Goal: Task Accomplishment & Management: Manage account settings

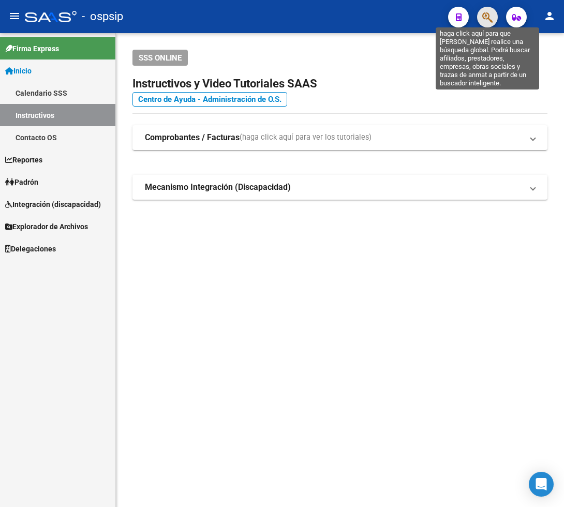
click at [483, 16] on icon "button" at bounding box center [487, 17] width 10 height 12
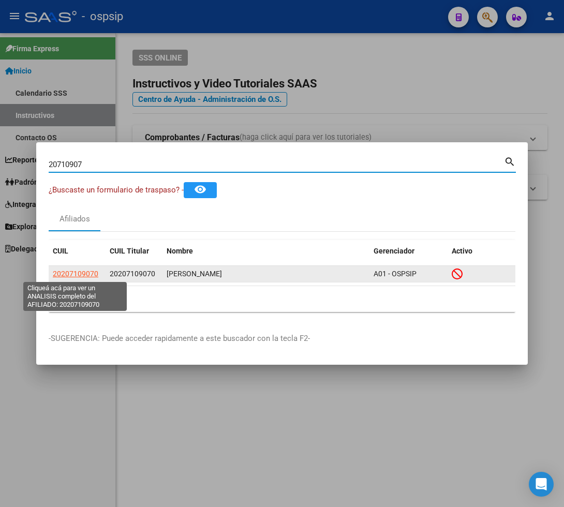
click at [68, 275] on span "20207109070" at bounding box center [75, 273] width 45 height 8
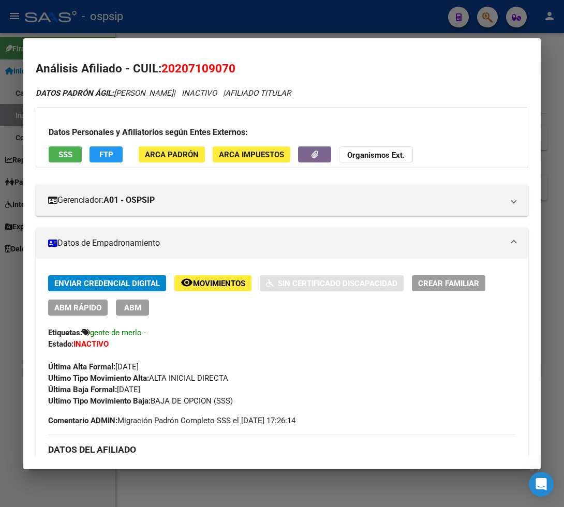
click at [210, 283] on span "Movimientos" at bounding box center [219, 283] width 52 height 9
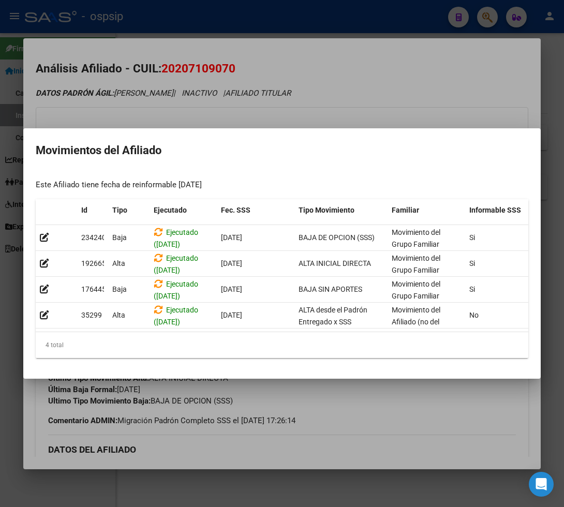
drag, startPoint x: 393, startPoint y: 448, endPoint x: 384, endPoint y: 437, distance: 14.6
click at [393, 447] on div at bounding box center [282, 253] width 564 height 507
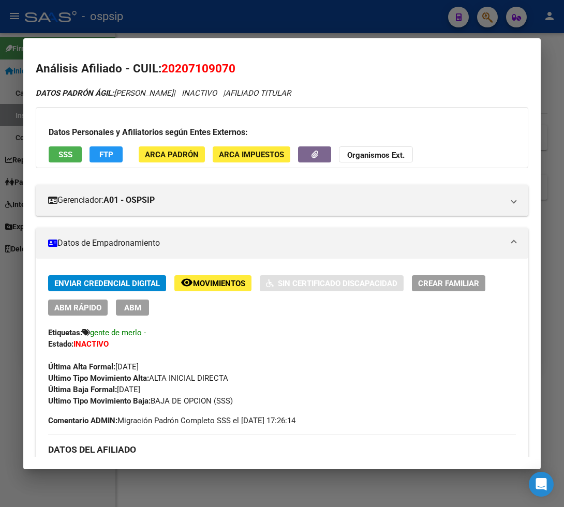
drag, startPoint x: 163, startPoint y: 68, endPoint x: 245, endPoint y: 68, distance: 81.2
click at [245, 68] on h2 "Análisis Afiliado - CUIL: 20207109070" at bounding box center [282, 69] width 492 height 18
copy span "20207109070"
click at [482, 21] on div at bounding box center [282, 253] width 564 height 507
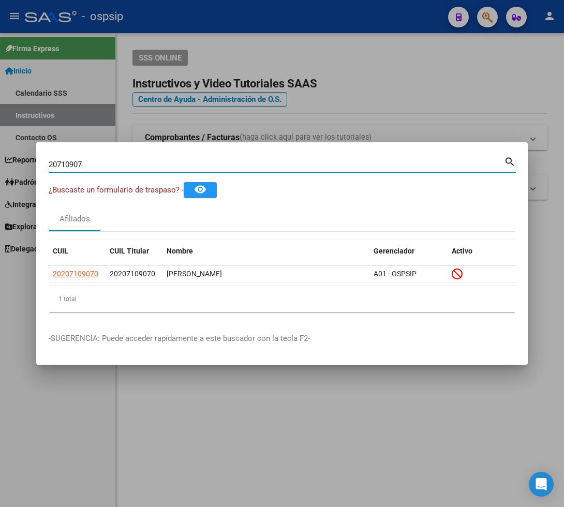
click at [85, 161] on input "20710907" at bounding box center [276, 164] width 455 height 9
type input "2"
type input "4"
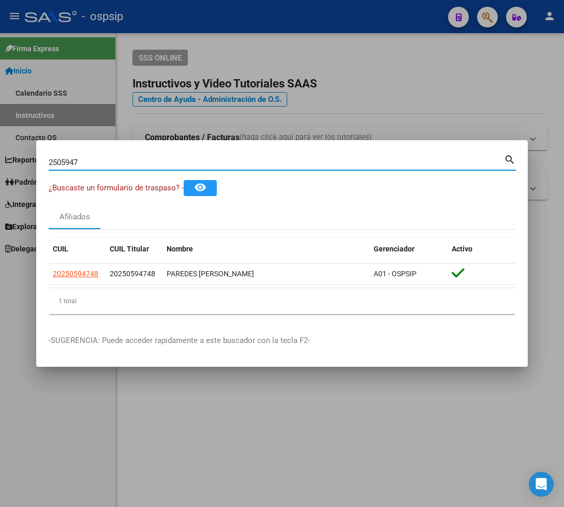
type input "25059474"
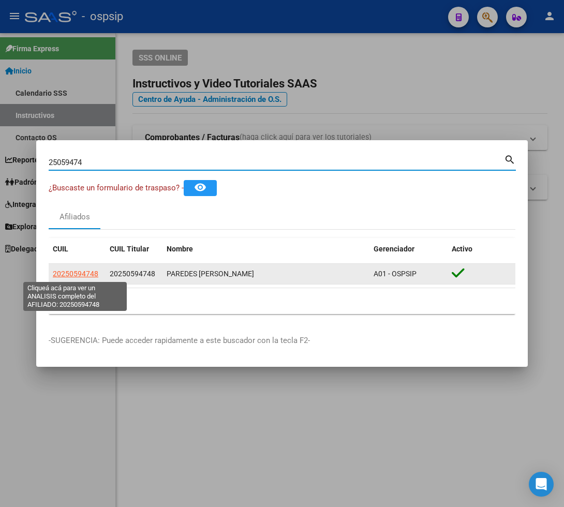
click at [68, 275] on span "20250594748" at bounding box center [75, 273] width 45 height 8
type textarea "20250594748"
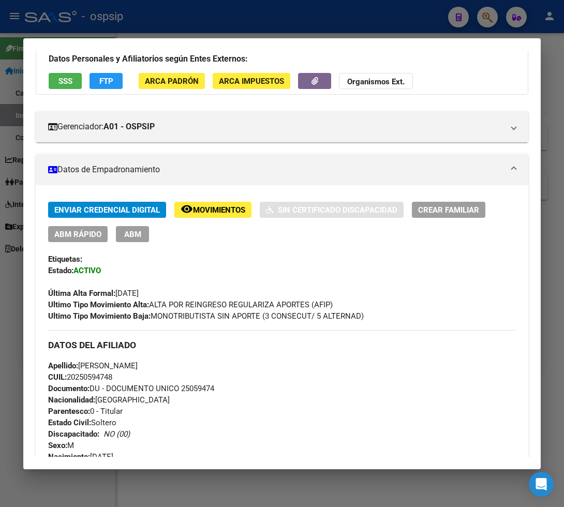
scroll to position [172, 0]
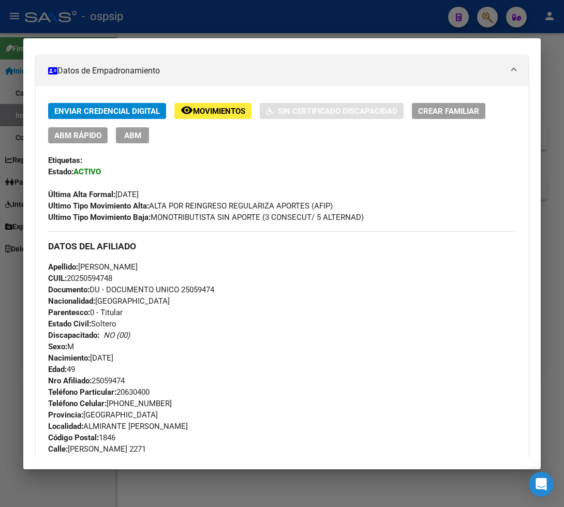
click at [207, 113] on span "Movimientos" at bounding box center [219, 110] width 52 height 9
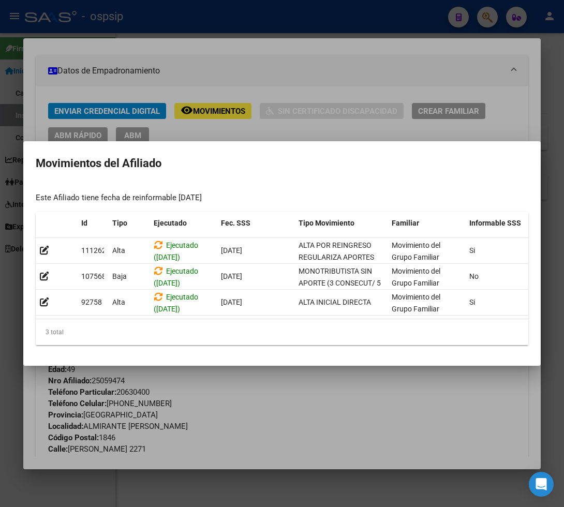
click at [292, 389] on div at bounding box center [282, 253] width 564 height 507
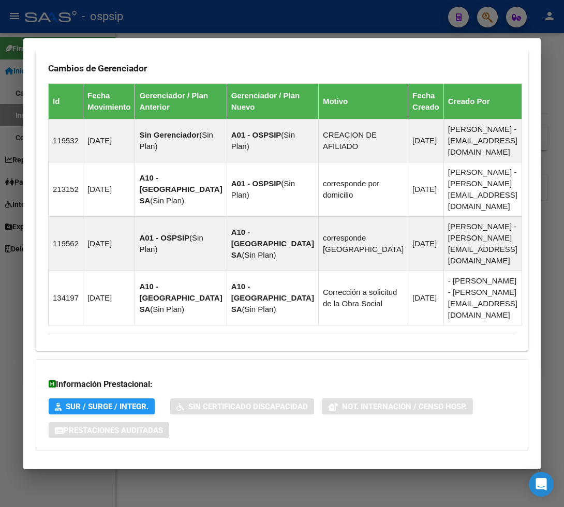
scroll to position [766, 0]
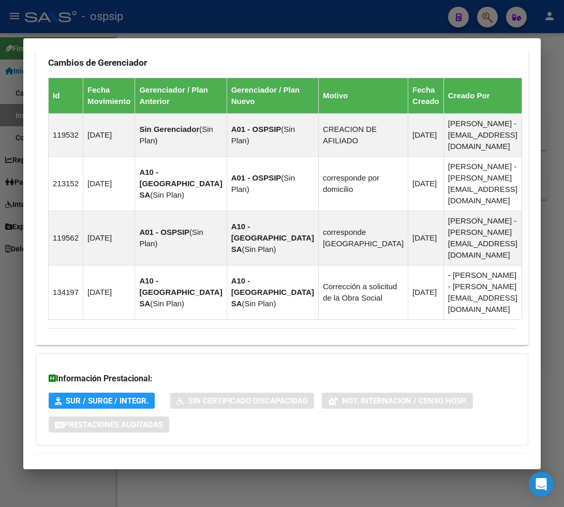
click at [139, 461] on span "Aportes y Contribuciones del Afiliado: 20250594748" at bounding box center [161, 466] width 194 height 10
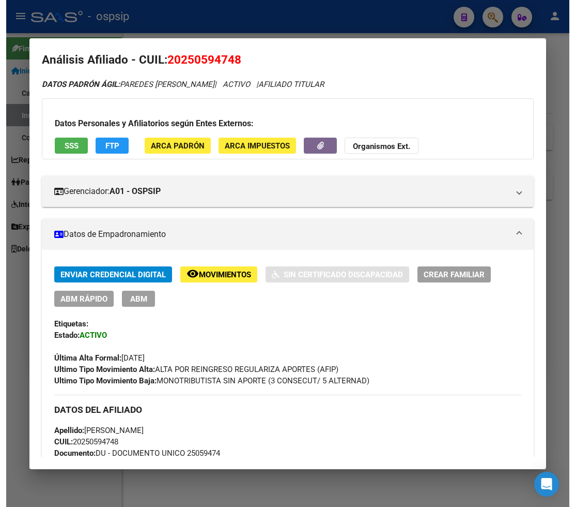
scroll to position [0, 0]
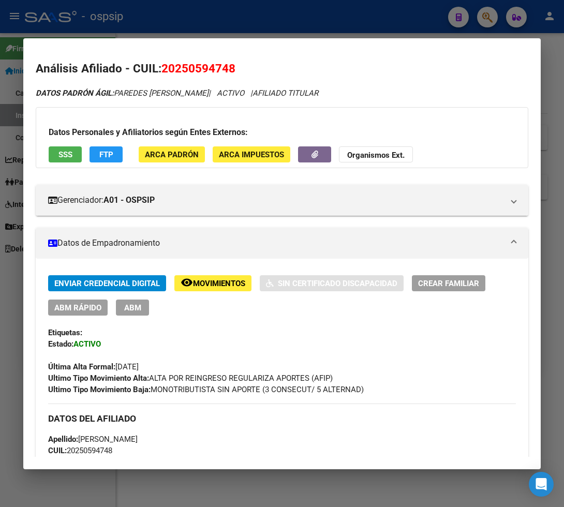
drag, startPoint x: 175, startPoint y: 69, endPoint x: 228, endPoint y: 59, distance: 54.1
click at [228, 60] on h2 "Análisis Afiliado - CUIL: 20250594748" at bounding box center [282, 69] width 492 height 18
copy span "25059474"
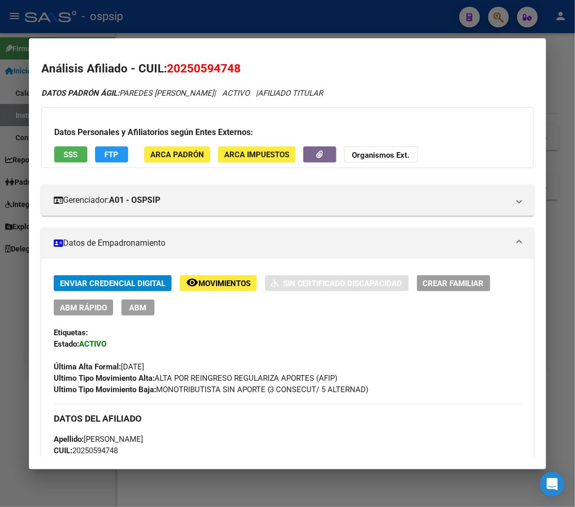
click at [503, 19] on div at bounding box center [287, 253] width 575 height 507
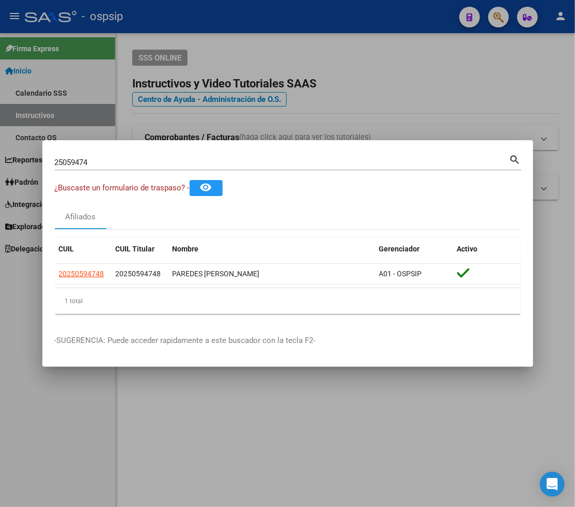
click at [503, 19] on div at bounding box center [287, 253] width 575 height 507
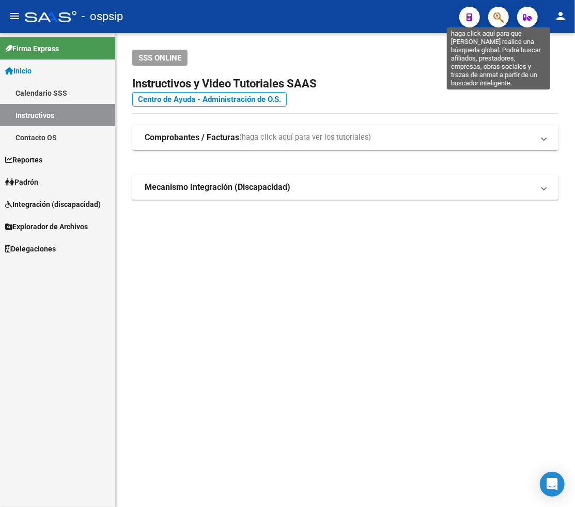
click at [503, 18] on icon "button" at bounding box center [499, 17] width 10 height 12
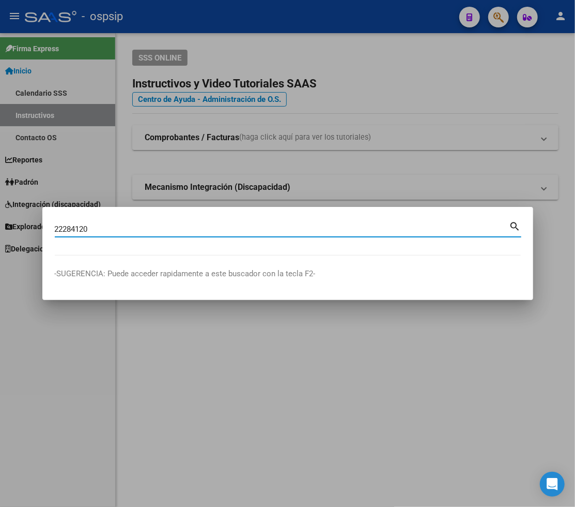
type input "22284120"
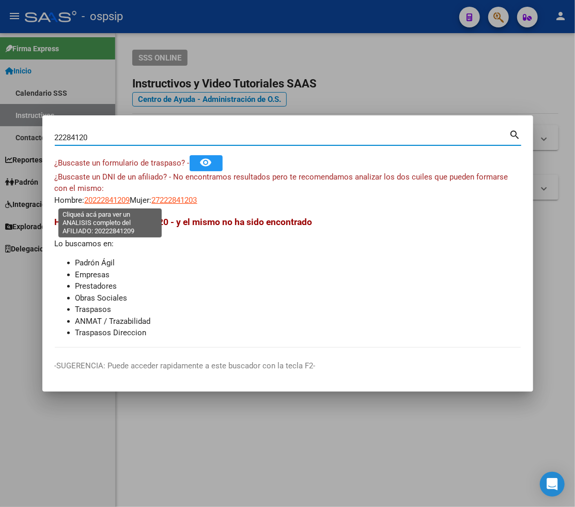
click at [109, 202] on span "20222841209" at bounding box center [107, 199] width 45 height 9
type textarea "20222841209"
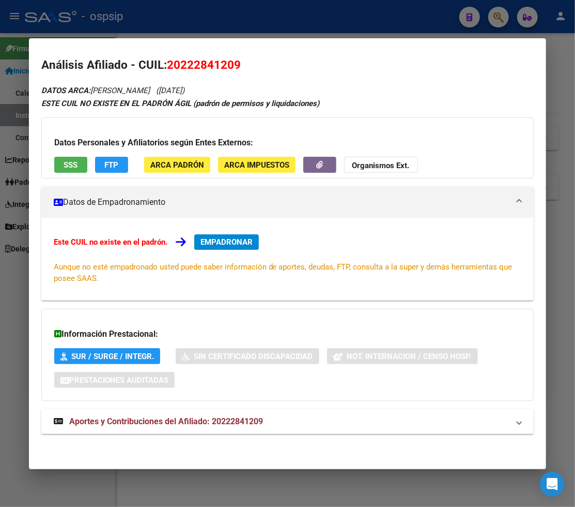
scroll to position [4, 0]
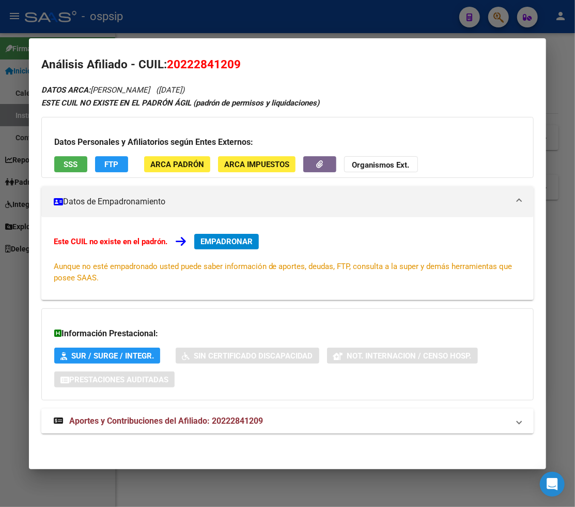
click at [146, 423] on span "Aportes y Contribuciones del Afiliado: 20222841209" at bounding box center [166, 421] width 194 height 10
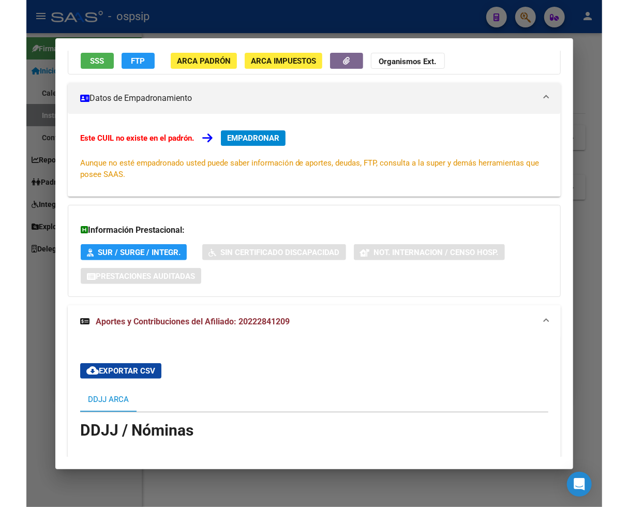
scroll to position [0, 0]
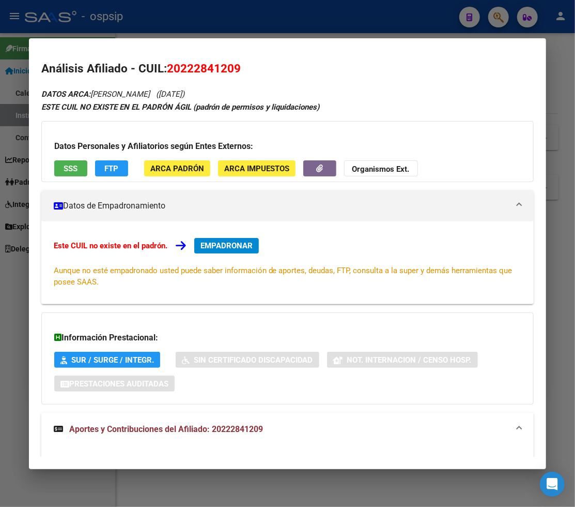
drag, startPoint x: 182, startPoint y: 64, endPoint x: 236, endPoint y: 67, distance: 53.4
click at [236, 67] on span "20222841209" at bounding box center [204, 68] width 74 height 13
copy span "22284120"
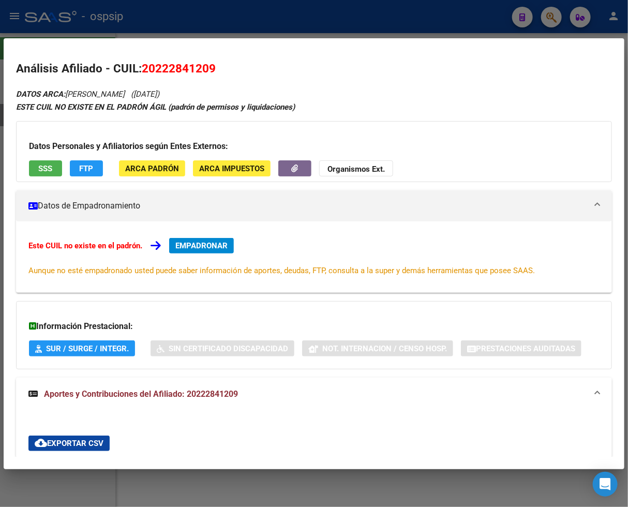
click at [555, 21] on div at bounding box center [314, 253] width 628 height 507
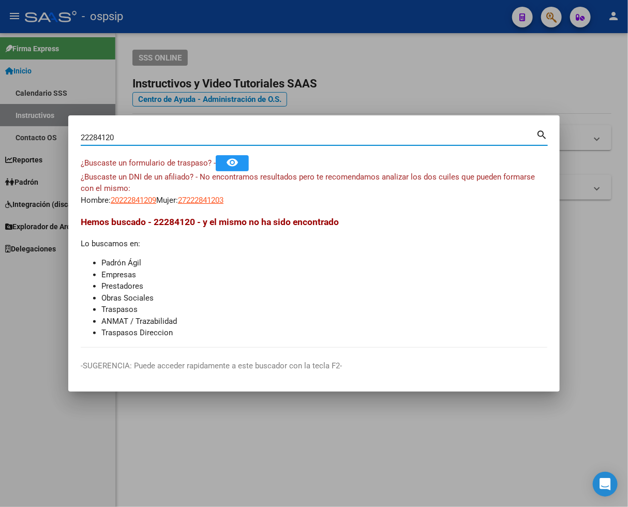
click at [123, 138] on input "22284120" at bounding box center [308, 137] width 455 height 9
type input "2"
type input "25071710"
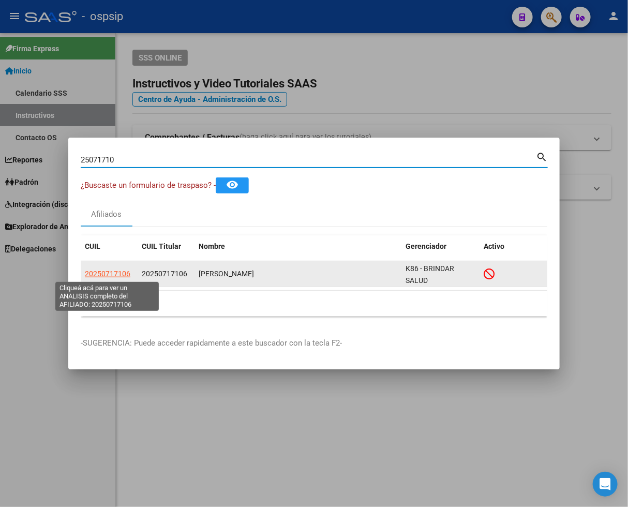
click at [108, 277] on span "20250717106" at bounding box center [107, 273] width 45 height 8
type textarea "20250717106"
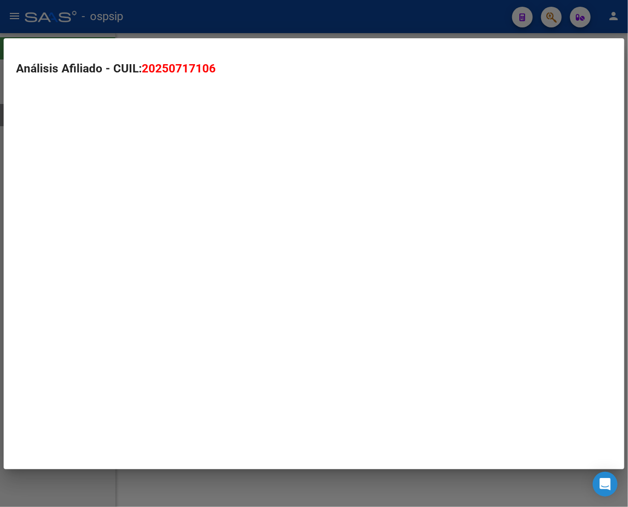
click at [108, 277] on mat-dialog-container "Análisis Afiliado - CUIL: 20250717106" at bounding box center [314, 253] width 620 height 431
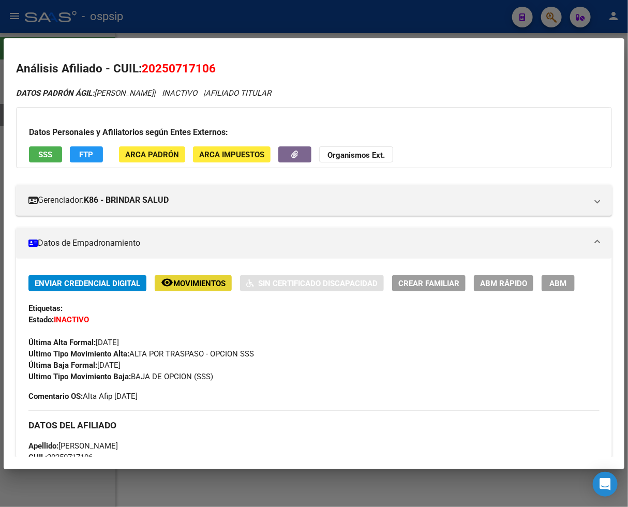
click at [188, 282] on span "Movimientos" at bounding box center [199, 283] width 52 height 9
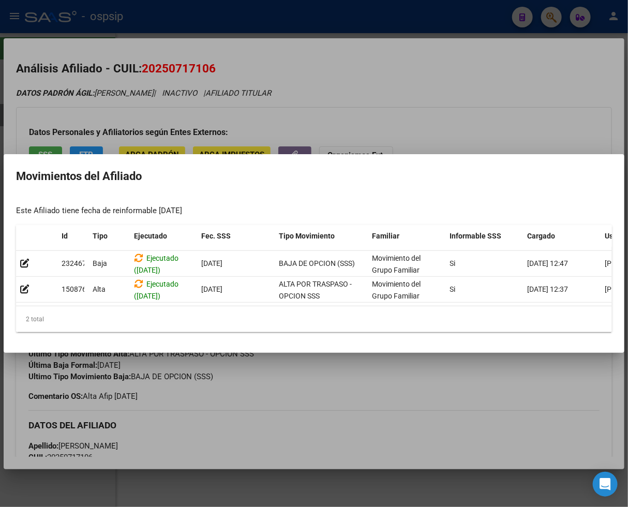
click at [305, 422] on div at bounding box center [314, 253] width 628 height 507
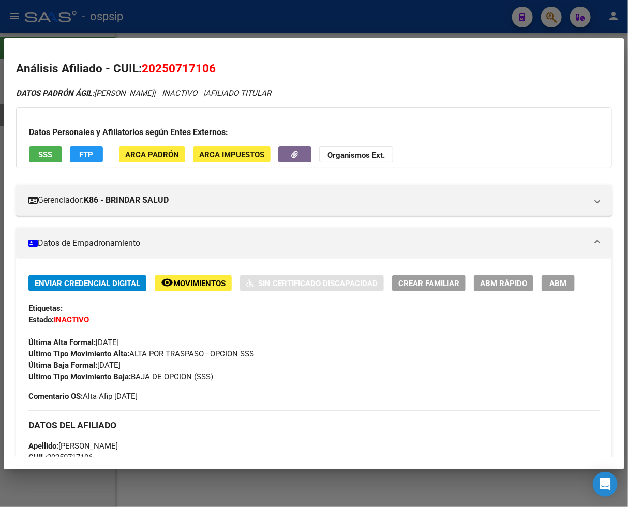
click at [81, 156] on span "FTP" at bounding box center [87, 154] width 14 height 9
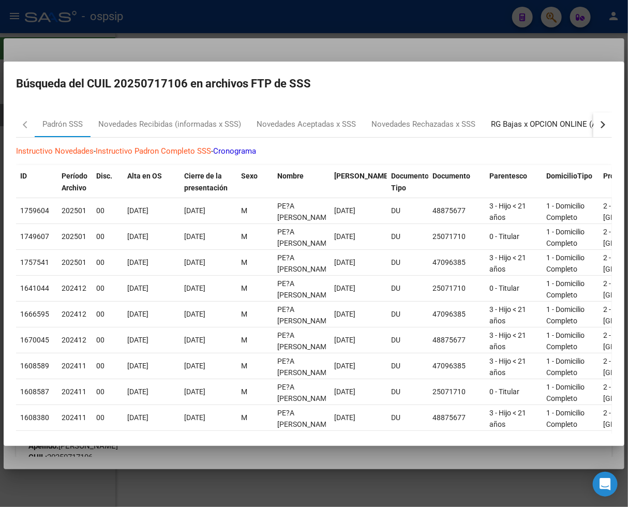
click at [550, 122] on div "RG Bajas x OPCION ONLINE (ARCA)" at bounding box center [553, 124] width 124 height 12
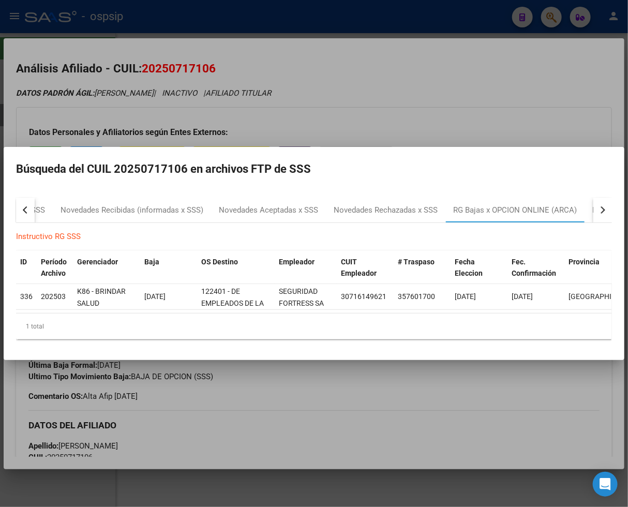
click at [484, 419] on div at bounding box center [314, 253] width 628 height 507
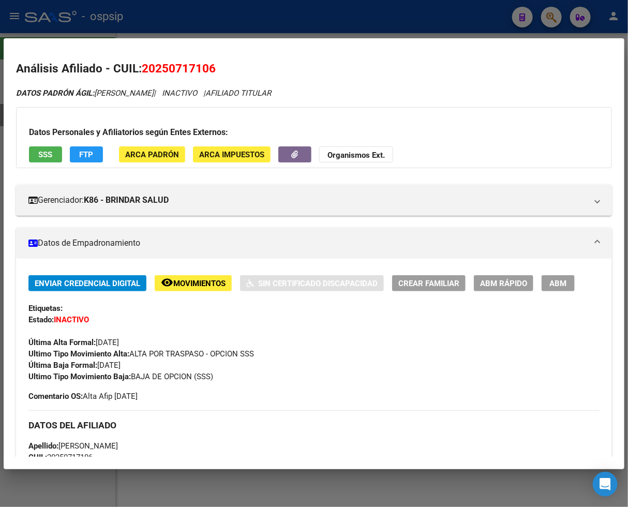
click at [557, 16] on div at bounding box center [314, 253] width 628 height 507
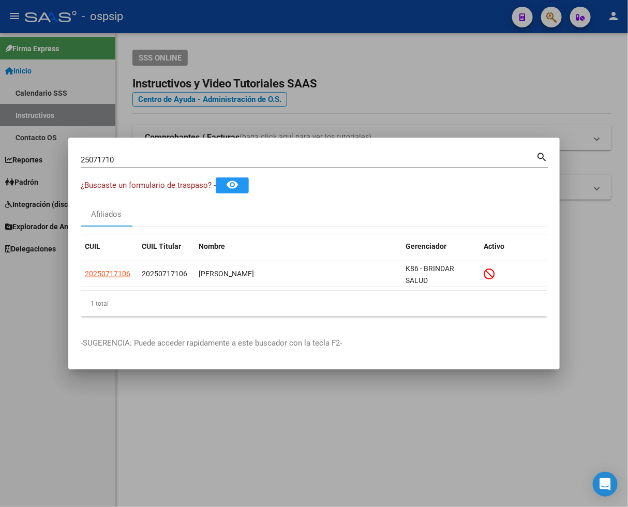
click at [137, 158] on input "25071710" at bounding box center [308, 159] width 455 height 9
type input "2"
type input "25179966"
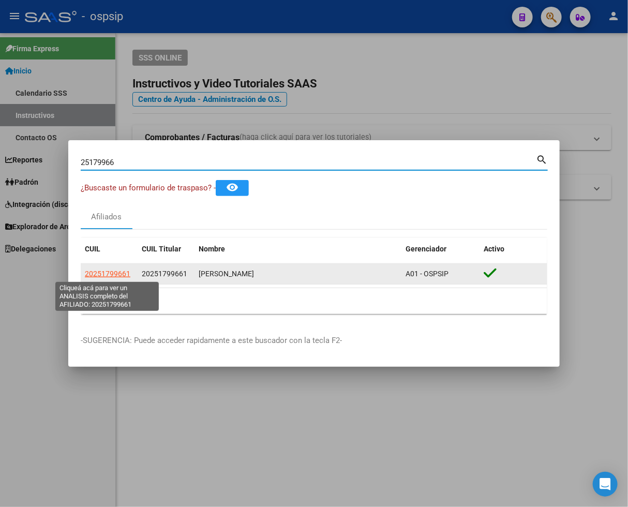
click at [103, 272] on span "20251799661" at bounding box center [107, 273] width 45 height 8
type textarea "20251799661"
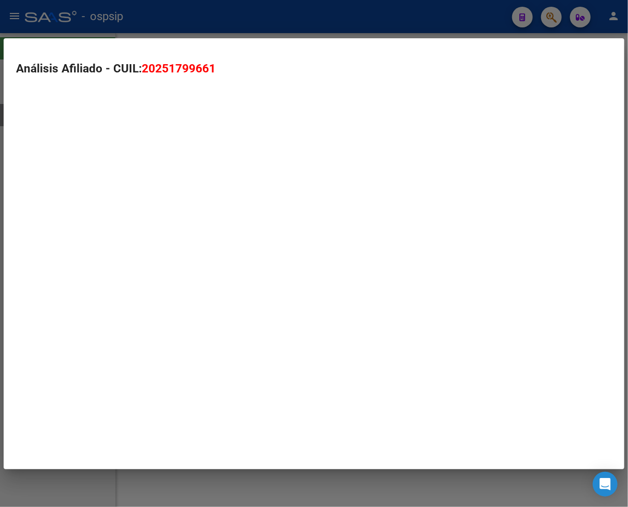
click at [103, 272] on mat-dialog-container "Análisis Afiliado - CUIL: 20251799661" at bounding box center [314, 253] width 620 height 431
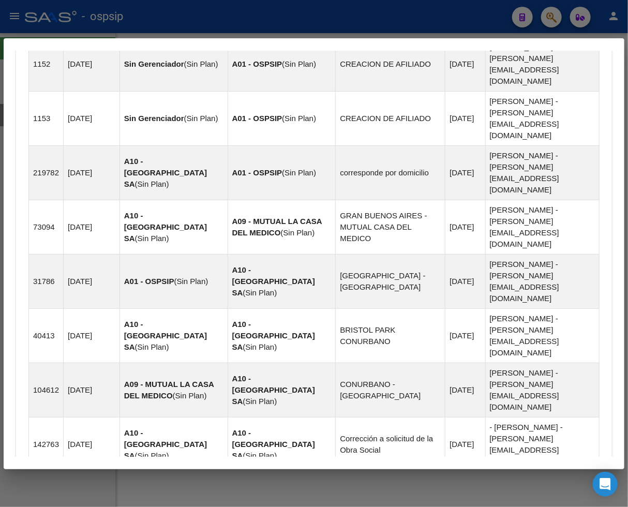
scroll to position [865, 0]
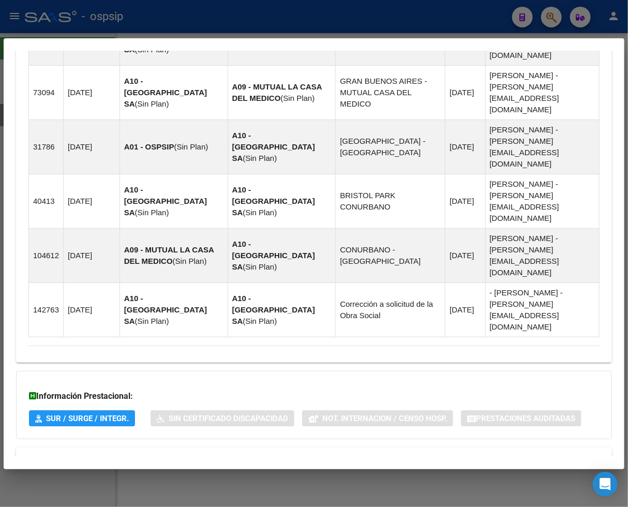
scroll to position [1121, 0]
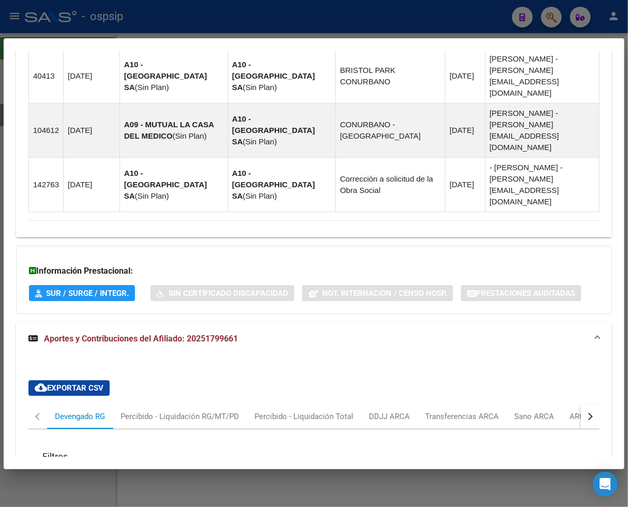
click at [563, 404] on button "button" at bounding box center [590, 416] width 19 height 25
click at [560, 410] on div "ARCA Relaciones Laborales" at bounding box center [519, 415] width 97 height 11
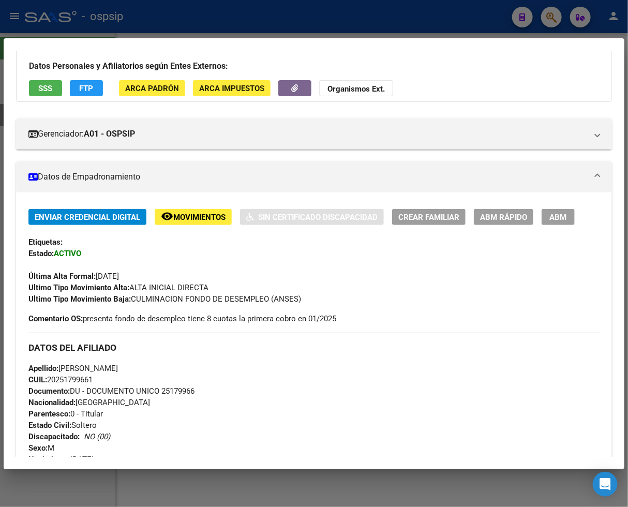
scroll to position [0, 0]
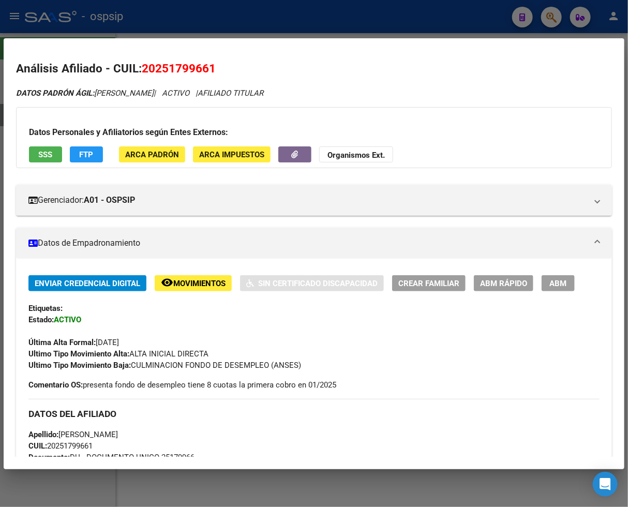
click at [552, 22] on div at bounding box center [314, 253] width 628 height 507
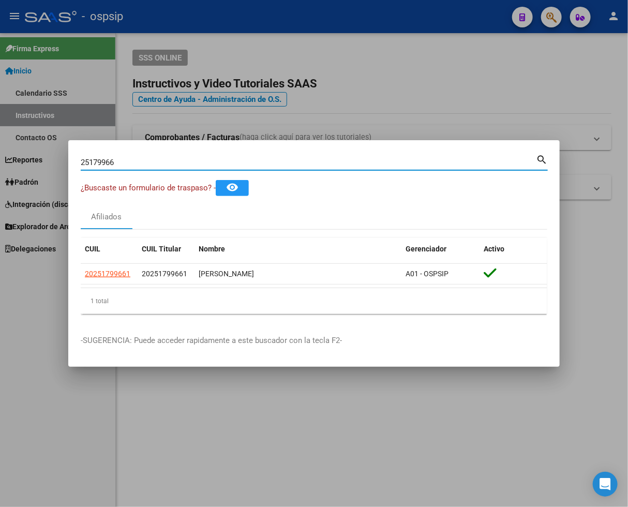
click at [114, 163] on input "25179966" at bounding box center [308, 162] width 455 height 9
type input "2"
type input "27968605"
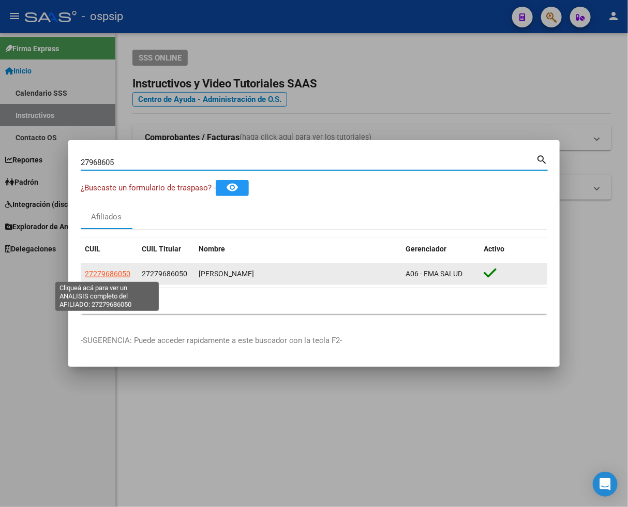
click at [109, 272] on span "27279686050" at bounding box center [107, 273] width 45 height 8
type textarea "27279686050"
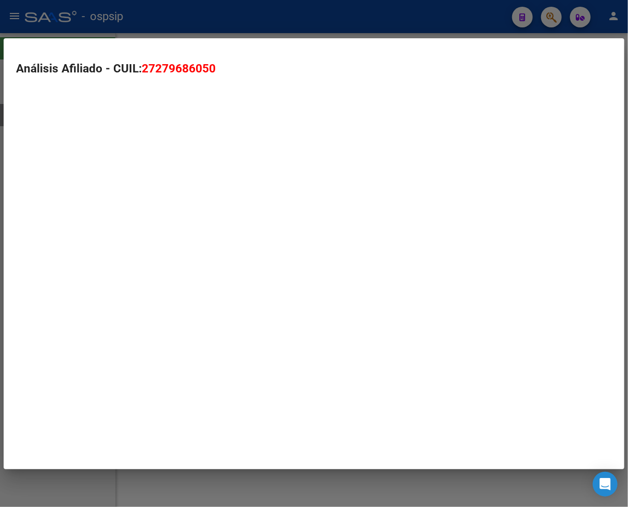
click at [109, 272] on mat-dialog-container "Análisis Afiliado - CUIL: 27279686050" at bounding box center [314, 253] width 620 height 431
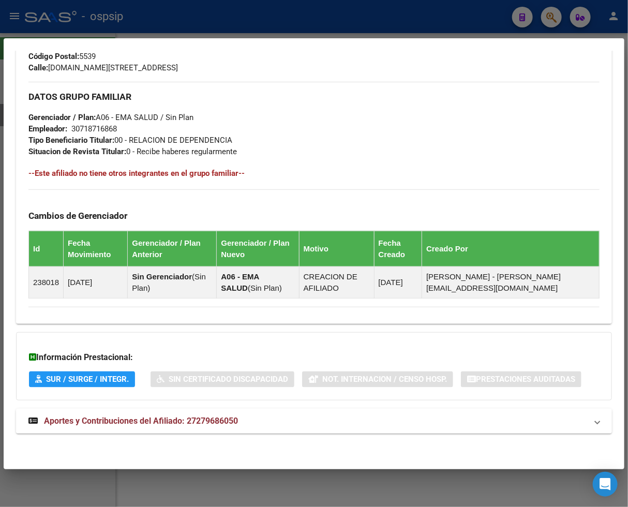
click at [113, 423] on span "Aportes y Contribuciones del Afiliado: 27279686050" at bounding box center [141, 421] width 194 height 10
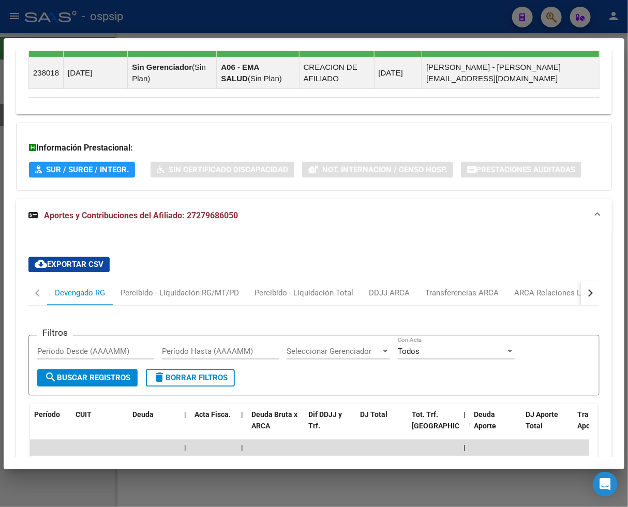
scroll to position [786, 0]
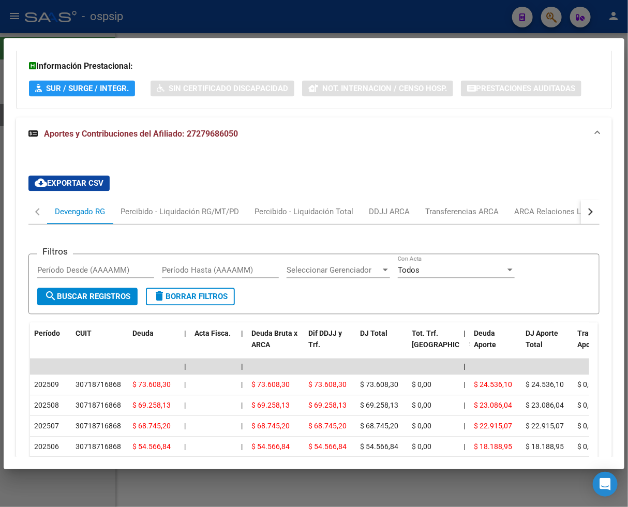
click at [563, 213] on button "button" at bounding box center [590, 211] width 19 height 25
click at [556, 214] on div "ARCA Relaciones Laborales" at bounding box center [518, 211] width 97 height 11
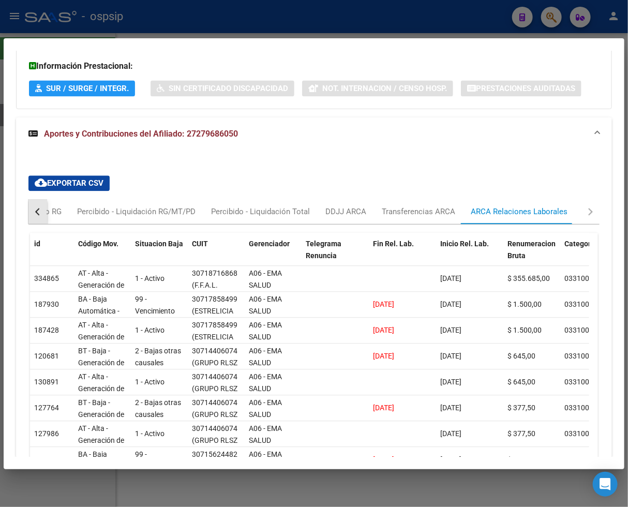
click at [37, 208] on button "button" at bounding box center [37, 211] width 19 height 25
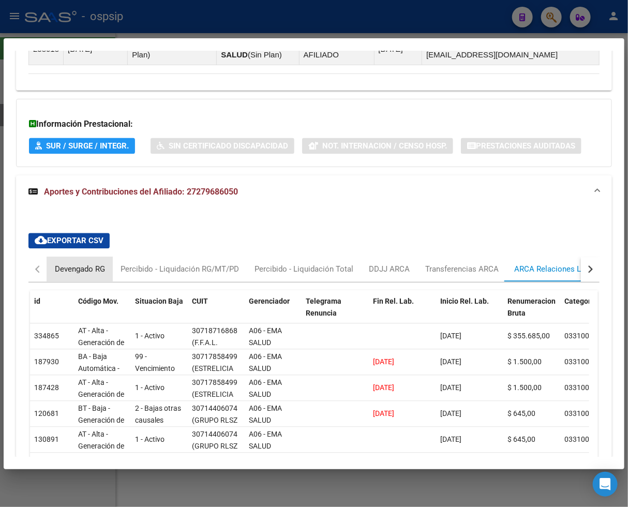
click at [64, 267] on div "Devengado RG" at bounding box center [80, 269] width 50 height 11
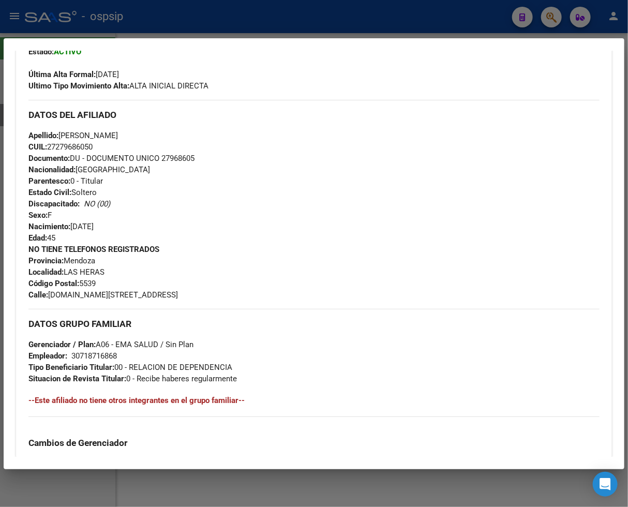
scroll to position [211, 0]
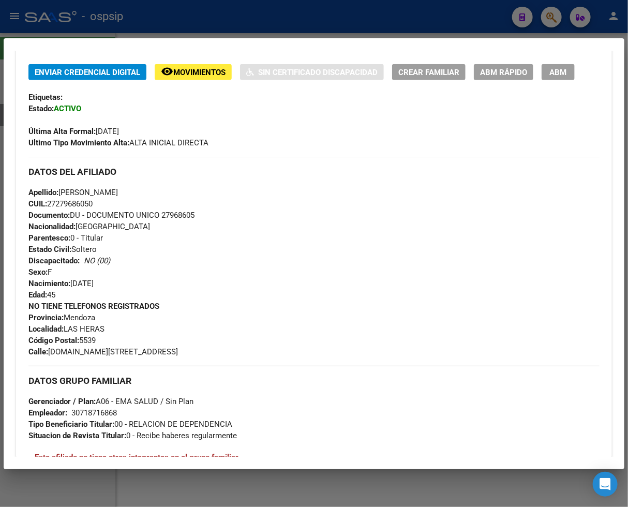
click at [546, 24] on div at bounding box center [314, 253] width 628 height 507
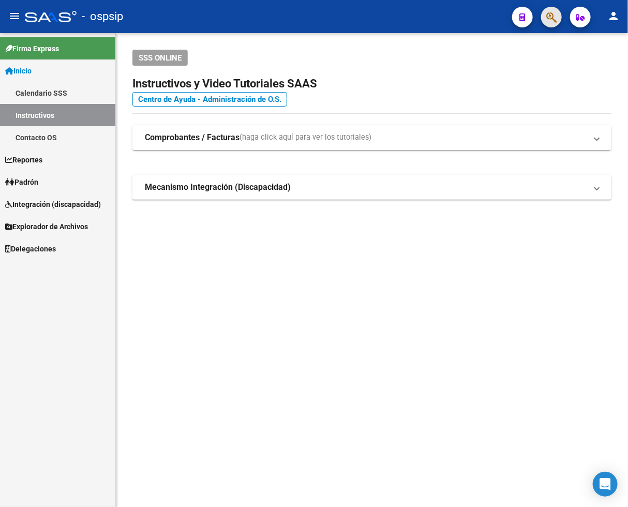
click at [547, 24] on span "button" at bounding box center [551, 17] width 10 height 21
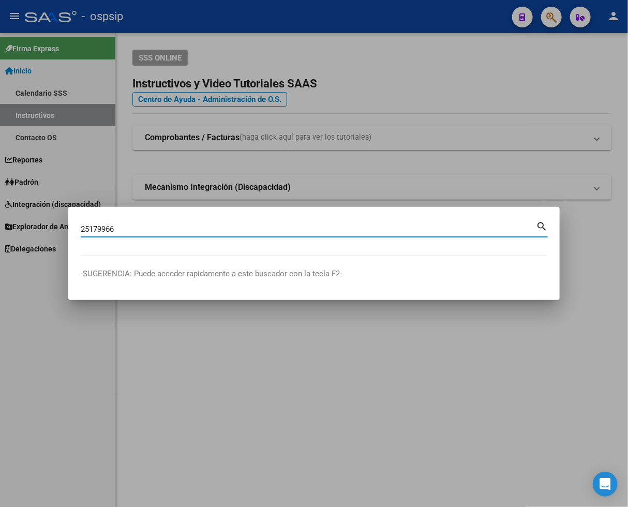
type input "25179966"
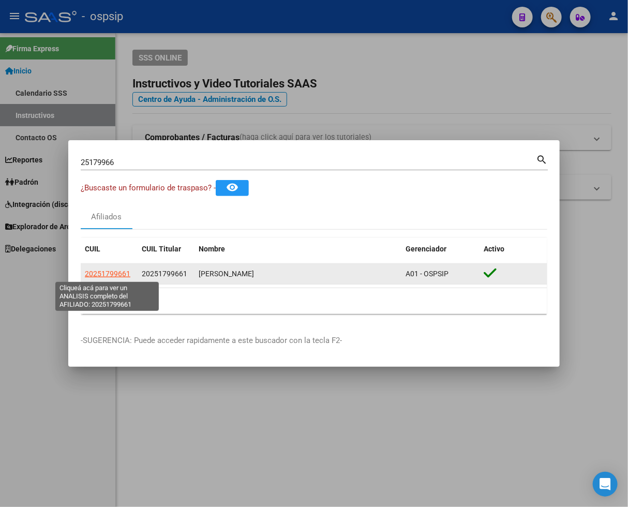
click at [110, 275] on span "20251799661" at bounding box center [107, 273] width 45 height 8
type textarea "20251799661"
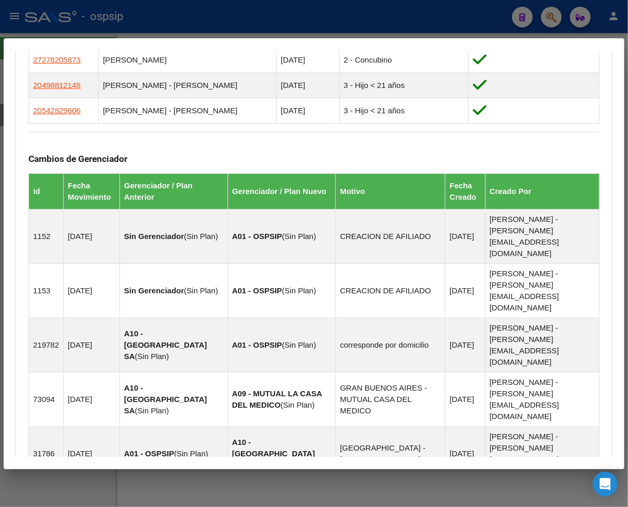
scroll to position [865, 0]
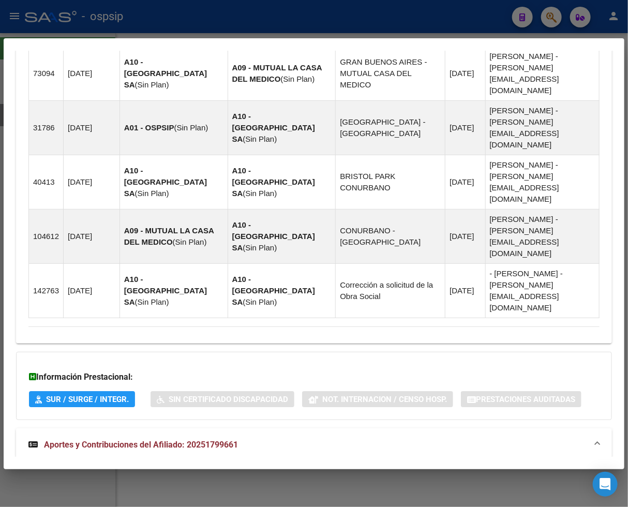
scroll to position [1120, 0]
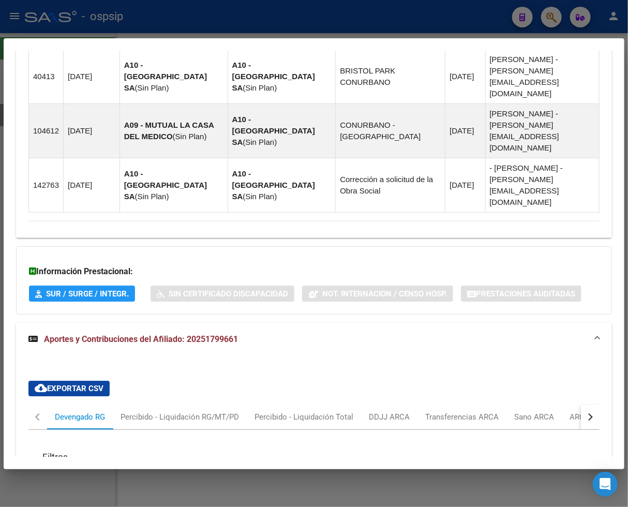
click at [563, 404] on button "button" at bounding box center [590, 416] width 19 height 25
click at [541, 411] on div "ARCA Relaciones Laborales" at bounding box center [519, 416] width 97 height 11
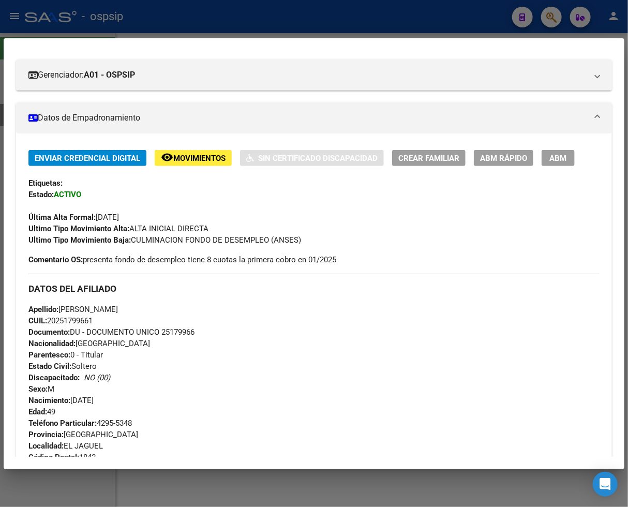
scroll to position [0, 0]
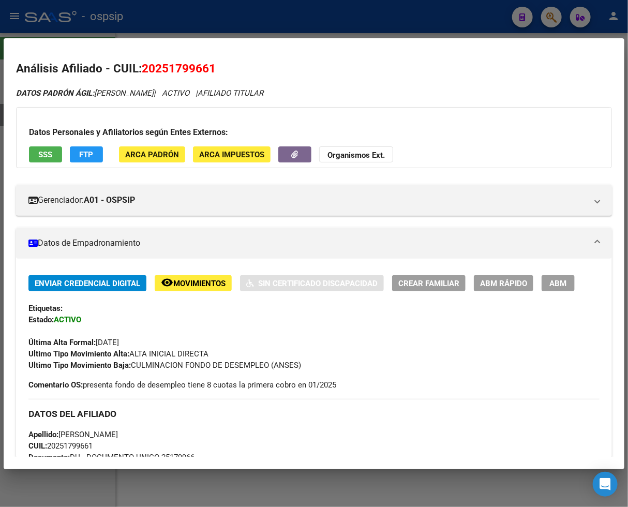
drag, startPoint x: 156, startPoint y: 72, endPoint x: 211, endPoint y: 59, distance: 56.9
click at [211, 59] on mat-dialog-content "Análisis Afiliado - CUIL: 20251799661 DATOS PADRÓN ÁGIL: [PERSON_NAME] | ACTIVO…" at bounding box center [314, 254] width 620 height 406
copy span "25179966"
click at [550, 19] on div at bounding box center [314, 253] width 628 height 507
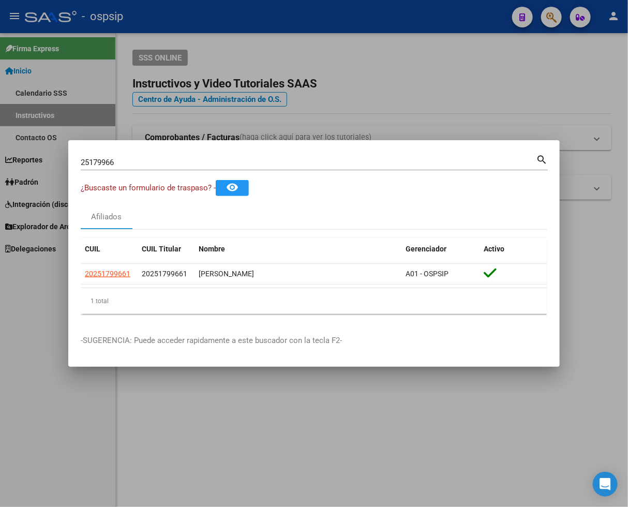
click at [120, 160] on input "25179966" at bounding box center [308, 162] width 455 height 9
type input "2"
type input "25201671"
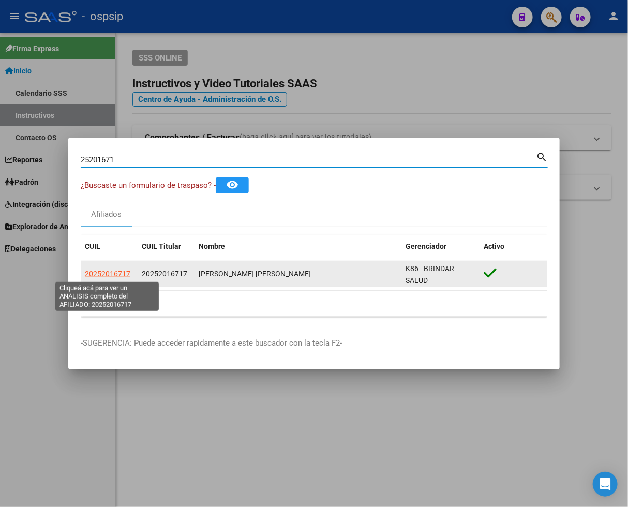
click at [112, 272] on span "20252016717" at bounding box center [107, 273] width 45 height 8
type textarea "20252016717"
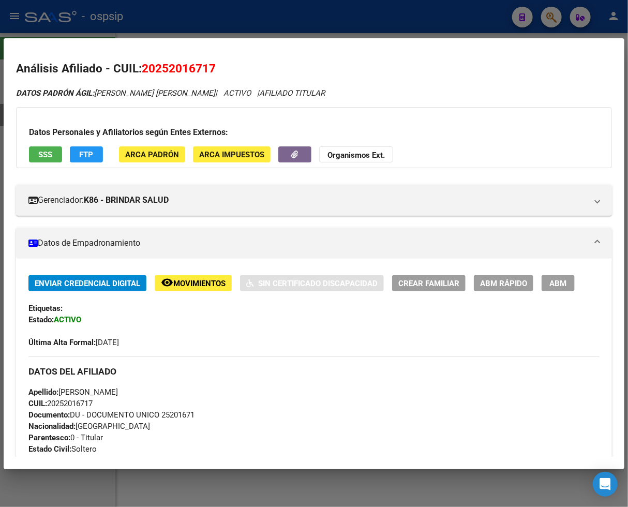
click at [185, 283] on span "Movimientos" at bounding box center [199, 283] width 52 height 9
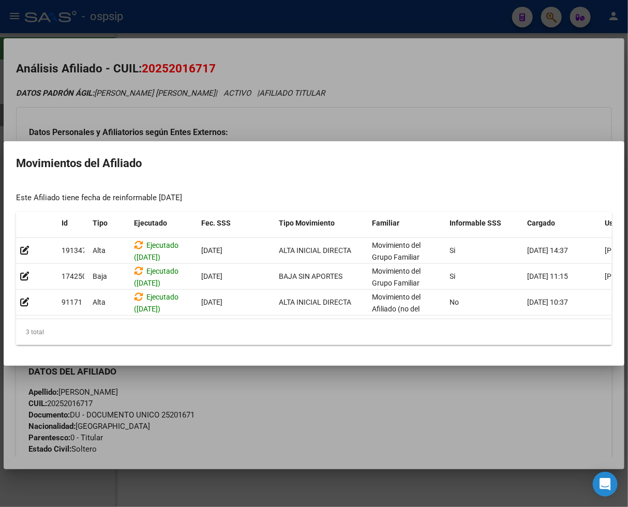
click at [374, 426] on div at bounding box center [314, 253] width 628 height 507
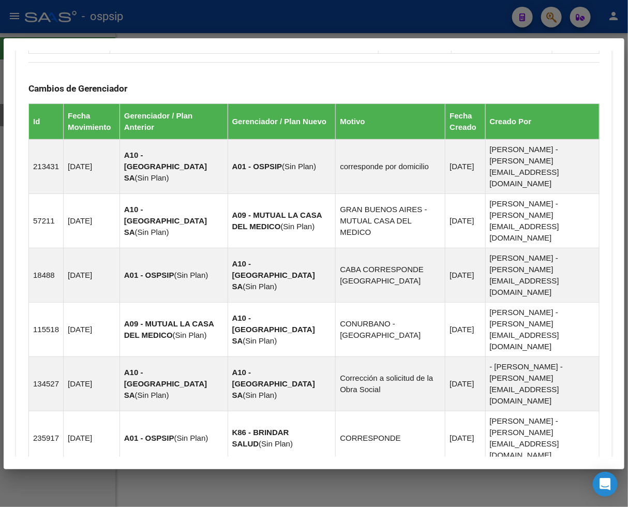
scroll to position [702, 0]
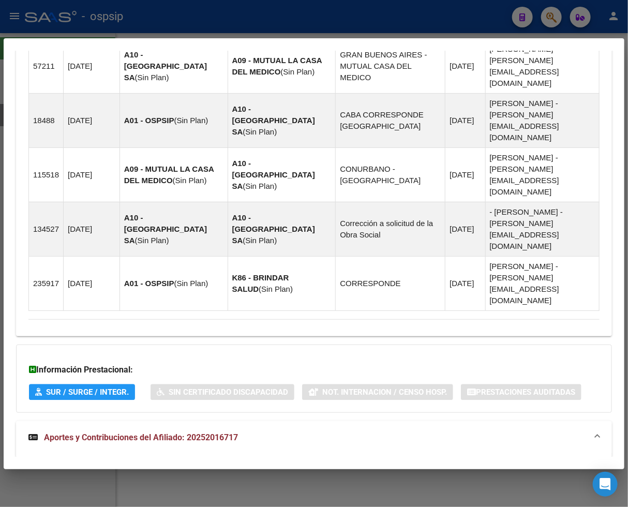
scroll to position [957, 0]
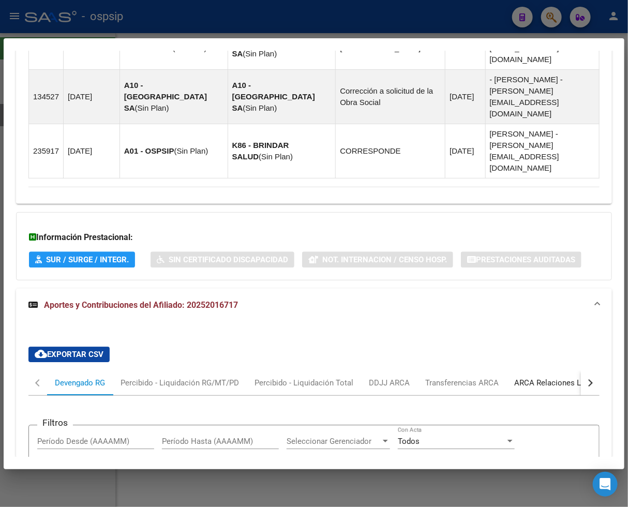
click at [561, 377] on div "ARCA Relaciones Laborales" at bounding box center [562, 382] width 97 height 11
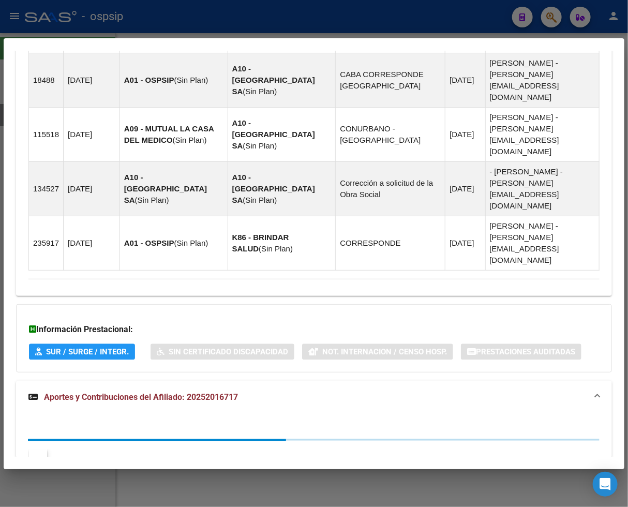
scroll to position [914, 0]
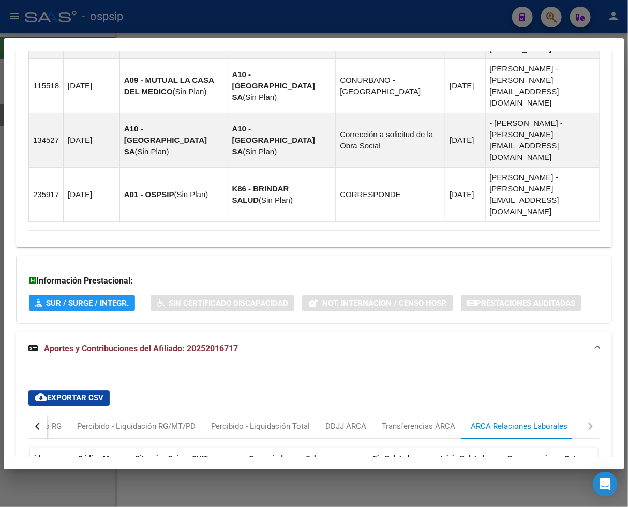
click at [34, 414] on button "button" at bounding box center [37, 426] width 19 height 25
click at [65, 420] on div "Devengado RG" at bounding box center [80, 425] width 50 height 11
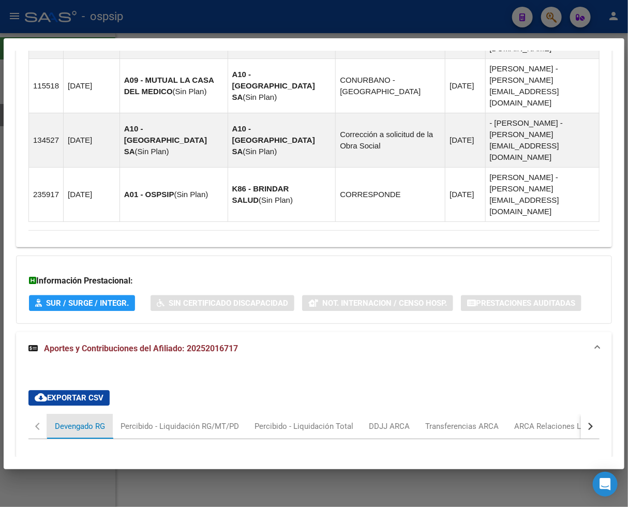
click at [65, 420] on div "Devengado RG" at bounding box center [80, 425] width 50 height 11
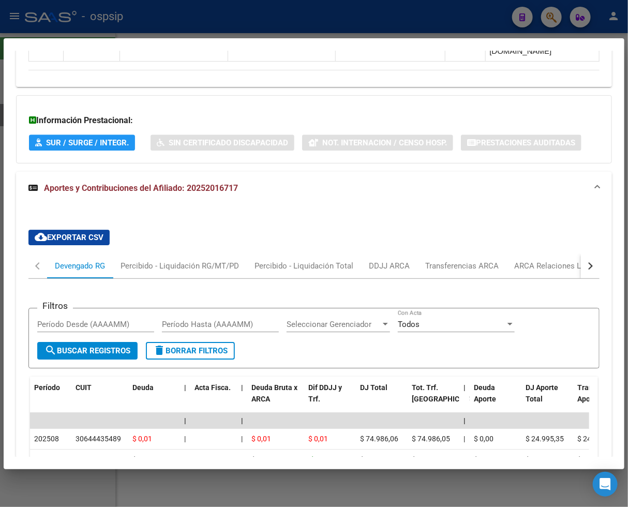
scroll to position [1087, 0]
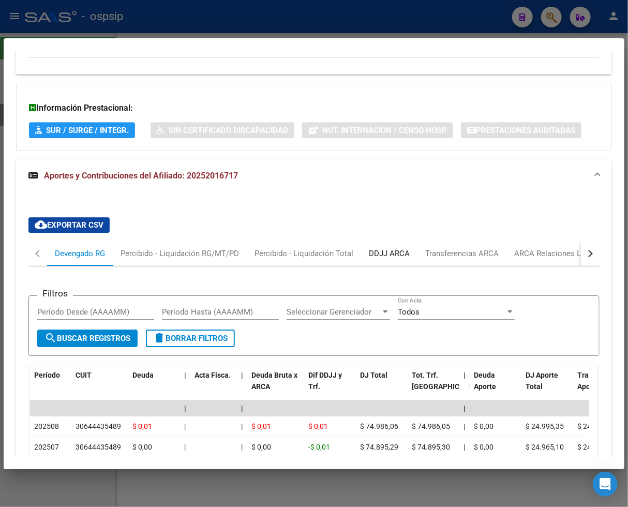
click at [398, 248] on div "DDJJ ARCA" at bounding box center [389, 253] width 41 height 11
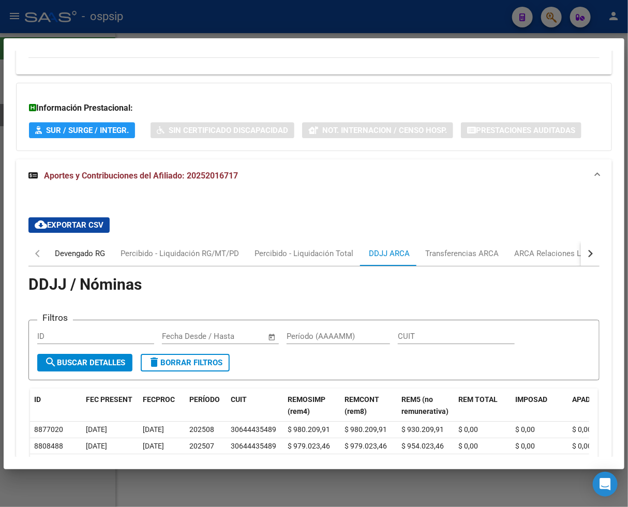
click at [68, 241] on div "Devengado RG" at bounding box center [80, 253] width 66 height 25
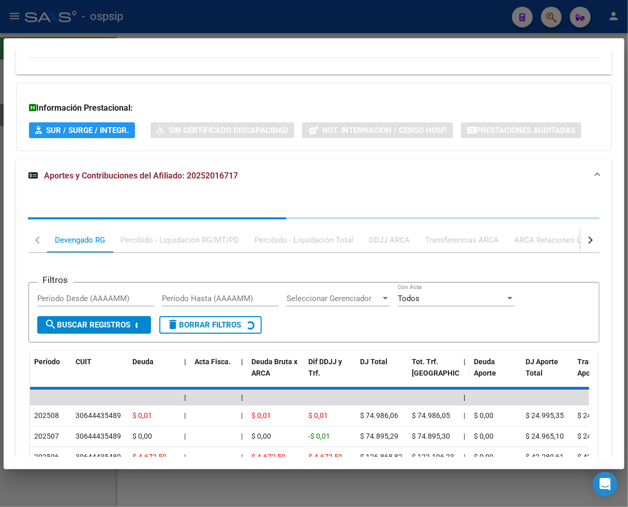
click at [68, 253] on div "Filtros Período Desde (AAAAMM) Período Hasta (AAAAMM) Seleccionar Gerenciador S…" at bounding box center [313, 451] width 571 height 396
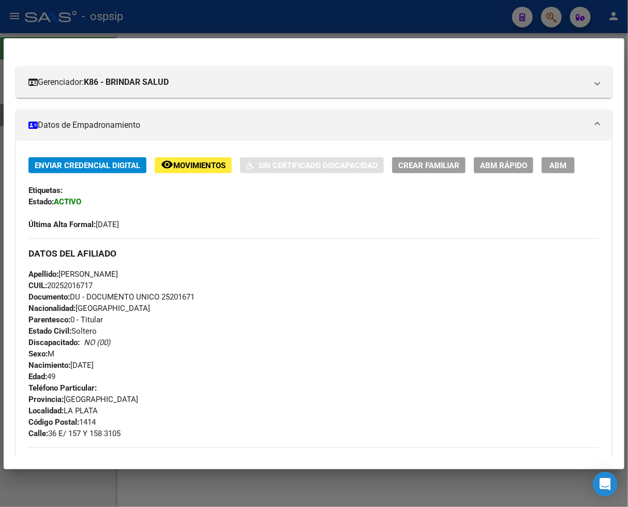
scroll to position [0, 0]
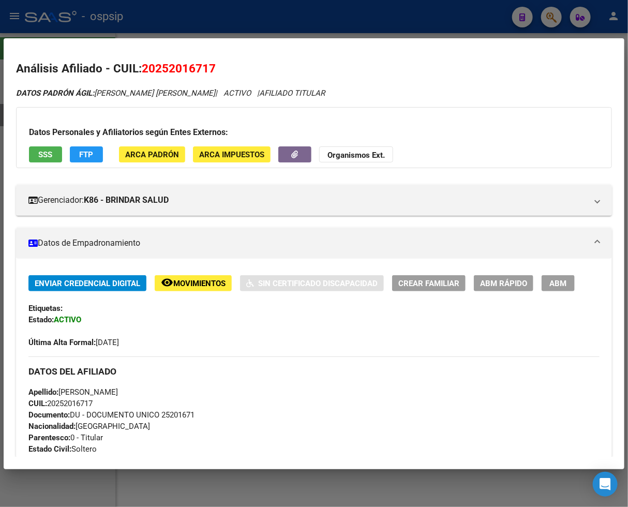
click at [556, 21] on div at bounding box center [314, 253] width 628 height 507
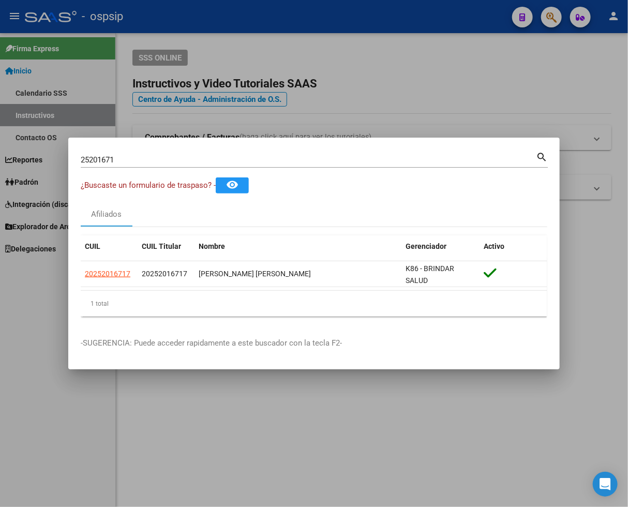
click at [124, 162] on input "25201671" at bounding box center [308, 159] width 455 height 9
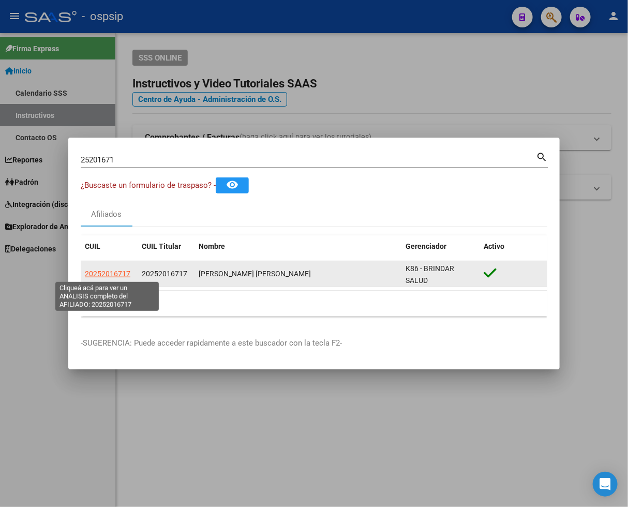
click at [106, 276] on span "20252016717" at bounding box center [107, 273] width 45 height 8
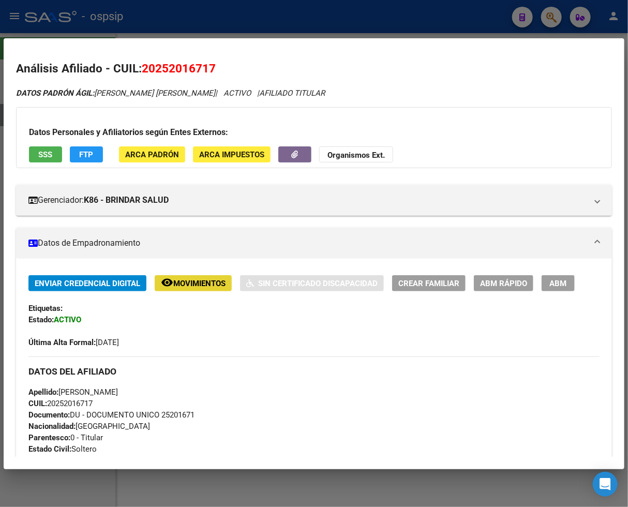
click at [189, 285] on span "Movimientos" at bounding box center [199, 283] width 52 height 9
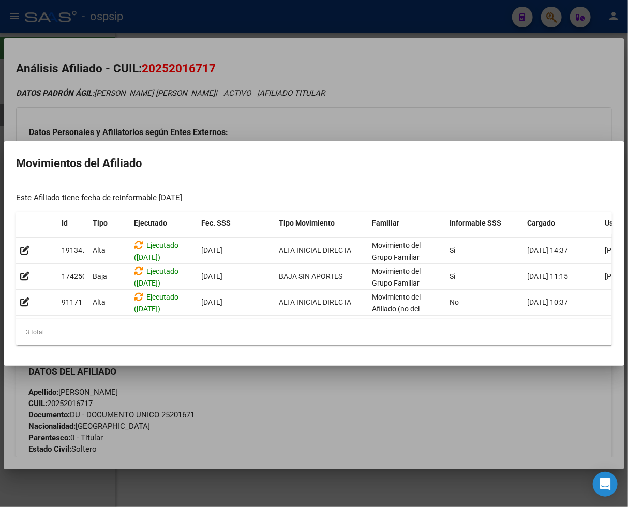
click at [341, 384] on div at bounding box center [314, 253] width 628 height 507
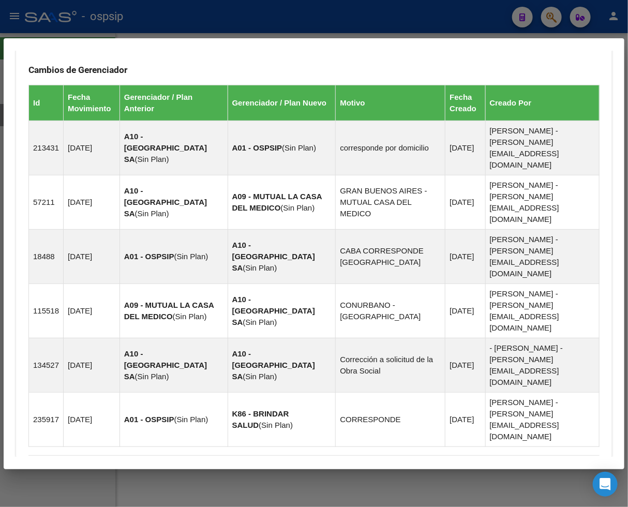
scroll to position [702, 0]
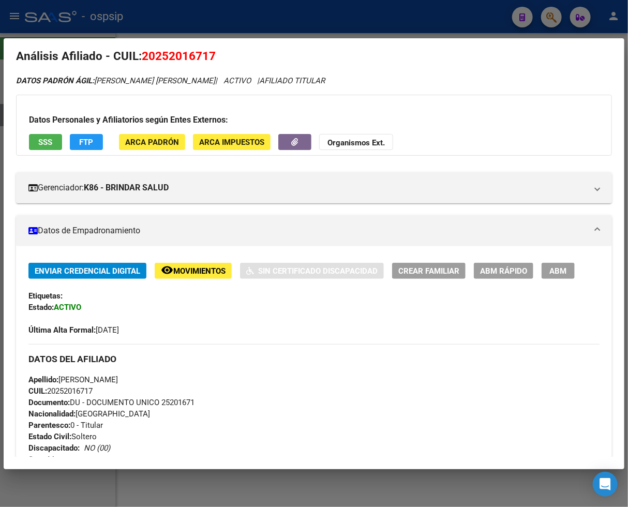
scroll to position [0, 0]
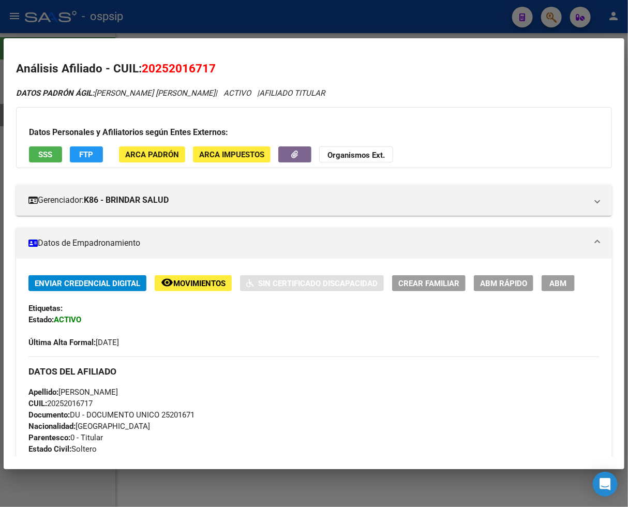
drag, startPoint x: 155, startPoint y: 68, endPoint x: 199, endPoint y: 66, distance: 43.5
click at [208, 63] on span "20252016717" at bounding box center [179, 68] width 74 height 13
copy span "25201671"
click at [556, 17] on div at bounding box center [314, 253] width 628 height 507
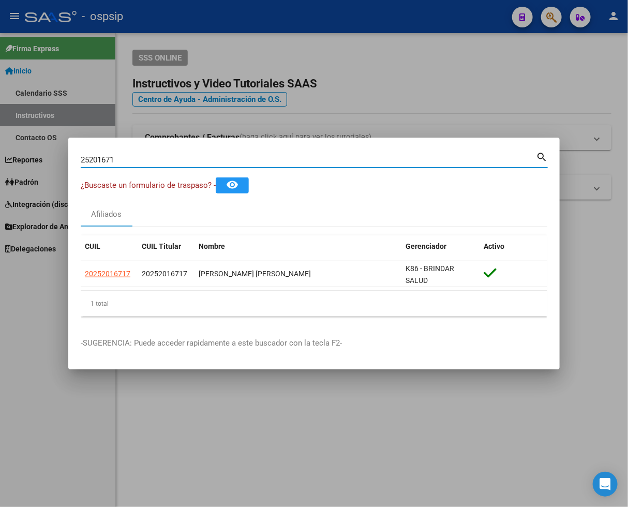
click at [134, 163] on input "25201671" at bounding box center [308, 159] width 455 height 9
type input "2"
type input "35782293"
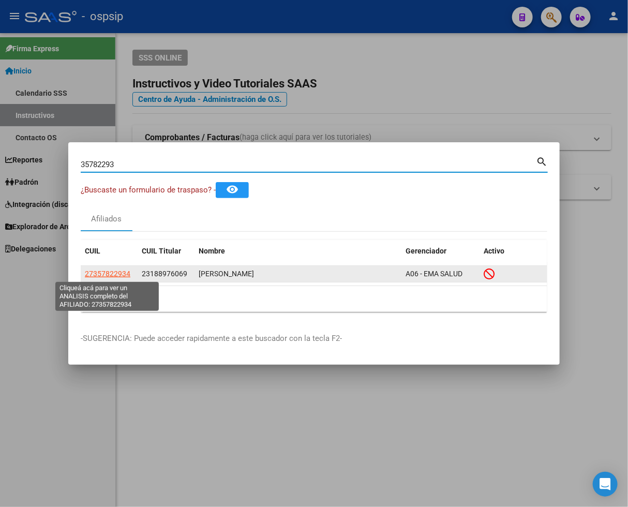
click at [112, 272] on span "27357822934" at bounding box center [107, 273] width 45 height 8
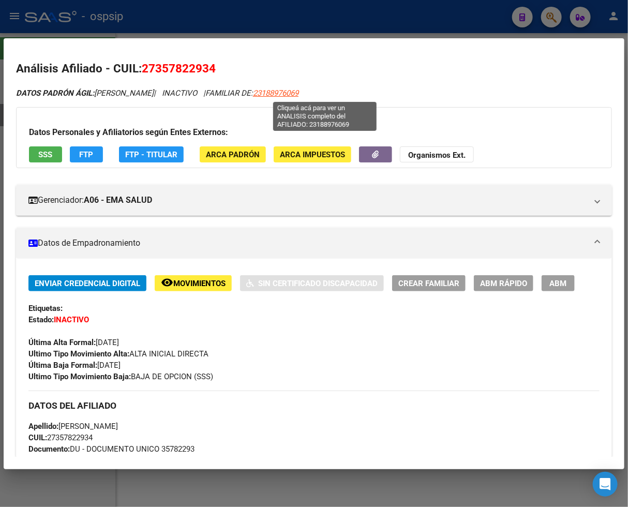
click at [298, 94] on span "23188976069" at bounding box center [275, 92] width 45 height 9
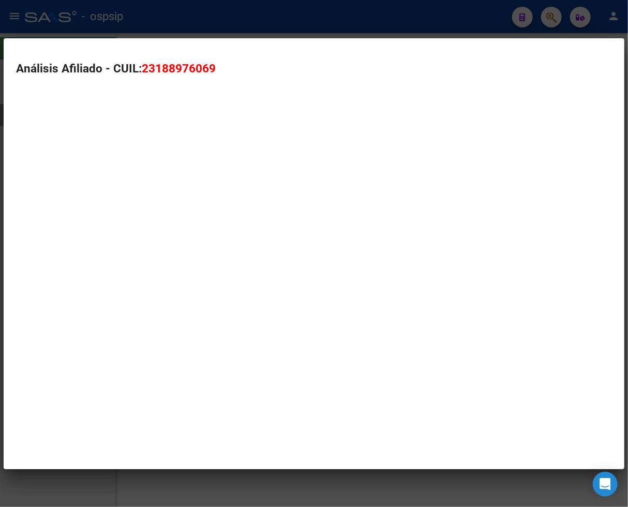
click at [318, 78] on h2 "Análisis Afiliado - CUIL: 23188976069" at bounding box center [314, 69] width 596 height 18
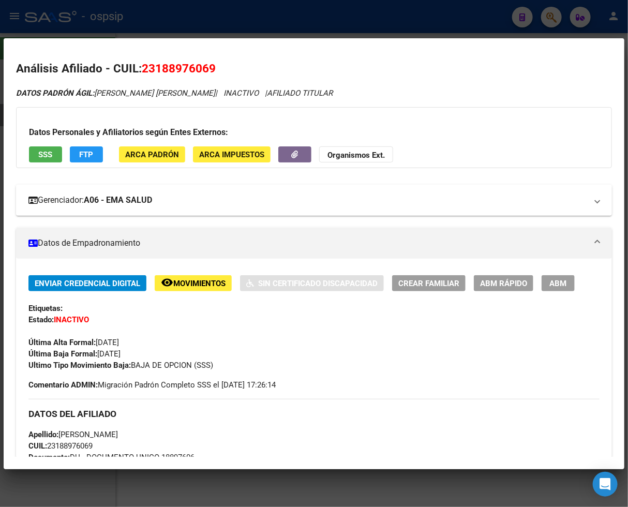
click at [363, 200] on mat-panel-title "Gerenciador: A06 - EMA SALUD" at bounding box center [307, 200] width 558 height 12
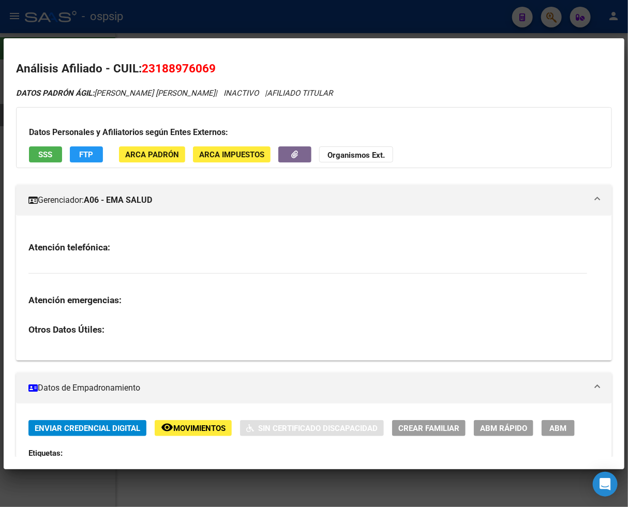
click at [204, 426] on span "Movimientos" at bounding box center [199, 427] width 52 height 9
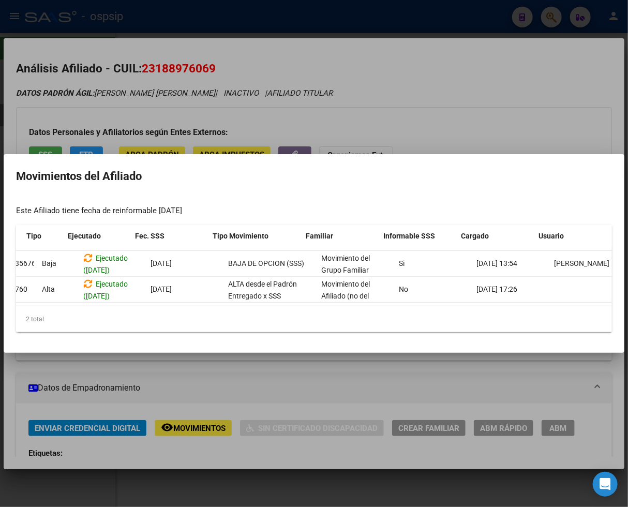
scroll to position [0, 66]
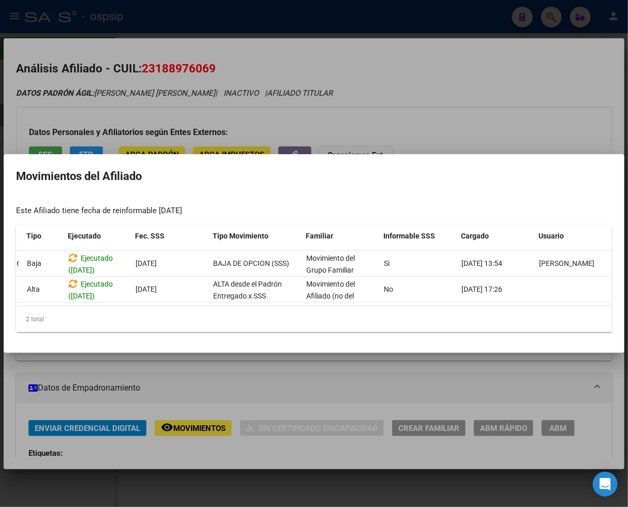
click at [298, 387] on div at bounding box center [314, 253] width 628 height 507
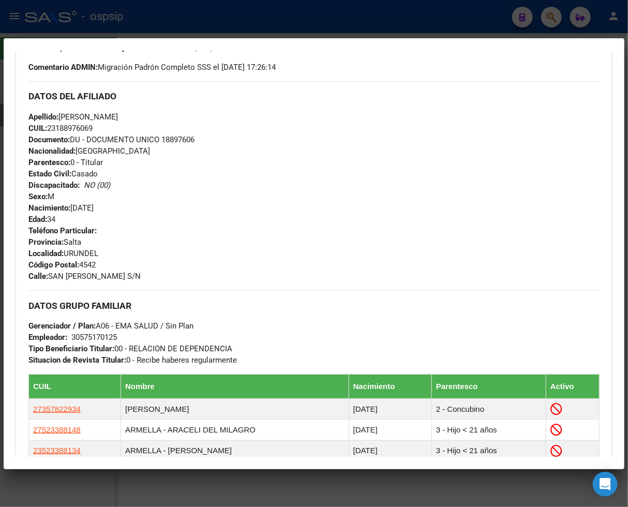
scroll to position [574, 0]
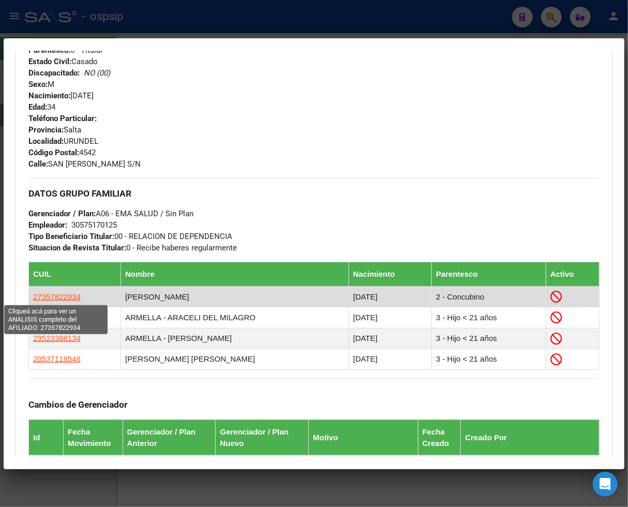
click at [45, 297] on span "27357822934" at bounding box center [57, 296] width 48 height 9
type textarea "27357822934"
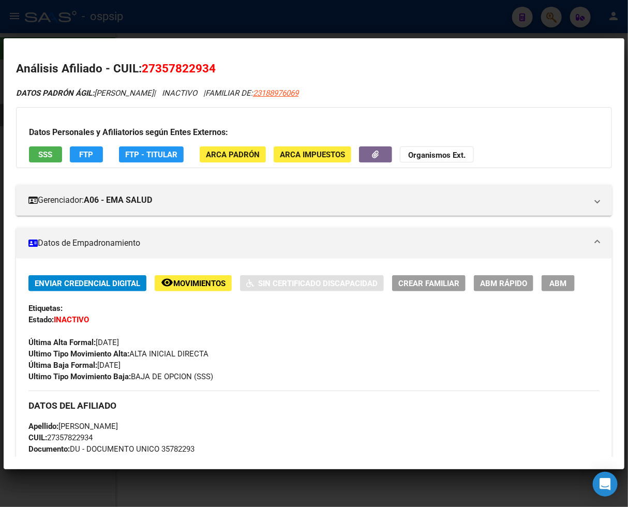
drag, startPoint x: 156, startPoint y: 69, endPoint x: 212, endPoint y: 63, distance: 56.6
click at [212, 63] on span "27357822934" at bounding box center [179, 68] width 74 height 13
copy span "35782293"
click at [554, 24] on div at bounding box center [314, 253] width 628 height 507
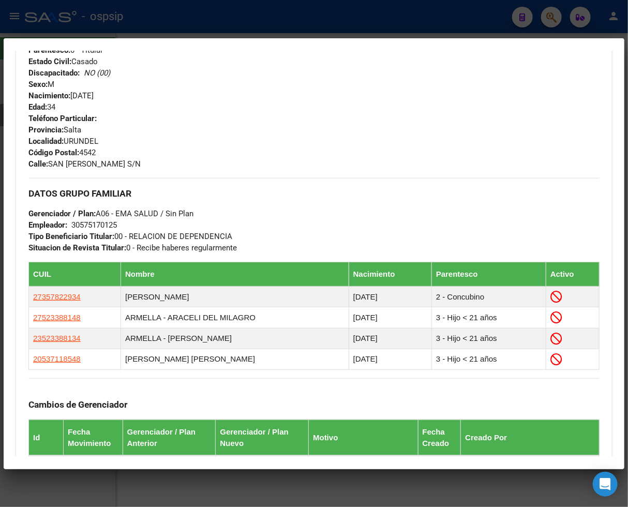
click at [552, 24] on div at bounding box center [314, 253] width 628 height 507
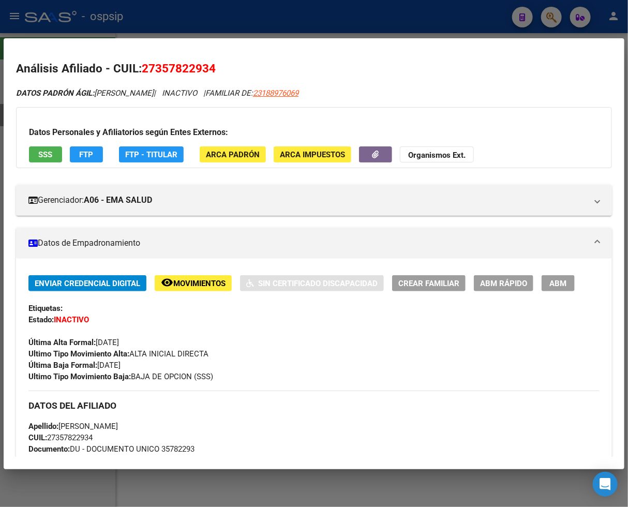
click at [545, 27] on div at bounding box center [314, 253] width 628 height 507
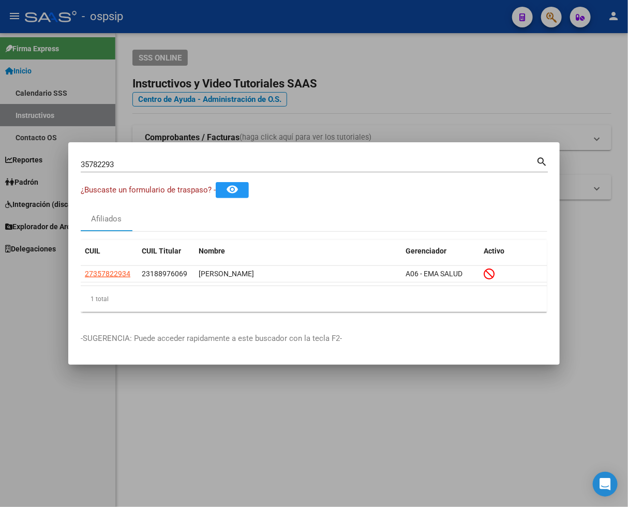
click at [128, 165] on input "35782293" at bounding box center [308, 164] width 455 height 9
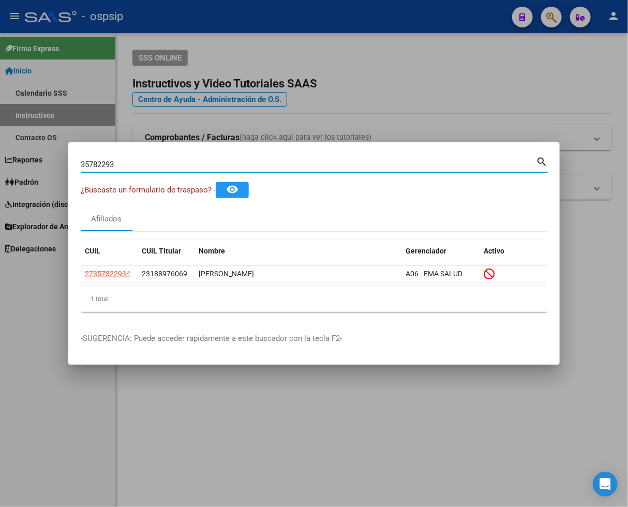
click at [128, 165] on input "35782293" at bounding box center [308, 164] width 455 height 9
type input "25201671"
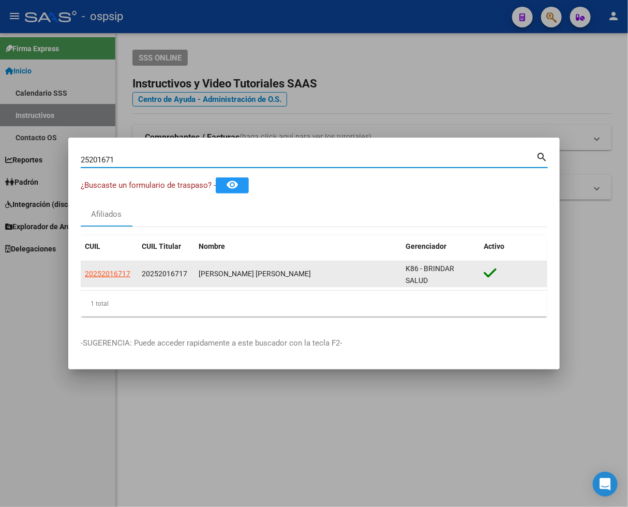
click at [108, 268] on app-link-go-to "20252016717" at bounding box center [107, 274] width 45 height 12
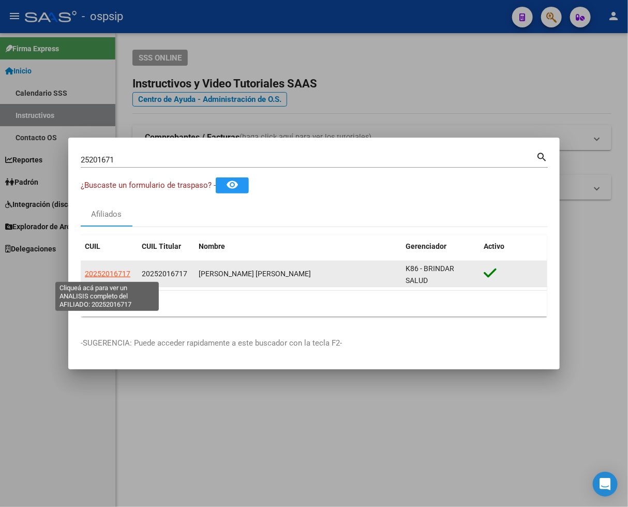
click at [108, 273] on span "20252016717" at bounding box center [107, 273] width 45 height 8
type textarea "20252016717"
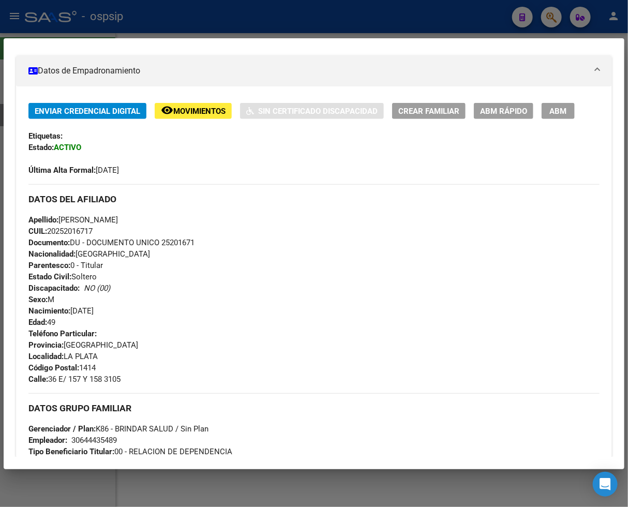
scroll to position [0, 0]
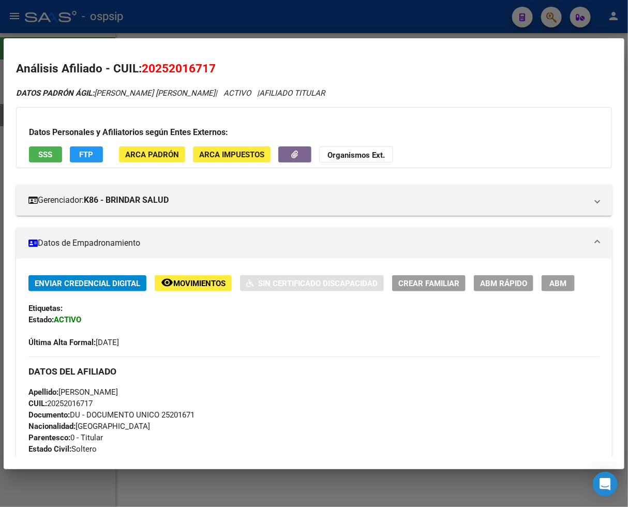
drag, startPoint x: 156, startPoint y: 71, endPoint x: 209, endPoint y: 67, distance: 53.4
click at [209, 67] on span "20252016717" at bounding box center [179, 68] width 74 height 13
copy span "25201671"
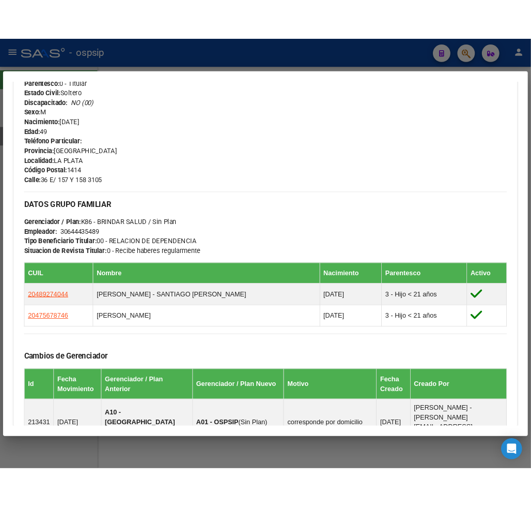
scroll to position [402, 0]
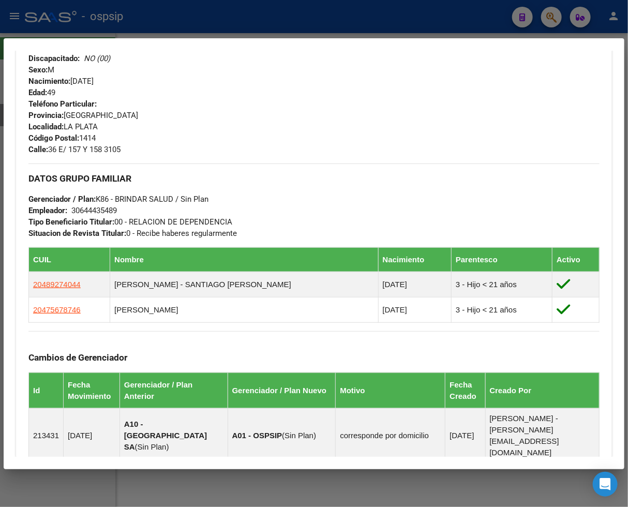
click at [360, 150] on div "Teléfono Particular: Provincia: [GEOGRAPHIC_DATA] Localidad: [GEOGRAPHIC_DATA] …" at bounding box center [313, 126] width 571 height 57
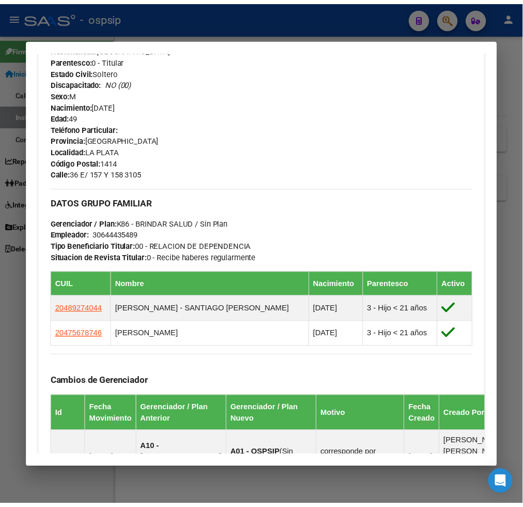
scroll to position [426, 0]
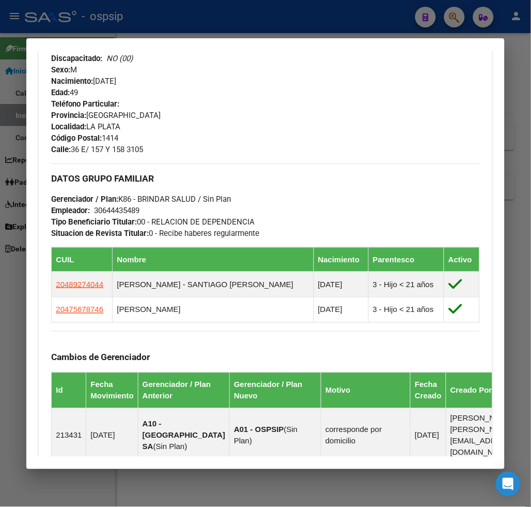
click at [457, 22] on div at bounding box center [265, 253] width 531 height 507
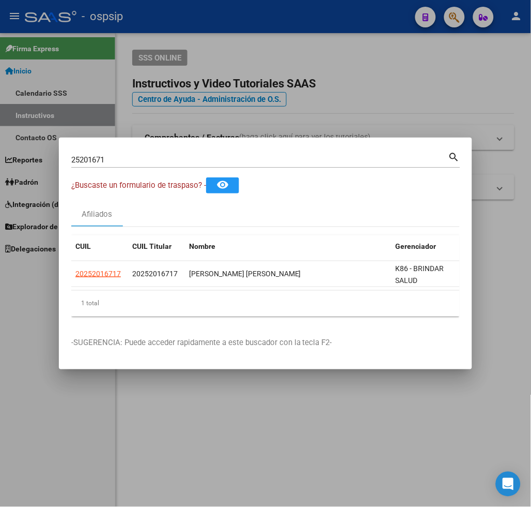
click at [110, 155] on input "25201671" at bounding box center [259, 159] width 377 height 9
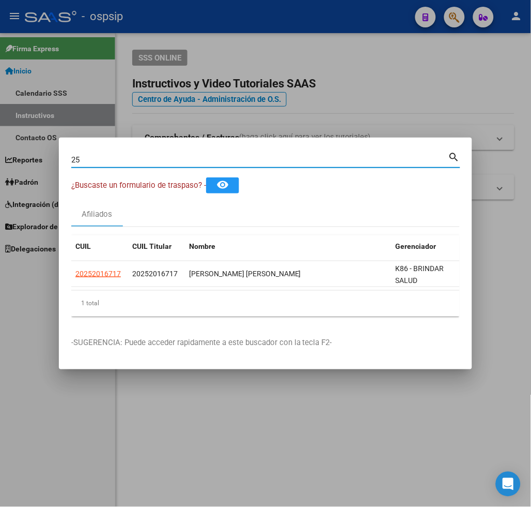
type input "2"
type input "30043280"
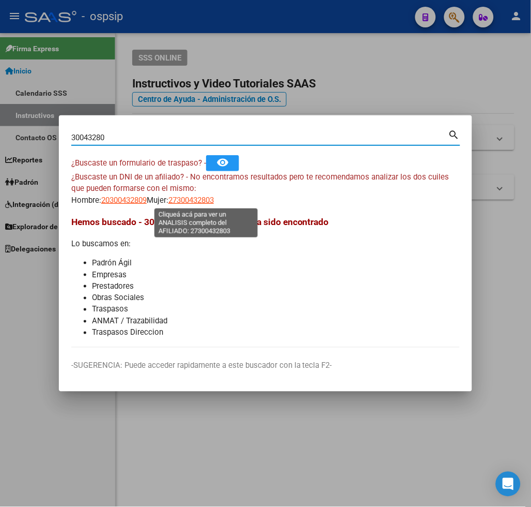
click at [207, 200] on span "27300432803" at bounding box center [191, 199] width 45 height 9
type textarea "27300432803"
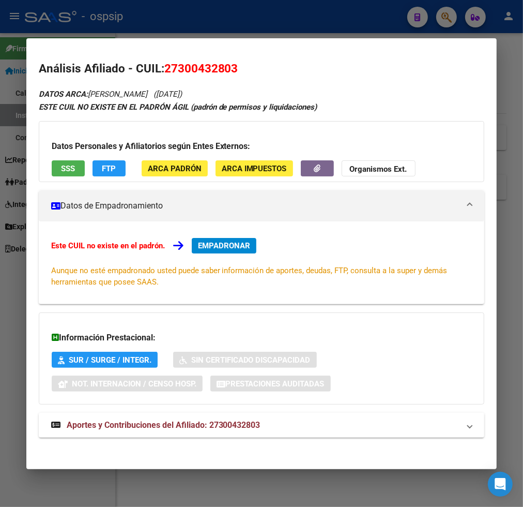
click at [452, 24] on div at bounding box center [261, 253] width 523 height 507
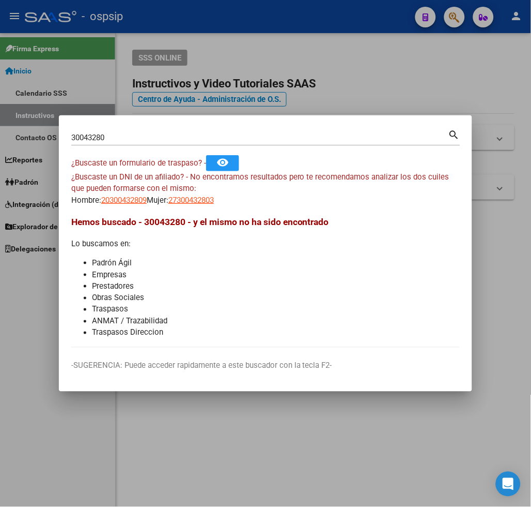
click at [140, 147] on div "30043280 Buscar (apellido, dni, [PERSON_NAME], nro traspaso, cuit, obra social)…" at bounding box center [265, 141] width 389 height 27
click at [109, 141] on input "30043280" at bounding box center [259, 137] width 377 height 9
type input "25772711"
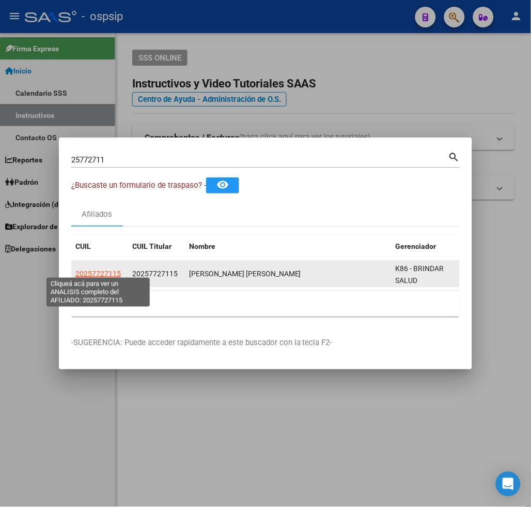
click at [80, 269] on span "20257727115" at bounding box center [97, 273] width 45 height 8
type textarea "20257727115"
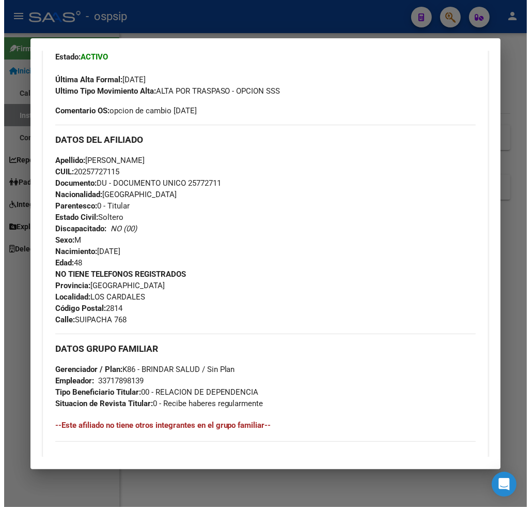
scroll to position [115, 0]
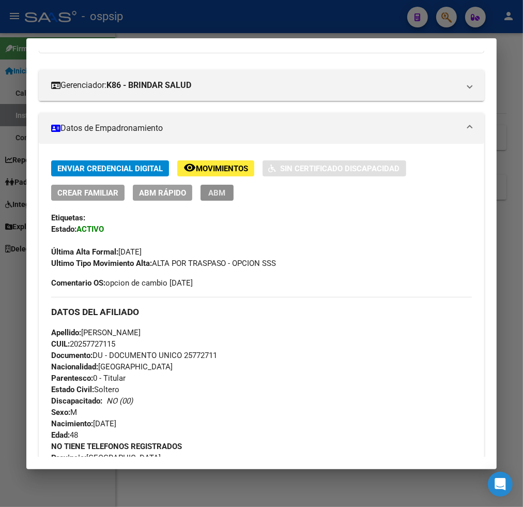
click at [218, 195] on span "ABM" at bounding box center [216, 192] width 17 height 9
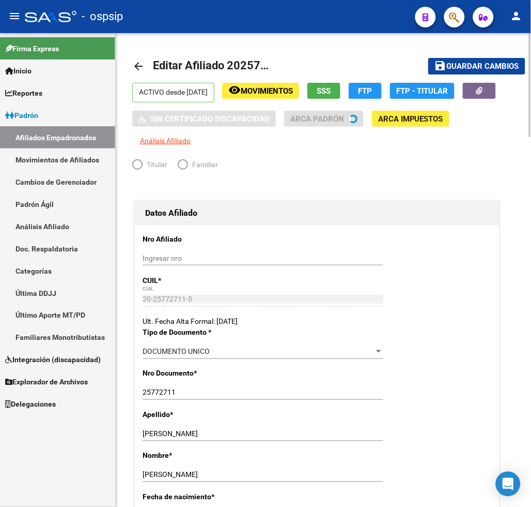
radio input "true"
type input "33-71789813-9"
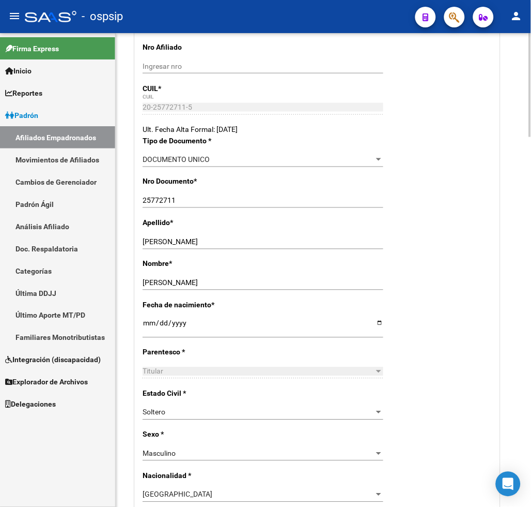
scroll to position [287, 0]
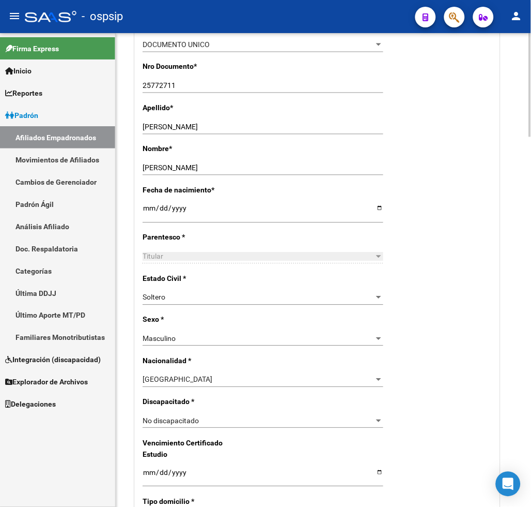
click at [283, 303] on div "Soltero Seleccionar tipo" at bounding box center [263, 298] width 241 height 14
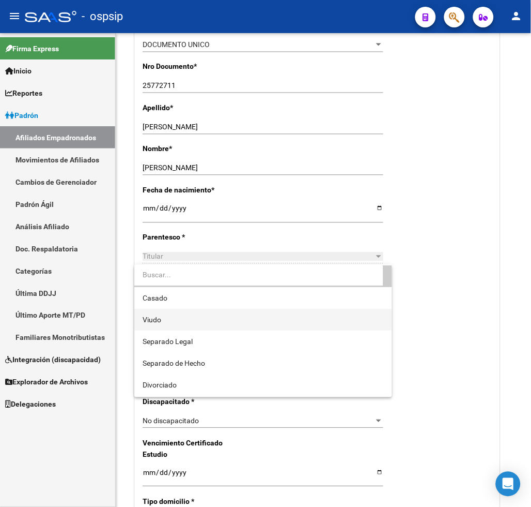
scroll to position [41, 0]
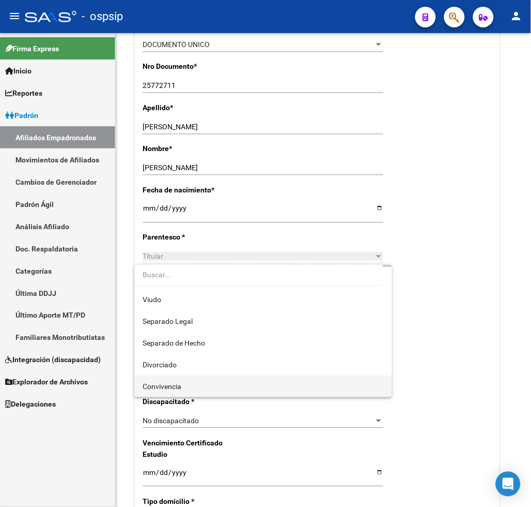
click at [197, 386] on span "Convivencia" at bounding box center [263, 386] width 241 height 22
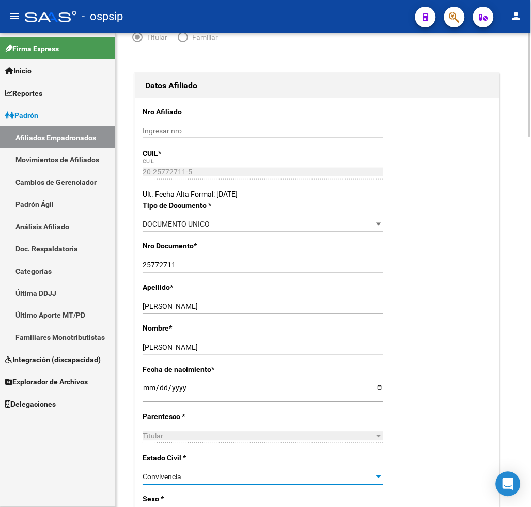
scroll to position [0, 0]
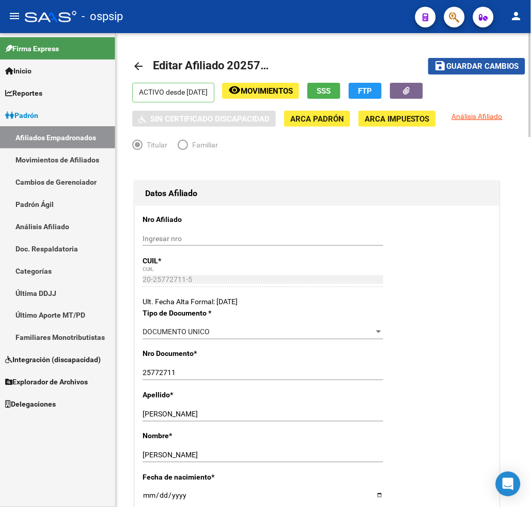
click at [490, 62] on span "Guardar cambios" at bounding box center [483, 66] width 72 height 9
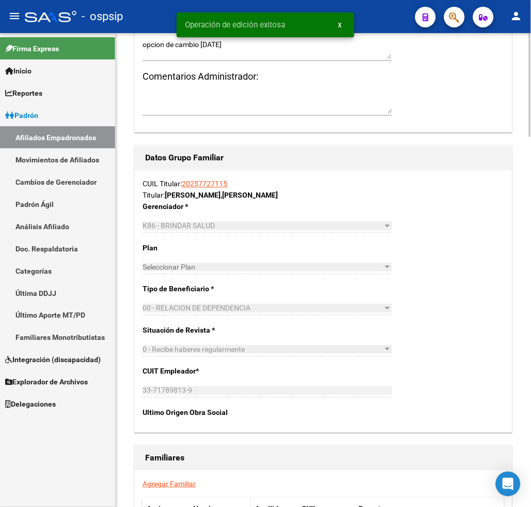
scroll to position [1551, 0]
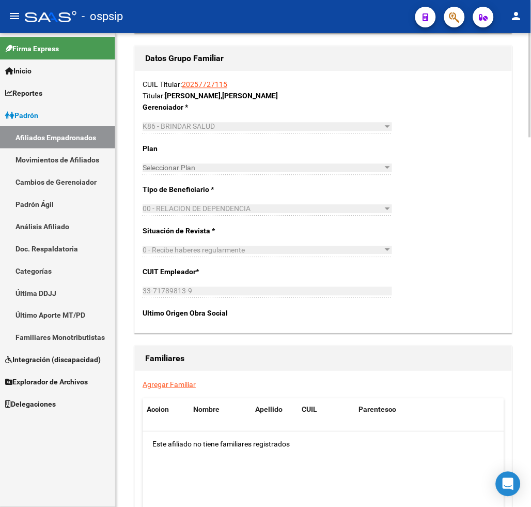
click at [161, 380] on link "Agregar Familiar" at bounding box center [169, 384] width 53 height 8
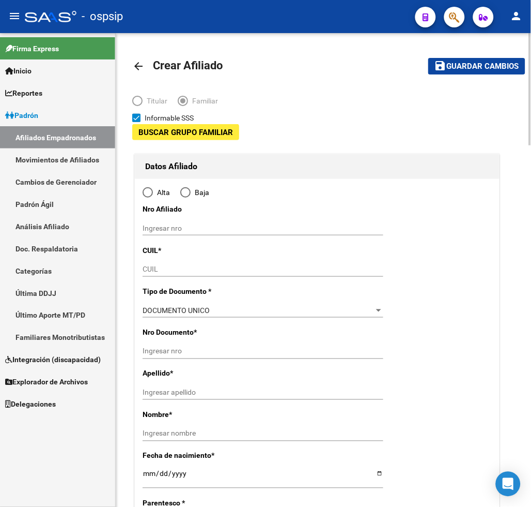
type input "33-71789813-9"
type input "LOS CARDALES"
type input "2814"
type input "SUIPACHA"
type input "768"
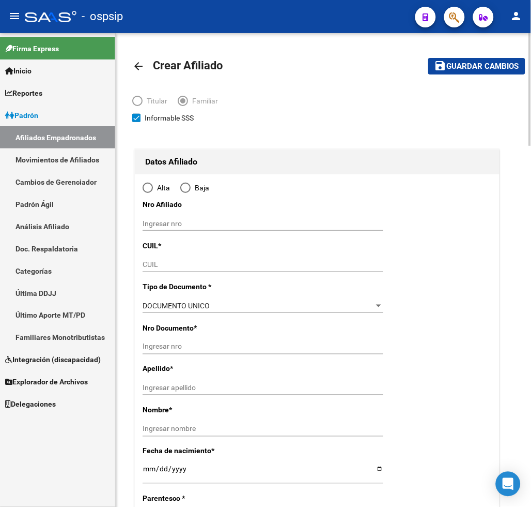
radio input "true"
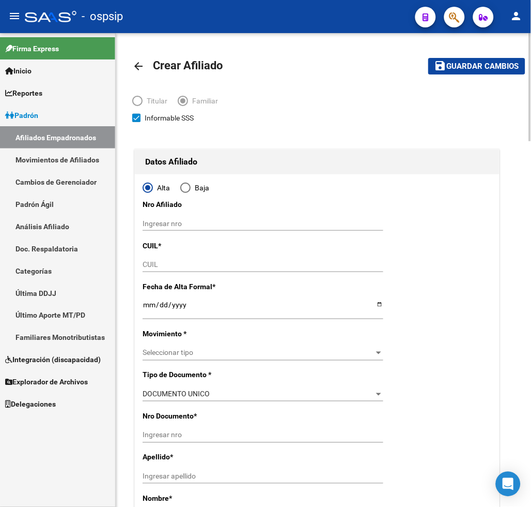
type input "33-71789813-9"
click at [143, 308] on input "Ingresar fecha" at bounding box center [263, 308] width 241 height 16
type input "[DATE]"
click at [275, 355] on span "Seleccionar tipo" at bounding box center [259, 352] width 232 height 9
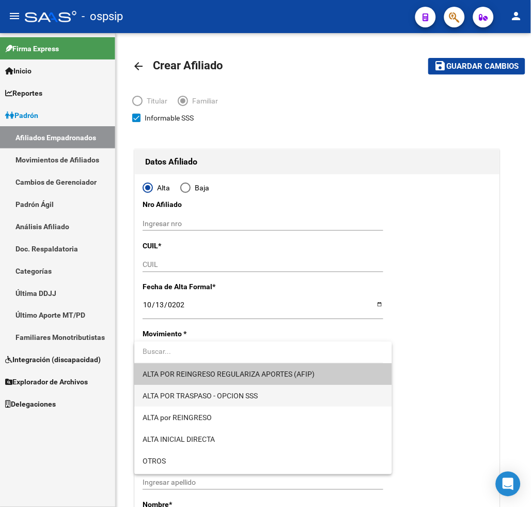
click at [269, 394] on span "ALTA POR TRASPASO - OPCION SSS" at bounding box center [263, 396] width 241 height 22
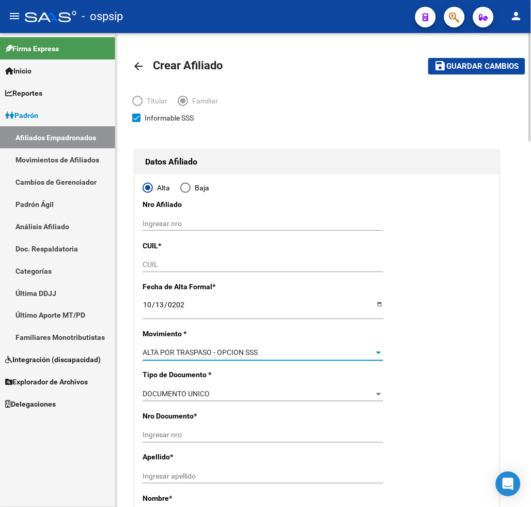
click at [164, 265] on input "CUIL" at bounding box center [263, 264] width 241 height 9
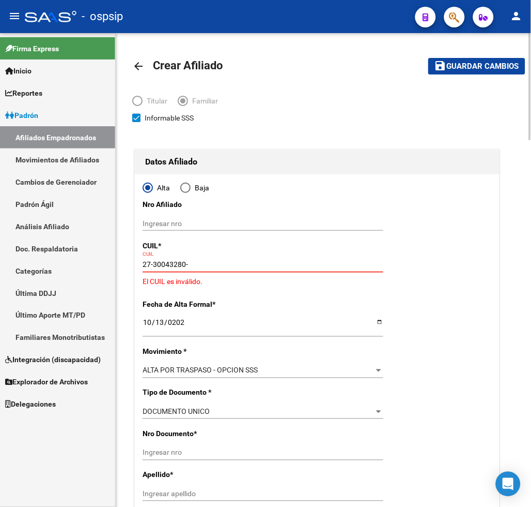
type input "27-30043280-3"
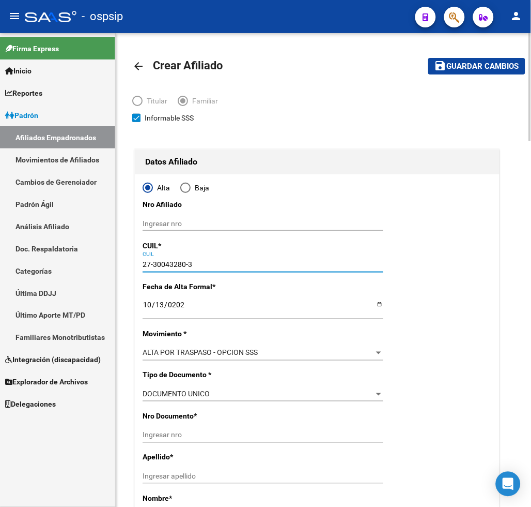
type input "30043280"
type input "[PERSON_NAME]"
type input "[DATE]"
type input "LOS CARDALES"
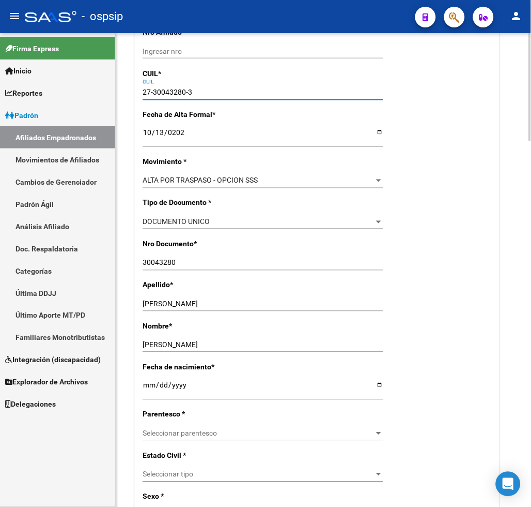
scroll to position [230, 0]
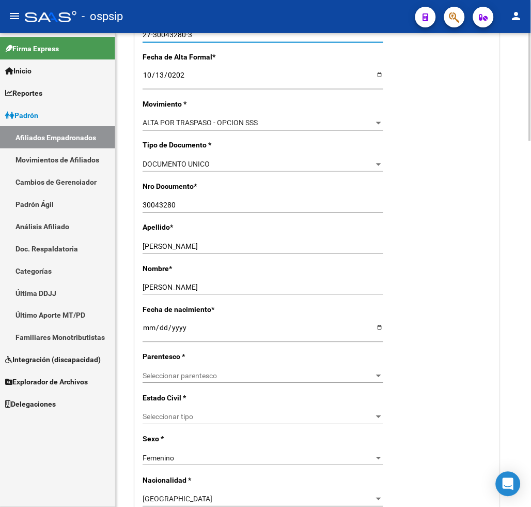
type input "27-30043280-3"
click at [231, 372] on span "Seleccionar parentesco" at bounding box center [259, 376] width 232 height 9
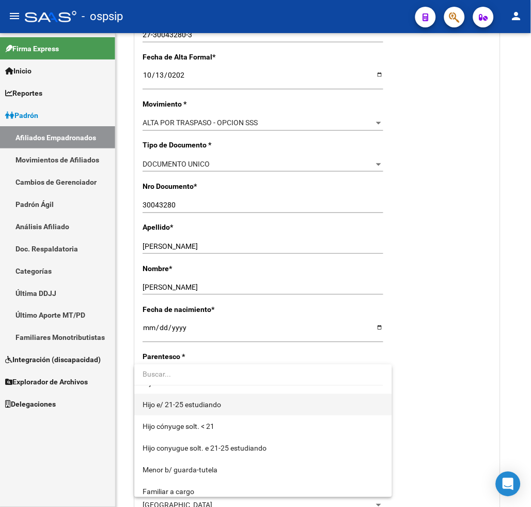
scroll to position [0, 0]
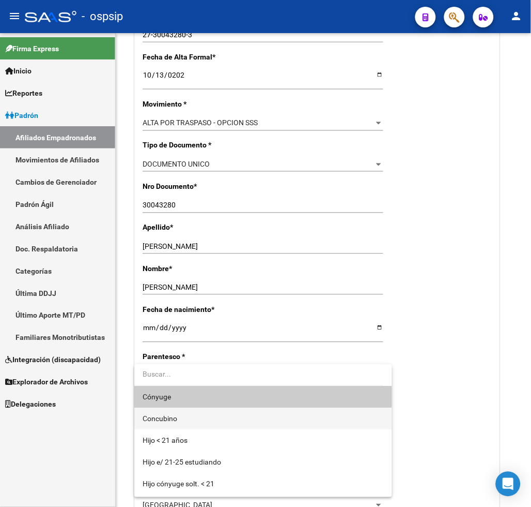
click at [224, 421] on span "Concubino" at bounding box center [263, 419] width 241 height 22
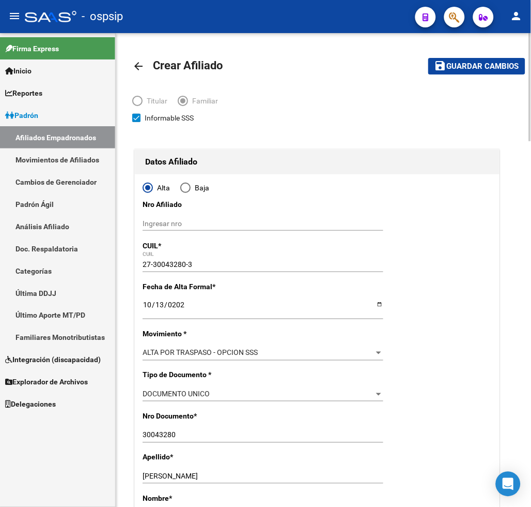
click at [477, 63] on span "Guardar cambios" at bounding box center [483, 66] width 72 height 9
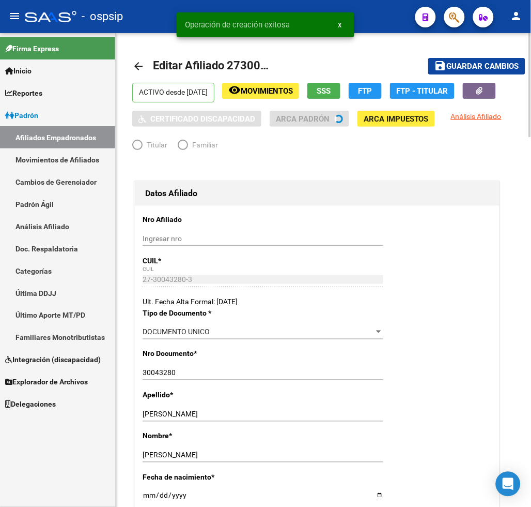
radio input "true"
type input "33-71789813-9"
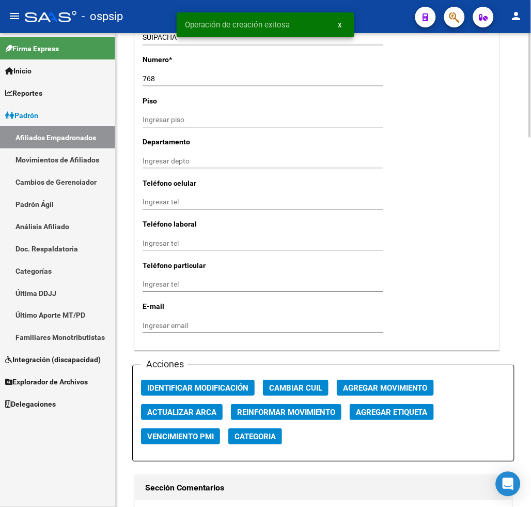
scroll to position [1091, 0]
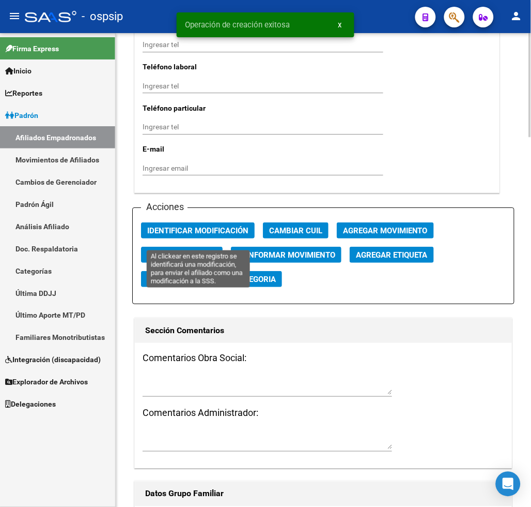
drag, startPoint x: 211, startPoint y: 236, endPoint x: 254, endPoint y: 262, distance: 50.1
click at [213, 235] on span "Identificar Modificación" at bounding box center [197, 230] width 101 height 9
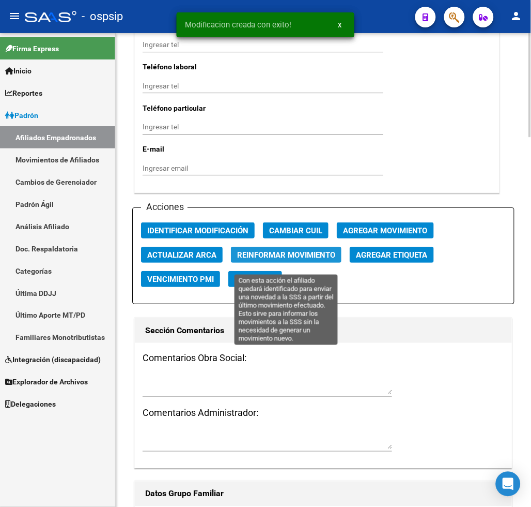
click at [256, 260] on span "Reinformar Movimiento" at bounding box center [286, 254] width 98 height 9
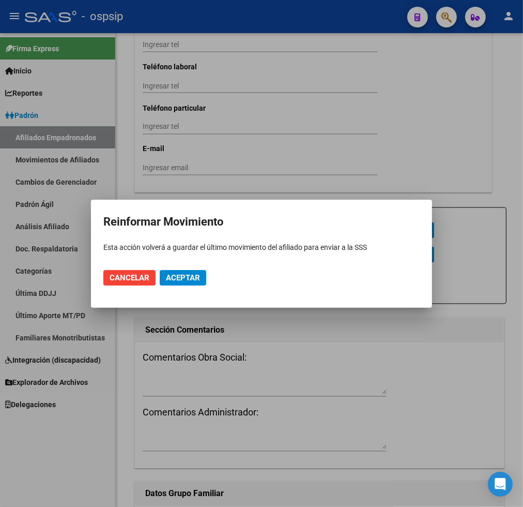
drag, startPoint x: 179, startPoint y: 276, endPoint x: 231, endPoint y: 171, distance: 117.2
click at [179, 276] on span "Aceptar" at bounding box center [183, 277] width 34 height 9
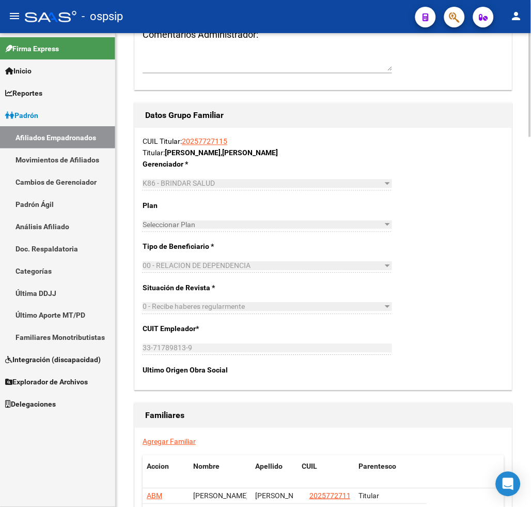
scroll to position [1539, 0]
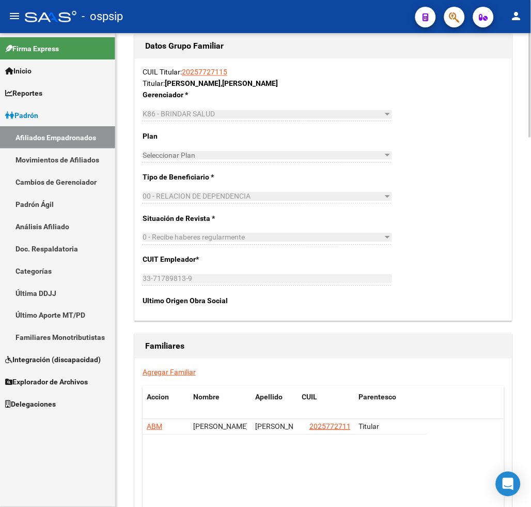
click at [163, 376] on link "Agregar Familiar" at bounding box center [169, 372] width 53 height 8
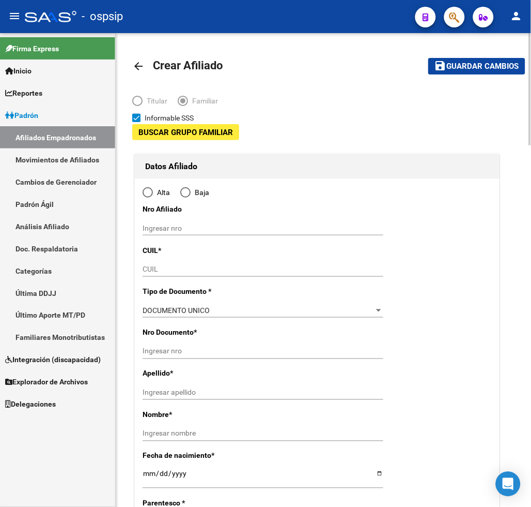
type input "33-71789813-9"
type input "LOS CARDALES"
type input "2814"
type input "SUIPACHA"
type input "768"
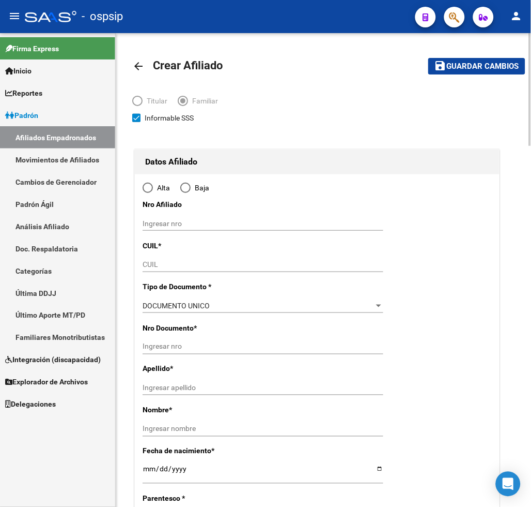
radio input "true"
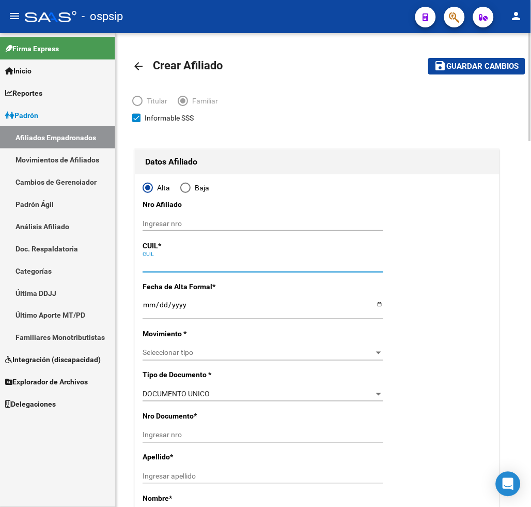
click at [177, 264] on input "CUIL" at bounding box center [263, 264] width 241 height 9
type input "33-71789813-9"
type input "27-50223617-8"
type input "50223617"
type input "[PERSON_NAME]"
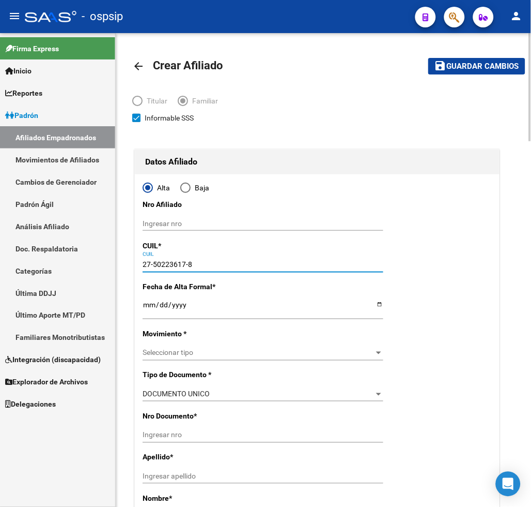
type input "[PERSON_NAME]"
type input "[DATE]"
type input "LOS CARDALES"
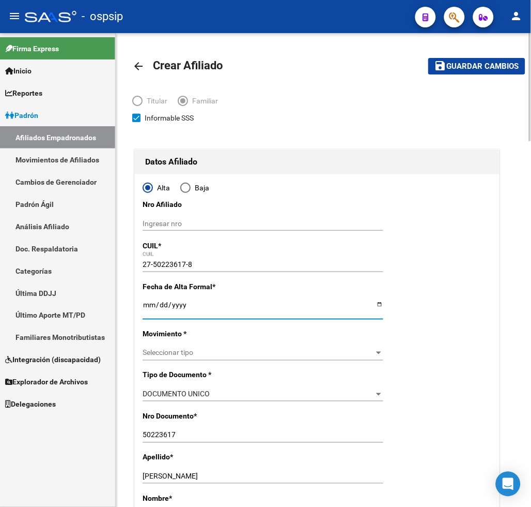
click at [143, 306] on input "Ingresar fecha" at bounding box center [263, 308] width 241 height 16
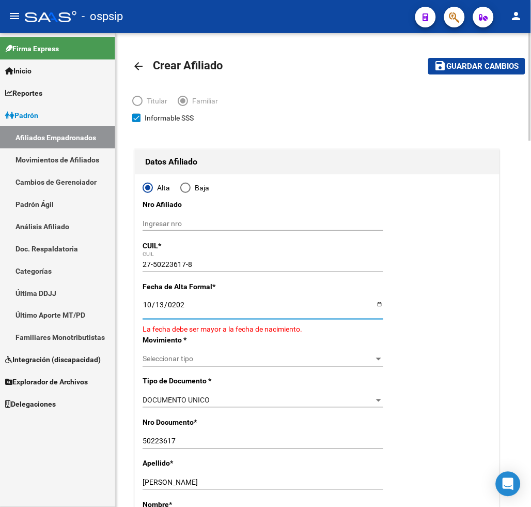
type input "[DATE]"
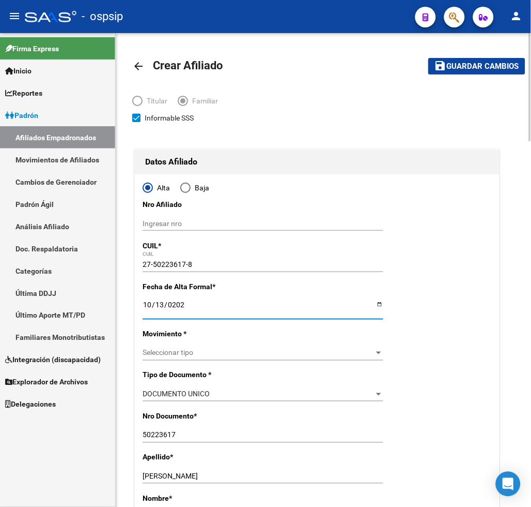
click at [261, 354] on span "Seleccionar tipo" at bounding box center [259, 352] width 232 height 9
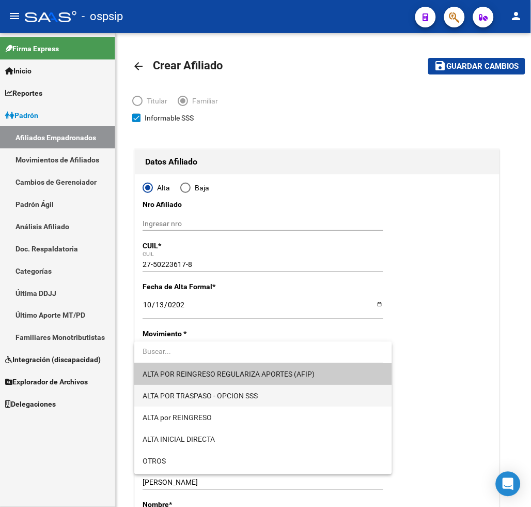
click at [276, 395] on span "ALTA POR TRASPASO - OPCION SSS" at bounding box center [263, 396] width 241 height 22
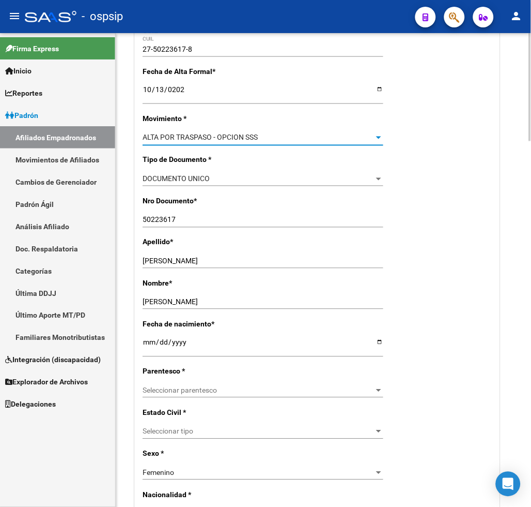
scroll to position [230, 0]
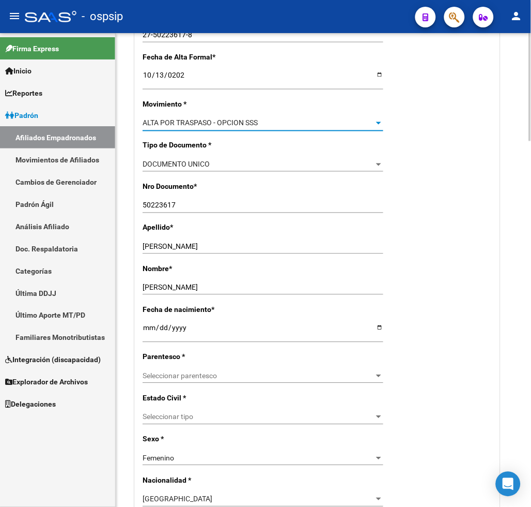
click at [257, 375] on span "Seleccionar parentesco" at bounding box center [259, 376] width 232 height 9
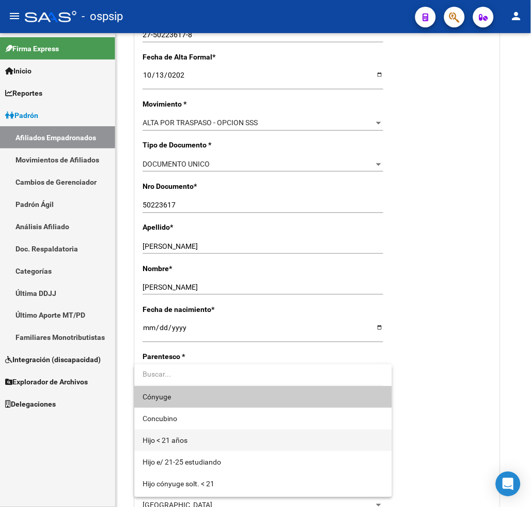
click at [216, 437] on span "Hijo < 21 años" at bounding box center [263, 441] width 241 height 22
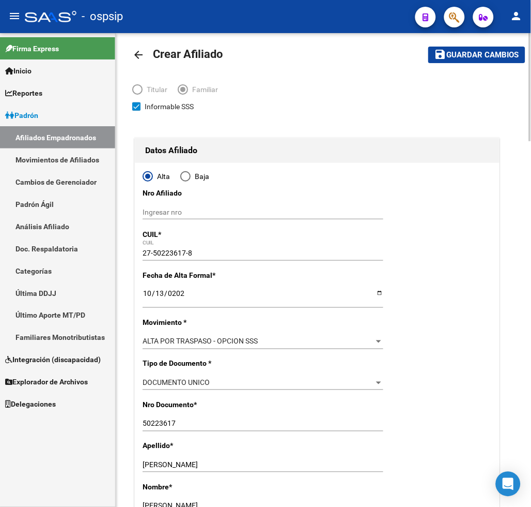
scroll to position [0, 0]
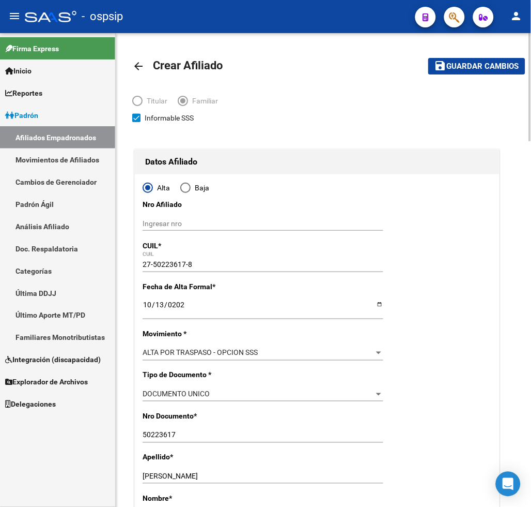
click at [474, 67] on span "Guardar cambios" at bounding box center [483, 66] width 72 height 9
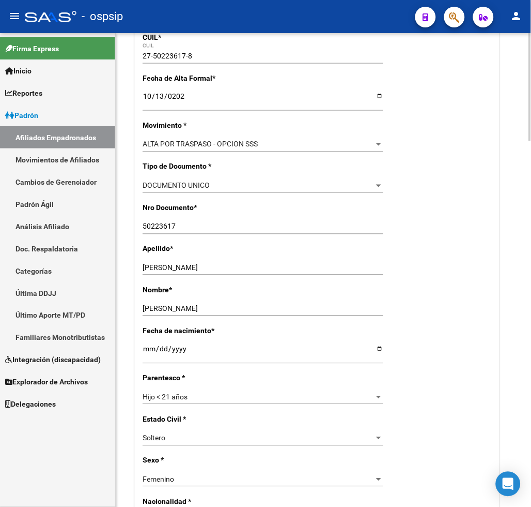
scroll to position [287, 0]
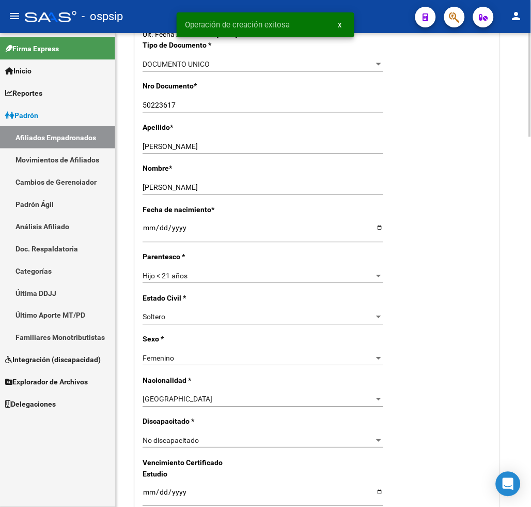
radio input "true"
type input "33-71789813-9"
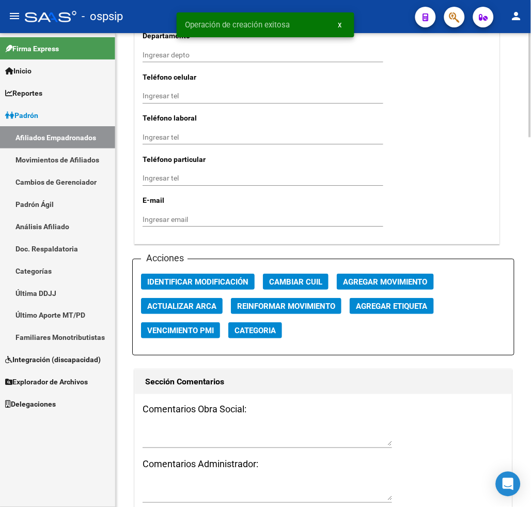
scroll to position [1149, 0]
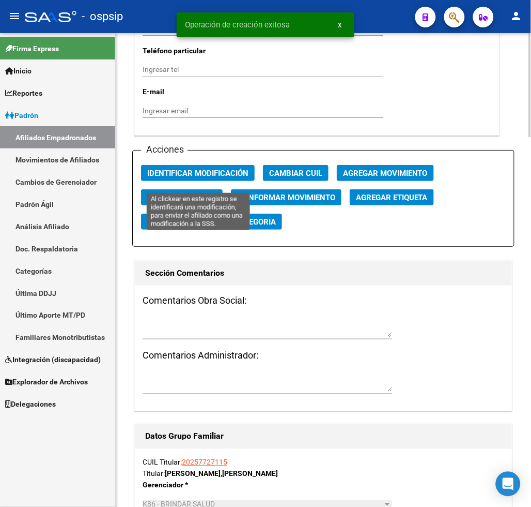
click at [181, 178] on span "Identificar Modificación" at bounding box center [197, 173] width 101 height 9
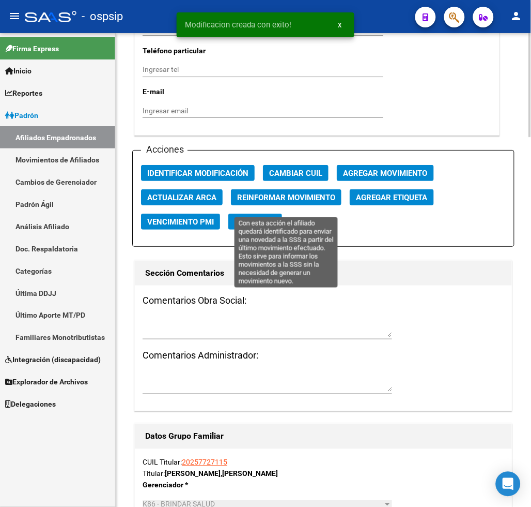
click at [251, 202] on span "Reinformar Movimiento" at bounding box center [286, 197] width 98 height 9
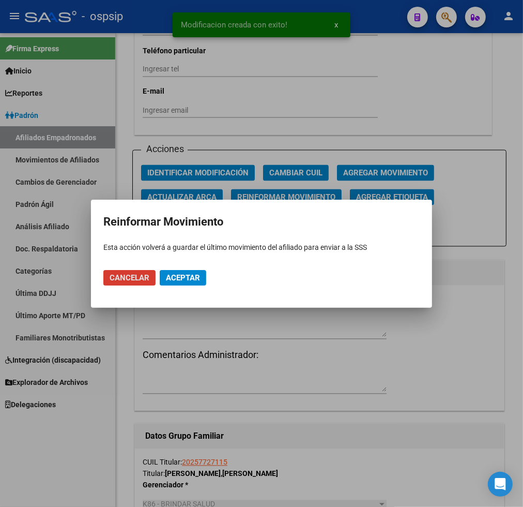
click at [185, 278] on span "Aceptar" at bounding box center [183, 277] width 34 height 9
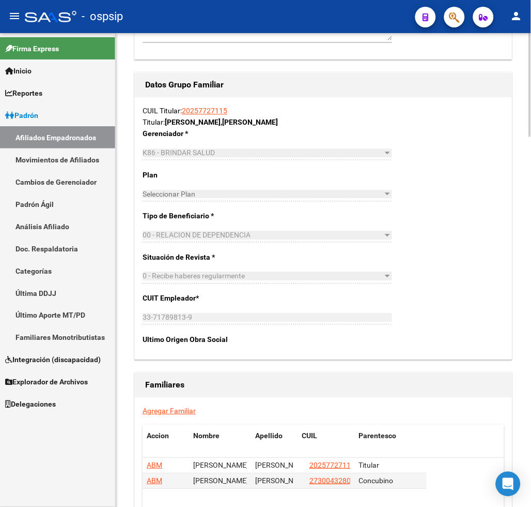
scroll to position [1597, 0]
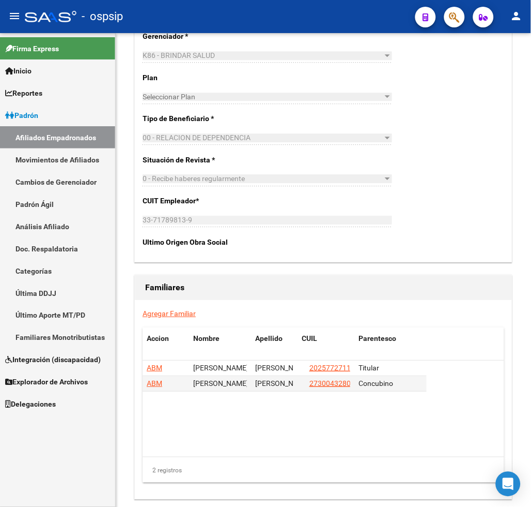
click at [163, 317] on link "Agregar Familiar" at bounding box center [169, 313] width 53 height 8
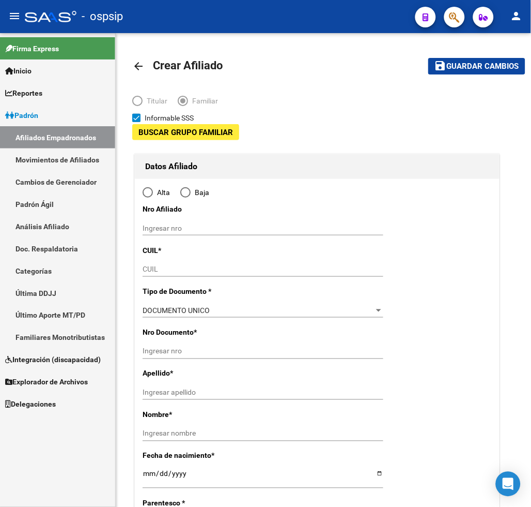
type input "33-71789813-9"
type input "LOS CARDALES"
type input "2814"
type input "SUIPACHA"
type input "768"
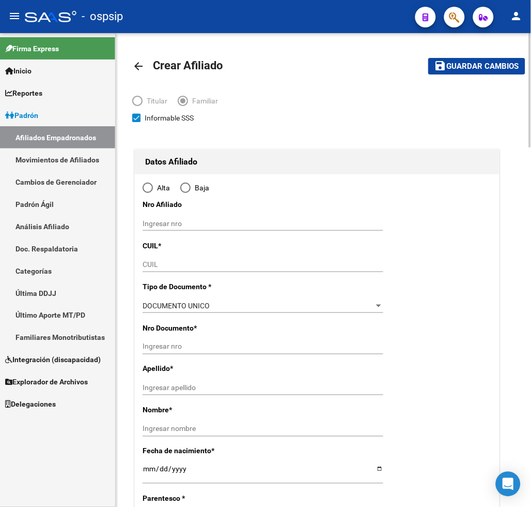
radio input "true"
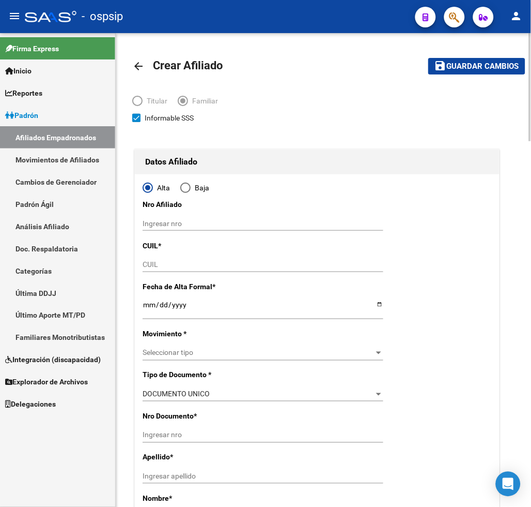
click at [168, 262] on input "CUIL" at bounding box center [263, 264] width 241 height 9
type input "33-71789813-9"
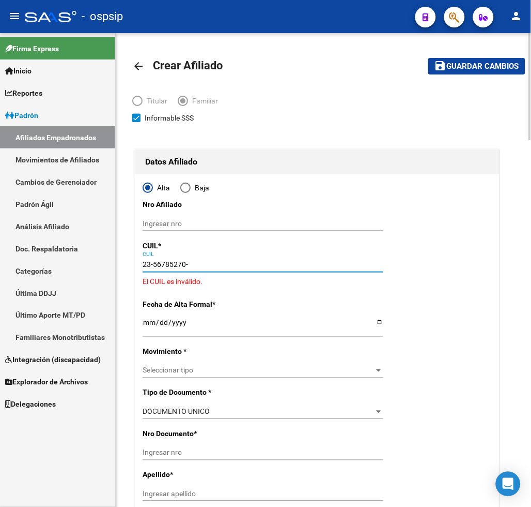
type input "23-56785270-9"
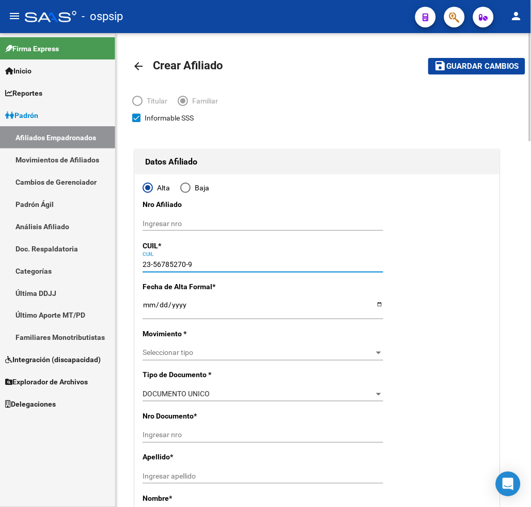
type input "56785270"
type input "[PERSON_NAME]"
type input "[DATE]"
type input "CUARTEL 2Ì LOS"
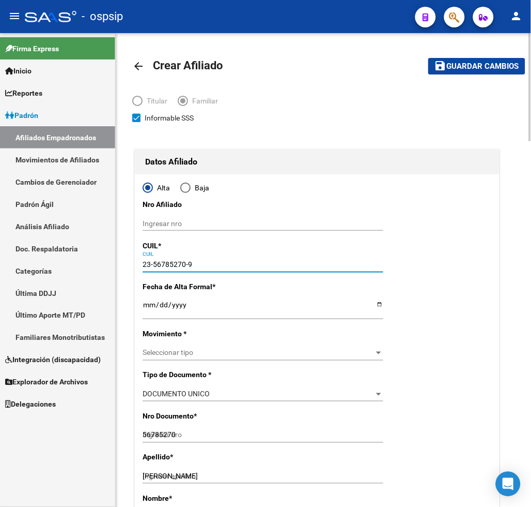
type input "23-56785270-9"
click at [150, 309] on input "Ingresar fecha" at bounding box center [263, 308] width 241 height 16
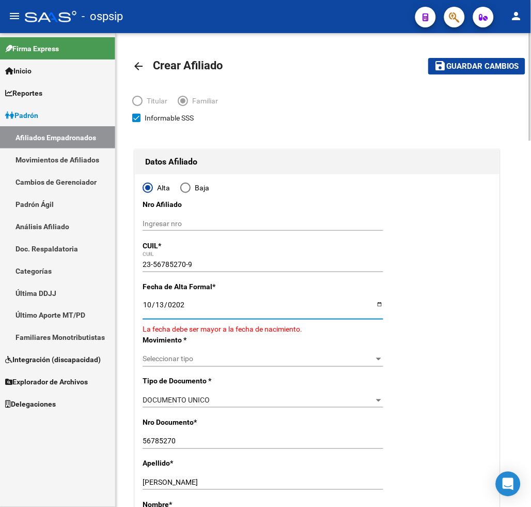
type input "[DATE]"
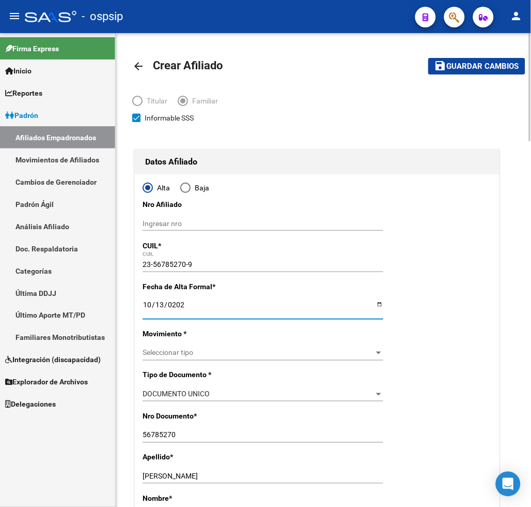
click at [193, 352] on span "Seleccionar tipo" at bounding box center [259, 352] width 232 height 9
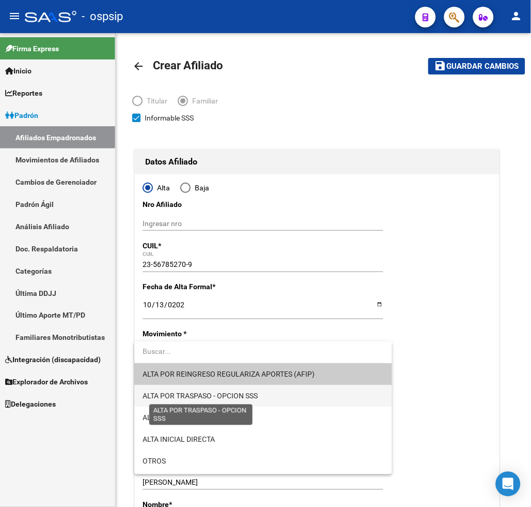
click at [251, 394] on span "ALTA POR TRASPASO - OPCION SSS" at bounding box center [200, 396] width 115 height 8
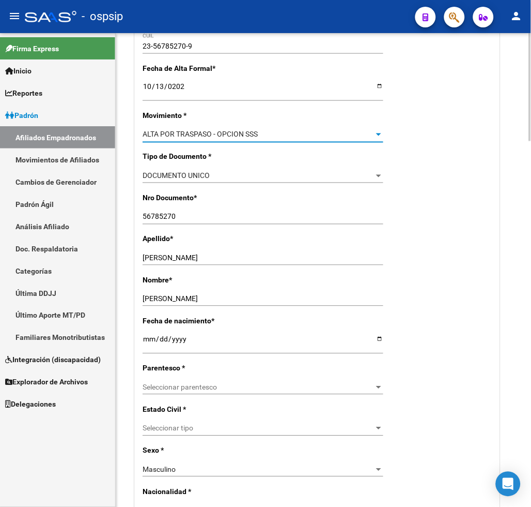
scroll to position [230, 0]
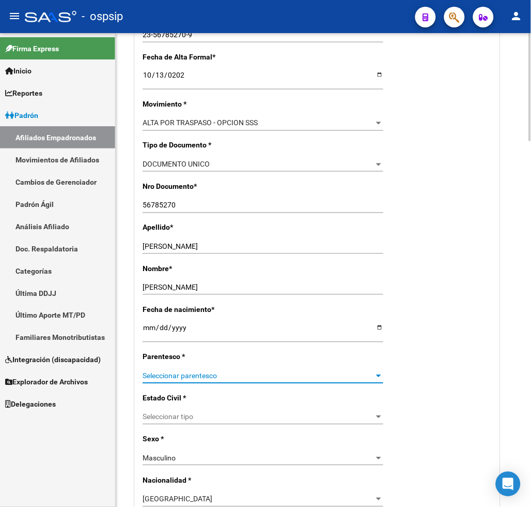
click at [236, 375] on span "Seleccionar parentesco" at bounding box center [259, 376] width 232 height 9
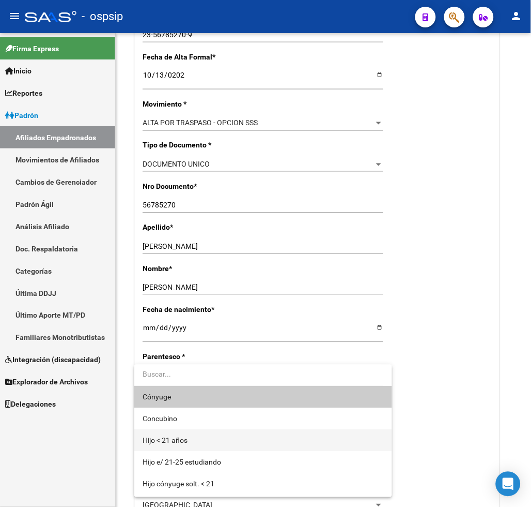
click at [217, 438] on span "Hijo < 21 años" at bounding box center [263, 441] width 241 height 22
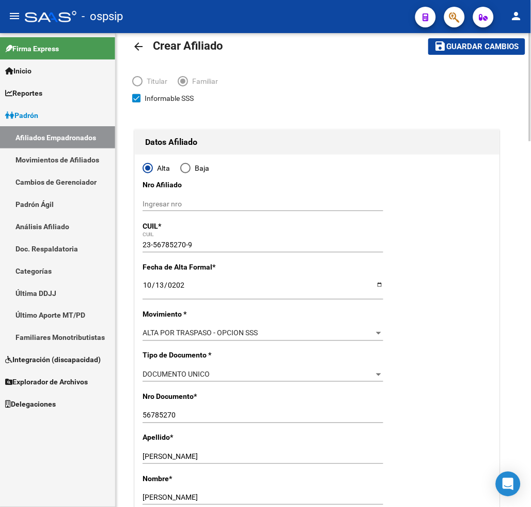
scroll to position [0, 0]
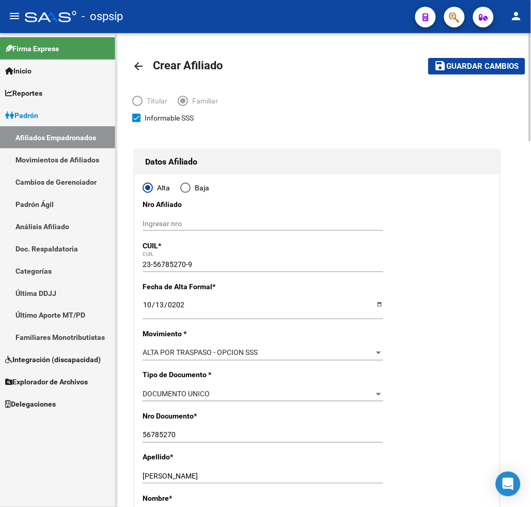
click at [464, 65] on span "Guardar cambios" at bounding box center [483, 66] width 72 height 9
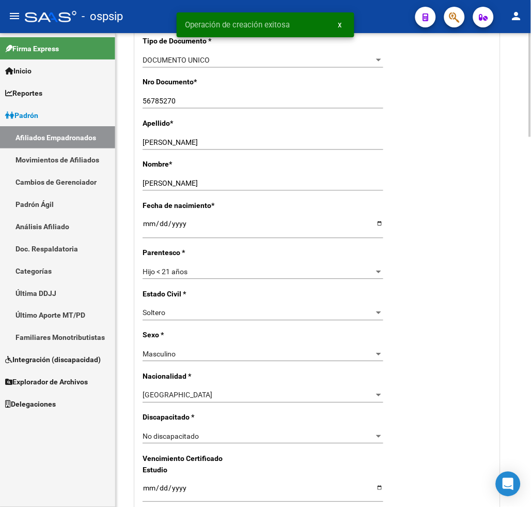
radio input "true"
type input "33-71789813-9"
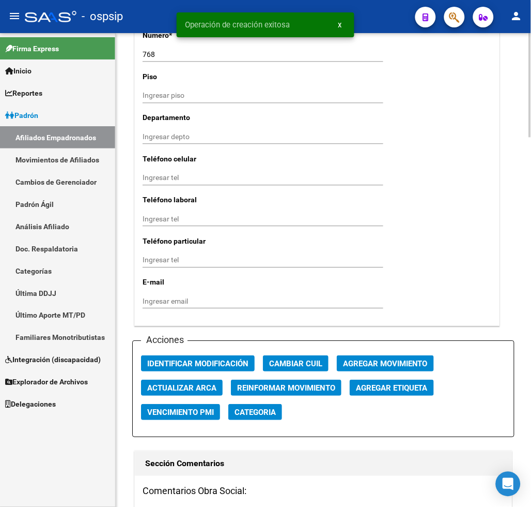
scroll to position [976, 0]
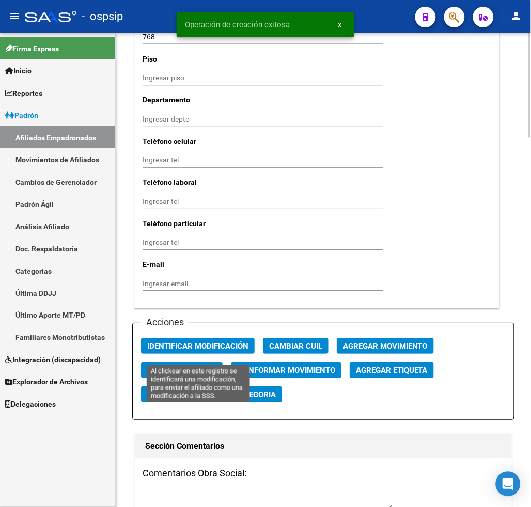
click at [184, 351] on span "Identificar Modificación" at bounding box center [197, 345] width 101 height 9
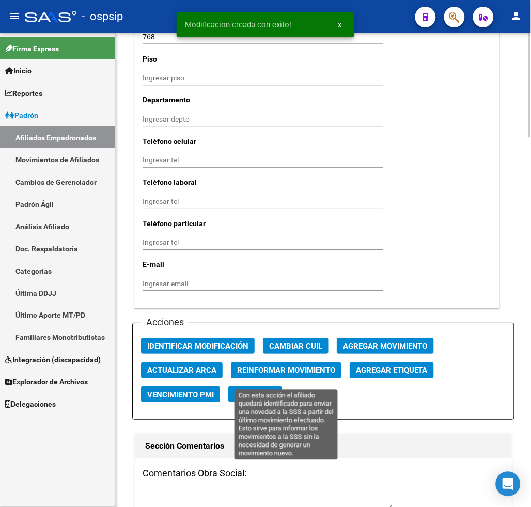
click at [251, 375] on span "Reinformar Movimiento" at bounding box center [286, 370] width 98 height 9
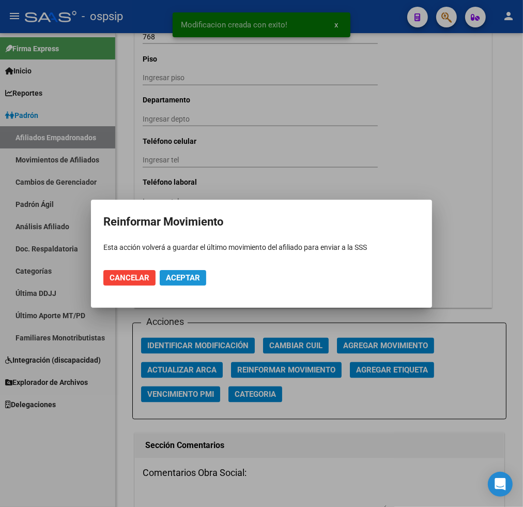
click at [176, 276] on span "Aceptar" at bounding box center [183, 277] width 34 height 9
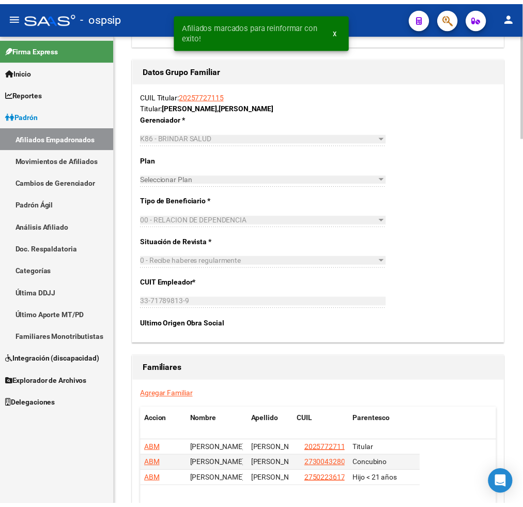
scroll to position [1655, 0]
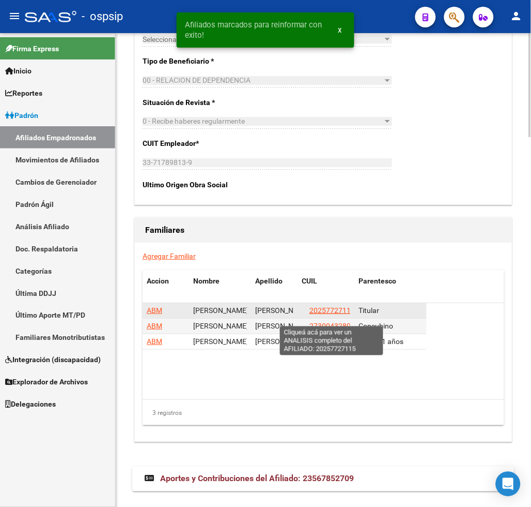
click at [325, 314] on span "20257727115" at bounding box center [332, 310] width 45 height 8
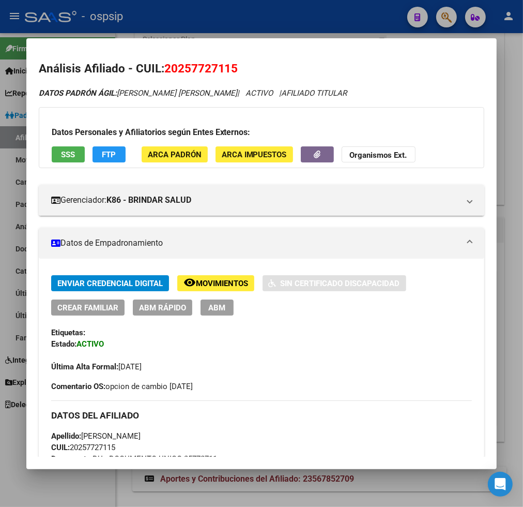
drag, startPoint x: 220, startPoint y: 2, endPoint x: 369, endPoint y: 60, distance: 159.5
click at [387, 67] on h2 "Análisis Afiliado - CUIL: 20257727115" at bounding box center [262, 69] width 446 height 18
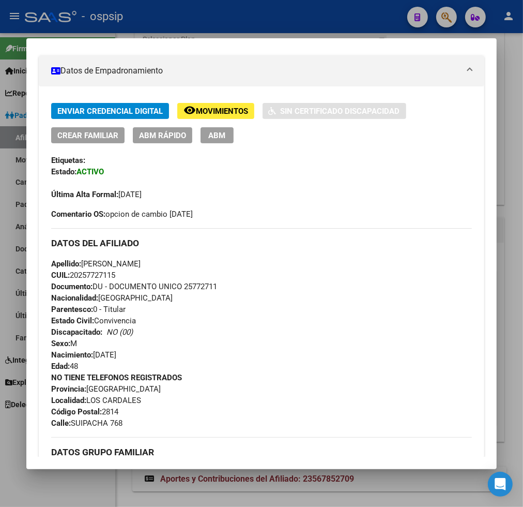
scroll to position [344, 0]
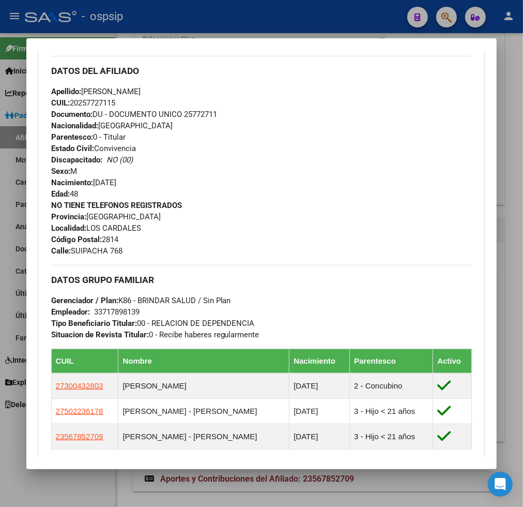
click at [441, 18] on div at bounding box center [261, 253] width 523 height 507
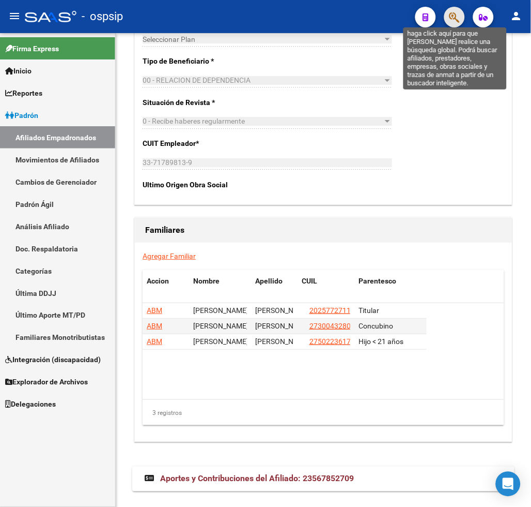
click at [459, 18] on icon "button" at bounding box center [455, 17] width 10 height 12
click at [458, 20] on icon "button" at bounding box center [455, 17] width 10 height 12
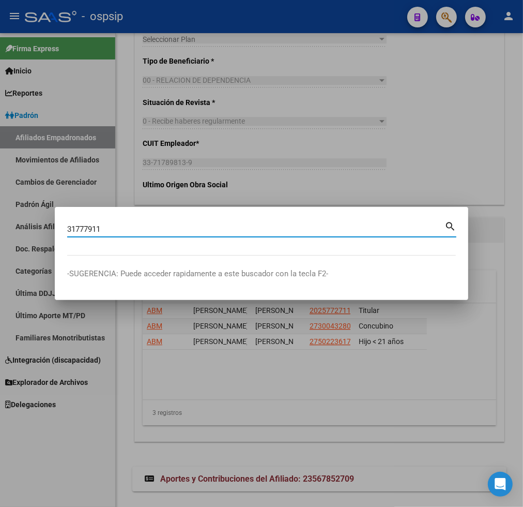
type input "31777911"
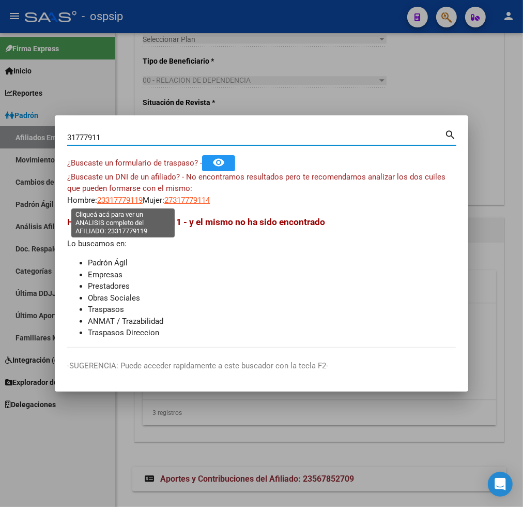
click at [122, 202] on span "23317779119" at bounding box center [119, 199] width 45 height 9
type textarea "23317779119"
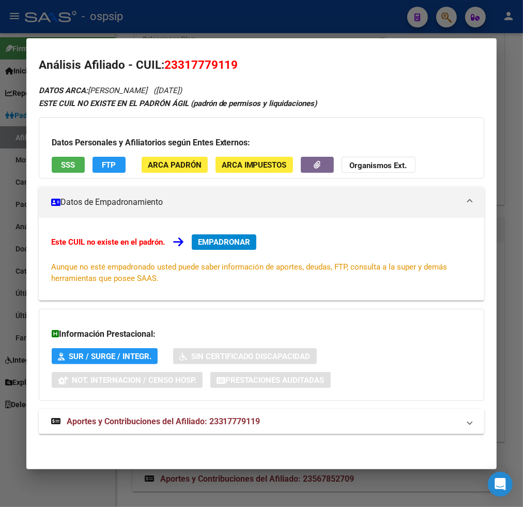
scroll to position [4, 0]
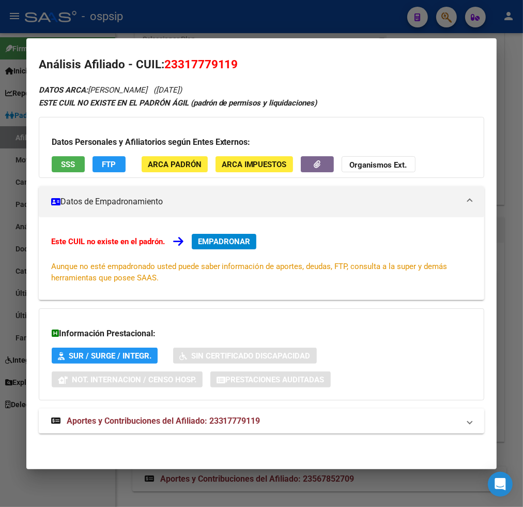
click at [135, 424] on span "Aportes y Contribuciones del Afiliado: 23317779119" at bounding box center [164, 421] width 194 height 10
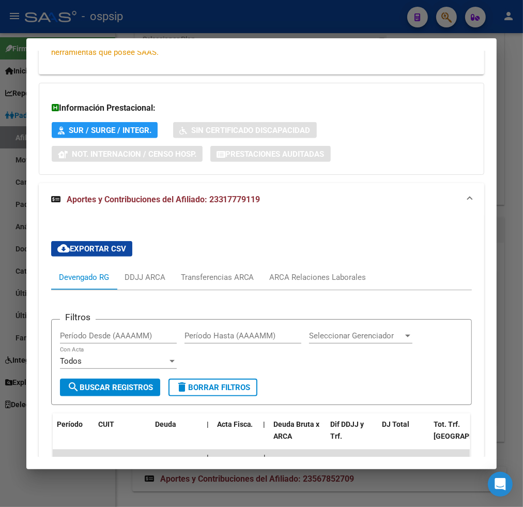
scroll to position [344, 0]
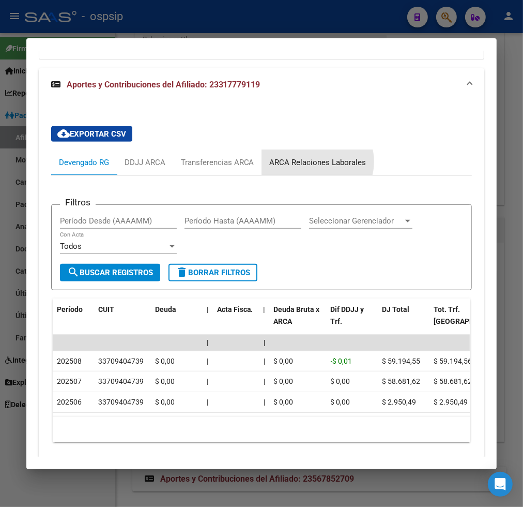
click at [313, 161] on div "ARCA Relaciones Laborales" at bounding box center [318, 162] width 97 height 11
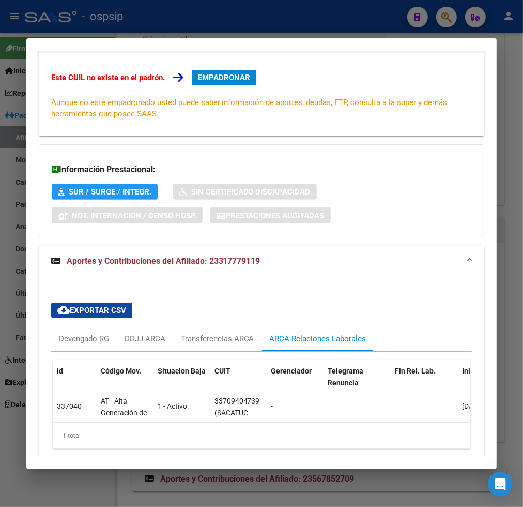
scroll to position [217, 0]
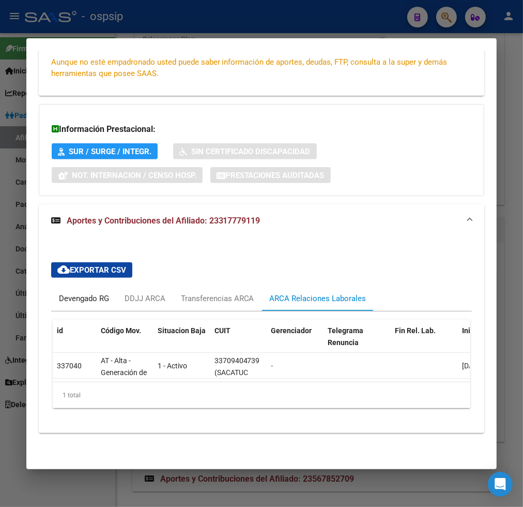
click at [63, 293] on div "Devengado RG" at bounding box center [84, 298] width 50 height 11
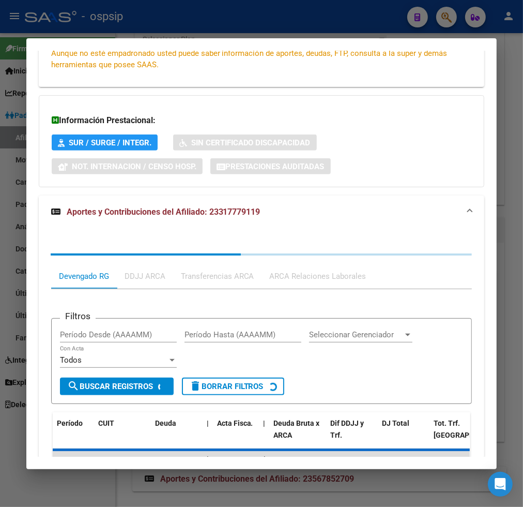
click at [63, 291] on div "Filtros Período Desde (AAAAMM) Período Hasta (AAAAMM) Seleccionar Gerenciador S…" at bounding box center [261, 428] width 421 height 278
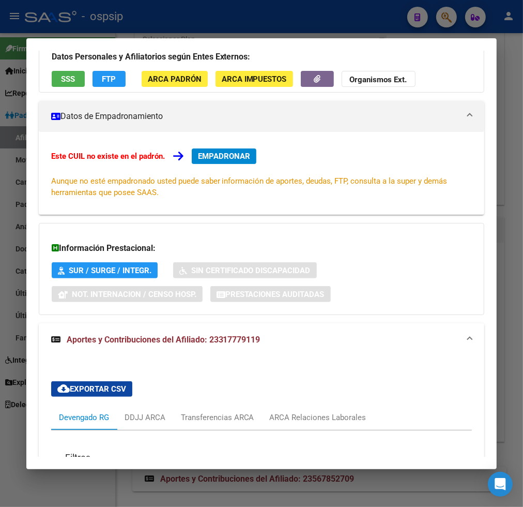
scroll to position [0, 0]
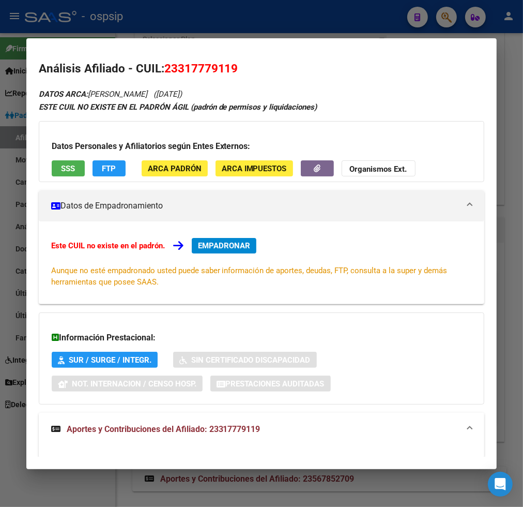
drag, startPoint x: 175, startPoint y: 66, endPoint x: 226, endPoint y: 69, distance: 51.3
click at [226, 69] on span "23317779119" at bounding box center [201, 68] width 74 height 13
copy span "31777911"
click at [440, 14] on div at bounding box center [261, 253] width 523 height 507
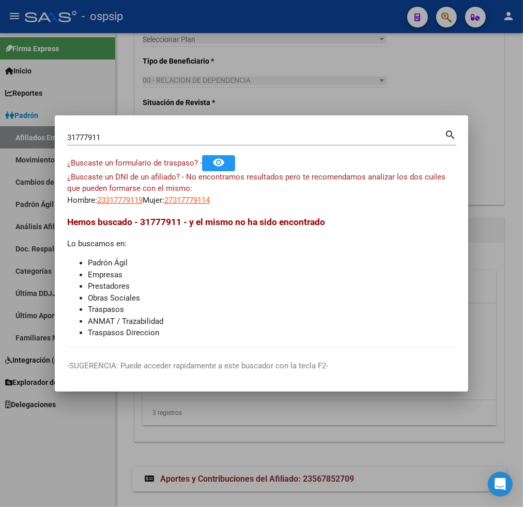
click at [119, 142] on div "31777911 Buscar (apellido, dni, [PERSON_NAME], [PERSON_NAME], cuit, obra social)" at bounding box center [255, 138] width 377 height 16
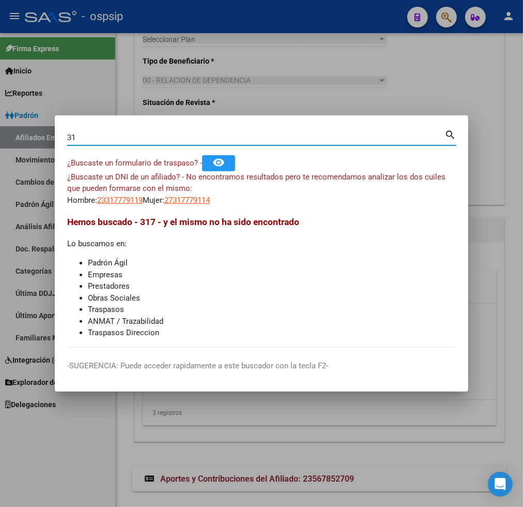
type input "3"
type input "32336291"
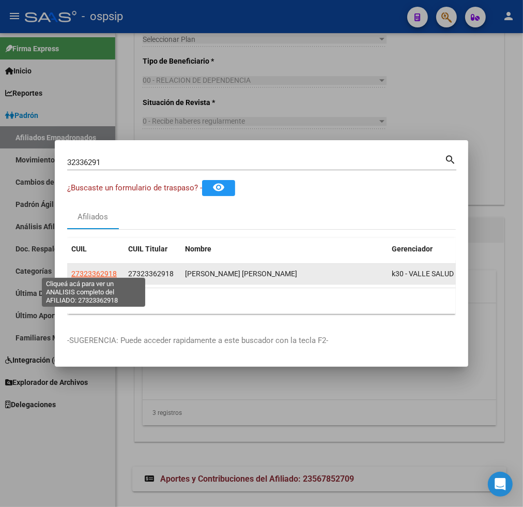
click at [86, 269] on span "27323362918" at bounding box center [93, 273] width 45 height 8
type textarea "27323362918"
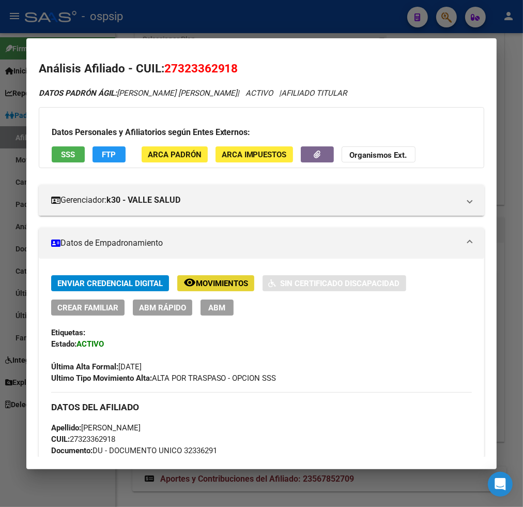
click at [211, 284] on span "Movimientos" at bounding box center [222, 283] width 52 height 9
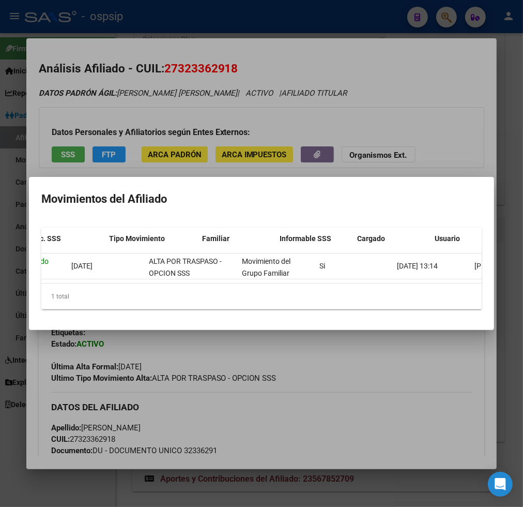
scroll to position [0, 194]
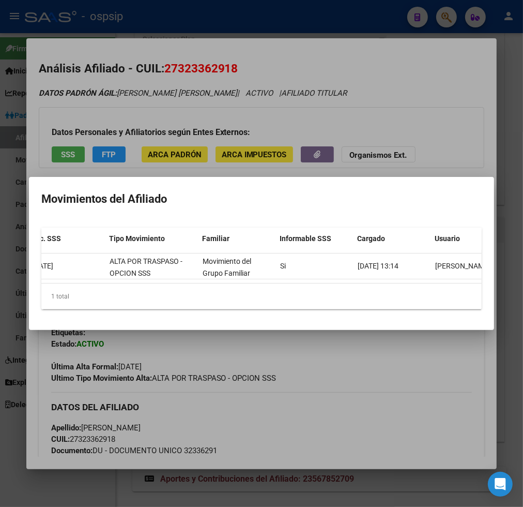
click at [359, 388] on div at bounding box center [261, 253] width 523 height 507
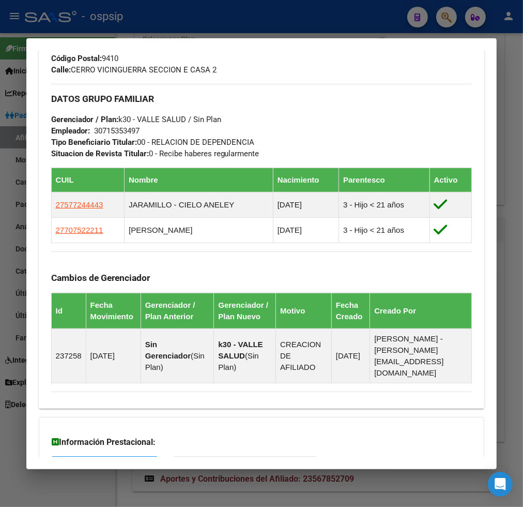
scroll to position [614, 0]
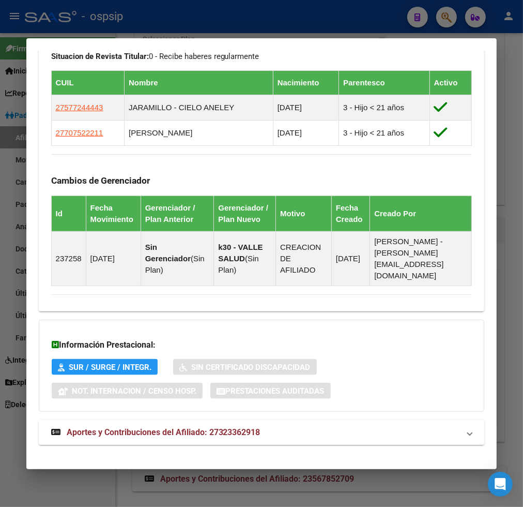
click at [130, 427] on span "Aportes y Contribuciones del Afiliado: 27323362918" at bounding box center [164, 432] width 194 height 10
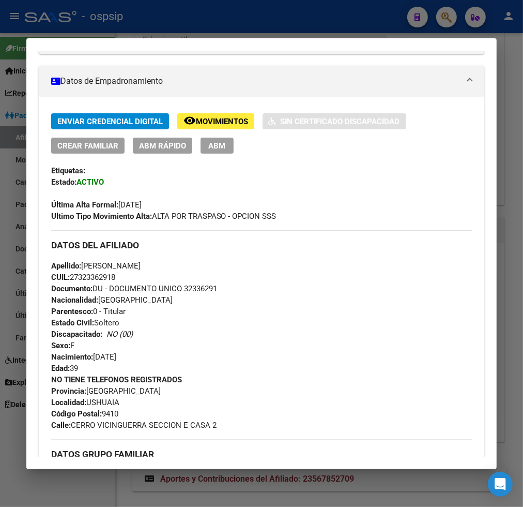
scroll to position [0, 0]
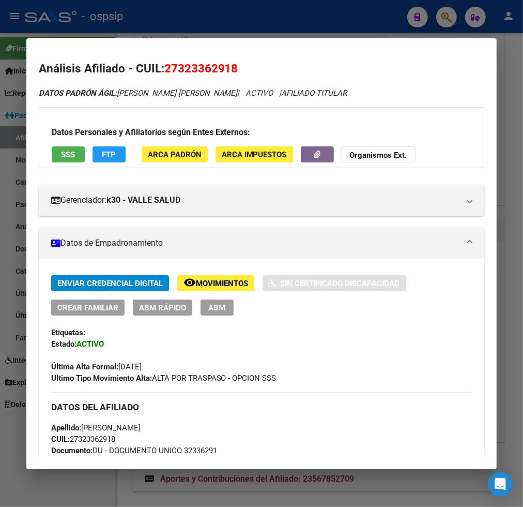
drag, startPoint x: 174, startPoint y: 70, endPoint x: 227, endPoint y: 70, distance: 53.8
click at [227, 70] on span "27323362918" at bounding box center [201, 68] width 74 height 13
copy span "32336291"
click at [450, 16] on div at bounding box center [261, 253] width 523 height 507
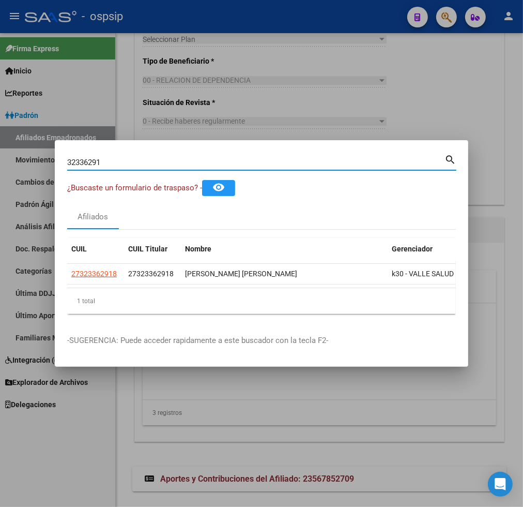
click at [119, 158] on input "32336291" at bounding box center [255, 162] width 377 height 9
type input "3"
type input "33012012"
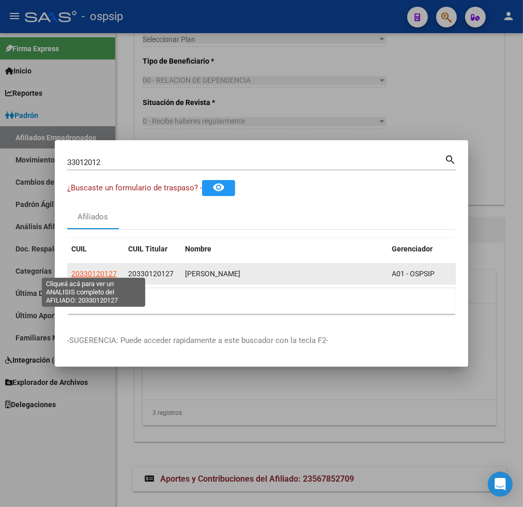
click at [86, 271] on span "20330120127" at bounding box center [93, 273] width 45 height 8
type textarea "20330120127"
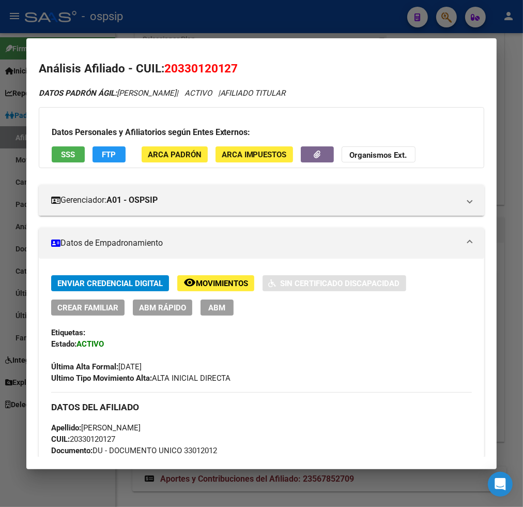
click at [214, 306] on span "ABM" at bounding box center [216, 307] width 17 height 9
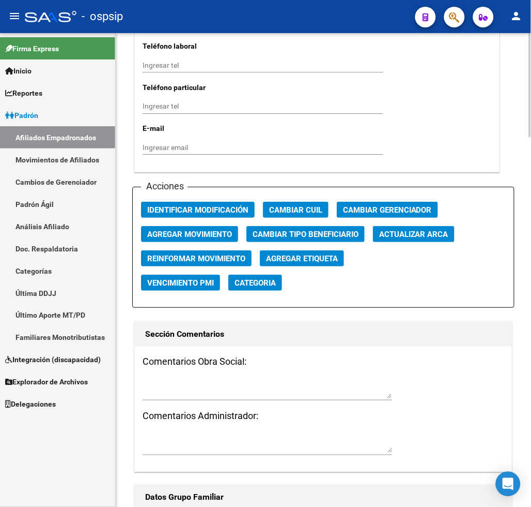
scroll to position [1149, 0]
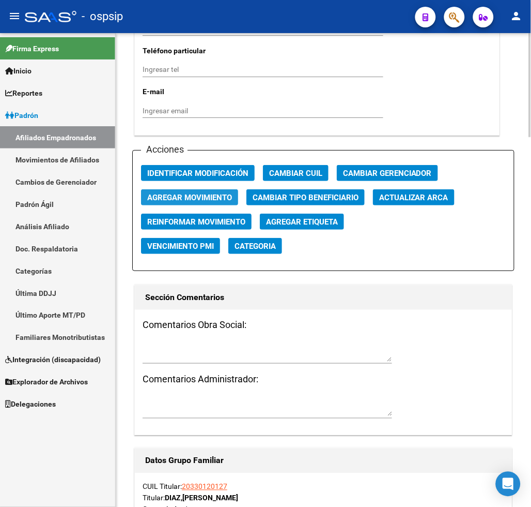
click at [182, 193] on span "Agregar Movimiento" at bounding box center [189, 197] width 85 height 9
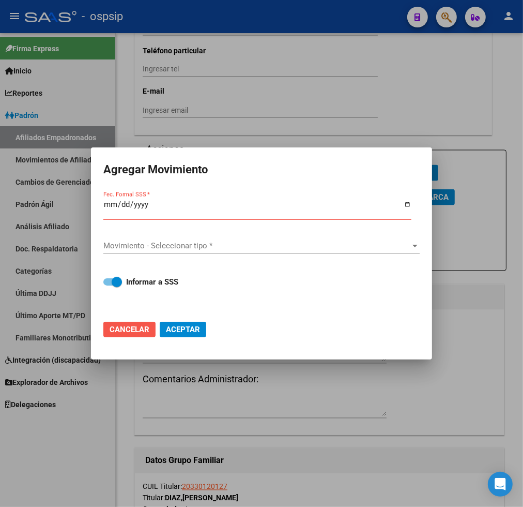
click at [110, 327] on span "Cancelar" at bounding box center [130, 329] width 40 height 9
checkbox input "false"
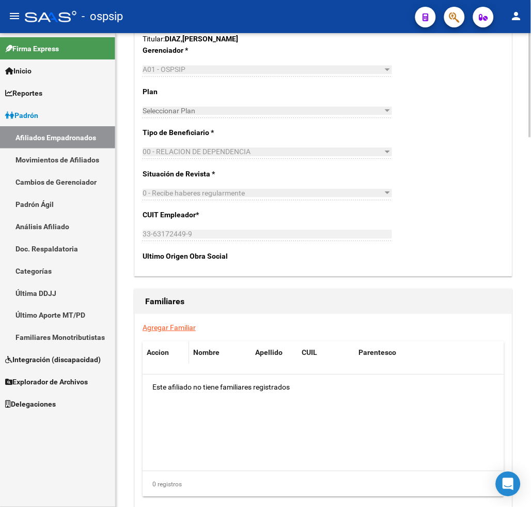
scroll to position [1608, 0]
click at [164, 323] on link "Agregar Familiar" at bounding box center [169, 327] width 53 height 8
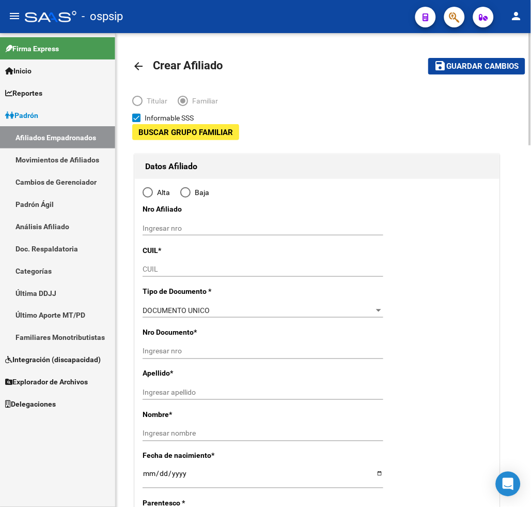
type input "33-63172449-9"
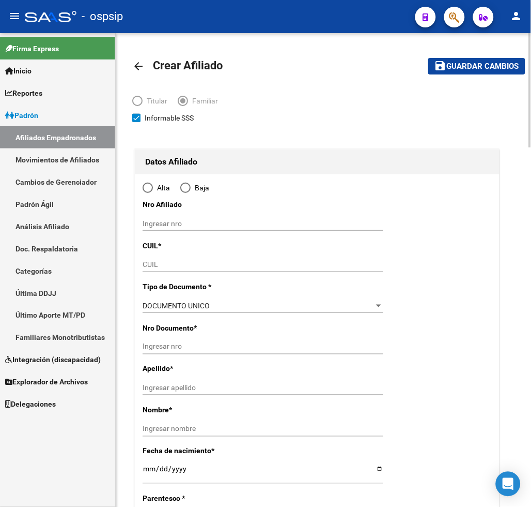
type input "LA TABLADA"
type input "1752"
type input "IRIGOYEN"
type input "1515"
radio input "true"
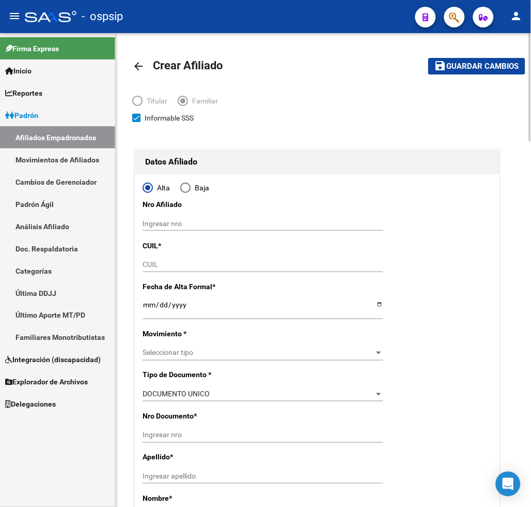
type input "33-63172449-9"
click at [157, 268] on input "CUIL" at bounding box center [263, 264] width 241 height 9
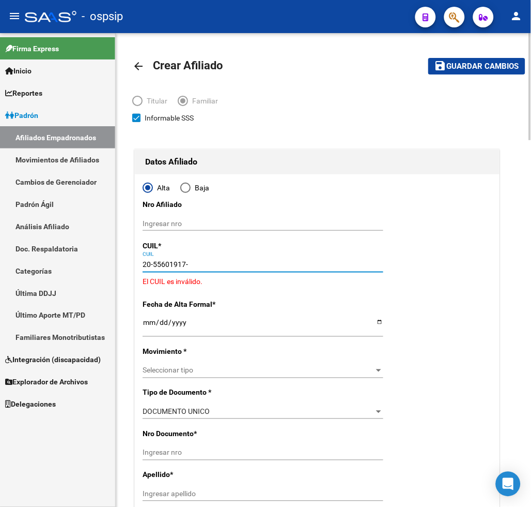
type input "20-55601917-8"
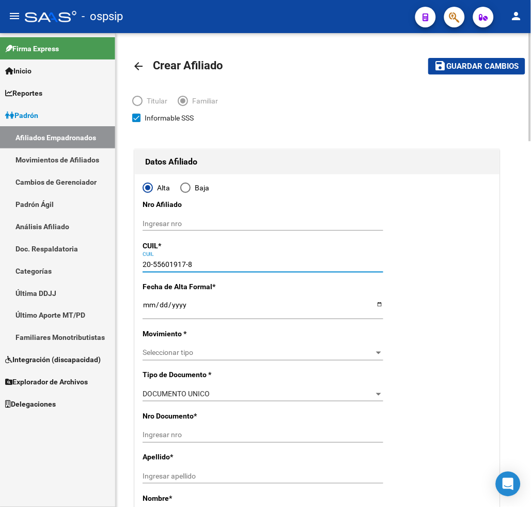
type input "55601917"
type input "DIAZ"
type input "[PERSON_NAME]"
type input "[DATE]"
type input "[PERSON_NAME]"
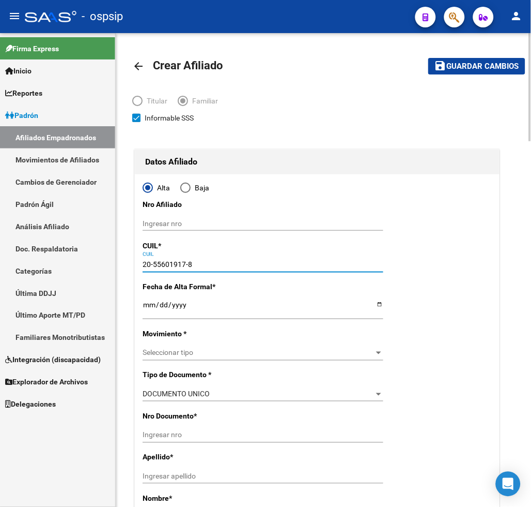
type input "1765"
type input "LARRAYA"
type input "231"
type input "20-55601917-8"
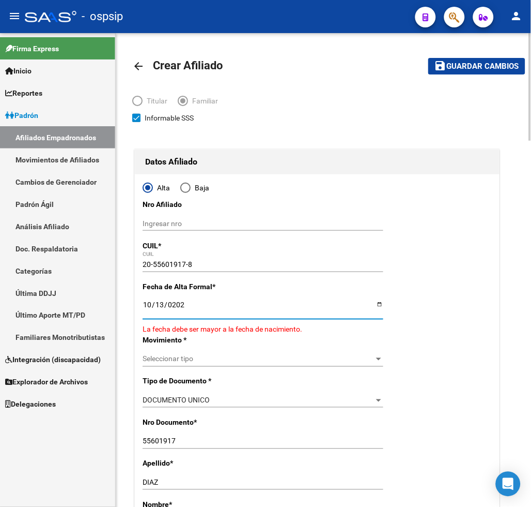
type input "[DATE]"
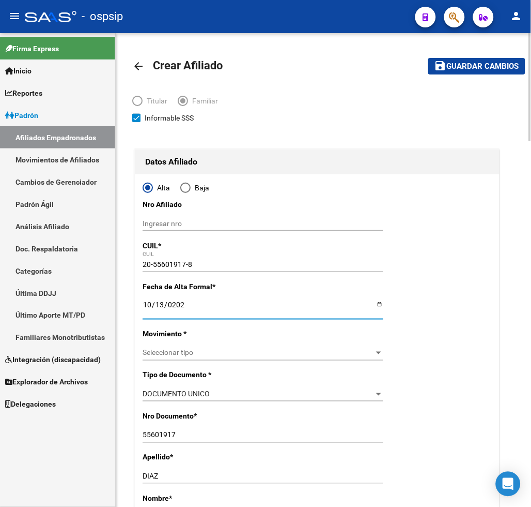
click at [226, 354] on span "Seleccionar tipo" at bounding box center [259, 352] width 232 height 9
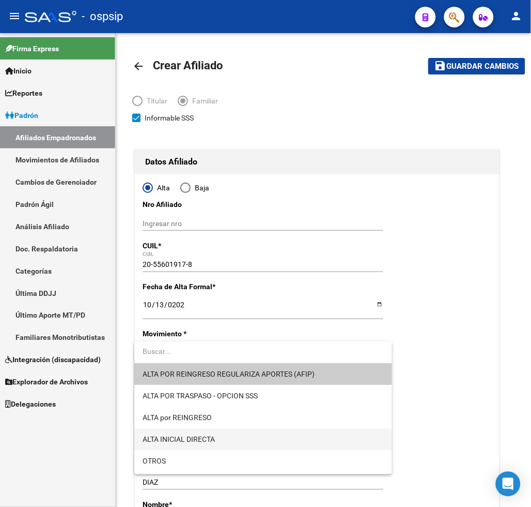
click at [230, 435] on span "ALTA INICIAL DIRECTA" at bounding box center [263, 440] width 241 height 22
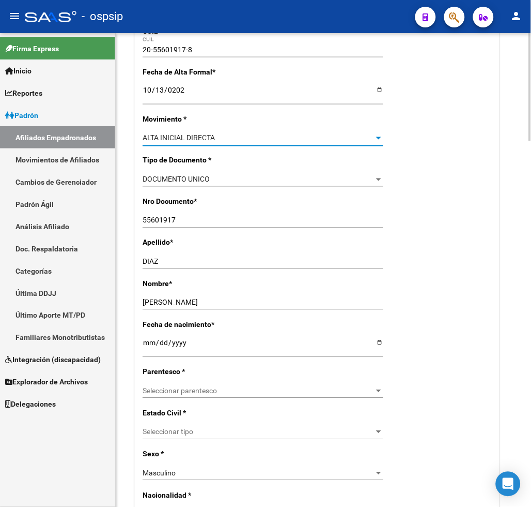
scroll to position [287, 0]
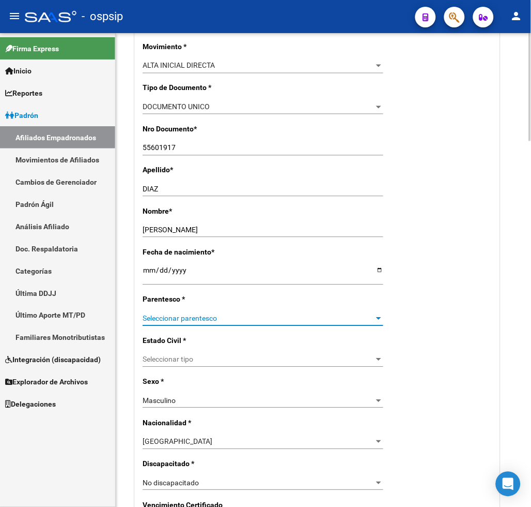
click at [246, 318] on span "Seleccionar parentesco" at bounding box center [259, 318] width 232 height 9
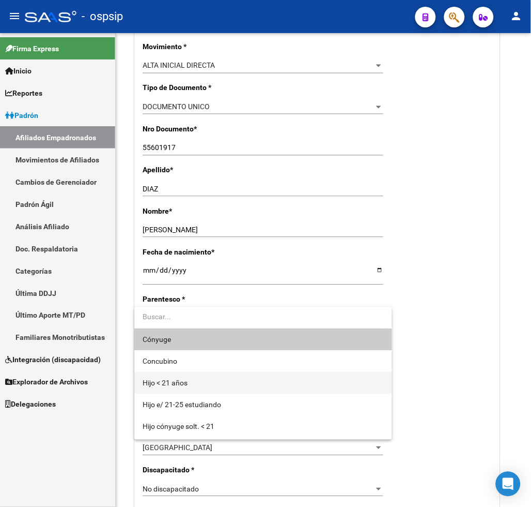
click at [239, 378] on span "Hijo < 21 años" at bounding box center [263, 383] width 241 height 22
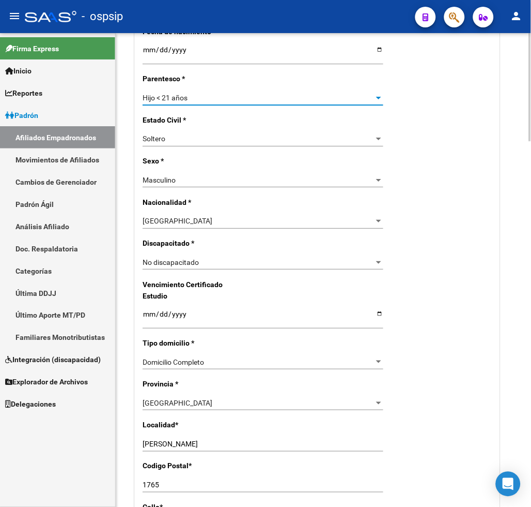
scroll to position [574, 0]
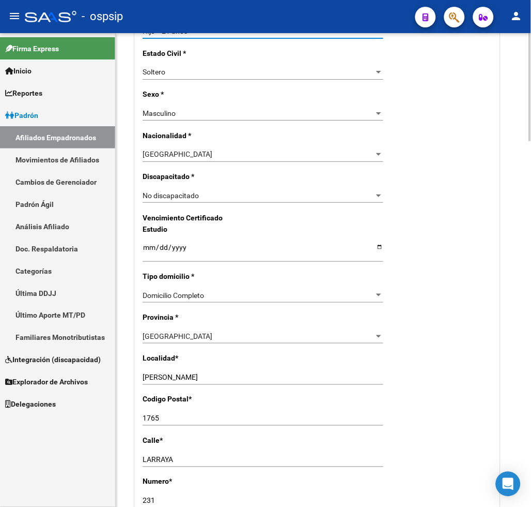
click at [215, 373] on input "[PERSON_NAME]" at bounding box center [263, 377] width 241 height 9
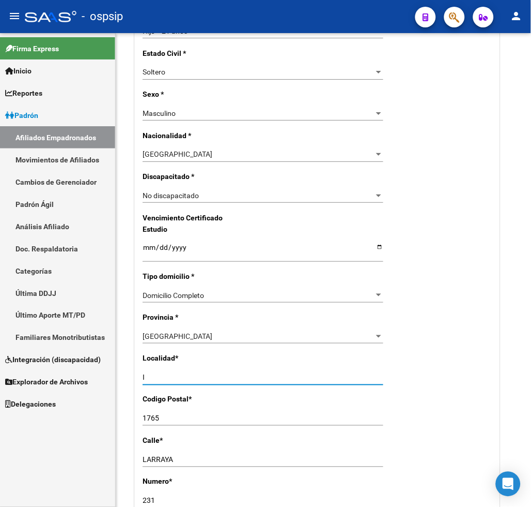
type input "I"
click at [161, 373] on input "I" at bounding box center [263, 377] width 241 height 9
type input "LA TABLADA"
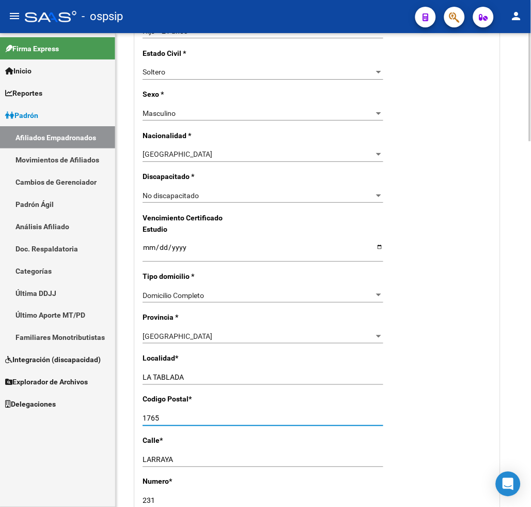
click at [164, 414] on input "1765" at bounding box center [263, 418] width 241 height 9
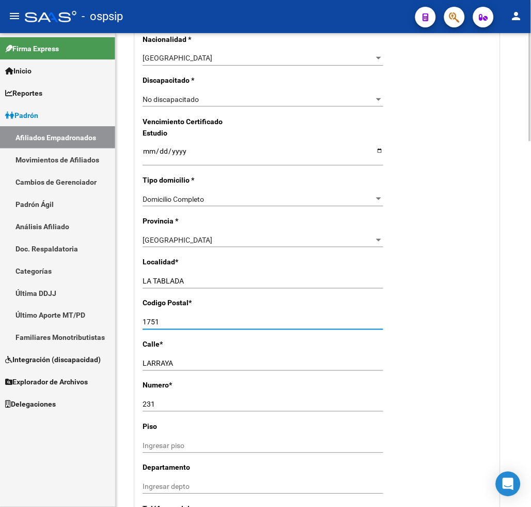
scroll to position [689, 0]
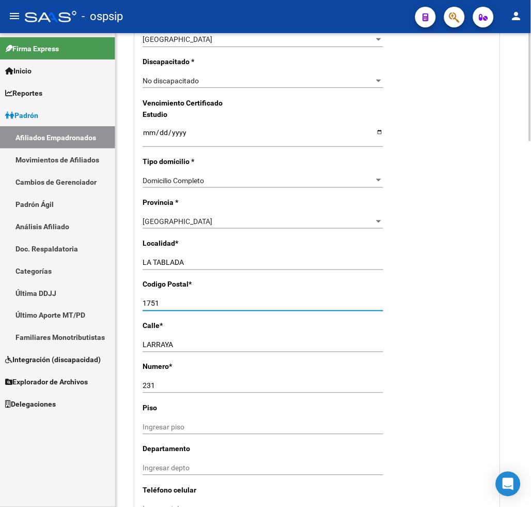
type input "1751"
click at [196, 341] on input "LARRAYA" at bounding box center [263, 345] width 241 height 9
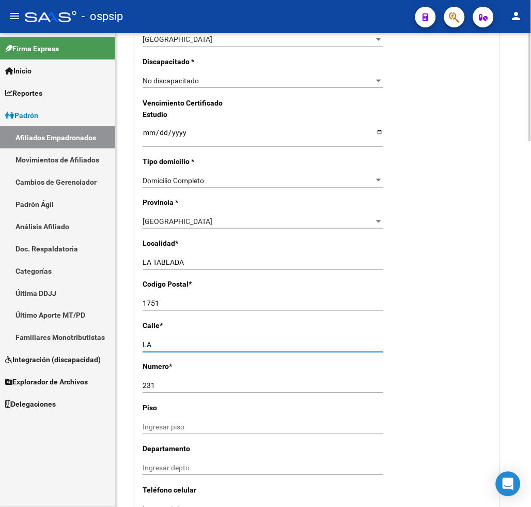
type input "L"
type input "IRIGOYEN"
click at [160, 382] on input "231" at bounding box center [263, 386] width 241 height 9
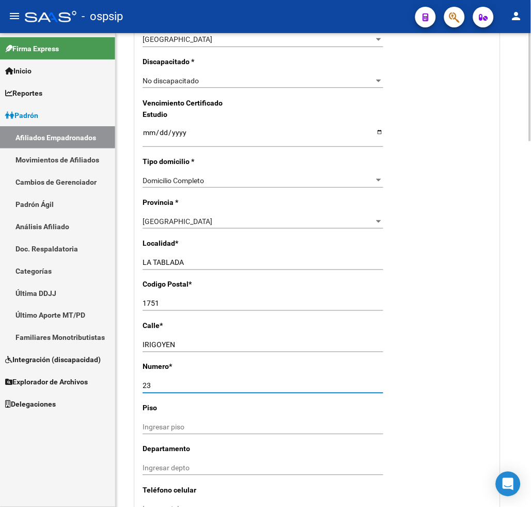
type input "2"
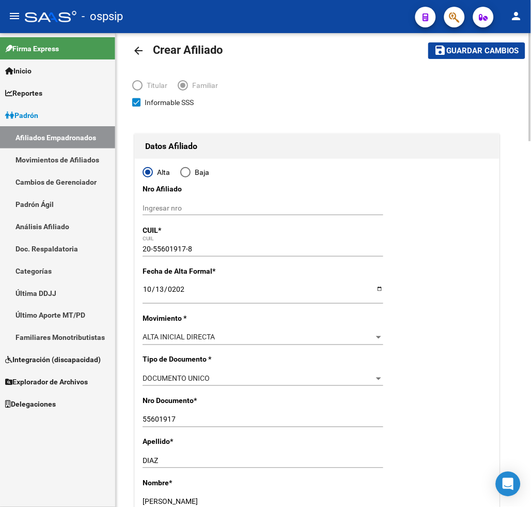
scroll to position [0, 0]
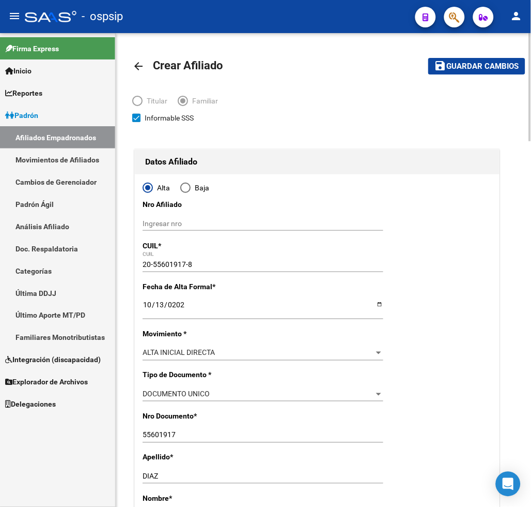
type input "1515"
click at [464, 64] on span "Guardar cambios" at bounding box center [483, 66] width 72 height 9
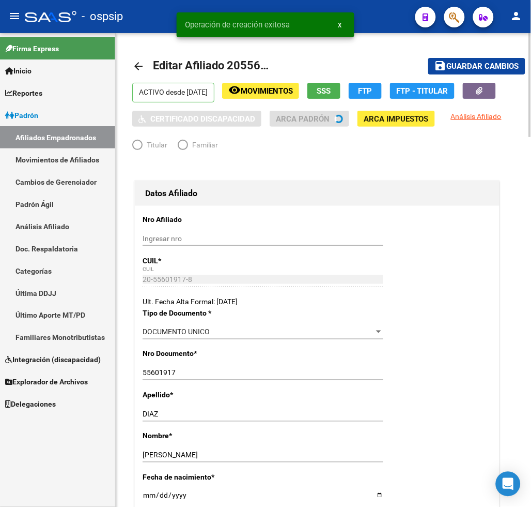
radio input "true"
type input "33-63172449-9"
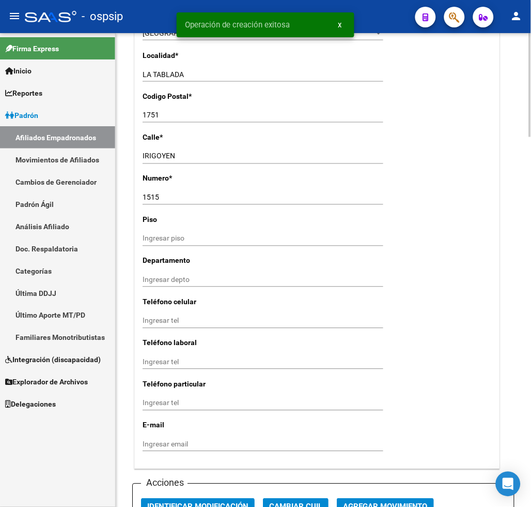
scroll to position [976, 0]
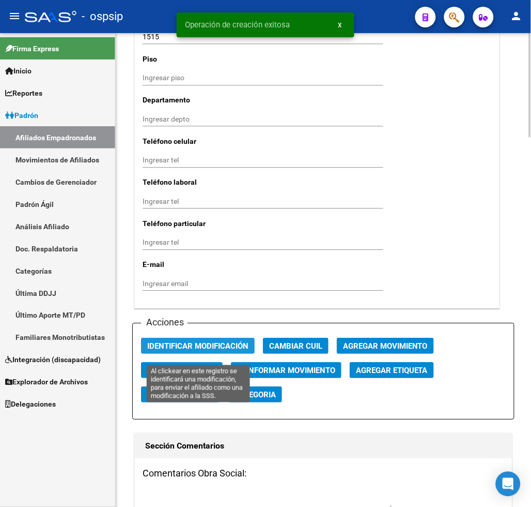
drag, startPoint x: 209, startPoint y: 354, endPoint x: 240, endPoint y: 375, distance: 38.0
click at [211, 351] on span "Identificar Modificación" at bounding box center [197, 345] width 101 height 9
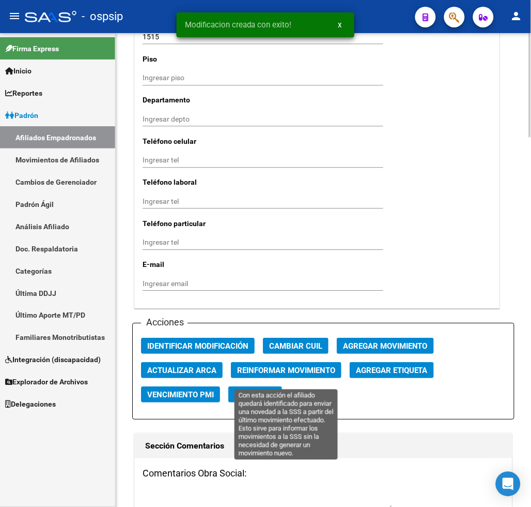
click at [243, 375] on span "Reinformar Movimiento" at bounding box center [286, 370] width 98 height 9
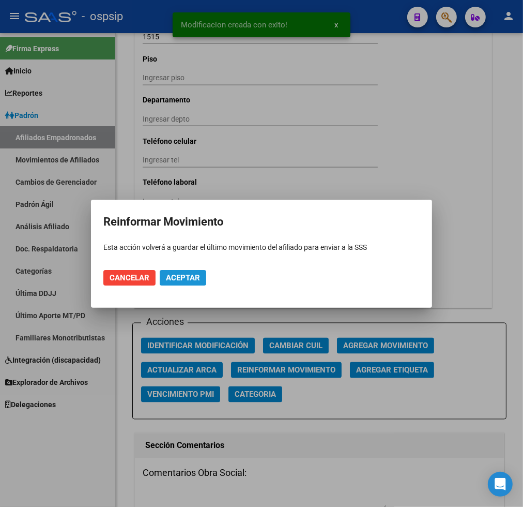
drag, startPoint x: 176, startPoint y: 279, endPoint x: 31, endPoint y: 324, distance: 151.9
click at [176, 278] on span "Aceptar" at bounding box center [183, 277] width 34 height 9
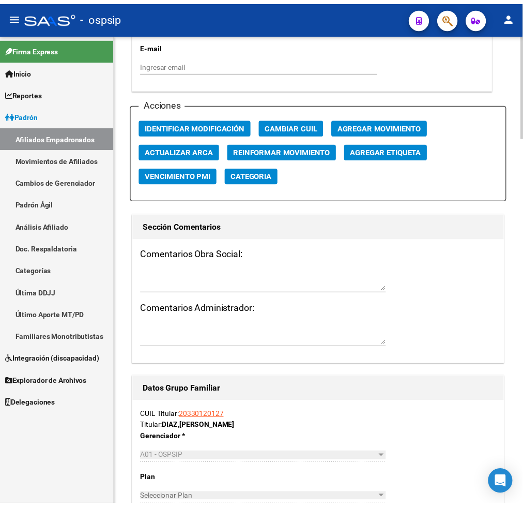
scroll to position [1540, 0]
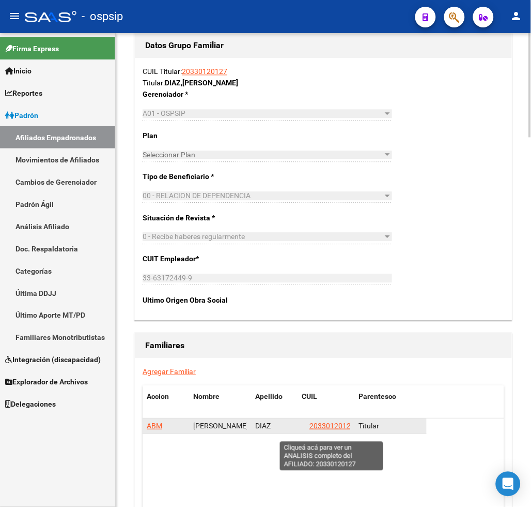
click at [327, 430] on span "20330120127" at bounding box center [332, 425] width 45 height 8
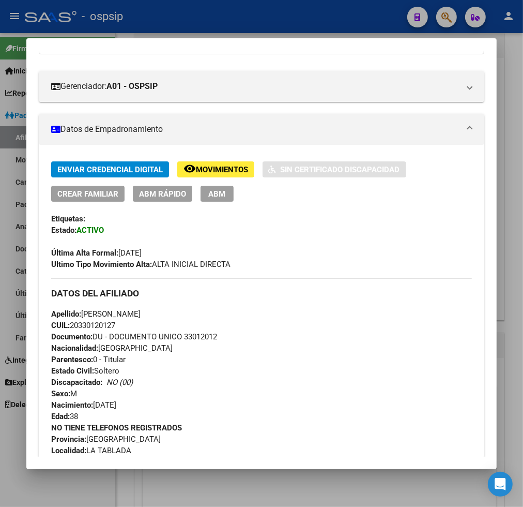
scroll to position [115, 0]
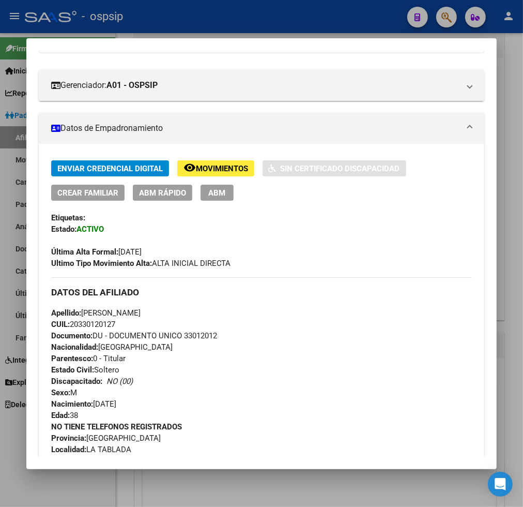
click at [208, 193] on span "ABM" at bounding box center [216, 192] width 17 height 9
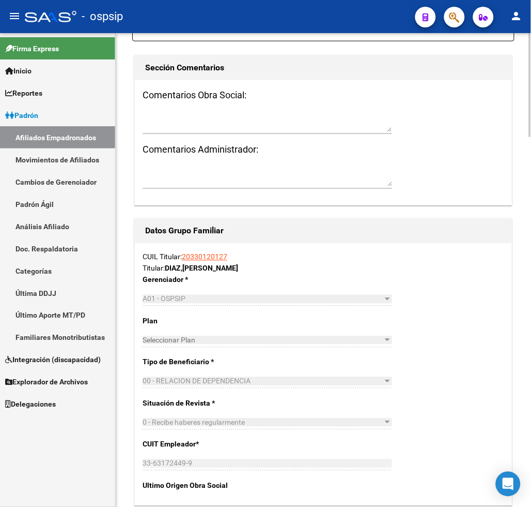
scroll to position [1551, 0]
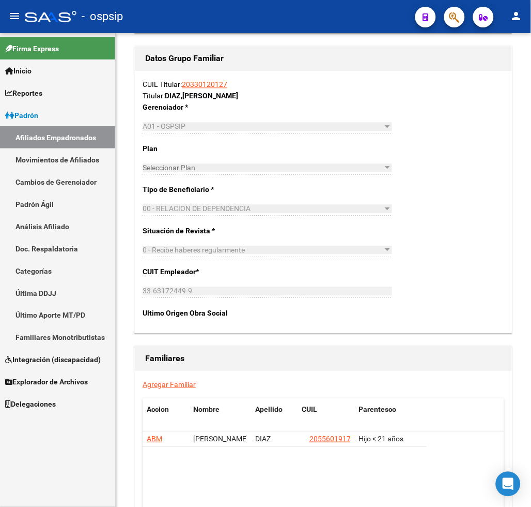
click at [168, 380] on link "Agregar Familiar" at bounding box center [169, 384] width 53 height 8
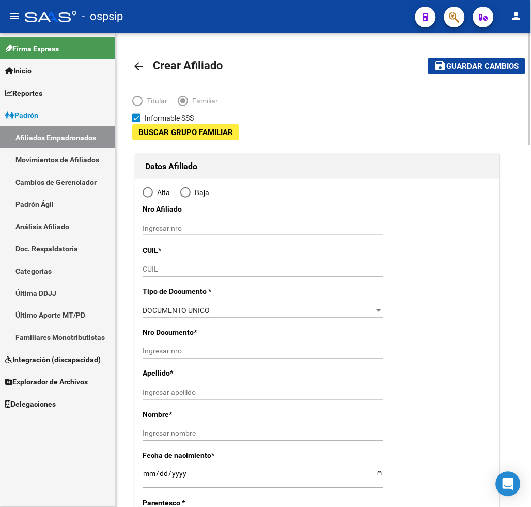
type input "33-63172449-9"
type input "LA TABLADA"
type input "1752"
type input "IRIGOYEN"
type input "1515"
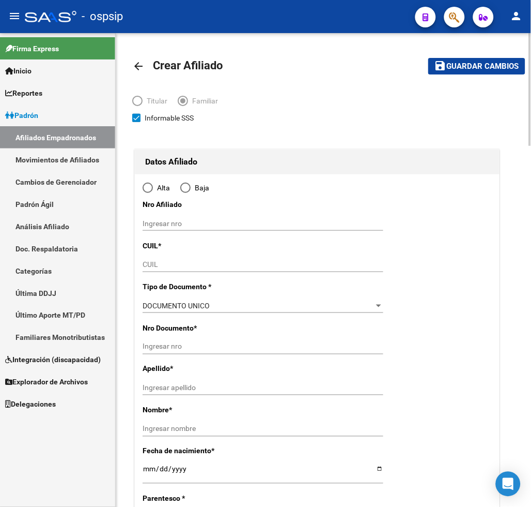
radio input "true"
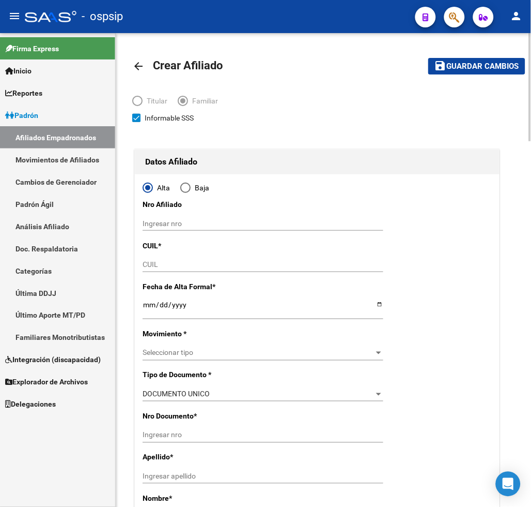
click at [174, 263] on input "CUIL" at bounding box center [263, 264] width 241 height 9
type input "33-63172449-9"
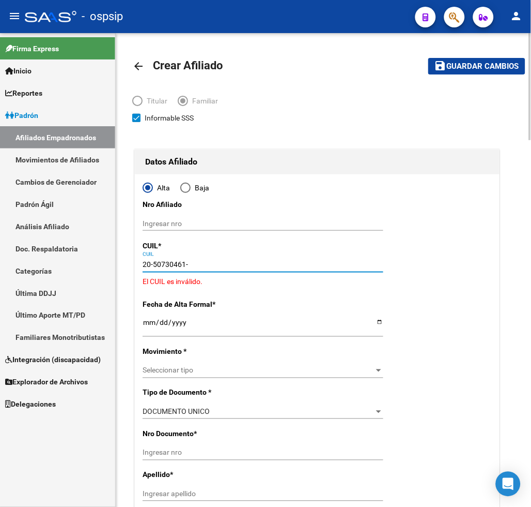
type input "20-50730461-4"
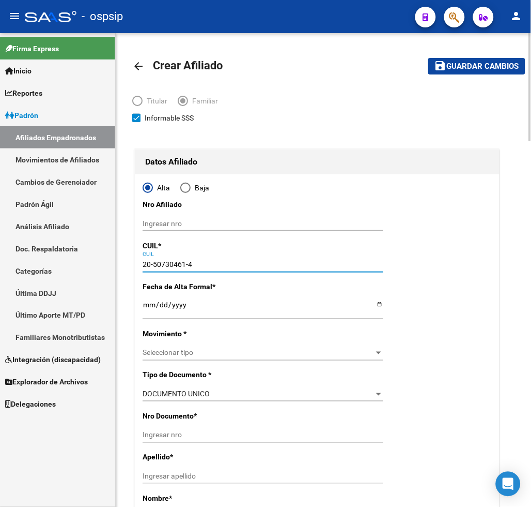
type input "50730461"
type input "DIAZ"
type input "[PERSON_NAME]"
type input "[DATE]"
type input "POSADAS"
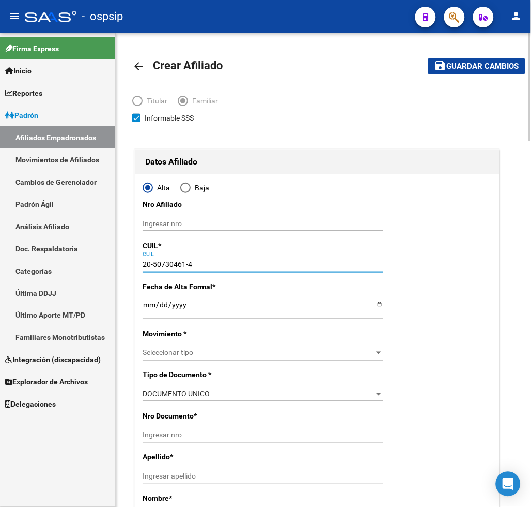
type input "3300"
type input "CALLE 43A Y RUTA"
type input "12"
type input "20-50730461-4"
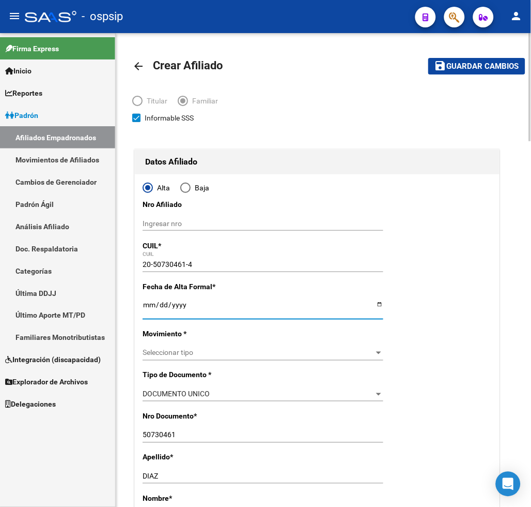
click at [143, 308] on input "Ingresar fecha" at bounding box center [263, 308] width 241 height 16
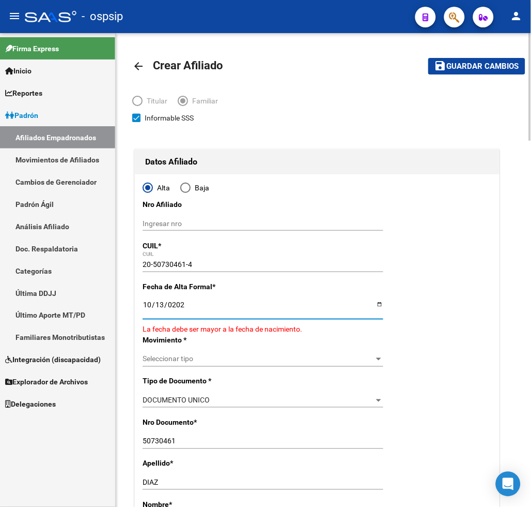
type input "[DATE]"
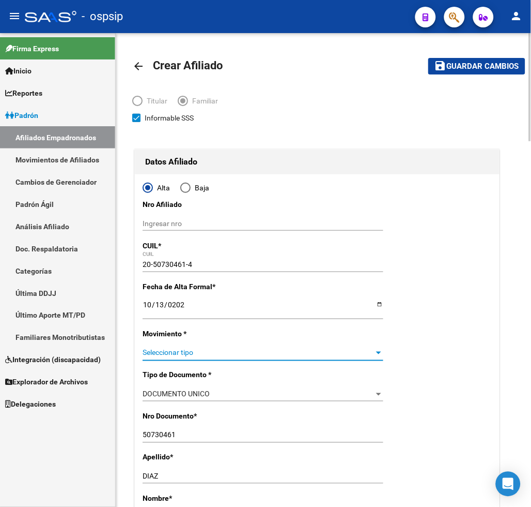
click at [248, 353] on span "Seleccionar tipo" at bounding box center [259, 352] width 232 height 9
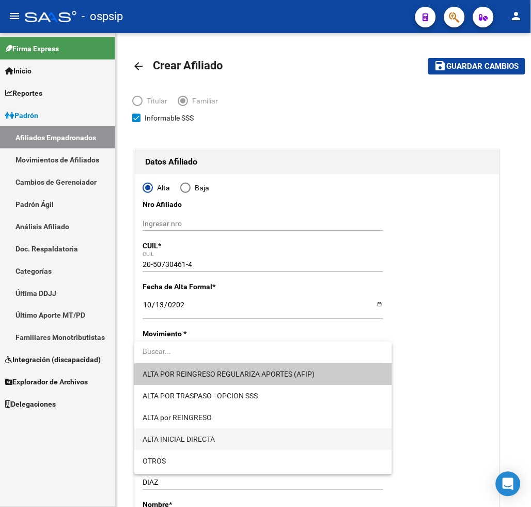
click at [226, 435] on span "ALTA INICIAL DIRECTA" at bounding box center [263, 440] width 241 height 22
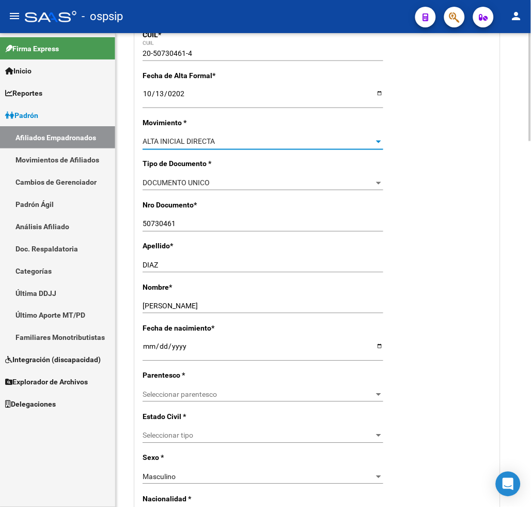
scroll to position [230, 0]
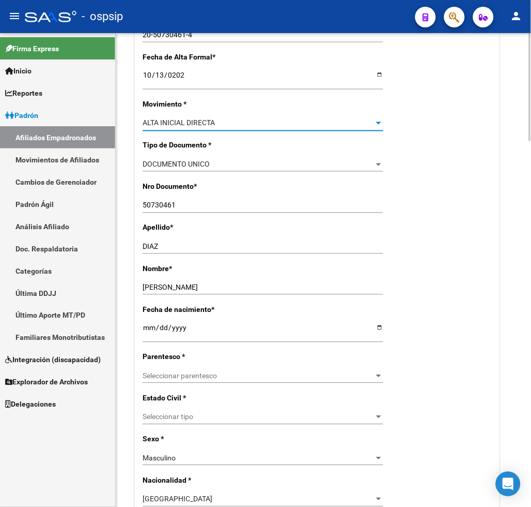
click at [221, 370] on div "Seleccionar parentesco Seleccionar parentesco" at bounding box center [263, 376] width 241 height 14
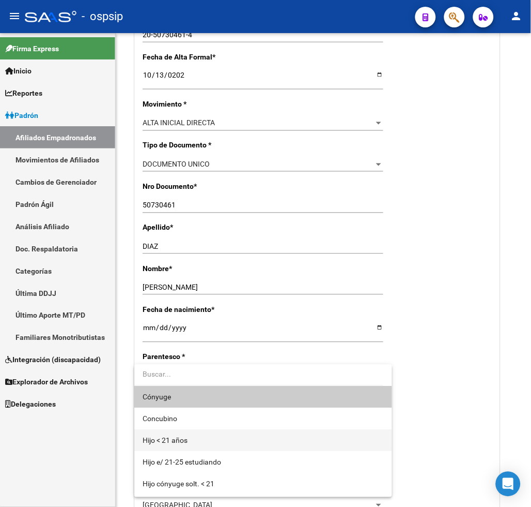
click at [211, 436] on span "Hijo < 21 años" at bounding box center [263, 441] width 241 height 22
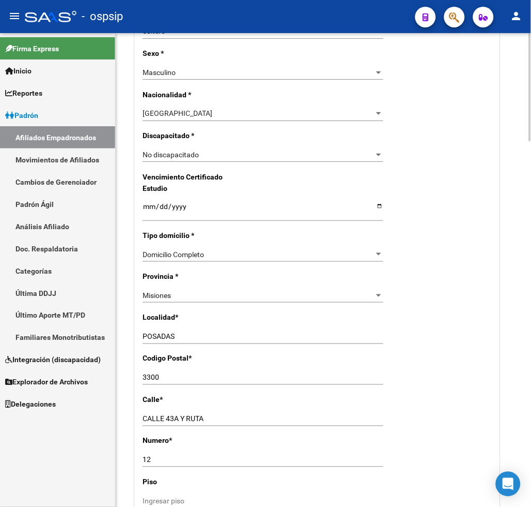
scroll to position [632, 0]
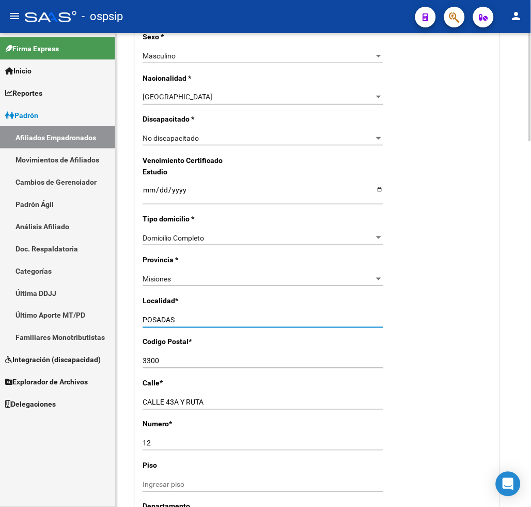
click at [181, 316] on input "POSADAS" at bounding box center [263, 320] width 241 height 9
click at [184, 275] on div "Misiones" at bounding box center [259, 279] width 232 height 9
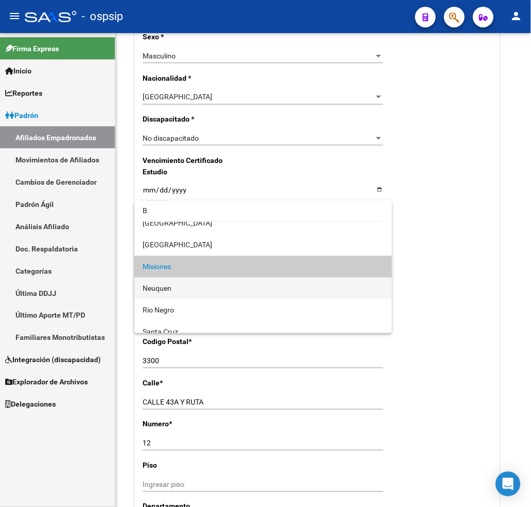
scroll to position [0, 0]
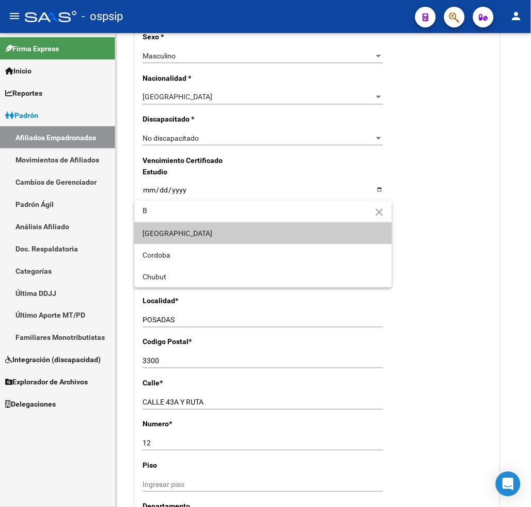
type input "B"
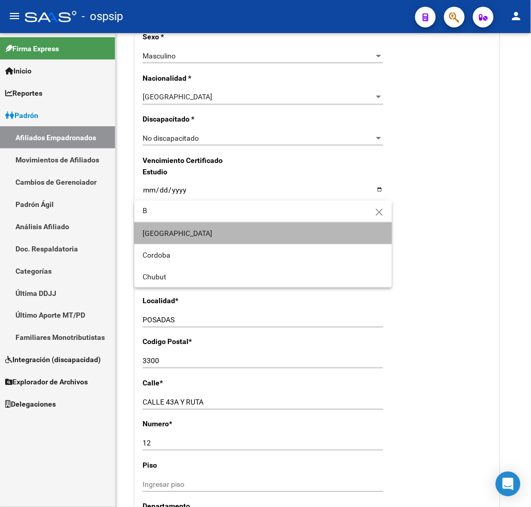
click at [192, 228] on span "[GEOGRAPHIC_DATA]" at bounding box center [263, 233] width 241 height 22
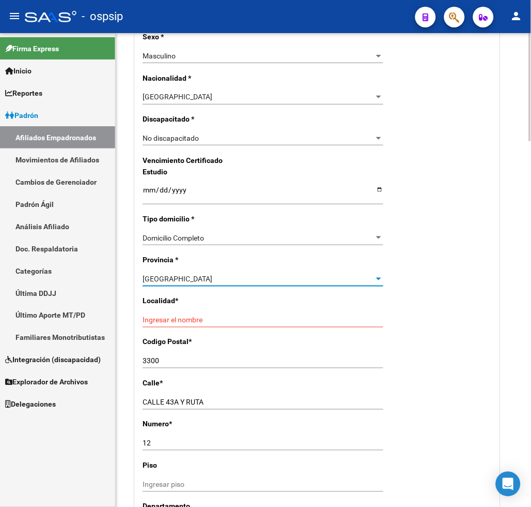
click at [194, 316] on input "Ingresar el nombre" at bounding box center [263, 320] width 241 height 9
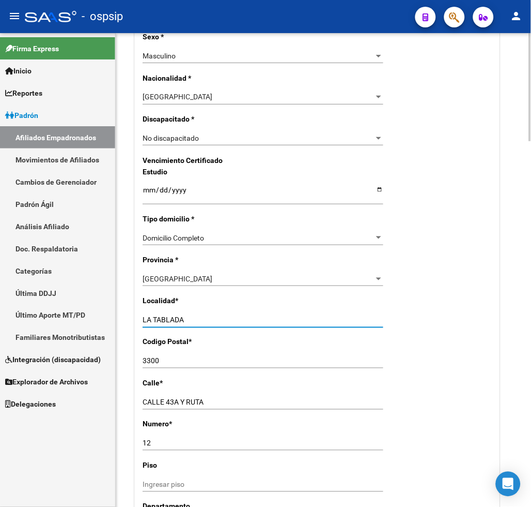
type input "LA TABLADA"
click at [166, 357] on input "3300" at bounding box center [263, 361] width 241 height 9
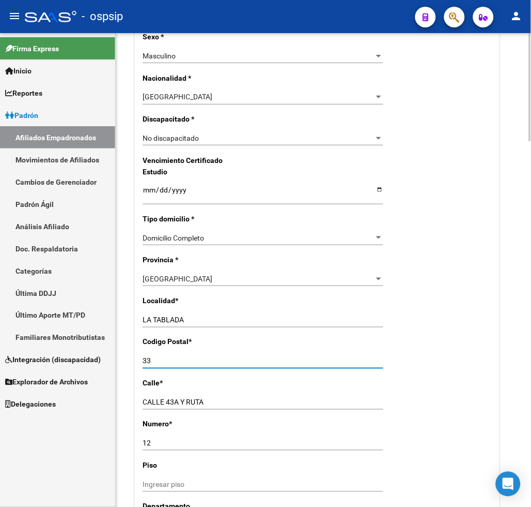
type input "3"
type input "1751"
click at [222, 398] on input "CALLE 43A Y RUTA" at bounding box center [263, 402] width 241 height 9
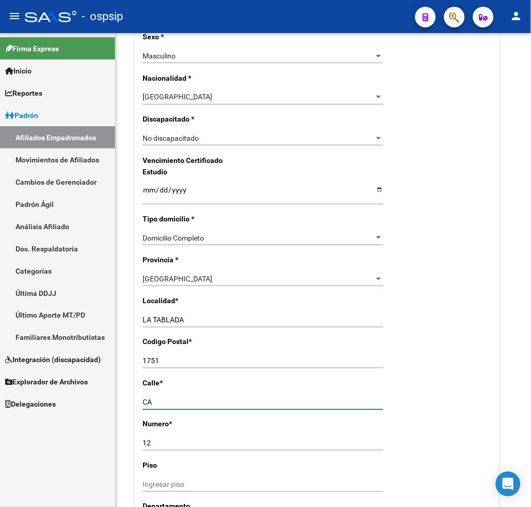
type input "C"
type input "IRIGOYEN"
click at [165, 437] on div "12 Ingresar nro" at bounding box center [263, 443] width 241 height 14
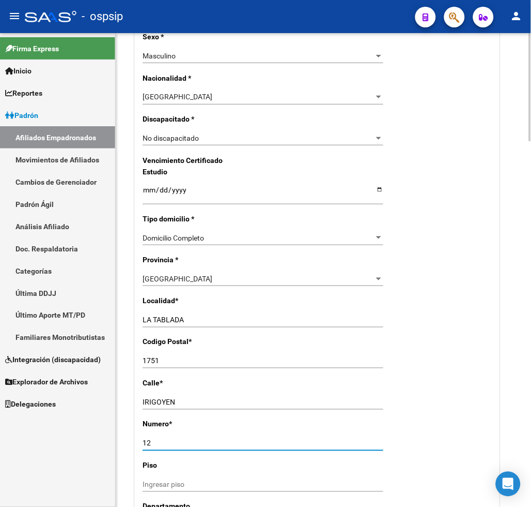
type input "1"
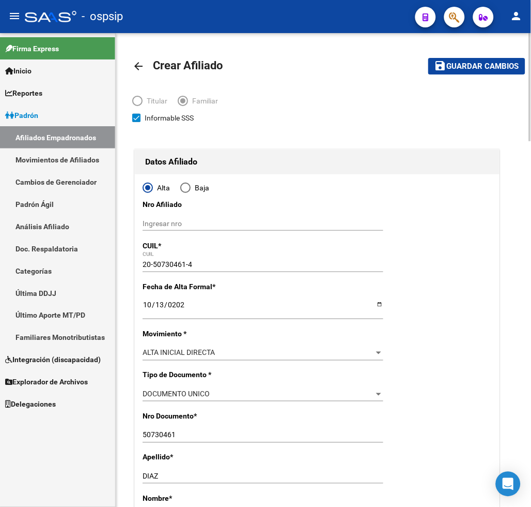
type input "1515"
click at [472, 65] on span "Guardar cambios" at bounding box center [483, 66] width 72 height 9
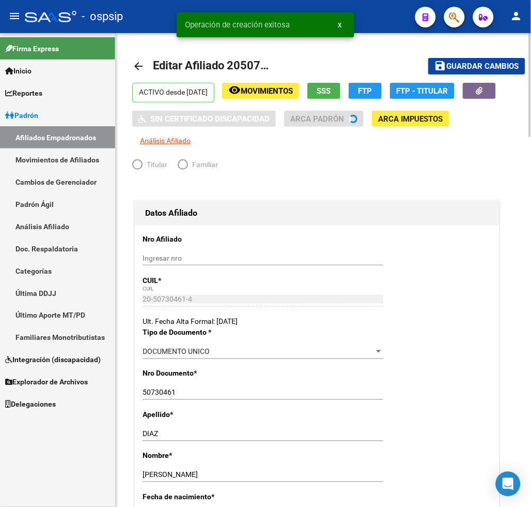
radio input "true"
type input "33-63172449-9"
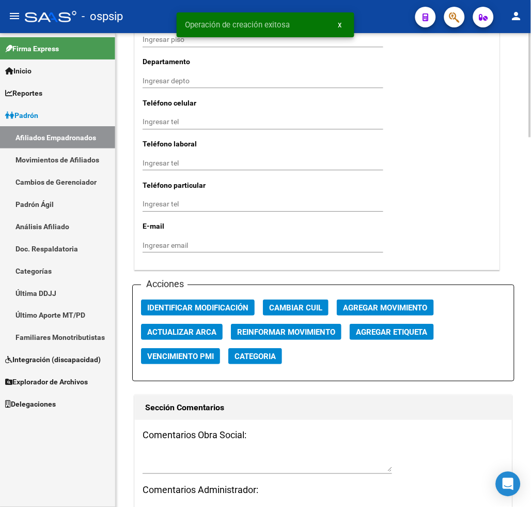
scroll to position [1034, 0]
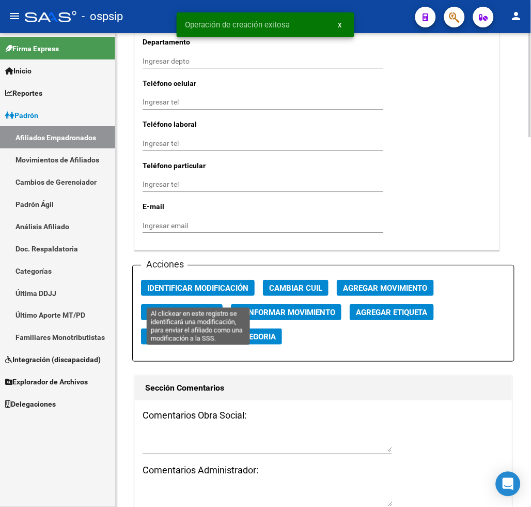
click at [204, 293] on span "Identificar Modificación" at bounding box center [197, 287] width 101 height 9
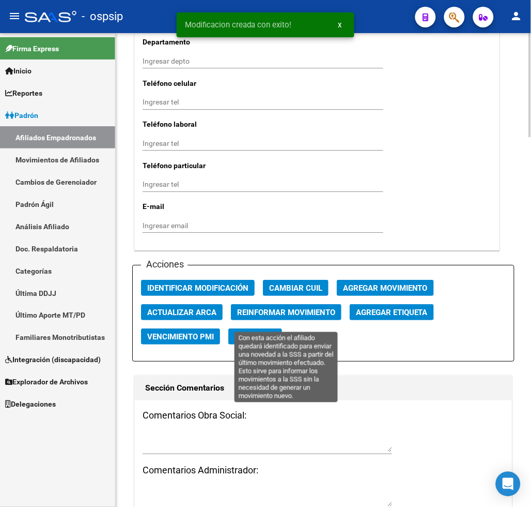
click at [276, 317] on span "Reinformar Movimiento" at bounding box center [286, 312] width 98 height 9
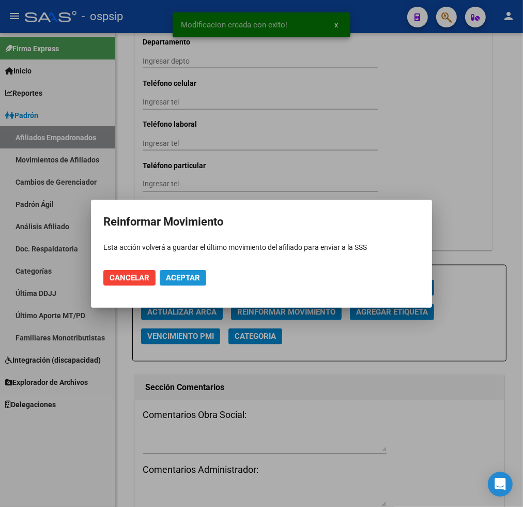
click at [174, 279] on span "Aceptar" at bounding box center [183, 277] width 34 height 9
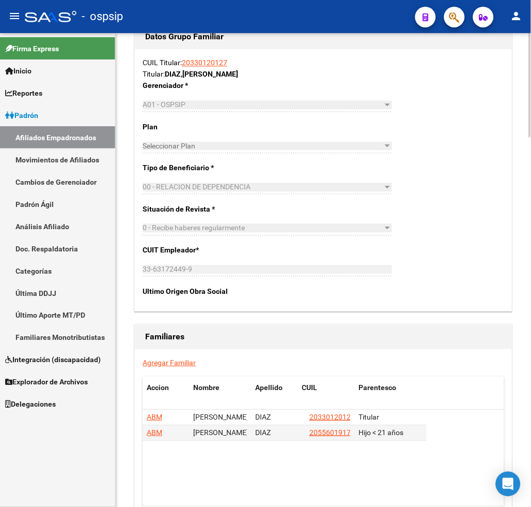
scroll to position [1655, 0]
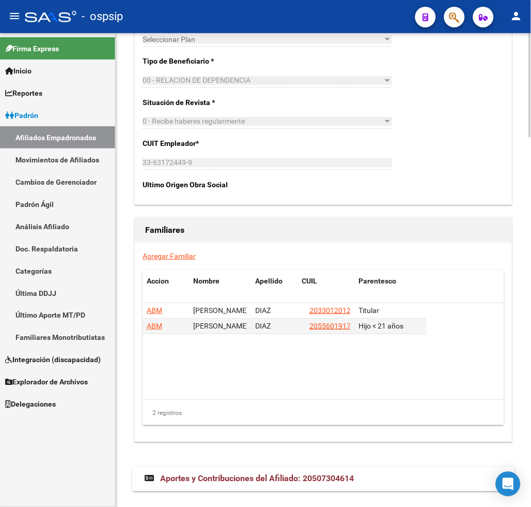
click at [171, 260] on link "Agregar Familiar" at bounding box center [169, 256] width 53 height 8
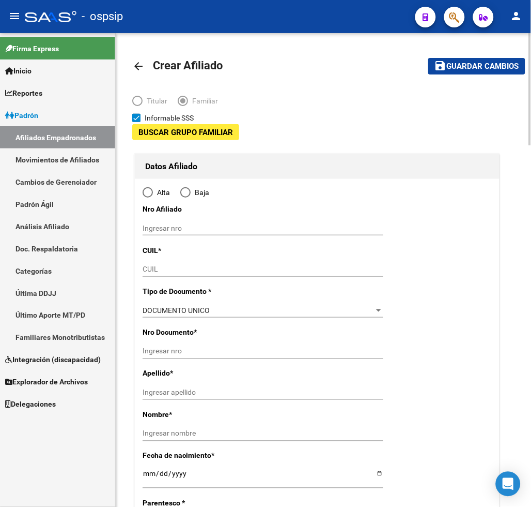
type input "33-63172449-9"
type input "LA TABLADA"
type input "1752"
type input "IRIGOYEN"
type input "1515"
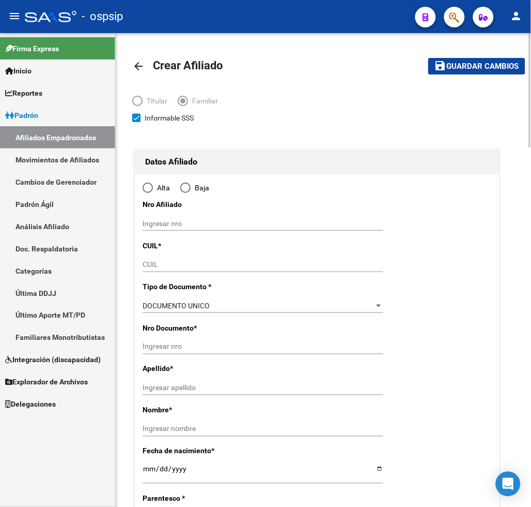
radio input "true"
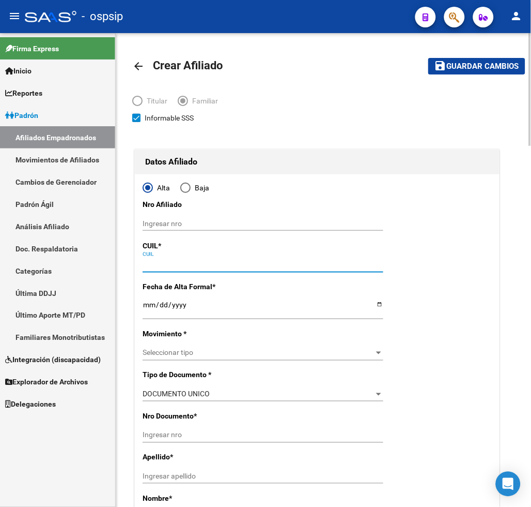
click at [166, 269] on input "CUIL" at bounding box center [263, 264] width 241 height 9
type input "33-63172449-9"
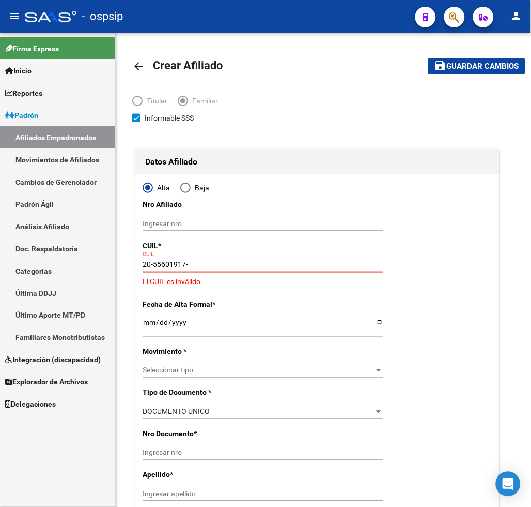
type input "20-55601917-8"
type input "55601917"
type input "DIAZ"
type input "[PERSON_NAME]"
type input "[DATE]"
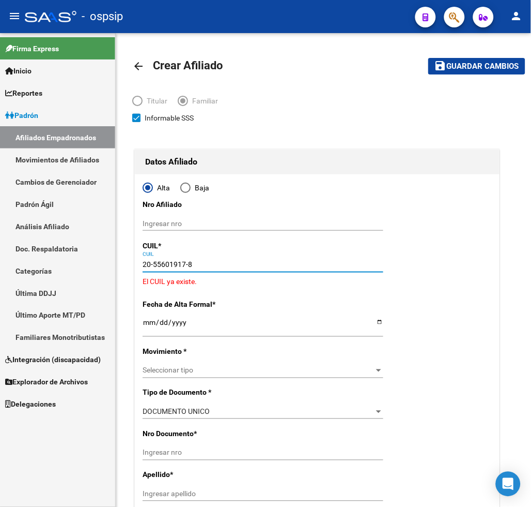
type input "[PERSON_NAME]"
type input "1765"
type input "LARRAYA"
type input "231"
type input "20-55601917-8"
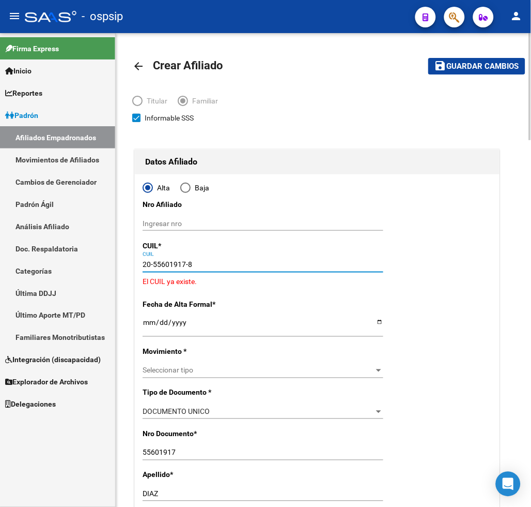
click at [140, 67] on mat-icon "arrow_back" at bounding box center [138, 66] width 12 height 12
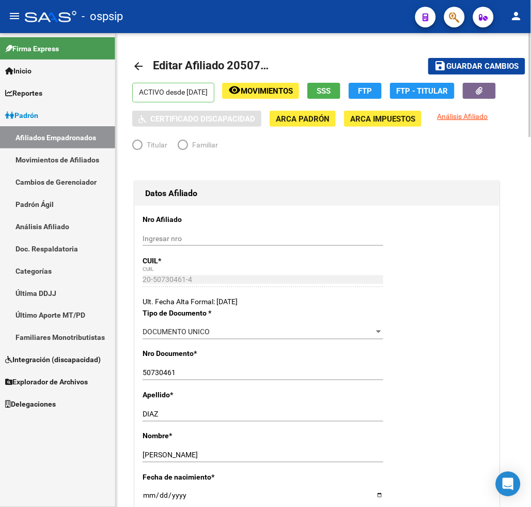
radio input "true"
type input "33-63172449-9"
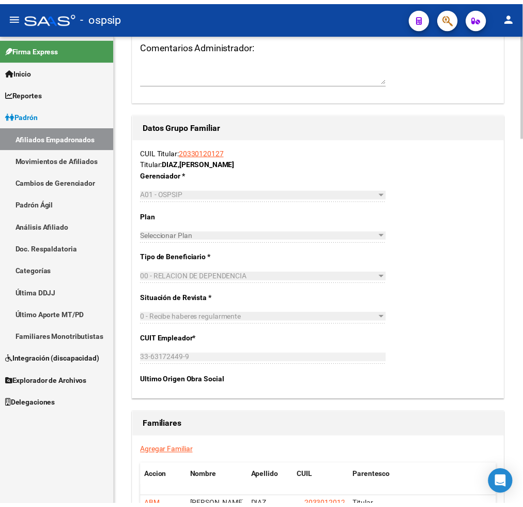
scroll to position [1551, 0]
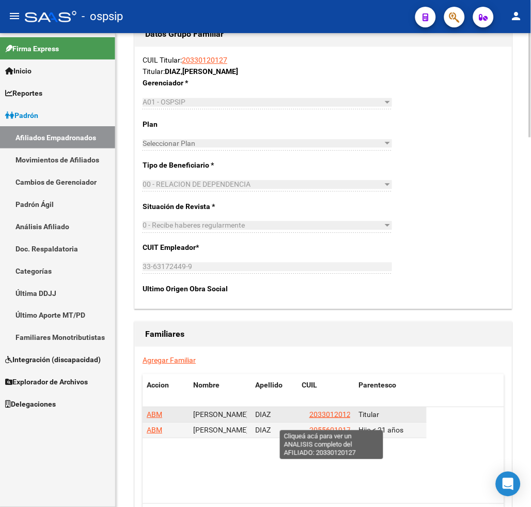
click at [326, 418] on span "20330120127" at bounding box center [332, 414] width 45 height 8
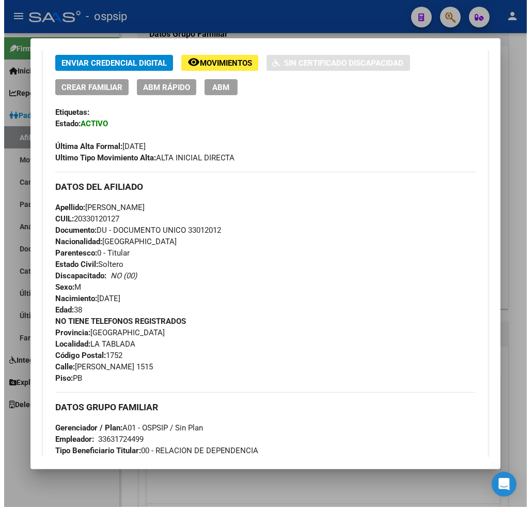
scroll to position [166, 0]
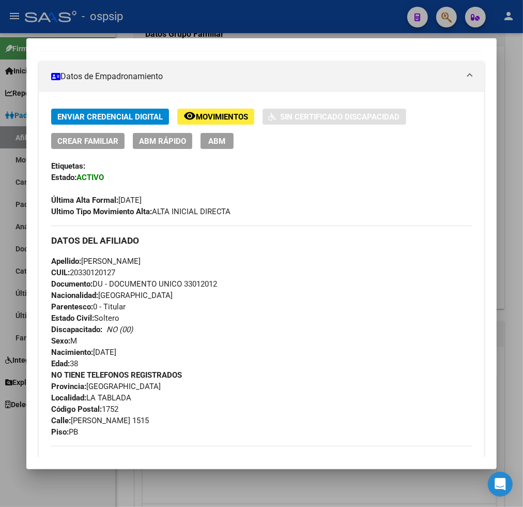
click at [223, 138] on button "ABM" at bounding box center [217, 141] width 33 height 16
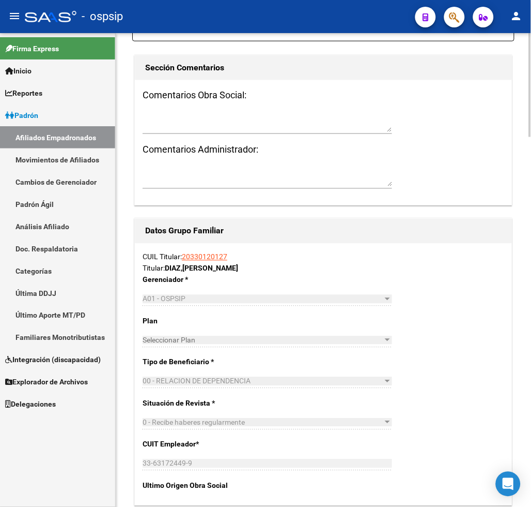
scroll to position [1666, 0]
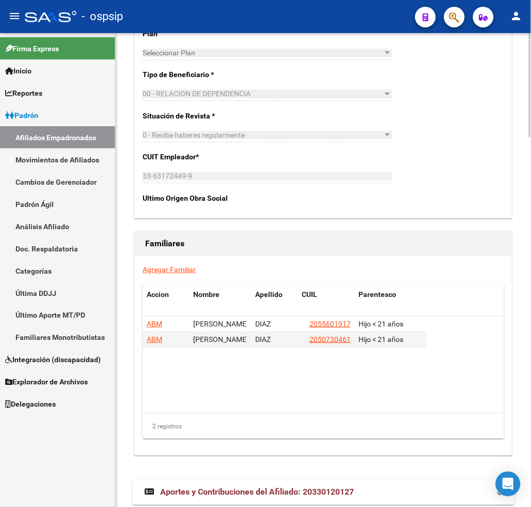
click at [168, 265] on link "Agregar Familiar" at bounding box center [169, 269] width 53 height 8
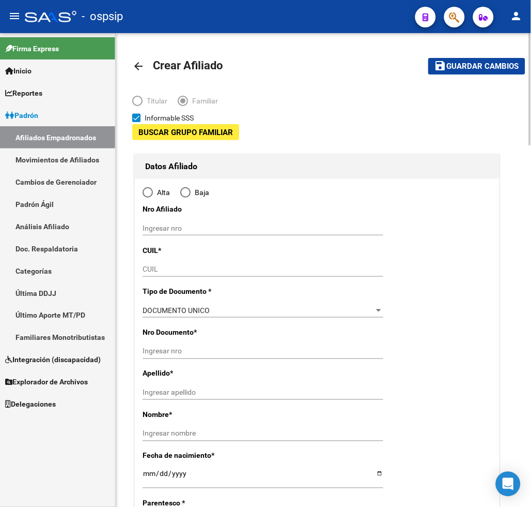
type input "33-63172449-9"
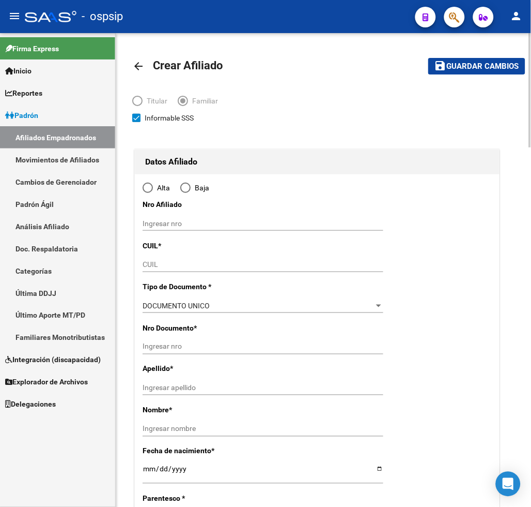
type input "LA TABLADA"
type input "1752"
type input "IRIGOYEN"
type input "1515"
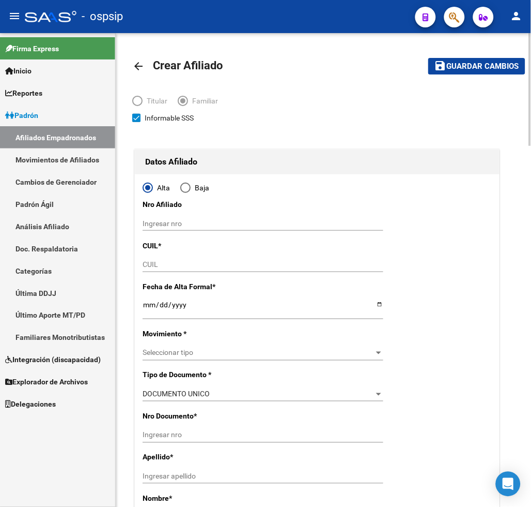
radio input "true"
click at [184, 262] on input "CUIL" at bounding box center [263, 264] width 241 height 9
type input "33-63172449-9"
type input "27-52301621-6"
type input "52301621"
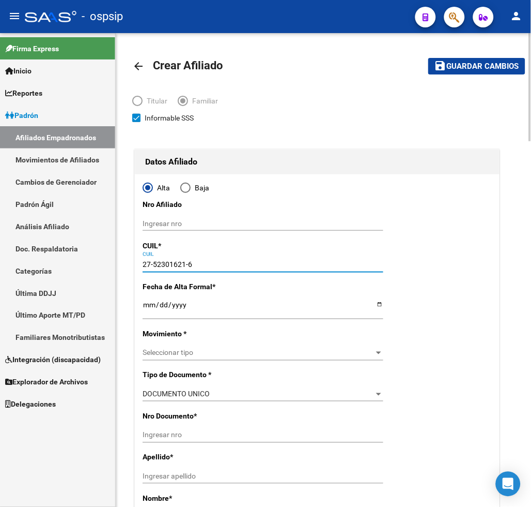
type input "[PERSON_NAME]"
type input "[DATE]"
type input "POSADAS"
type input "3300"
type input "43 A"
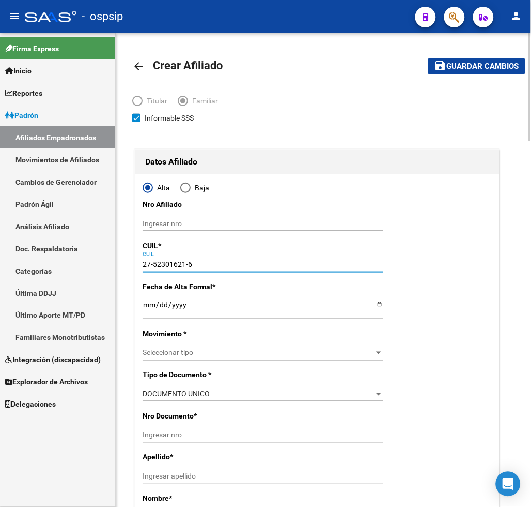
type input "00"
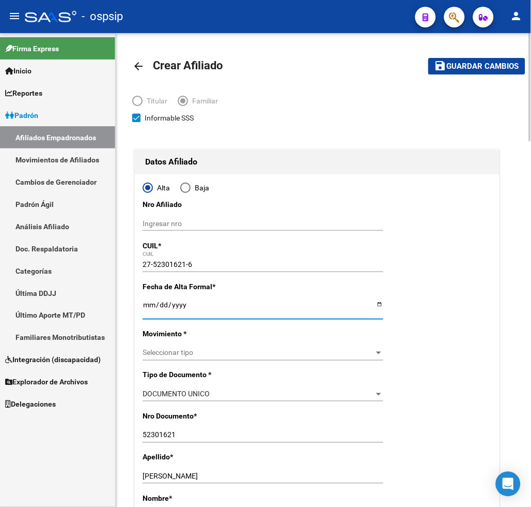
click at [151, 312] on input "Ingresar fecha" at bounding box center [263, 308] width 241 height 16
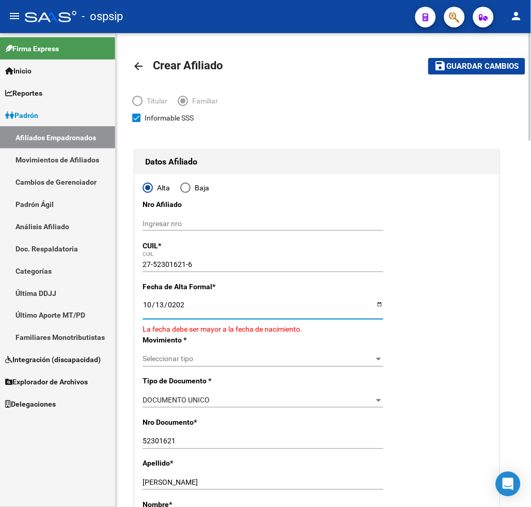
type input "[DATE]"
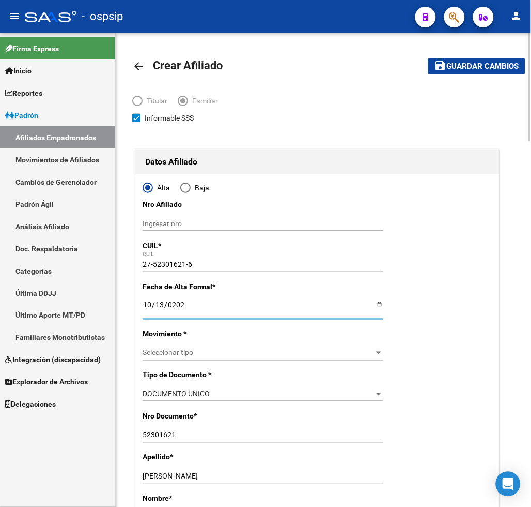
click at [261, 357] on div "Seleccionar tipo Seleccionar tipo" at bounding box center [263, 353] width 241 height 14
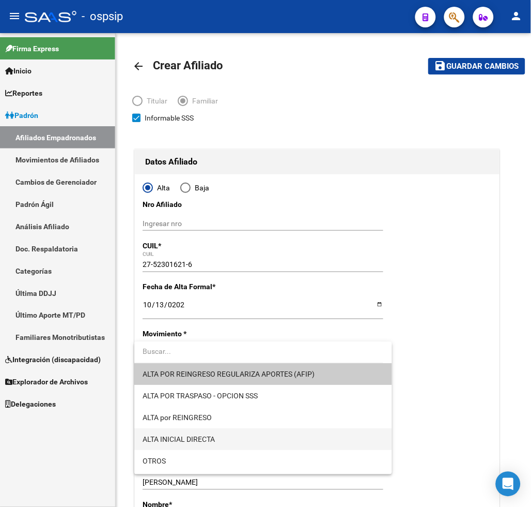
click at [261, 440] on span "ALTA INICIAL DIRECTA" at bounding box center [263, 440] width 241 height 22
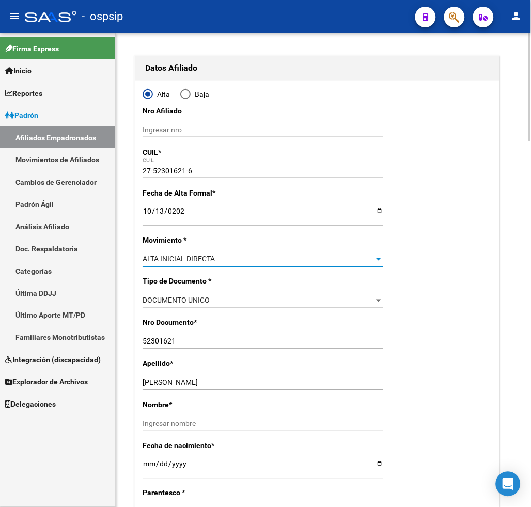
scroll to position [115, 0]
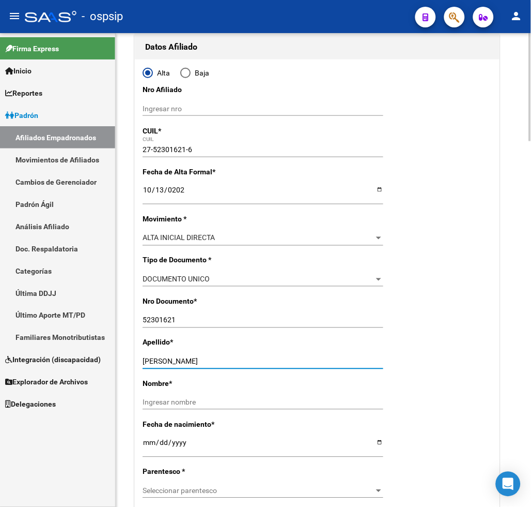
drag, startPoint x: 161, startPoint y: 360, endPoint x: 212, endPoint y: 359, distance: 50.7
click at [226, 359] on input "[PERSON_NAME]" at bounding box center [263, 361] width 241 height 9
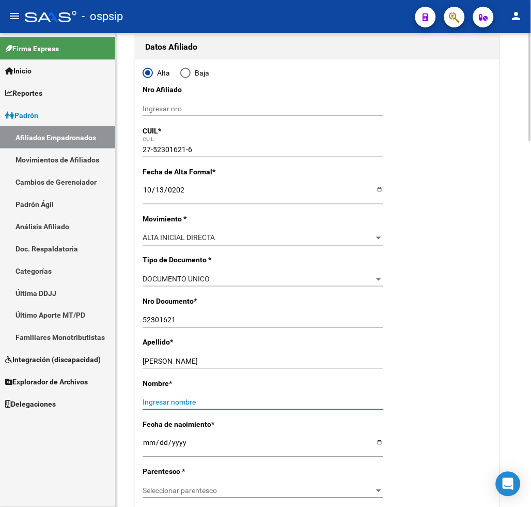
click at [146, 401] on input "Ingresar nombre" at bounding box center [263, 402] width 241 height 9
paste input "[PERSON_NAME]"
type input "[PERSON_NAME]"
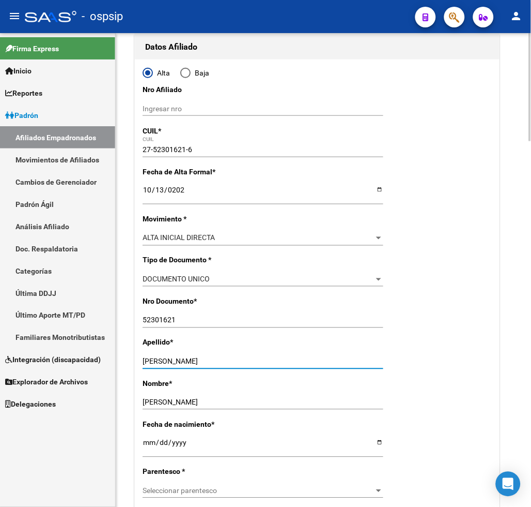
drag, startPoint x: 159, startPoint y: 361, endPoint x: 249, endPoint y: 359, distance: 90.0
click at [249, 359] on input "[PERSON_NAME]" at bounding box center [263, 361] width 241 height 9
type input "DIAZ"
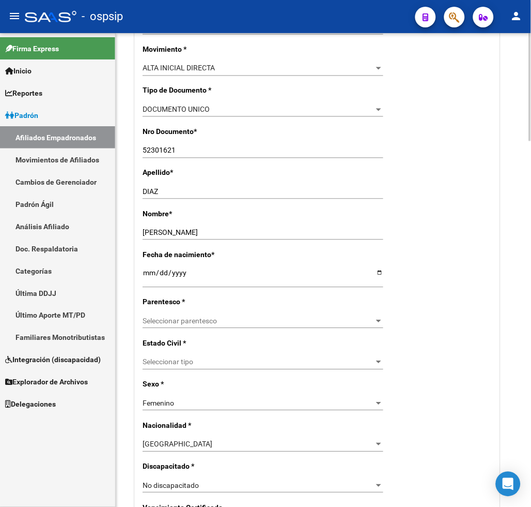
scroll to position [287, 0]
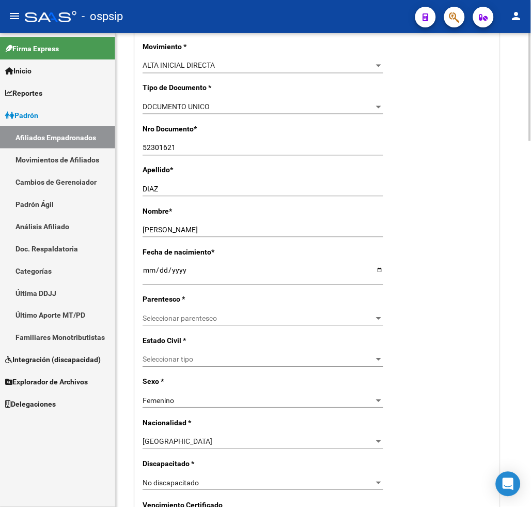
click at [218, 318] on span "Seleccionar parentesco" at bounding box center [259, 318] width 232 height 9
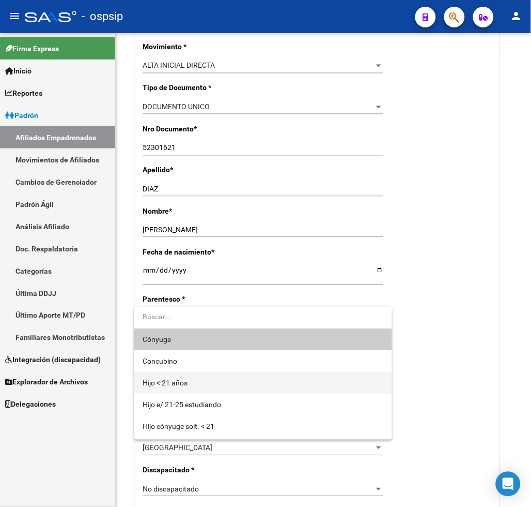
click at [212, 385] on span "Hijo < 21 años" at bounding box center [263, 383] width 241 height 22
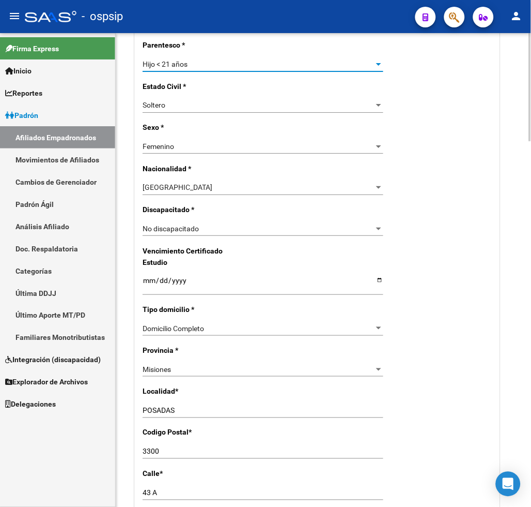
scroll to position [574, 0]
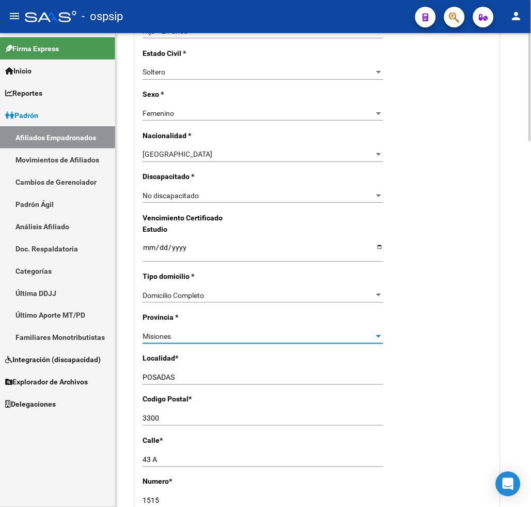
click at [190, 332] on div "Misiones" at bounding box center [259, 336] width 232 height 9
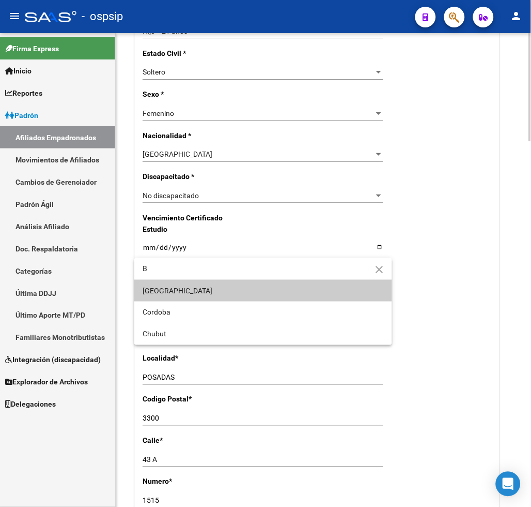
scroll to position [0, 0]
type input "B"
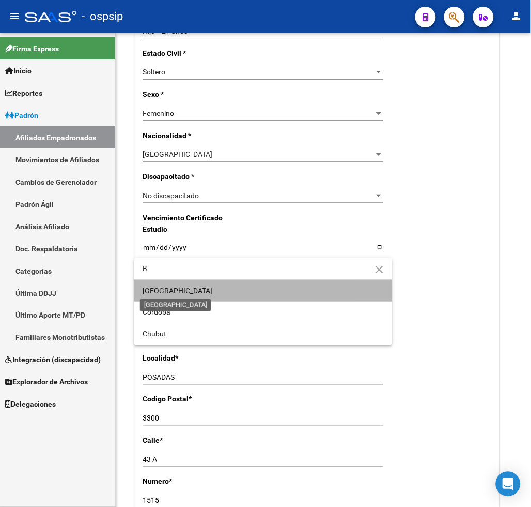
click at [177, 292] on span "[GEOGRAPHIC_DATA]" at bounding box center [178, 290] width 70 height 8
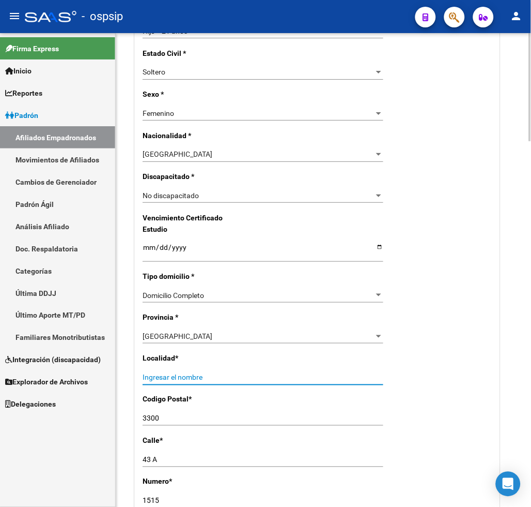
click at [200, 373] on input "Ingresar el nombre" at bounding box center [263, 377] width 241 height 9
type input "LA TABLADA"
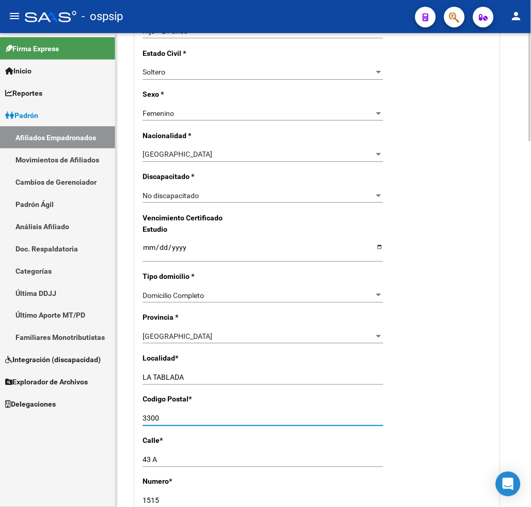
click at [163, 414] on input "3300" at bounding box center [263, 418] width 241 height 9
click at [178, 455] on input "43 A" at bounding box center [263, 459] width 241 height 9
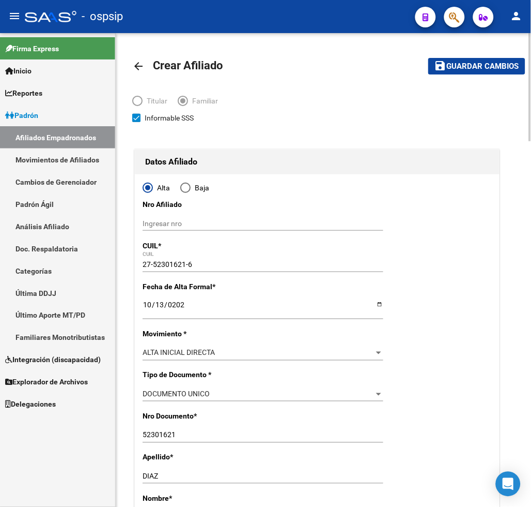
click at [490, 67] on span "Guardar cambios" at bounding box center [483, 66] width 72 height 9
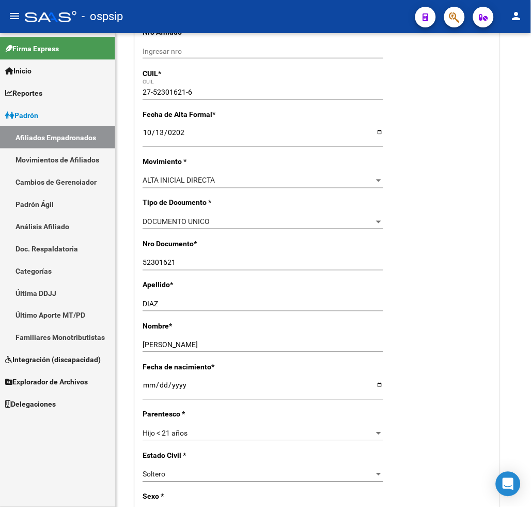
scroll to position [306, 0]
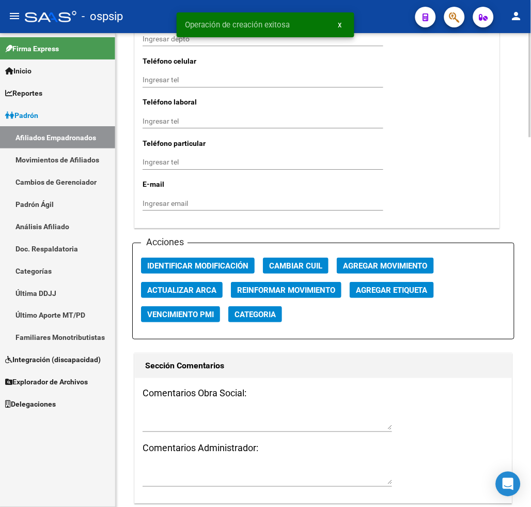
scroll to position [1149, 0]
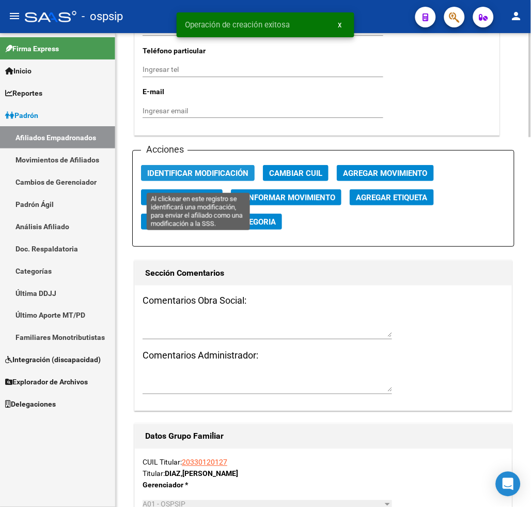
drag, startPoint x: 196, startPoint y: 182, endPoint x: 235, endPoint y: 188, distance: 38.8
click at [200, 178] on span "Identificar Modificación" at bounding box center [197, 173] width 101 height 9
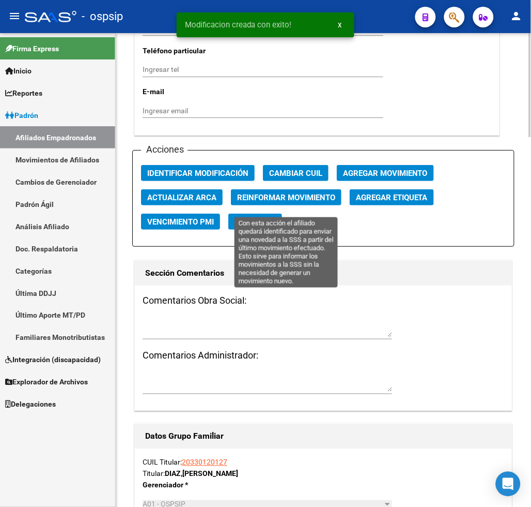
click at [265, 205] on button "Reinformar Movimiento" at bounding box center [286, 197] width 111 height 16
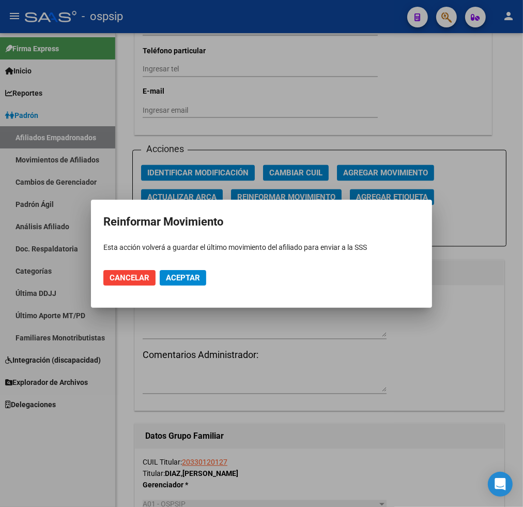
click at [171, 276] on span "Aceptar" at bounding box center [183, 277] width 34 height 9
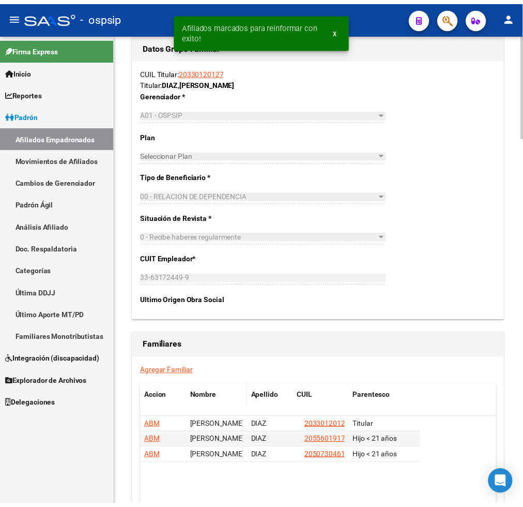
scroll to position [1684, 0]
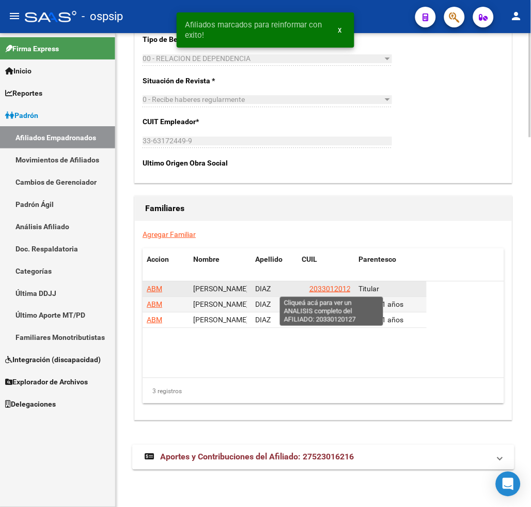
click at [328, 284] on span "20330120127" at bounding box center [332, 288] width 45 height 8
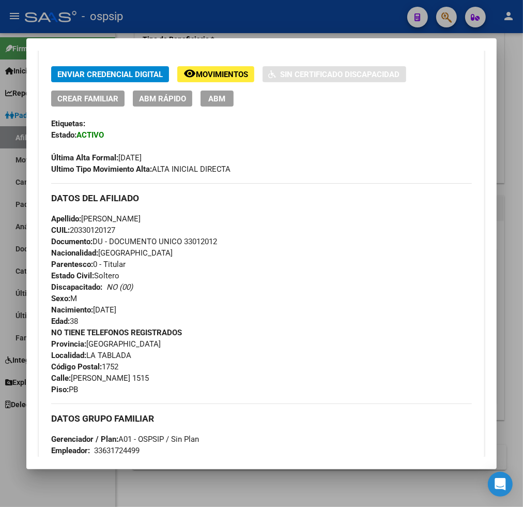
scroll to position [78, 0]
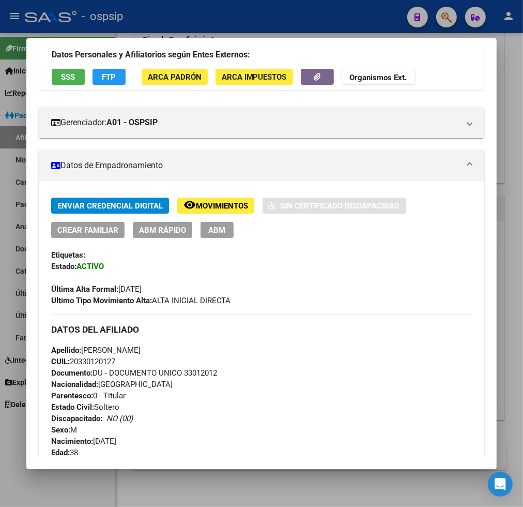
click at [208, 229] on span "ABM" at bounding box center [216, 229] width 17 height 9
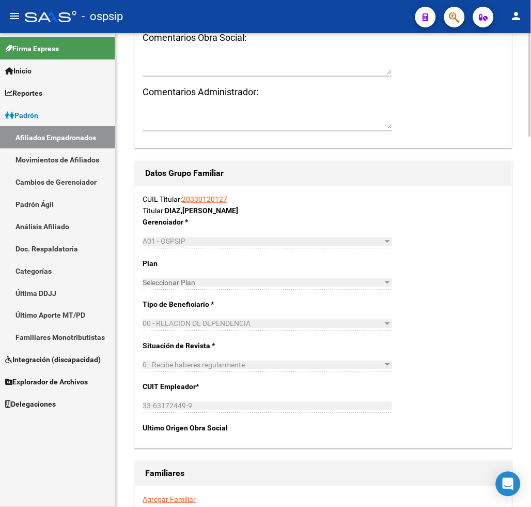
scroll to position [1666, 0]
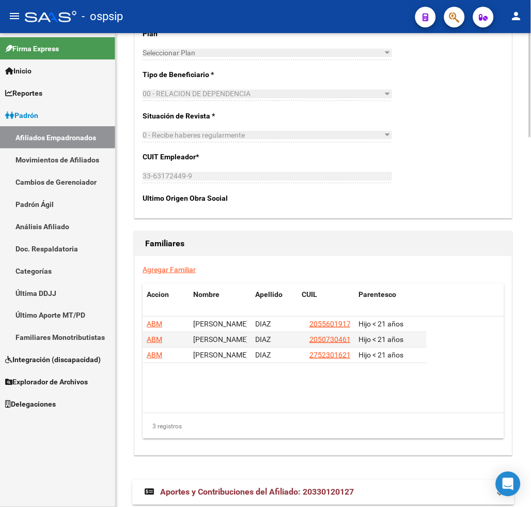
click at [162, 265] on link "Agregar Familiar" at bounding box center [169, 269] width 53 height 8
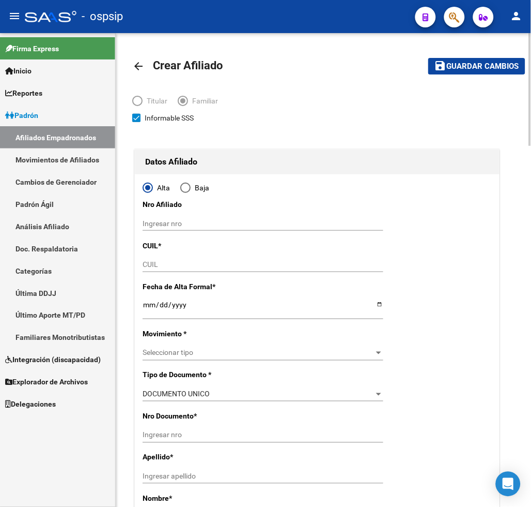
click at [163, 263] on input "CUIL" at bounding box center [263, 264] width 241 height 9
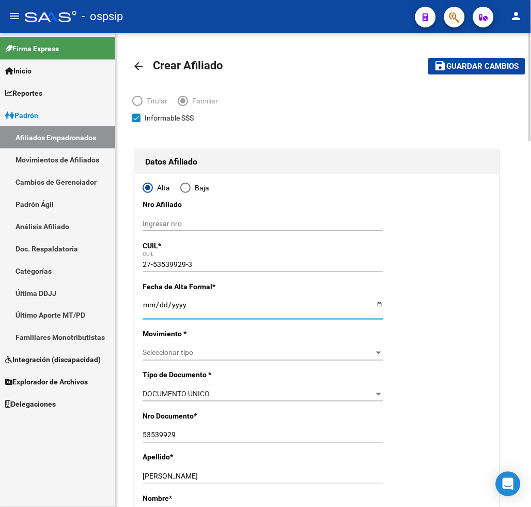
click at [186, 347] on div "Seleccionar tipo Seleccionar tipo" at bounding box center [263, 353] width 241 height 14
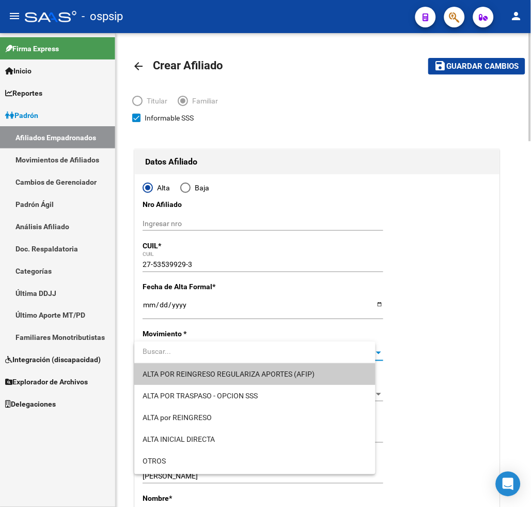
click at [186, 347] on input "dropdown search" at bounding box center [254, 352] width 241 height 22
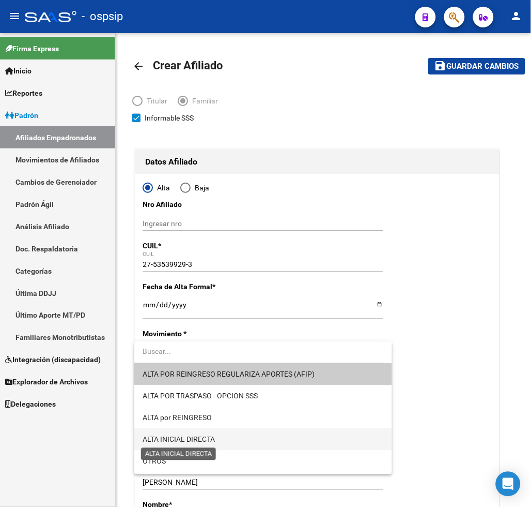
click at [215, 437] on span "ALTA INICIAL DIRECTA" at bounding box center [179, 439] width 72 height 8
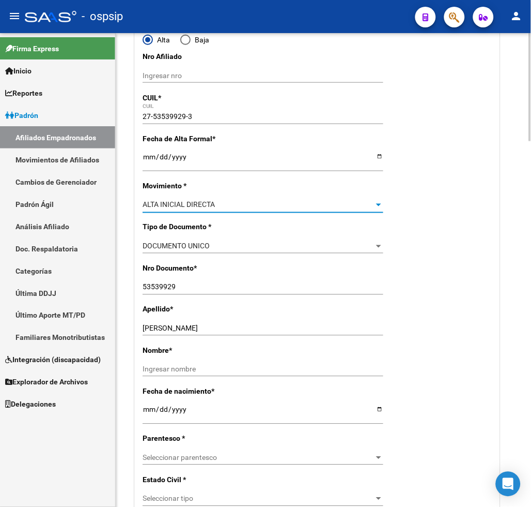
scroll to position [172, 0]
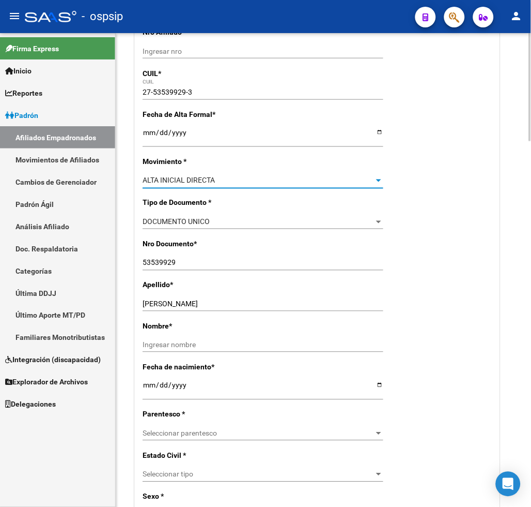
drag, startPoint x: 161, startPoint y: 303, endPoint x: 169, endPoint y: 303, distance: 7.8
click at [164, 303] on input "[PERSON_NAME]" at bounding box center [263, 304] width 241 height 9
click at [162, 306] on input "[PERSON_NAME]" at bounding box center [263, 304] width 241 height 9
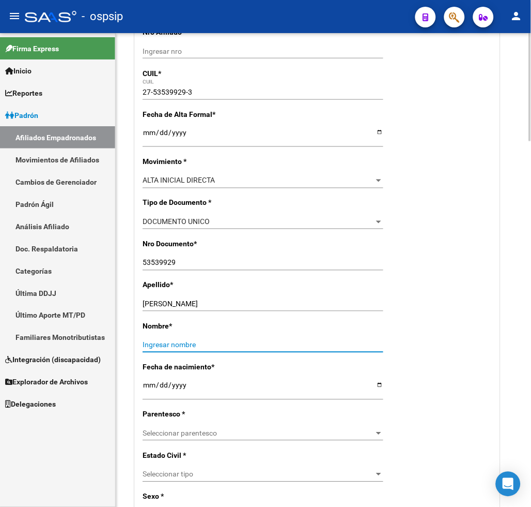
click at [158, 341] on input "Ingresar nombre" at bounding box center [263, 345] width 241 height 9
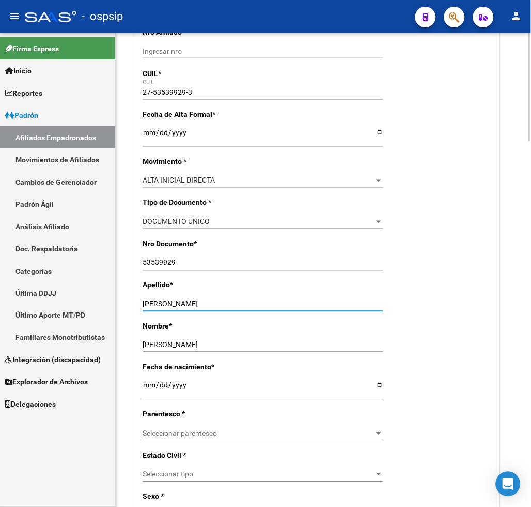
drag, startPoint x: 158, startPoint y: 304, endPoint x: 305, endPoint y: 306, distance: 146.8
click at [305, 306] on input "[PERSON_NAME]" at bounding box center [263, 304] width 241 height 9
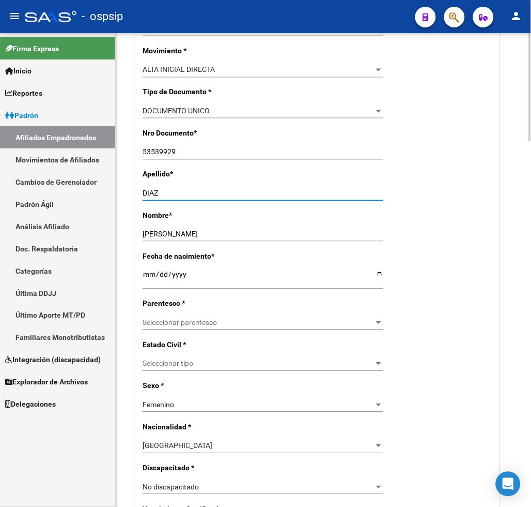
scroll to position [287, 0]
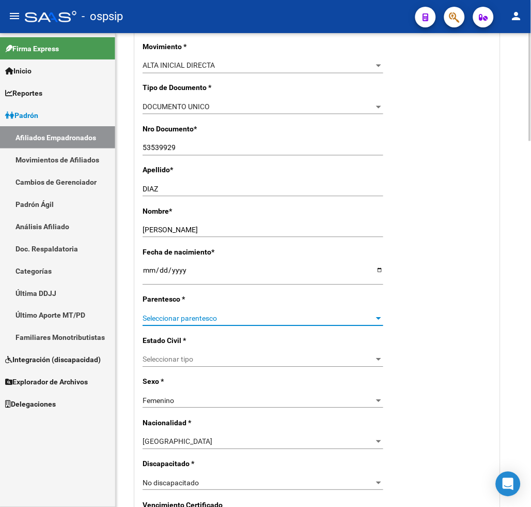
click at [233, 322] on span "Seleccionar parentesco" at bounding box center [259, 318] width 232 height 9
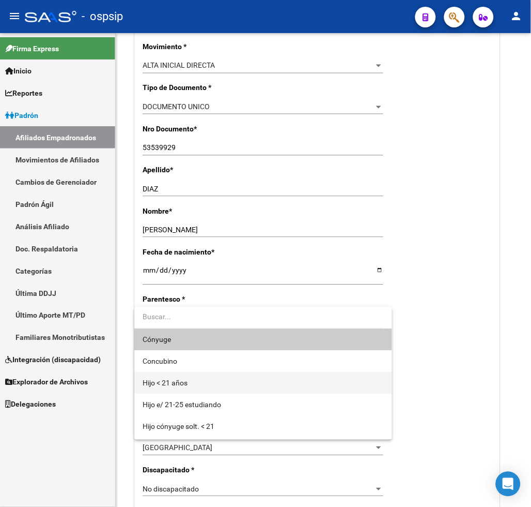
click at [212, 380] on span "Hijo < 21 años" at bounding box center [263, 383] width 241 height 22
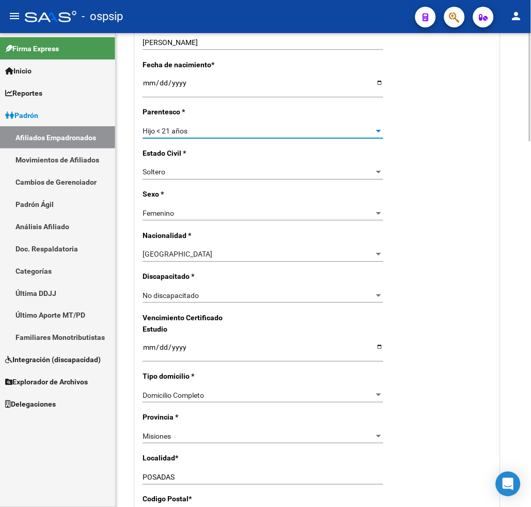
scroll to position [517, 0]
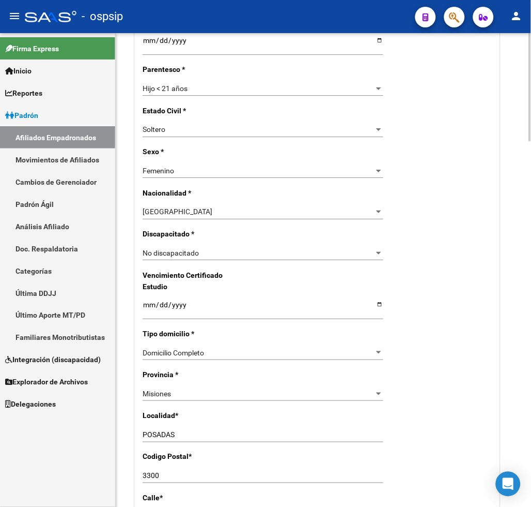
click at [181, 389] on div "Misiones" at bounding box center [259, 393] width 232 height 9
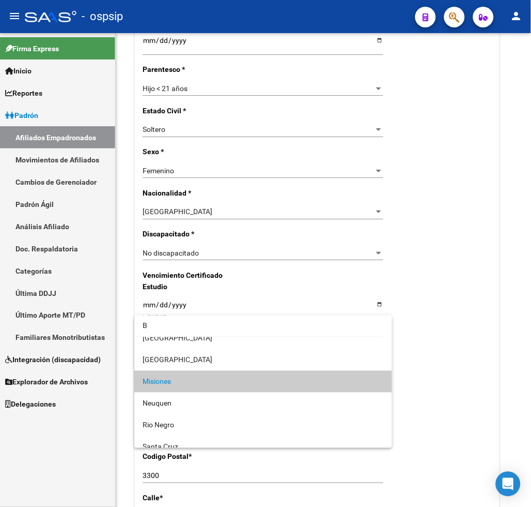
scroll to position [0, 0]
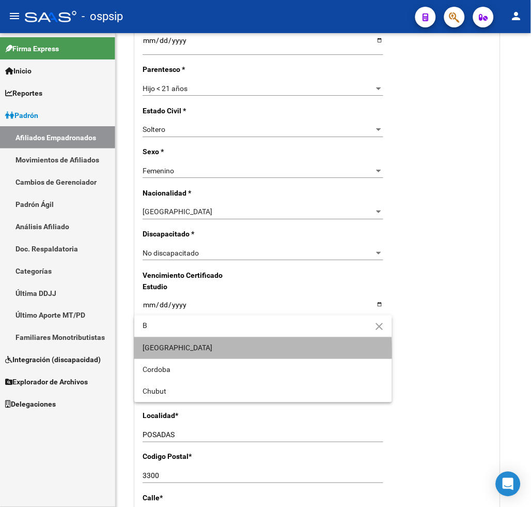
click at [193, 355] on span "[GEOGRAPHIC_DATA]" at bounding box center [263, 348] width 241 height 22
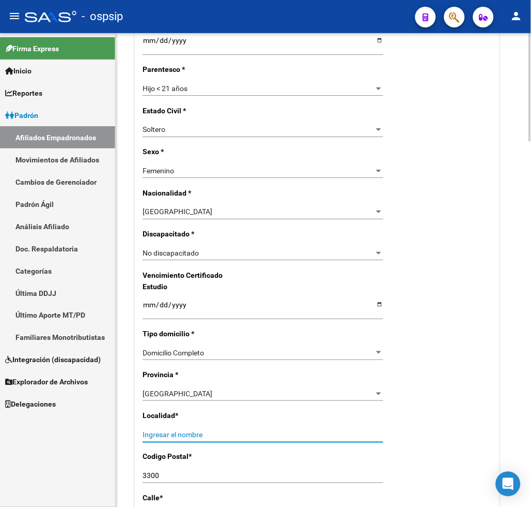
click at [177, 431] on input "Ingresar el nombre" at bounding box center [263, 435] width 241 height 9
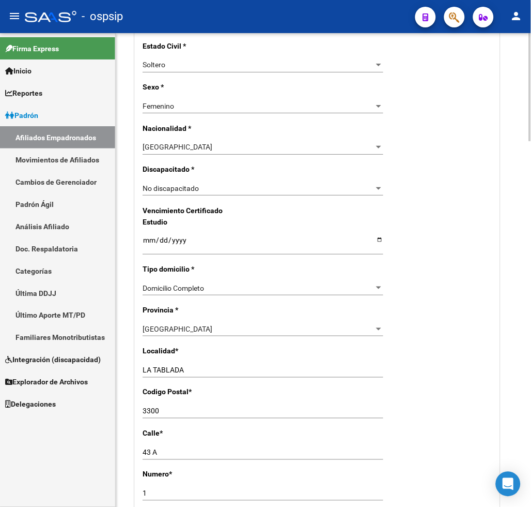
scroll to position [632, 0]
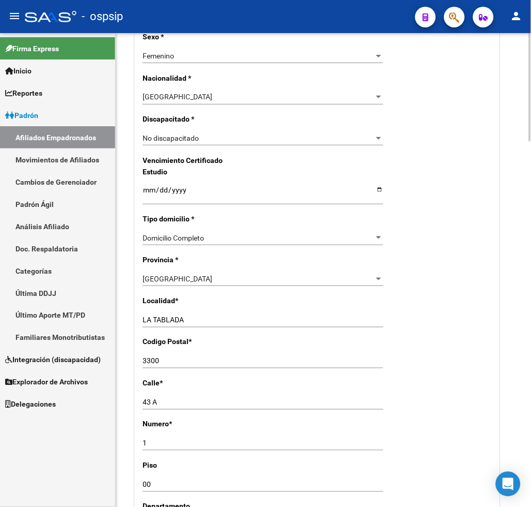
click at [171, 357] on input "3300" at bounding box center [263, 361] width 241 height 9
click at [171, 398] on input "43 A" at bounding box center [263, 402] width 241 height 9
click at [164, 439] on input "1" at bounding box center [263, 443] width 241 height 9
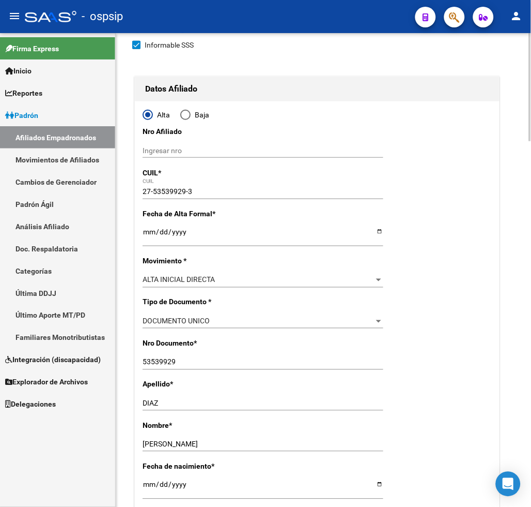
scroll to position [0, 0]
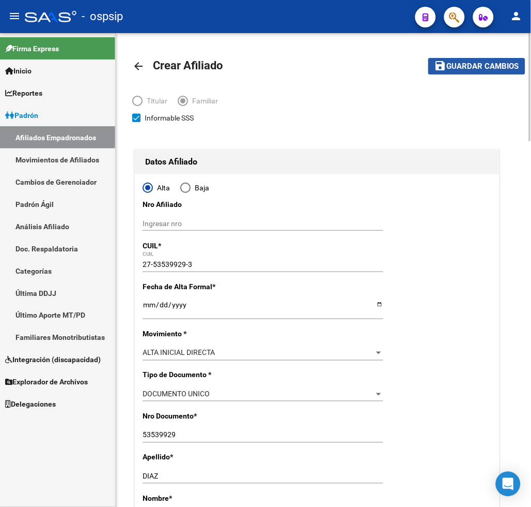
click at [490, 66] on span "Guardar cambios" at bounding box center [483, 66] width 72 height 9
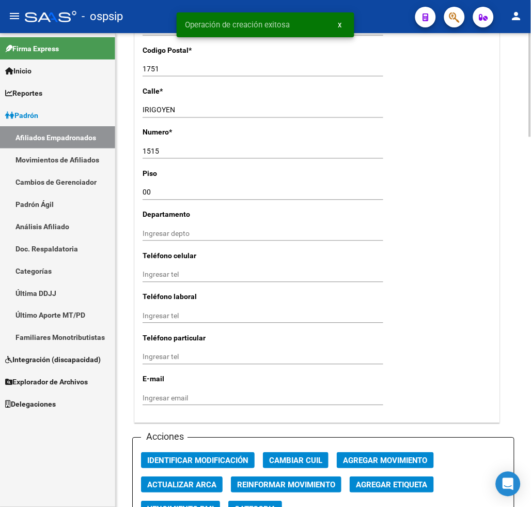
scroll to position [1091, 0]
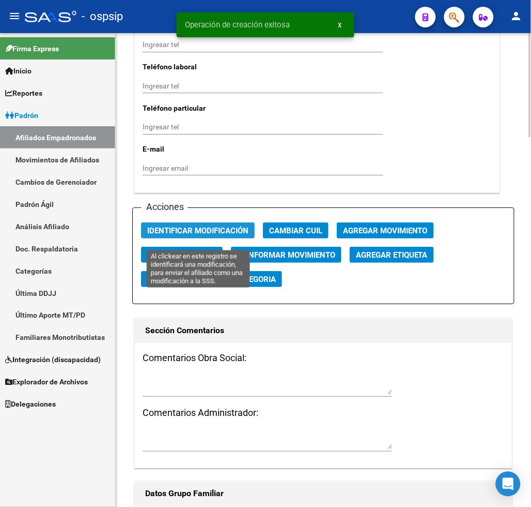
drag, startPoint x: 202, startPoint y: 235, endPoint x: 376, endPoint y: 287, distance: 181.9
click at [209, 235] on span "Identificar Modificación" at bounding box center [197, 230] width 101 height 9
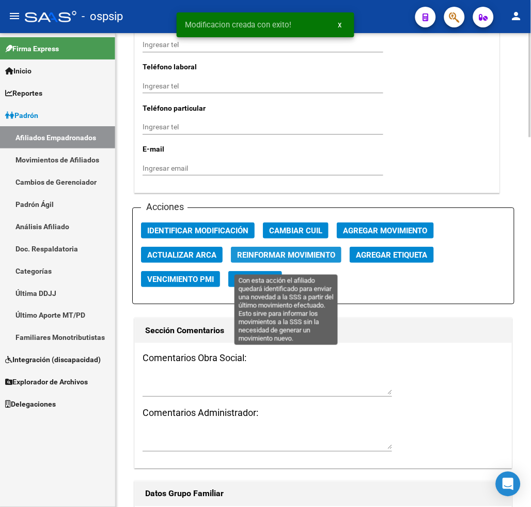
click at [295, 260] on span "Reinformar Movimiento" at bounding box center [286, 254] width 98 height 9
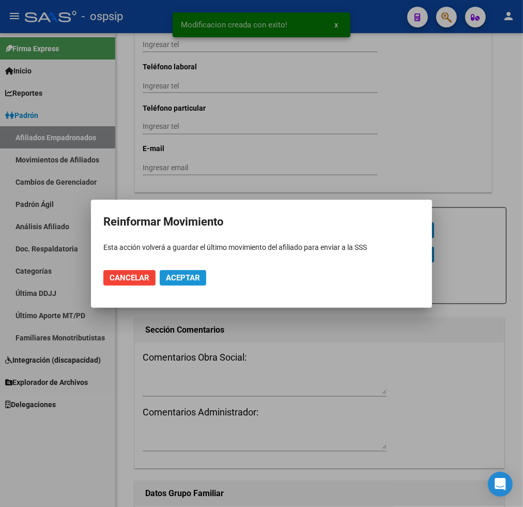
click at [175, 277] on span "Aceptar" at bounding box center [183, 277] width 34 height 9
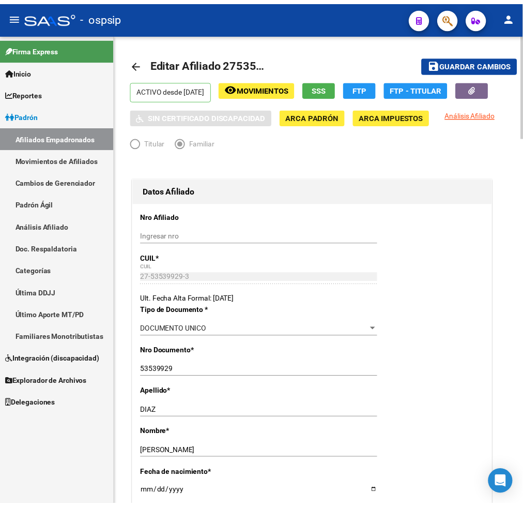
scroll to position [0, 0]
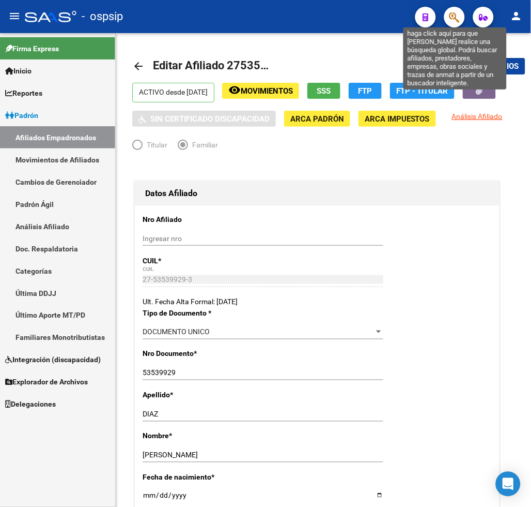
click at [460, 18] on icon "button" at bounding box center [455, 17] width 10 height 12
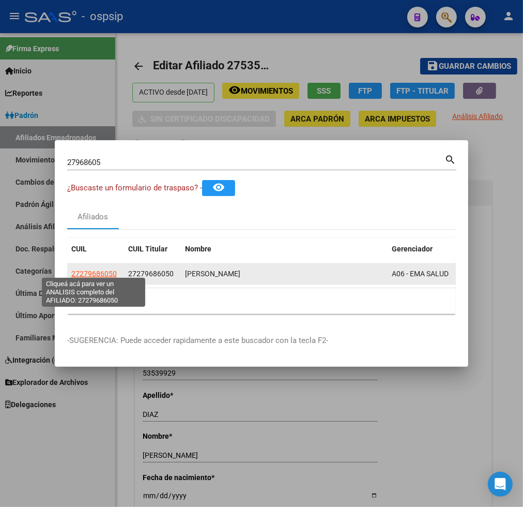
click at [92, 270] on span "27279686050" at bounding box center [93, 273] width 45 height 8
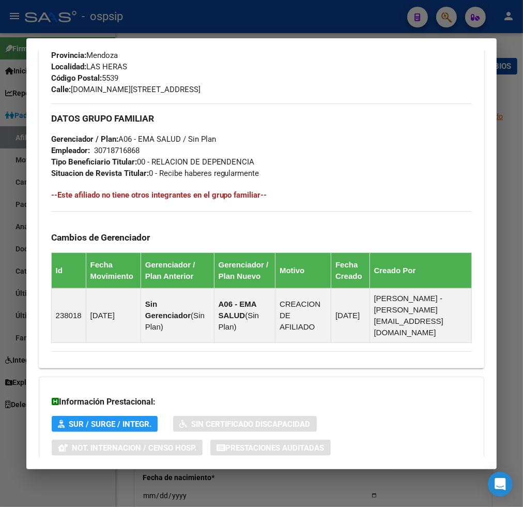
scroll to position [554, 0]
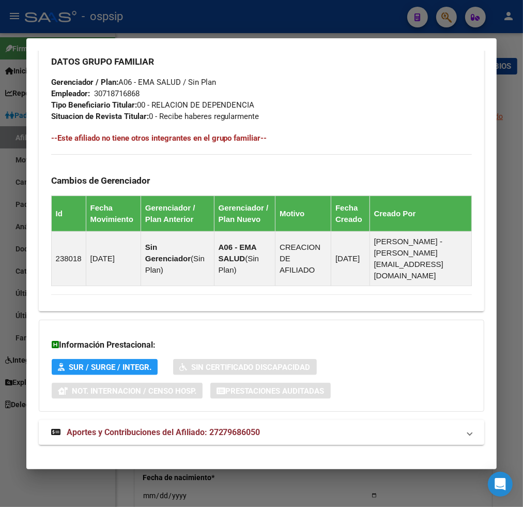
click at [167, 427] on span "Aportes y Contribuciones del Afiliado: 27279686050" at bounding box center [164, 432] width 194 height 10
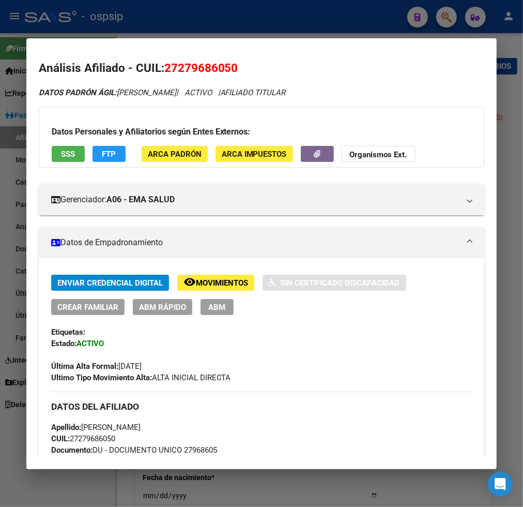
scroll to position [0, 0]
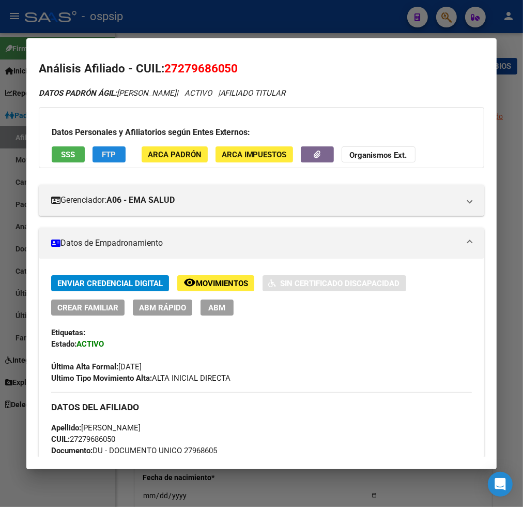
click at [106, 156] on span "FTP" at bounding box center [109, 154] width 14 height 9
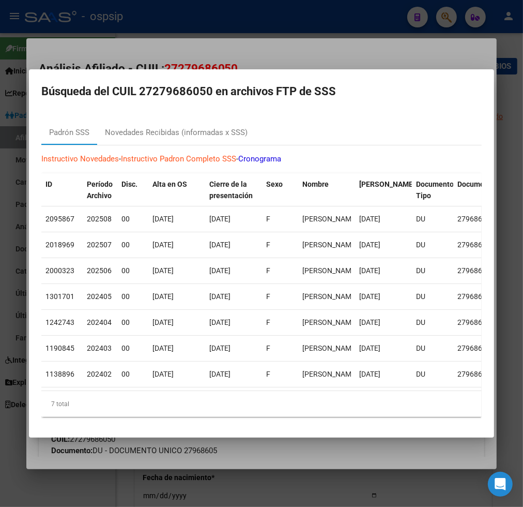
click at [380, 484] on div at bounding box center [261, 253] width 523 height 507
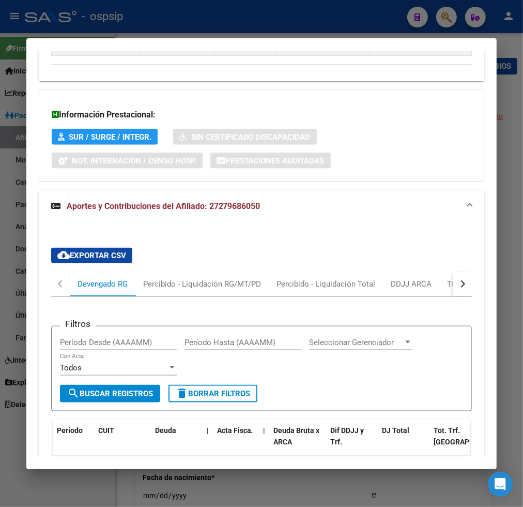
scroll to position [919, 0]
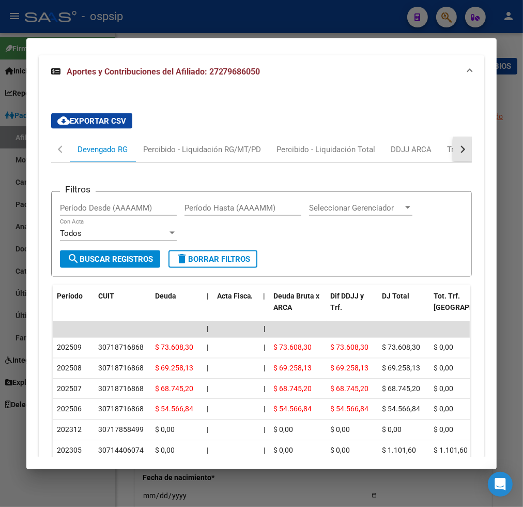
click at [459, 146] on div "button" at bounding box center [461, 149] width 7 height 7
click at [426, 144] on div "ARCA Relaciones Laborales" at bounding box center [400, 149] width 97 height 11
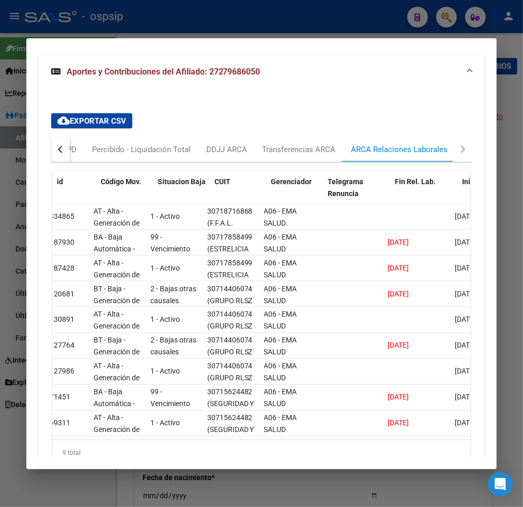
scroll to position [0, 0]
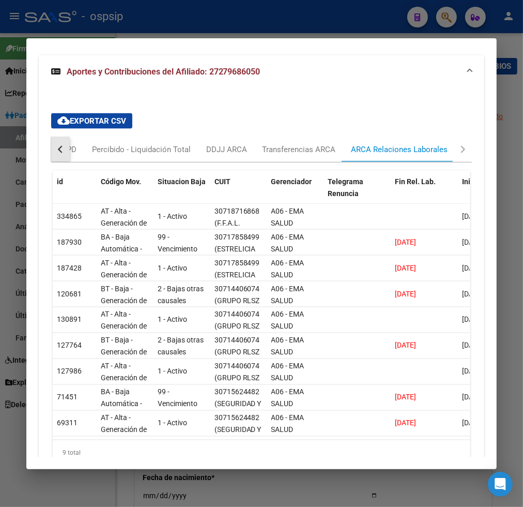
click at [58, 146] on div "button" at bounding box center [61, 149] width 7 height 7
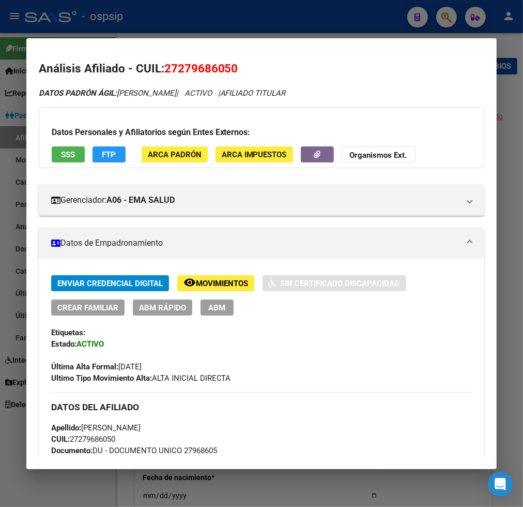
click at [212, 283] on span "Movimientos" at bounding box center [222, 283] width 52 height 9
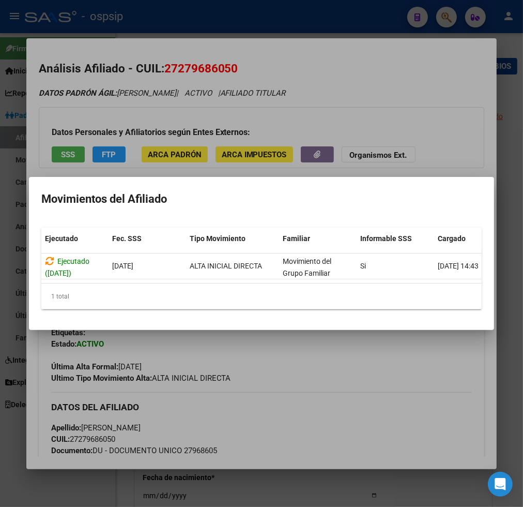
scroll to position [0, 115]
click at [314, 400] on div at bounding box center [261, 253] width 523 height 507
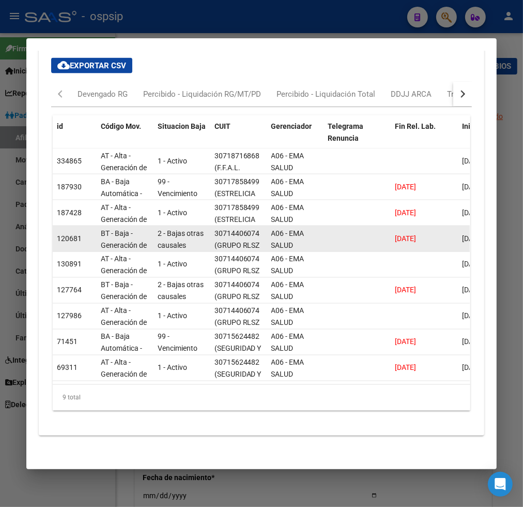
scroll to position [859, 0]
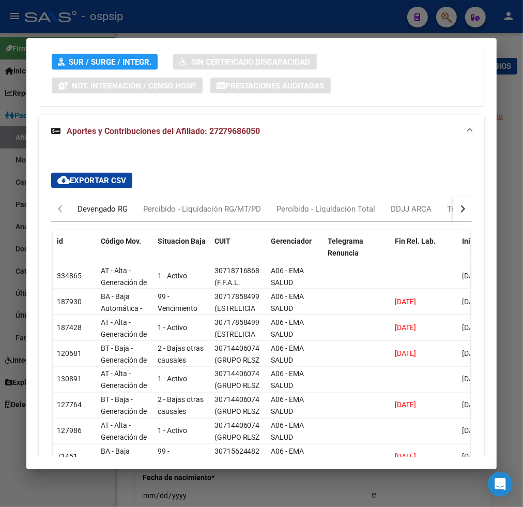
click at [105, 203] on div "Devengado RG" at bounding box center [103, 208] width 50 height 11
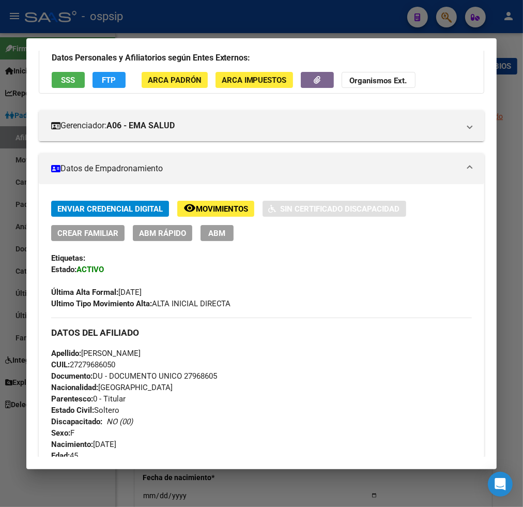
scroll to position [172, 0]
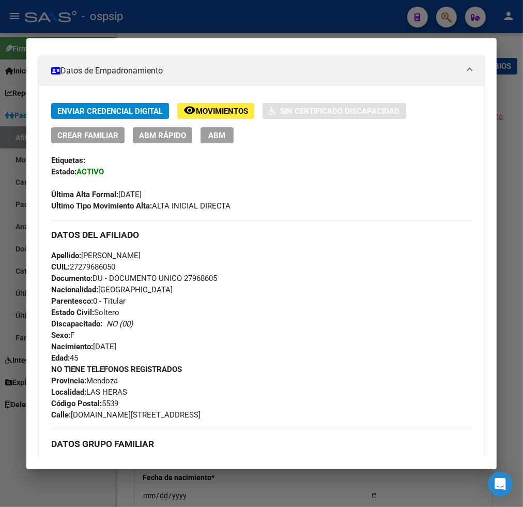
click at [236, 113] on span "Movimientos" at bounding box center [222, 110] width 52 height 9
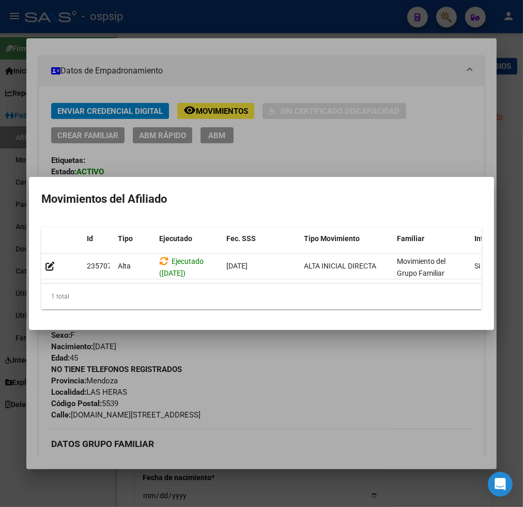
click at [319, 363] on div at bounding box center [261, 253] width 523 height 507
click at [319, 363] on div "NO TIENE TELEFONOS REGISTRADOS Provincia: [PERSON_NAME] Localidad: LAS [PERSON_…" at bounding box center [261, 391] width 421 height 57
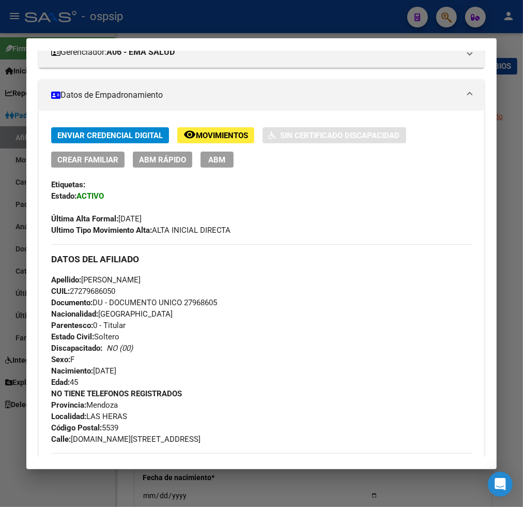
scroll to position [0, 0]
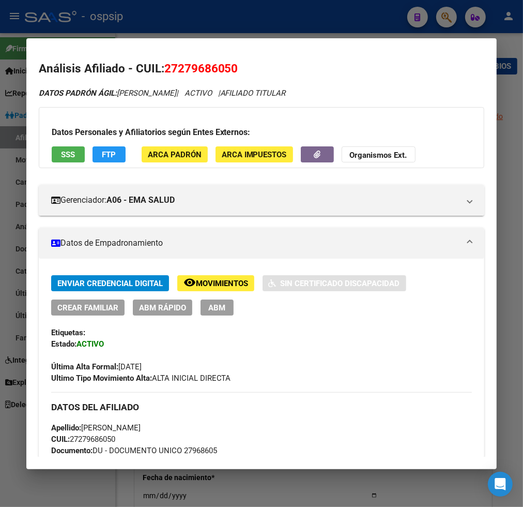
click at [447, 16] on div at bounding box center [261, 253] width 523 height 507
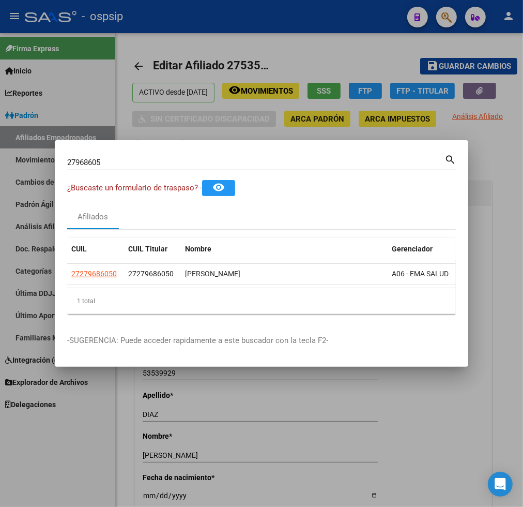
click at [113, 158] on input "27968605" at bounding box center [255, 162] width 377 height 9
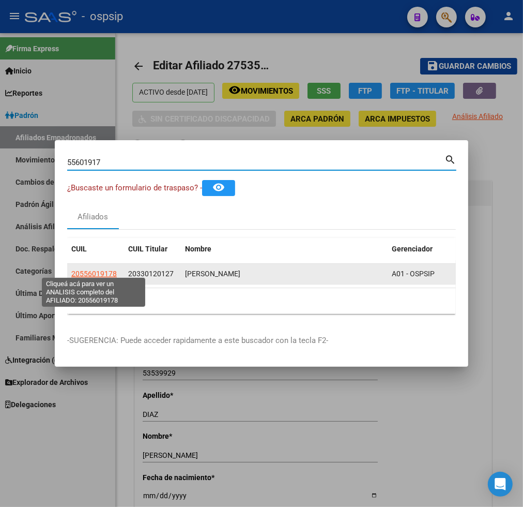
click at [101, 269] on span "20556019178" at bounding box center [93, 273] width 45 height 8
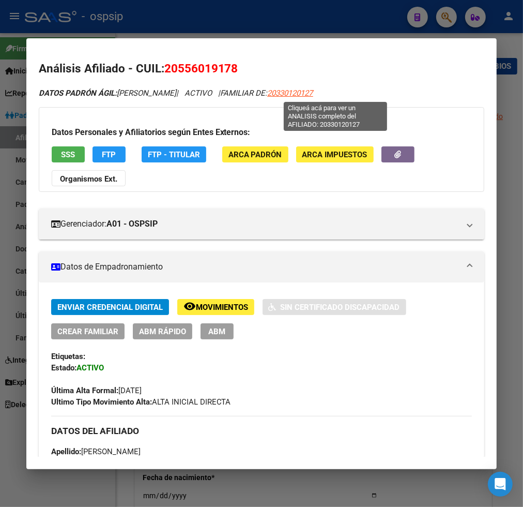
click at [313, 95] on span "20330120127" at bounding box center [290, 92] width 45 height 9
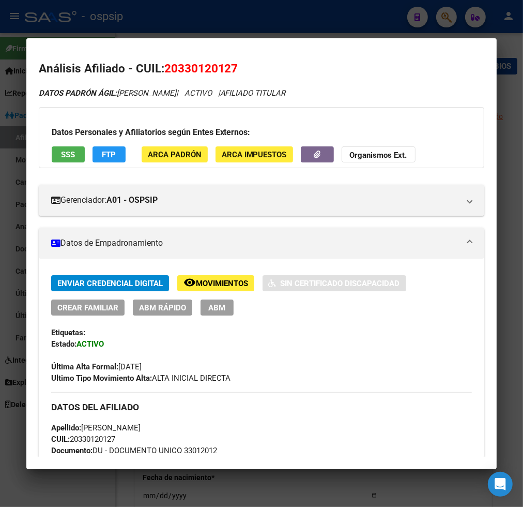
click at [175, 66] on span "20330120127" at bounding box center [201, 68] width 74 height 13
drag, startPoint x: 175, startPoint y: 66, endPoint x: 192, endPoint y: 68, distance: 17.2
click at [192, 68] on span "20330120127" at bounding box center [201, 68] width 74 height 13
click at [327, 69] on h2 "Análisis Afiliado - CUIL: 20330120127" at bounding box center [262, 69] width 446 height 18
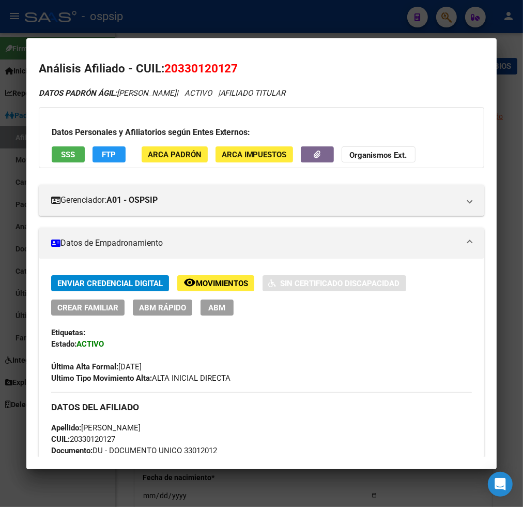
drag, startPoint x: 176, startPoint y: 68, endPoint x: 226, endPoint y: 66, distance: 49.7
click at [226, 66] on span "20330120127" at bounding box center [201, 68] width 74 height 13
click at [364, 66] on h2 "Análisis Afiliado - CUIL: 20330120127" at bounding box center [262, 69] width 446 height 18
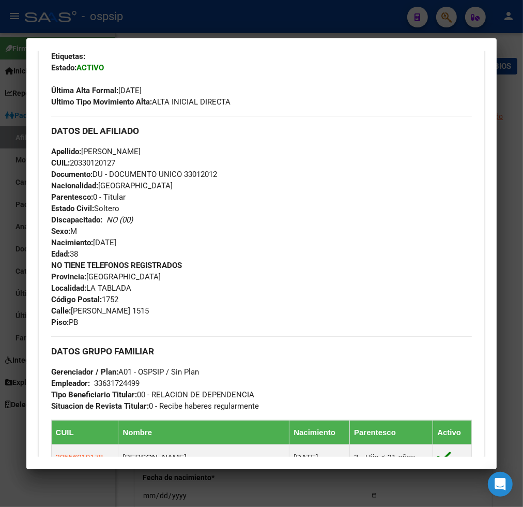
scroll to position [459, 0]
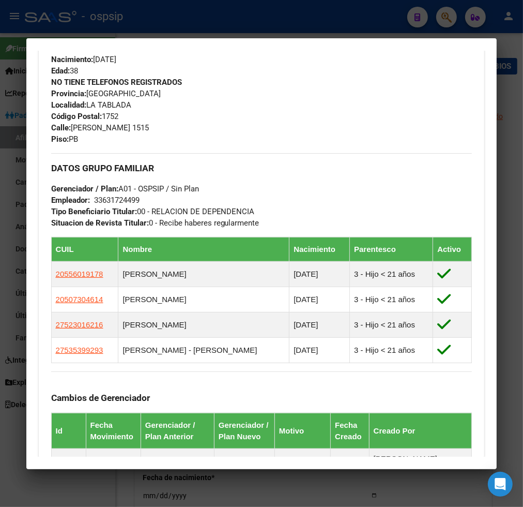
click at [438, 16] on div at bounding box center [261, 253] width 523 height 507
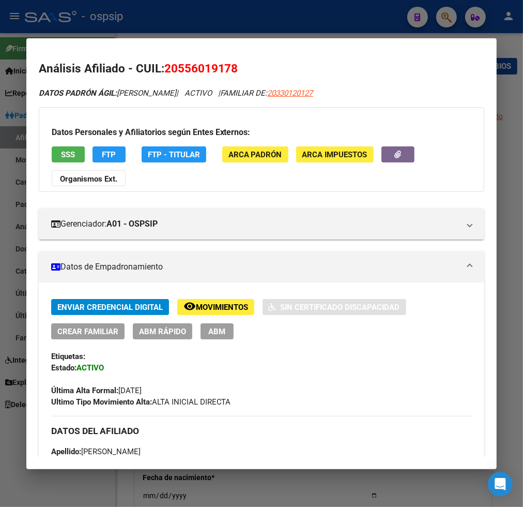
click at [448, 16] on div at bounding box center [261, 253] width 523 height 507
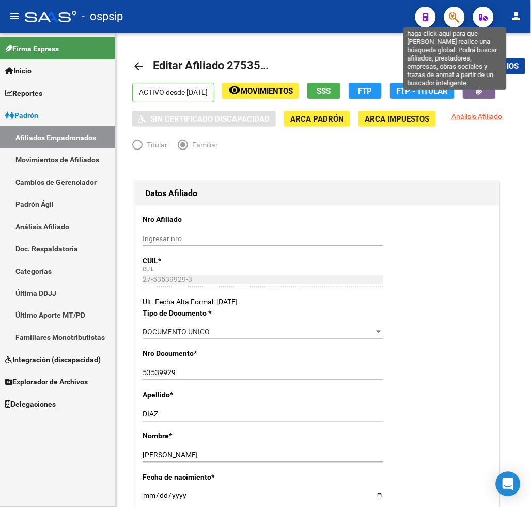
click at [459, 12] on icon "button" at bounding box center [455, 17] width 10 height 12
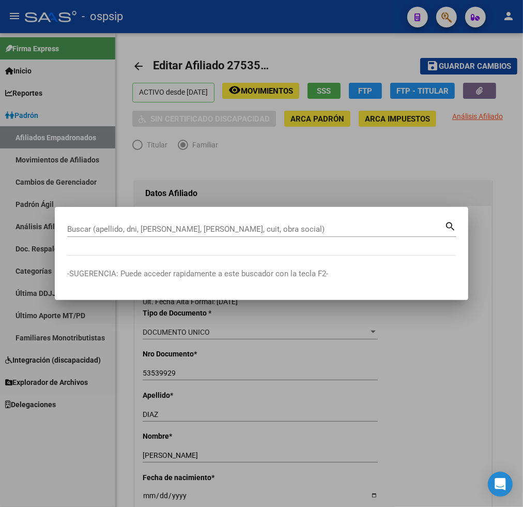
click at [127, 229] on input "Buscar (apellido, dni, [PERSON_NAME], [PERSON_NAME], cuit, obra social)" at bounding box center [255, 228] width 377 height 9
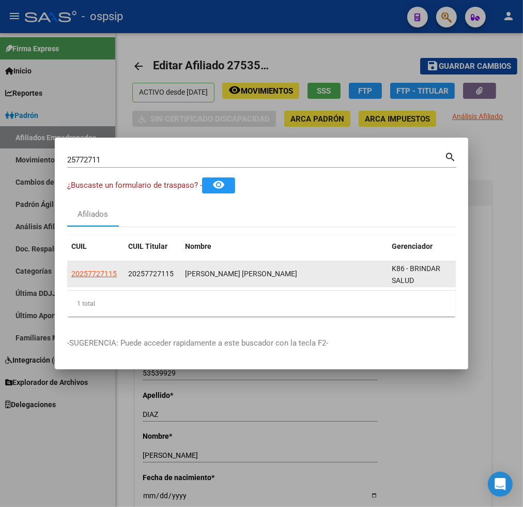
click at [82, 275] on app-link-go-to "20257727115" at bounding box center [93, 274] width 45 height 12
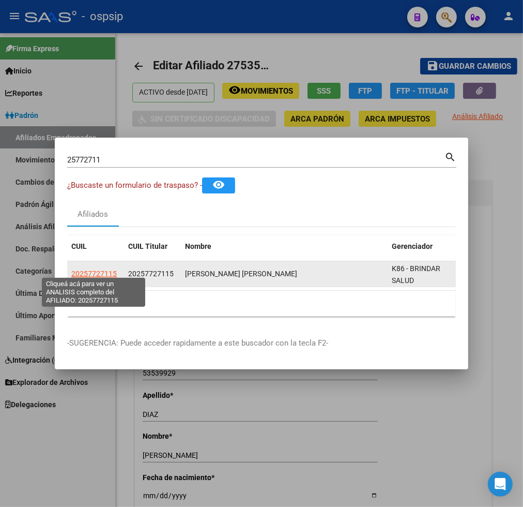
click at [95, 269] on span "20257727115" at bounding box center [93, 273] width 45 height 8
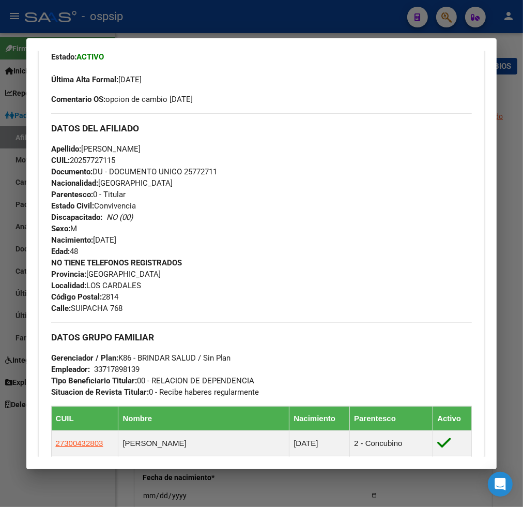
scroll to position [574, 0]
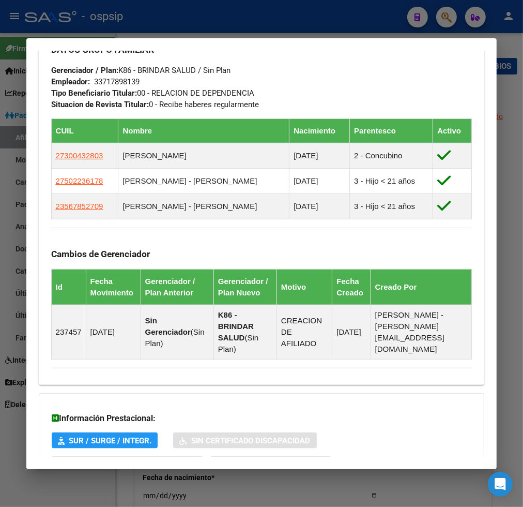
drag, startPoint x: 445, startPoint y: 17, endPoint x: 438, endPoint y: 21, distance: 8.3
click at [445, 16] on div at bounding box center [261, 253] width 523 height 507
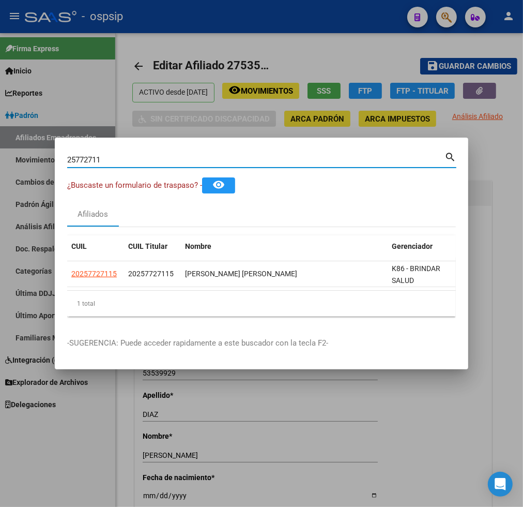
click at [117, 157] on input "25772711" at bounding box center [255, 159] width 377 height 9
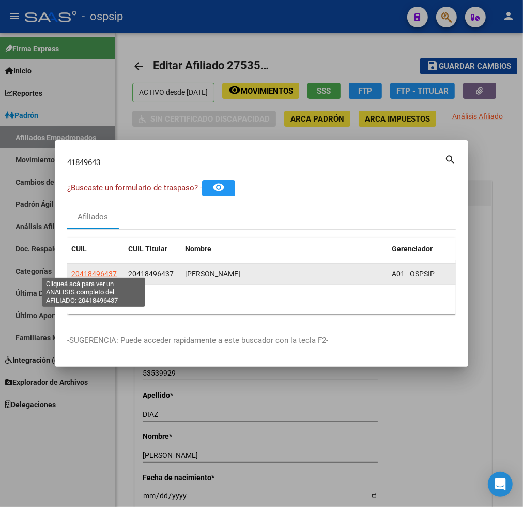
click at [100, 271] on span "20418496437" at bounding box center [93, 273] width 45 height 8
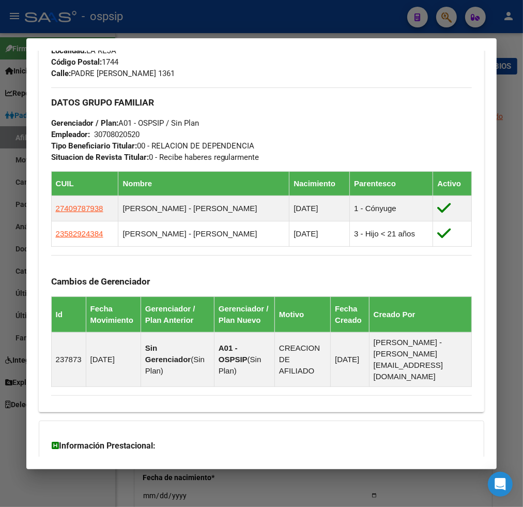
scroll to position [517, 0]
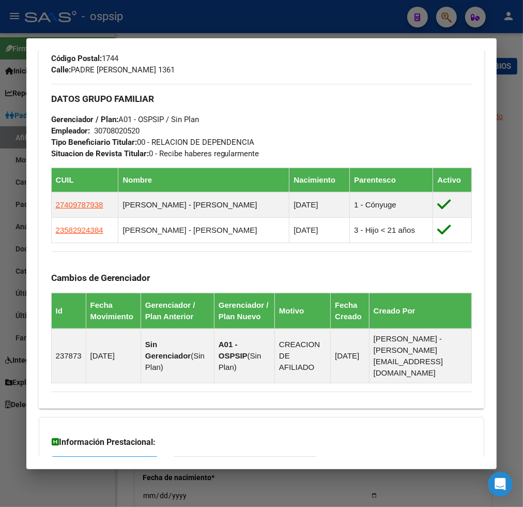
click at [445, 22] on div at bounding box center [261, 253] width 523 height 507
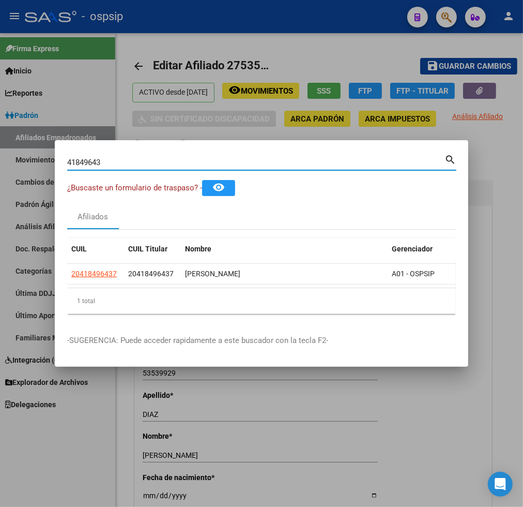
click at [112, 161] on input "41849643" at bounding box center [255, 162] width 377 height 9
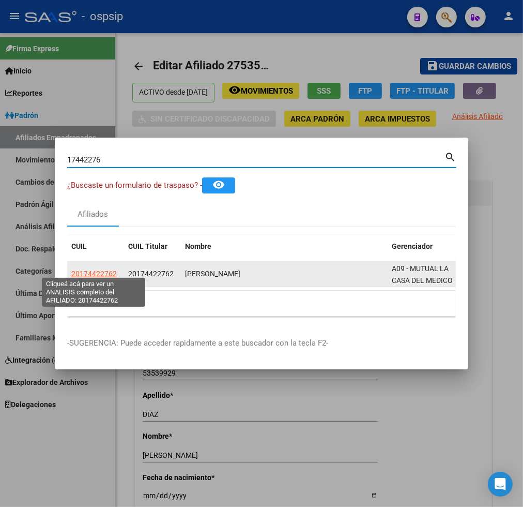
click at [98, 269] on span "20174422762" at bounding box center [93, 273] width 45 height 8
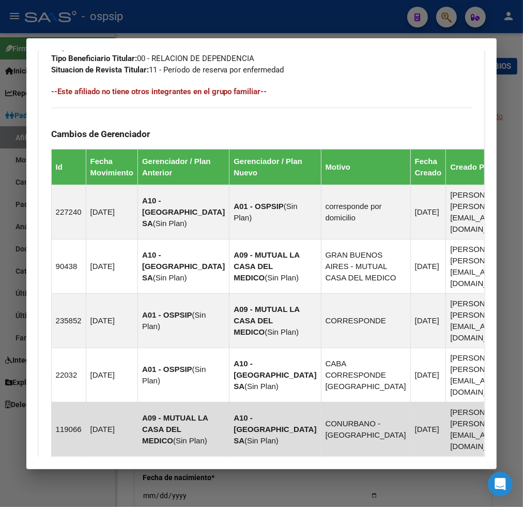
scroll to position [834, 0]
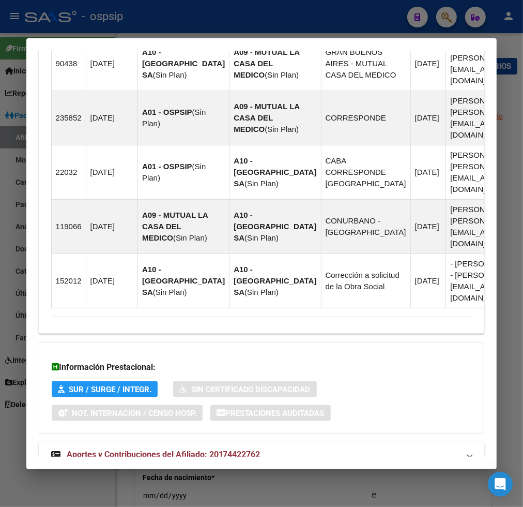
click at [127, 449] on span "Aportes y Contribuciones del Afiliado: 20174422762" at bounding box center [164, 454] width 194 height 10
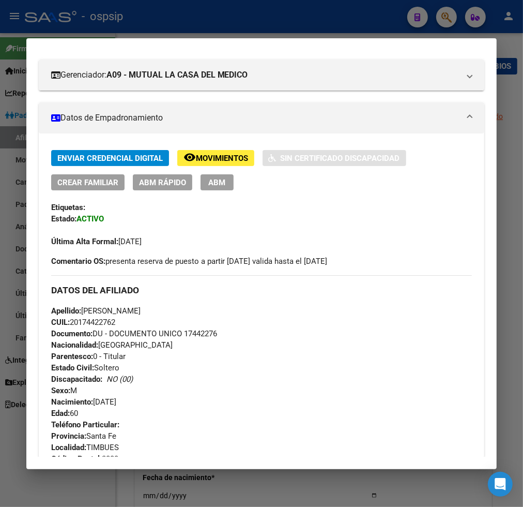
scroll to position [24, 0]
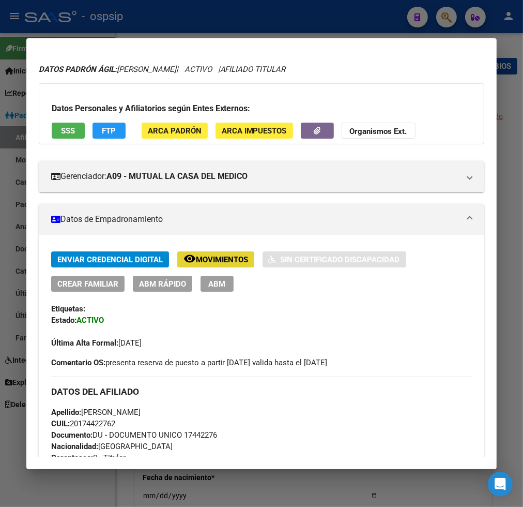
click at [218, 255] on span "Movimientos" at bounding box center [222, 259] width 52 height 9
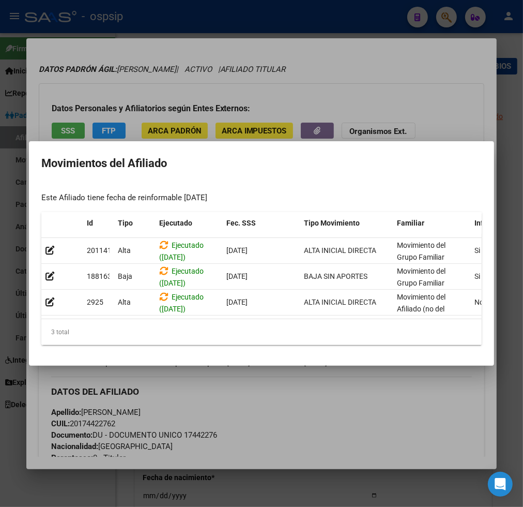
drag, startPoint x: 314, startPoint y: 417, endPoint x: 295, endPoint y: 405, distance: 22.4
click at [314, 417] on div at bounding box center [261, 253] width 523 height 507
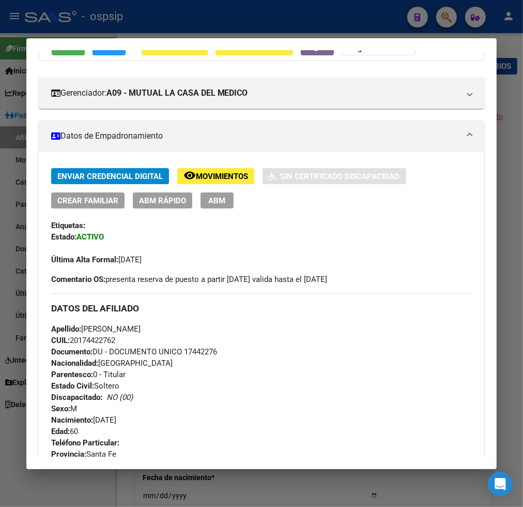
scroll to position [0, 0]
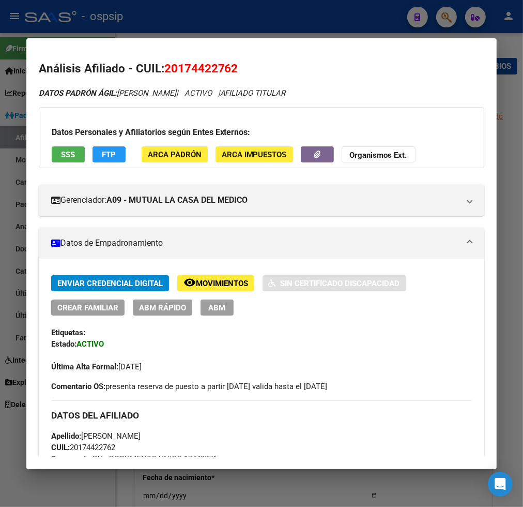
click at [452, 19] on div at bounding box center [261, 253] width 523 height 507
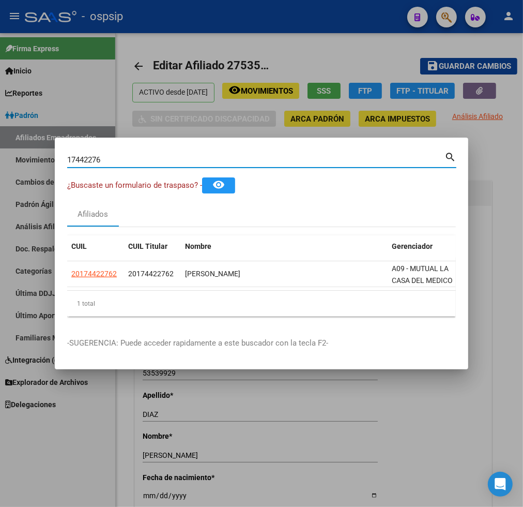
click at [123, 157] on input "17442276" at bounding box center [255, 159] width 377 height 9
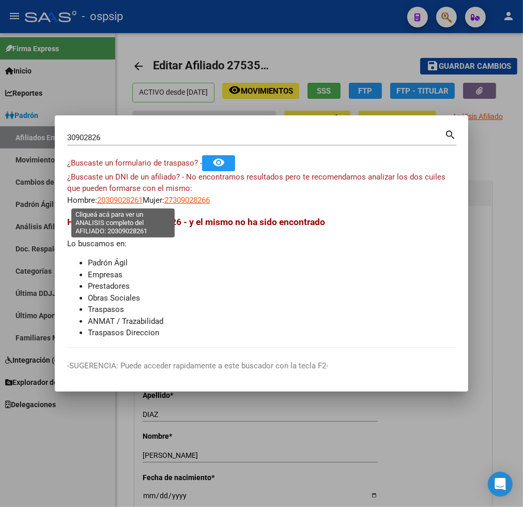
click at [121, 202] on span "20309028261" at bounding box center [119, 199] width 45 height 9
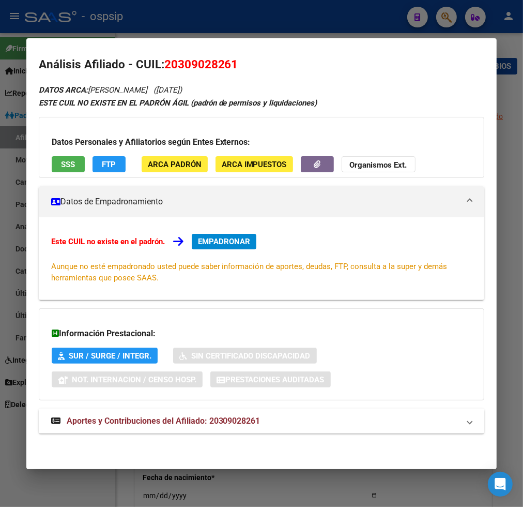
click at [146, 420] on span "Aportes y Contribuciones del Afiliado: 20309028261" at bounding box center [164, 421] width 194 height 10
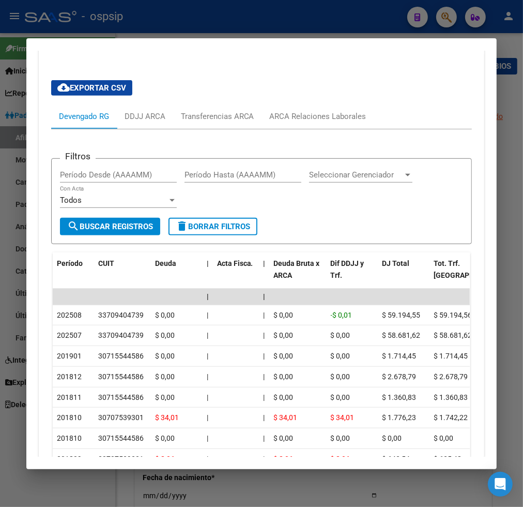
scroll to position [400, 0]
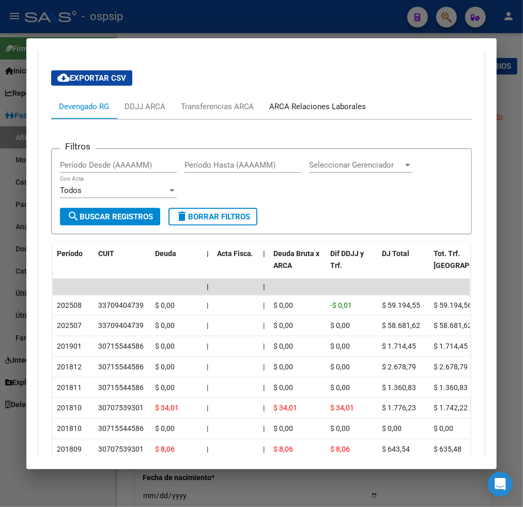
click at [333, 112] on div "ARCA Relaciones Laborales" at bounding box center [318, 106] width 112 height 25
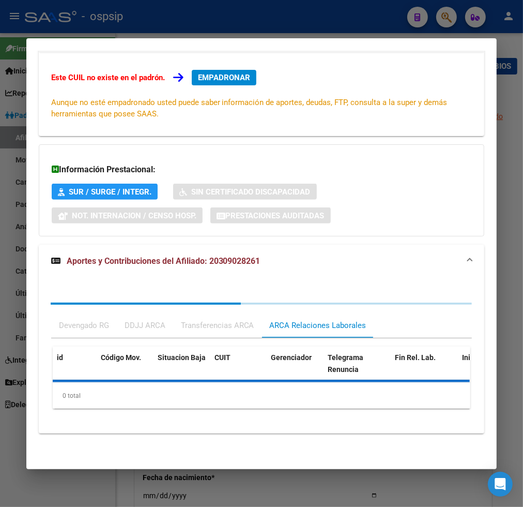
scroll to position [214, 0]
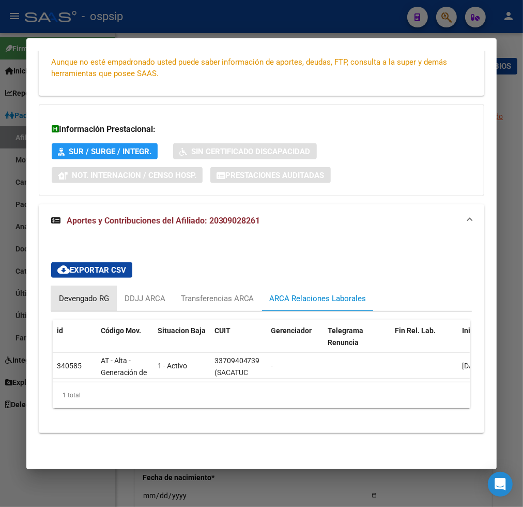
click at [78, 294] on div "Devengado RG" at bounding box center [84, 298] width 50 height 11
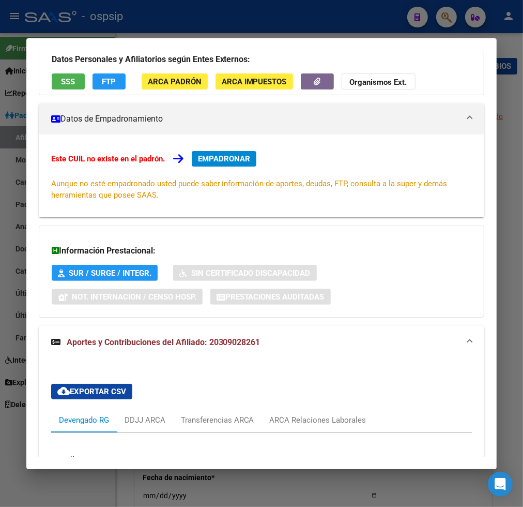
scroll to position [0, 0]
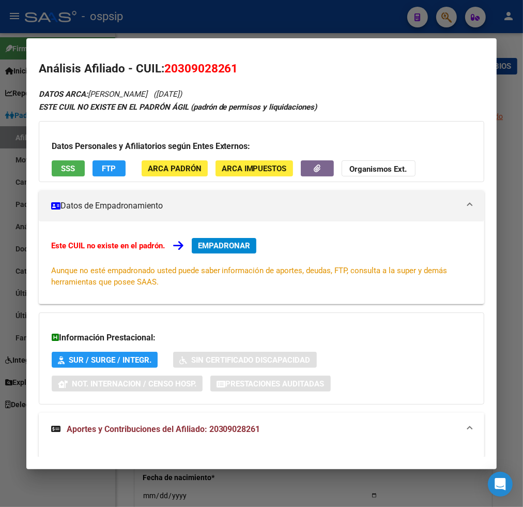
click at [205, 241] on span "EMPADRONAR" at bounding box center [224, 245] width 52 height 9
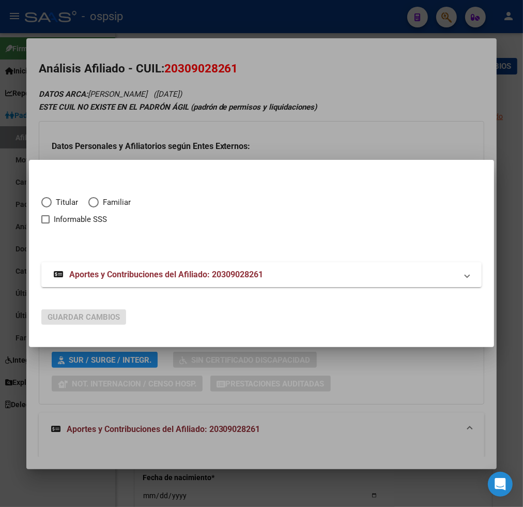
click at [49, 205] on span "Elija una opción" at bounding box center [46, 202] width 10 height 10
click at [49, 205] on input "Titular" at bounding box center [46, 202] width 10 height 10
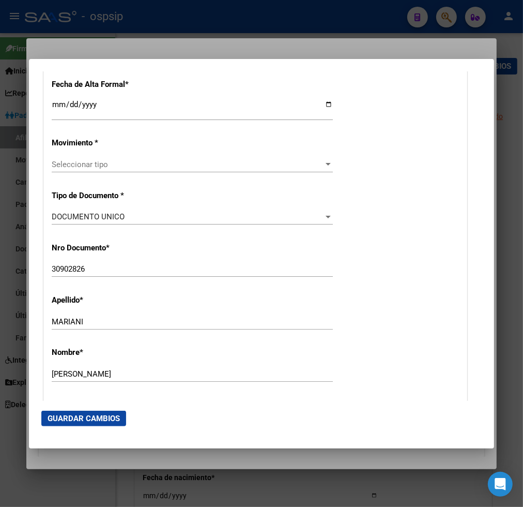
scroll to position [115, 0]
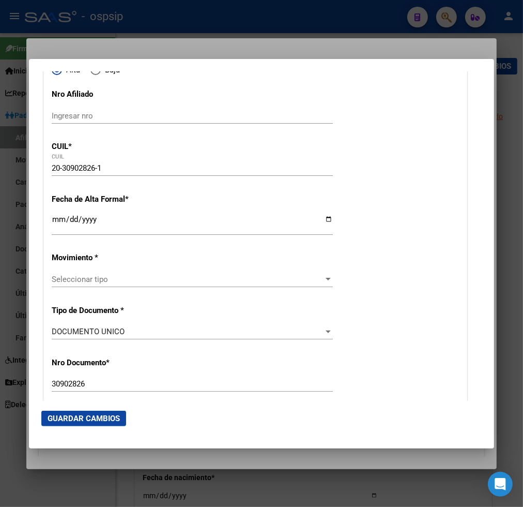
click at [54, 226] on input "Ingresar fecha" at bounding box center [192, 223] width 281 height 17
click at [135, 276] on span "Seleccionar tipo" at bounding box center [188, 279] width 272 height 9
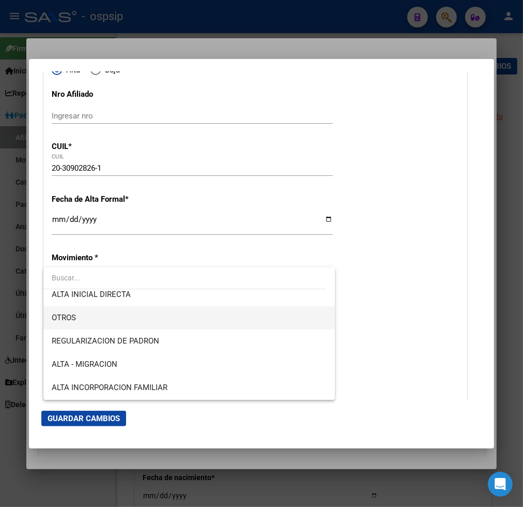
scroll to position [57, 0]
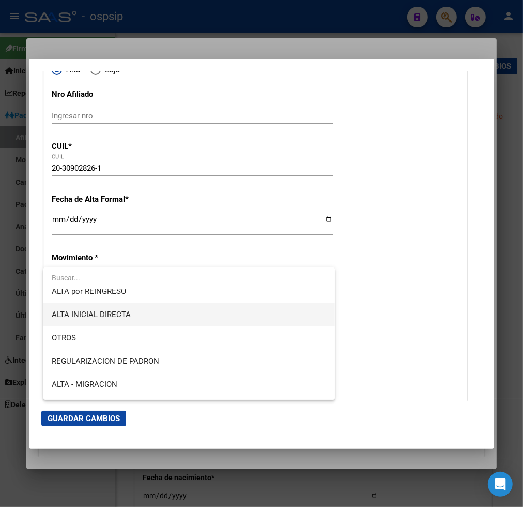
click at [151, 312] on span "ALTA INICIAL DIRECTA" at bounding box center [189, 314] width 275 height 23
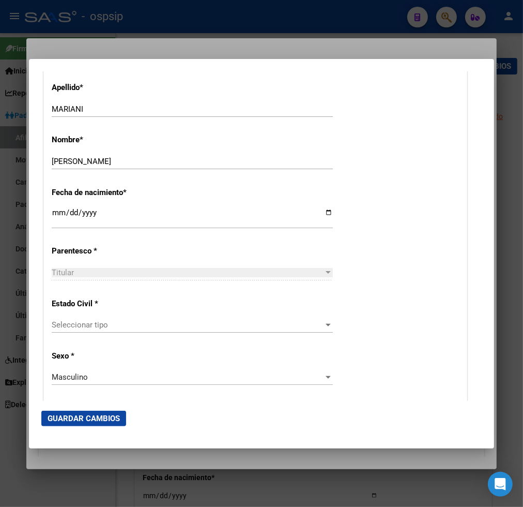
scroll to position [459, 0]
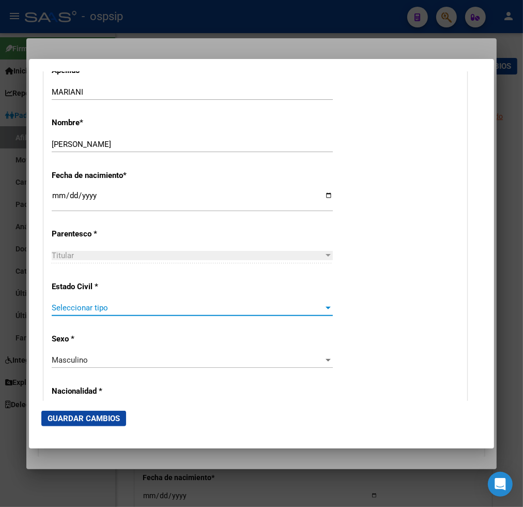
click at [151, 312] on span "Seleccionar tipo" at bounding box center [188, 307] width 272 height 9
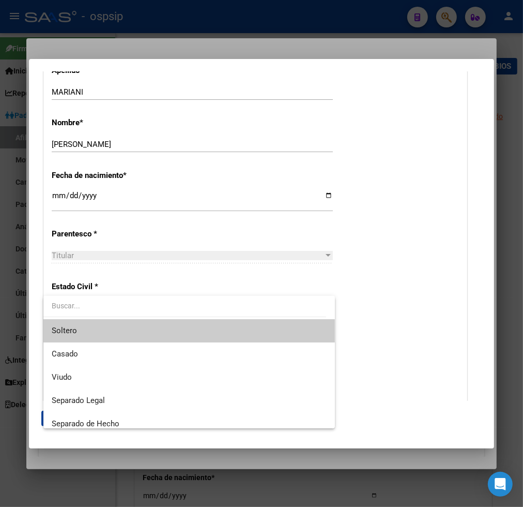
click at [143, 328] on span "Soltero" at bounding box center [189, 330] width 275 height 23
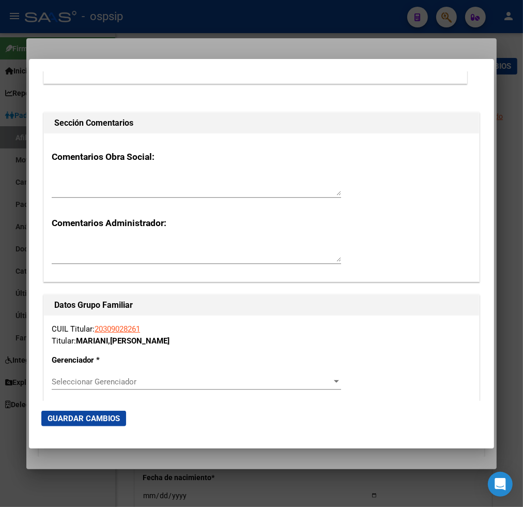
scroll to position [1608, 0]
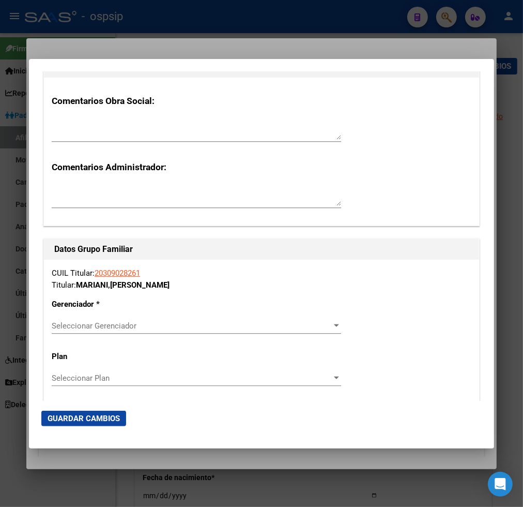
click at [245, 324] on span "Seleccionar Gerenciador" at bounding box center [192, 325] width 280 height 9
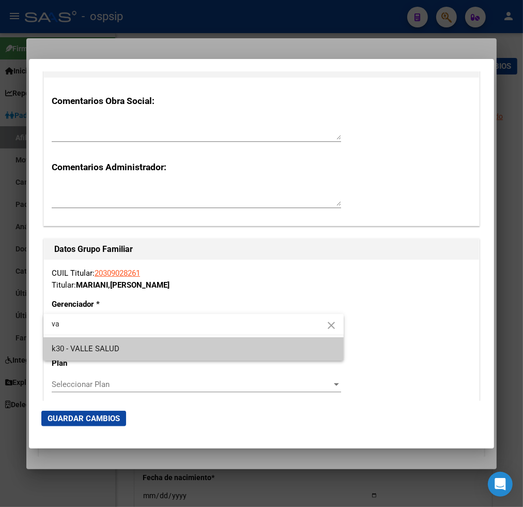
click at [192, 354] on span "k30 - VALLE SALUD" at bounding box center [194, 348] width 284 height 23
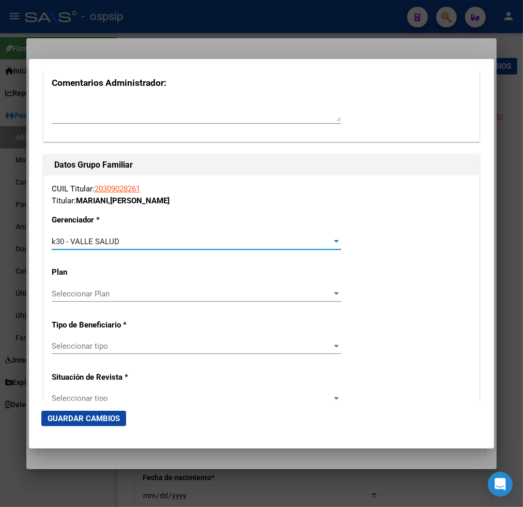
scroll to position [1723, 0]
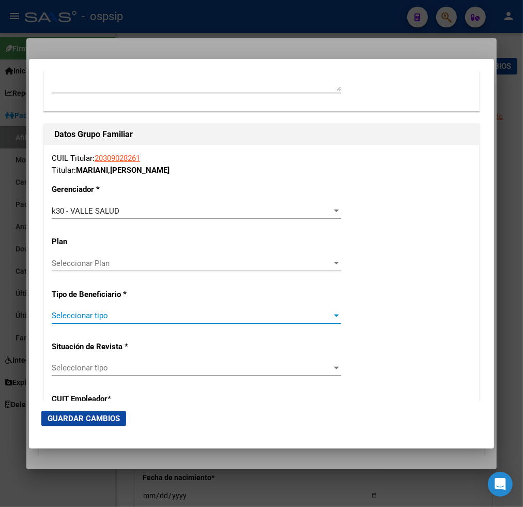
click at [172, 314] on span "Seleccionar tipo" at bounding box center [192, 315] width 280 height 9
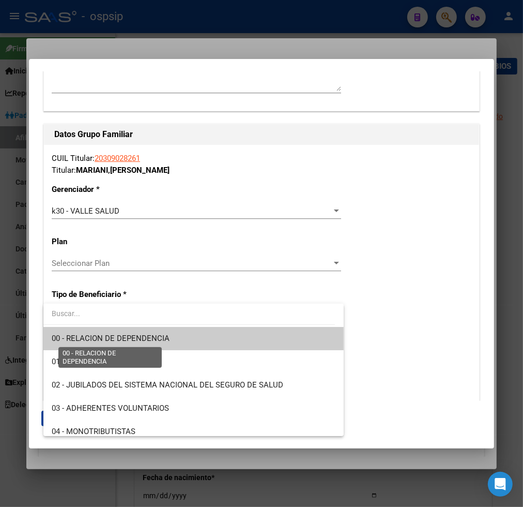
click at [161, 343] on span "00 - RELACION DE DEPENDENCIA" at bounding box center [111, 337] width 118 height 9
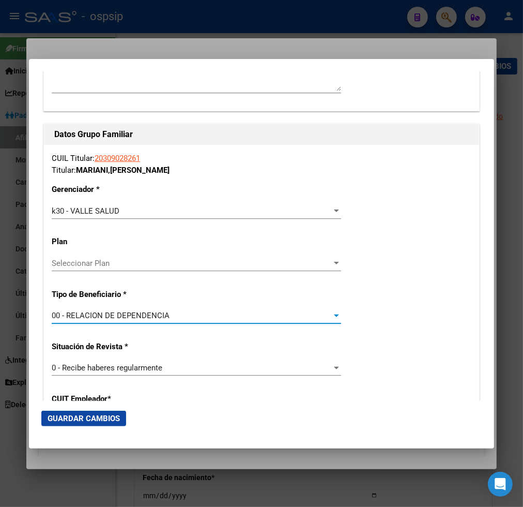
click at [112, 415] on span "Guardar Cambios" at bounding box center [84, 418] width 72 height 9
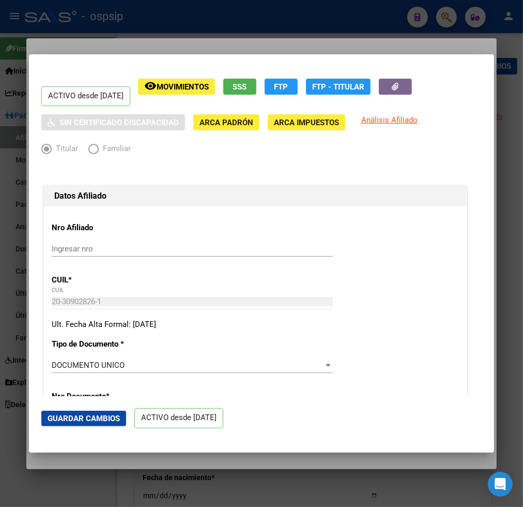
click at [446, 19] on div at bounding box center [261, 253] width 523 height 507
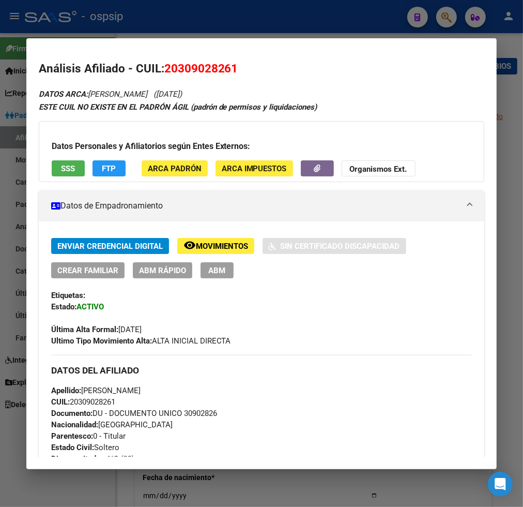
click at [445, 19] on div at bounding box center [261, 253] width 523 height 507
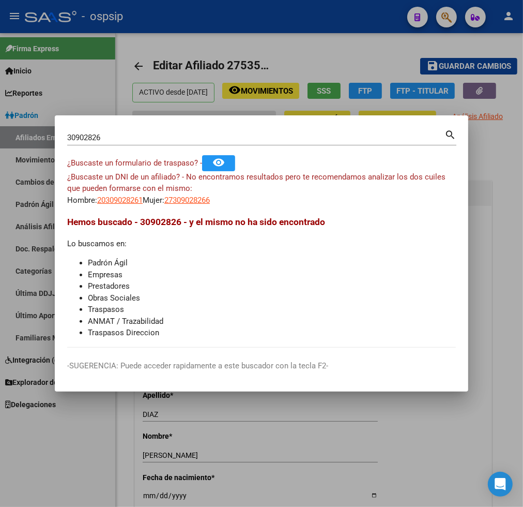
click at [103, 140] on input "30902826" at bounding box center [255, 137] width 377 height 9
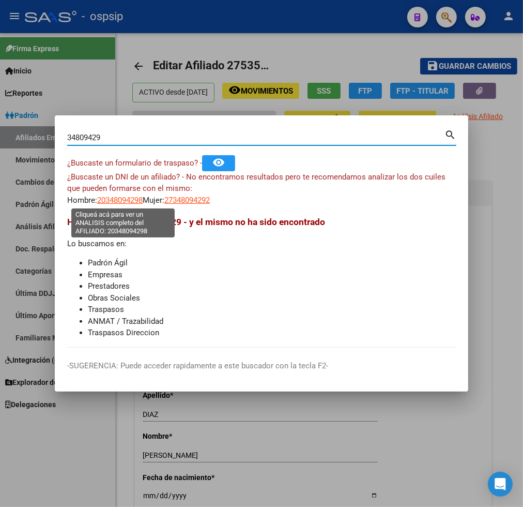
click at [114, 199] on span "20348094298" at bounding box center [119, 199] width 45 height 9
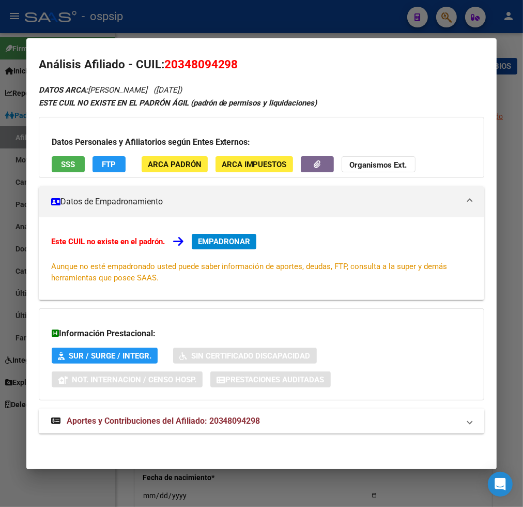
click at [116, 422] on span "Aportes y Contribuciones del Afiliado: 20348094298" at bounding box center [164, 421] width 194 height 10
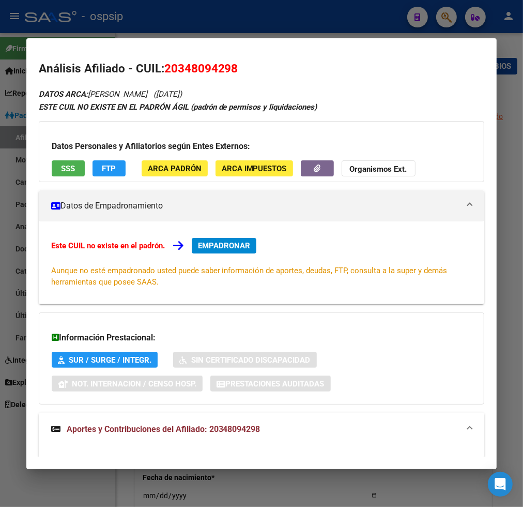
drag, startPoint x: 176, startPoint y: 65, endPoint x: 228, endPoint y: 57, distance: 52.8
click at [228, 57] on mat-dialog-content "Análisis Afiliado - CUIL: 20348094298 DATOS ARCA: [PERSON_NAME] ([DATE]) ESTE C…" at bounding box center [261, 254] width 471 height 406
click at [450, 23] on div at bounding box center [261, 253] width 523 height 507
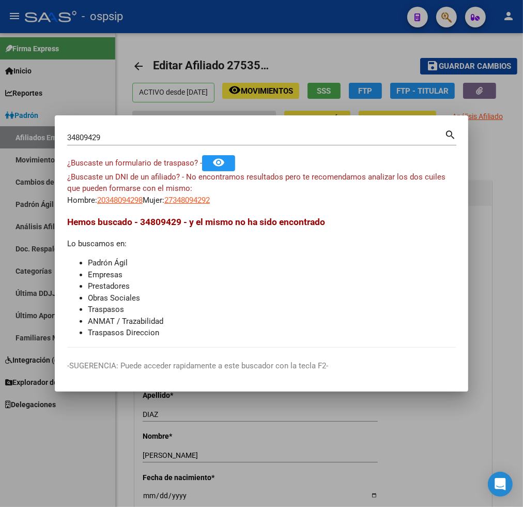
click at [114, 138] on input "34809429" at bounding box center [255, 137] width 377 height 9
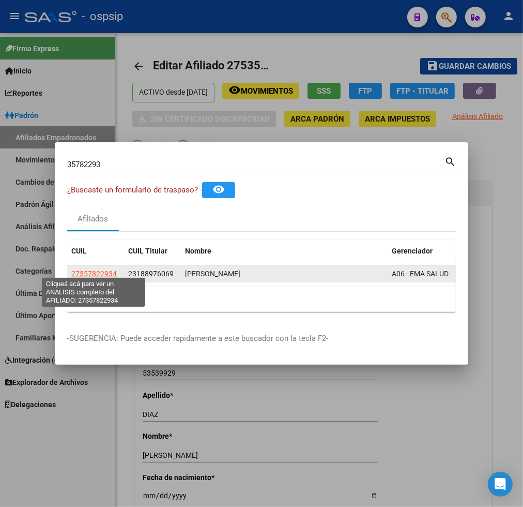
click at [99, 271] on span "27357822934" at bounding box center [93, 273] width 45 height 8
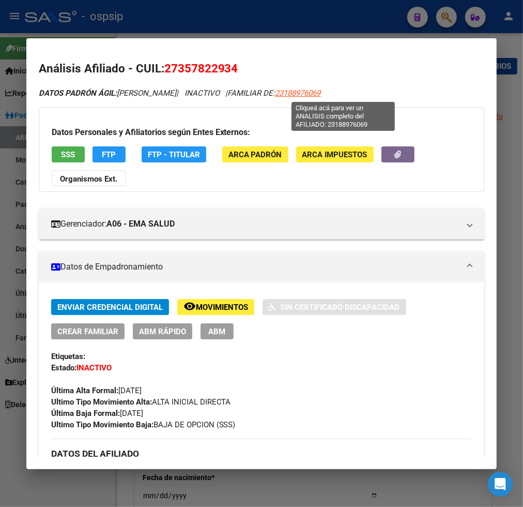
click at [321, 97] on span "23188976069" at bounding box center [298, 92] width 45 height 9
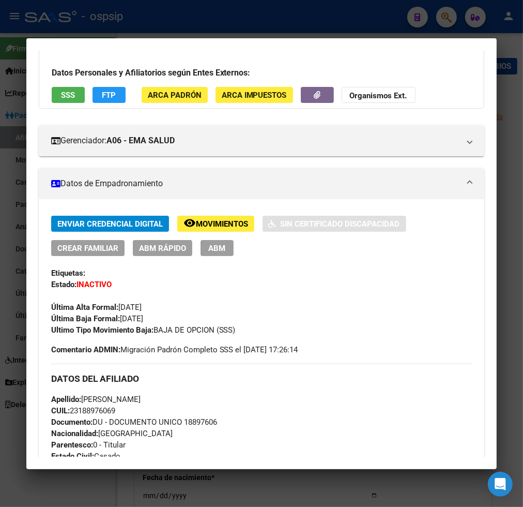
scroll to position [57, 0]
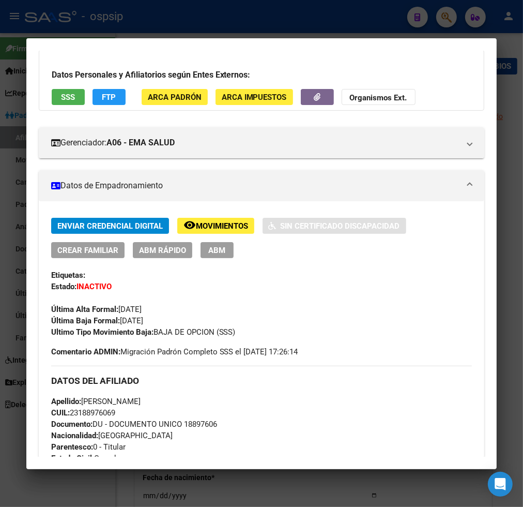
click at [215, 223] on span "Movimientos" at bounding box center [222, 225] width 52 height 9
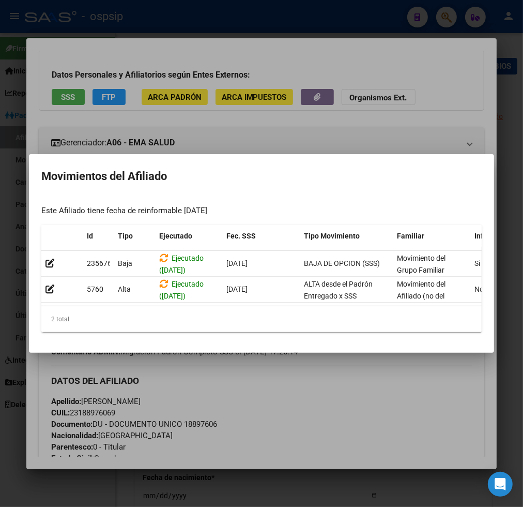
click at [354, 405] on div at bounding box center [261, 253] width 523 height 507
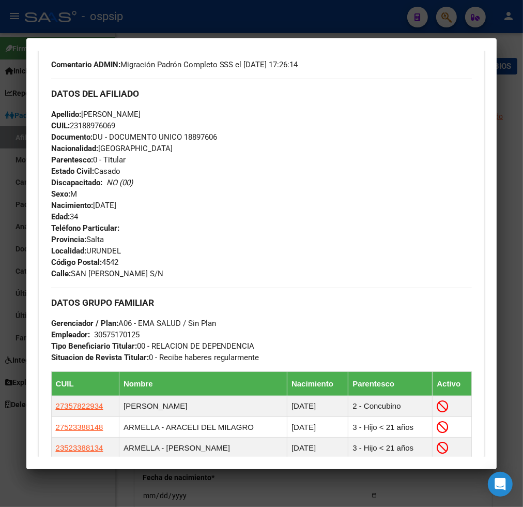
scroll to position [172, 0]
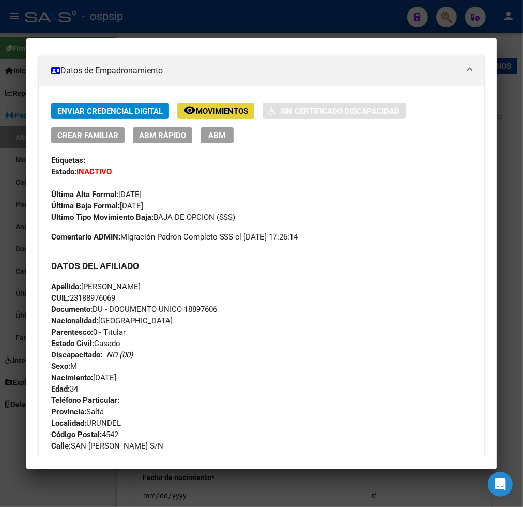
click at [214, 116] on button "remove_red_eye Movimientos" at bounding box center [215, 111] width 77 height 16
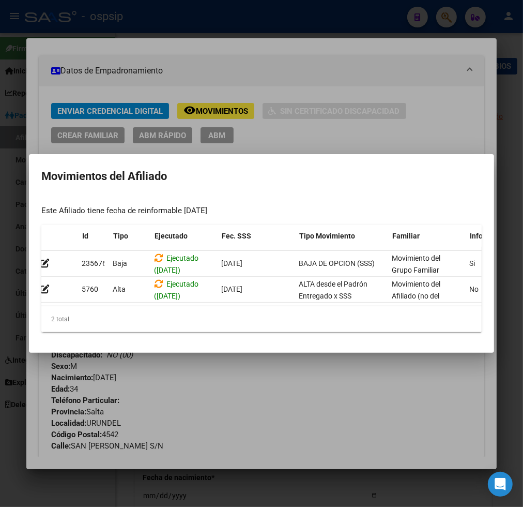
scroll to position [0, 65]
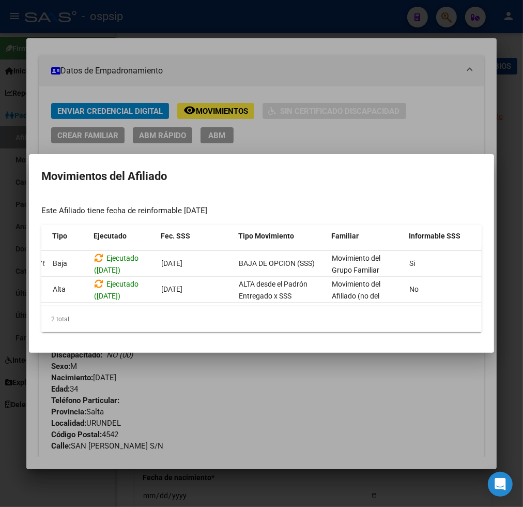
click at [351, 313] on div "2 total" at bounding box center [261, 319] width 440 height 26
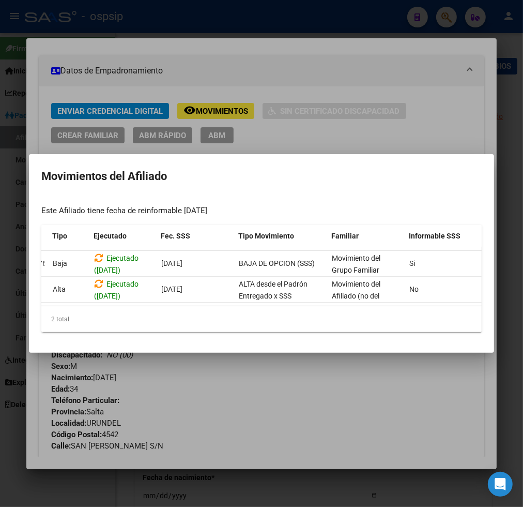
click at [351, 313] on div "2 total" at bounding box center [261, 319] width 440 height 26
click at [334, 437] on div at bounding box center [261, 253] width 523 height 507
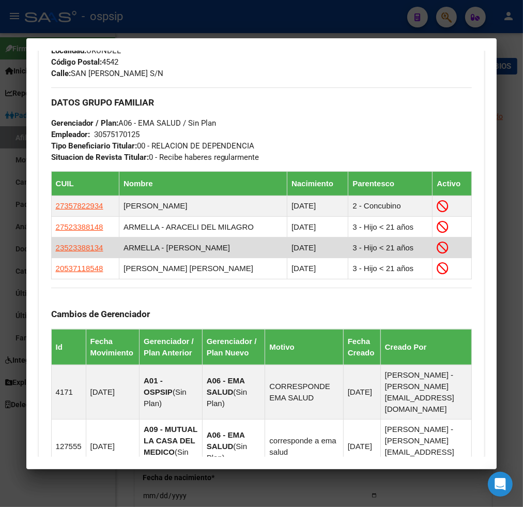
scroll to position [574, 0]
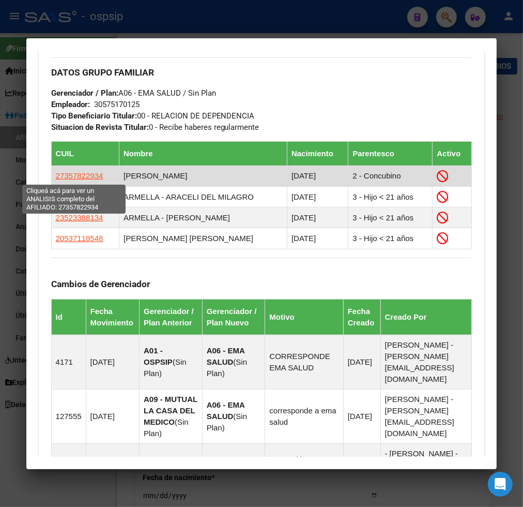
click at [71, 177] on span "27357822934" at bounding box center [80, 175] width 48 height 9
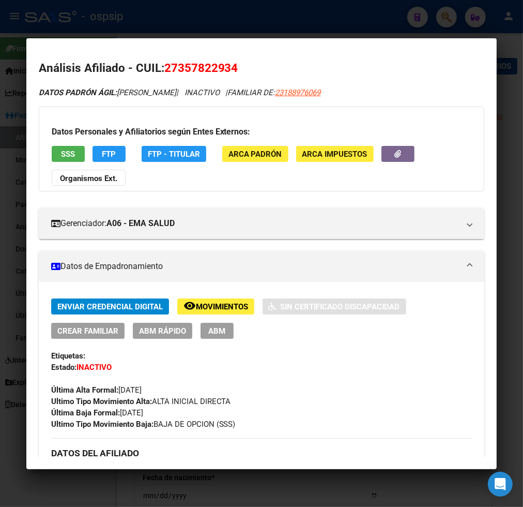
scroll to position [0, 0]
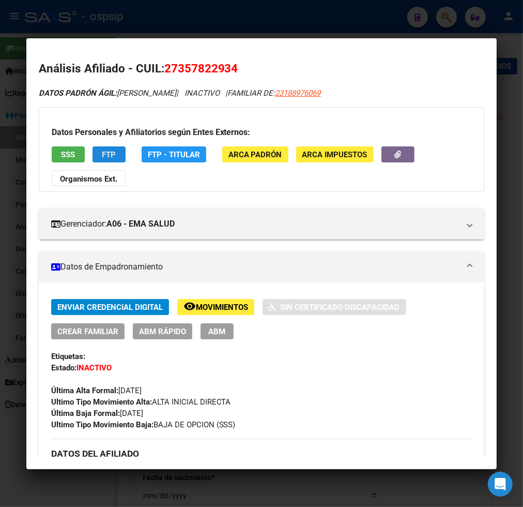
click at [106, 154] on span "FTP" at bounding box center [109, 154] width 14 height 9
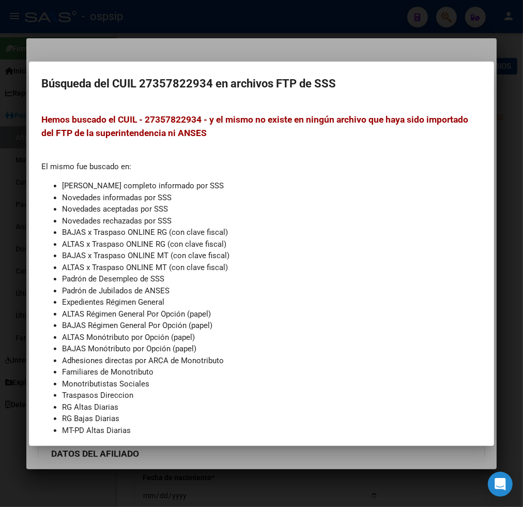
click at [247, 26] on div at bounding box center [261, 253] width 523 height 507
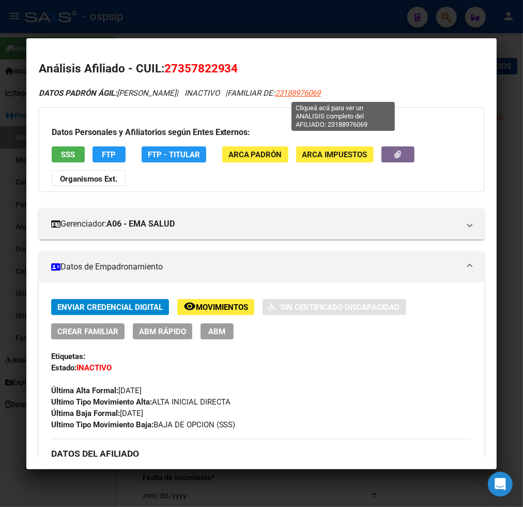
click at [321, 95] on span "23188976069" at bounding box center [298, 92] width 45 height 9
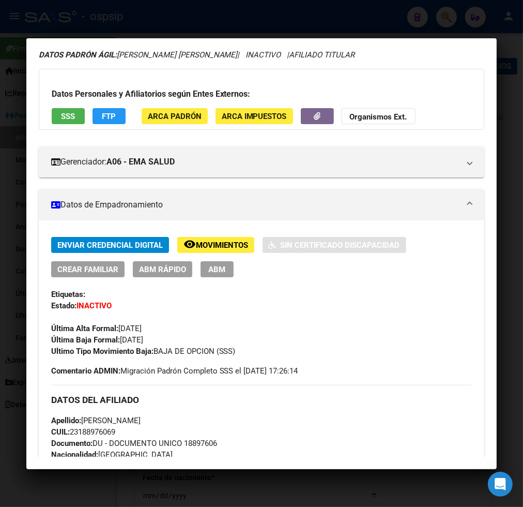
scroll to position [57, 0]
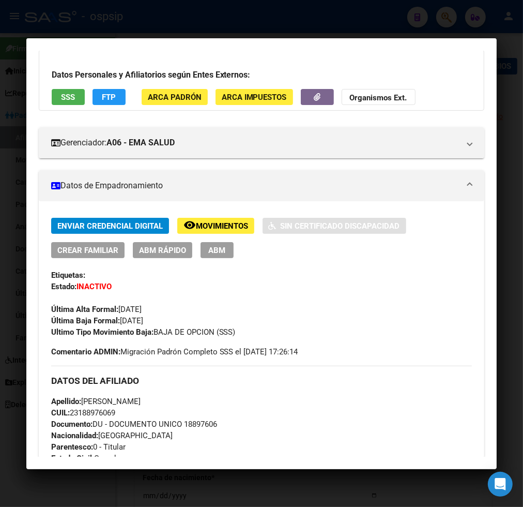
click at [110, 102] on button "FTP" at bounding box center [109, 97] width 33 height 16
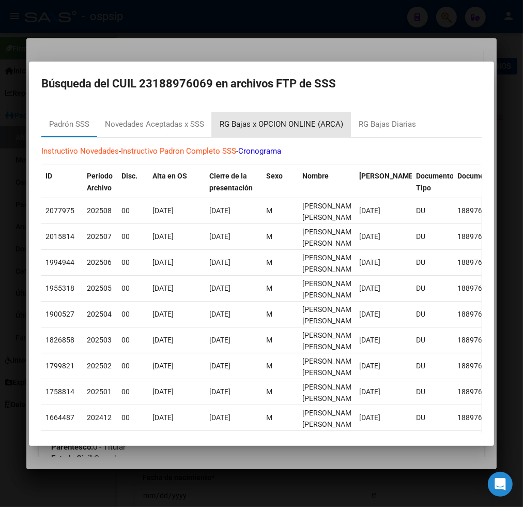
click at [275, 124] on div "RG Bajas x OPCION ONLINE (ARCA)" at bounding box center [282, 124] width 124 height 12
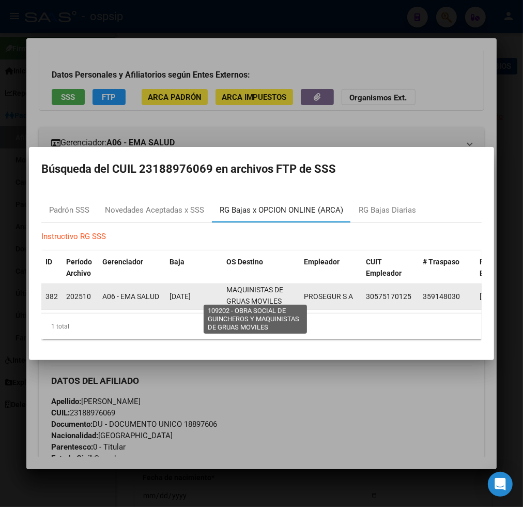
scroll to position [0, 0]
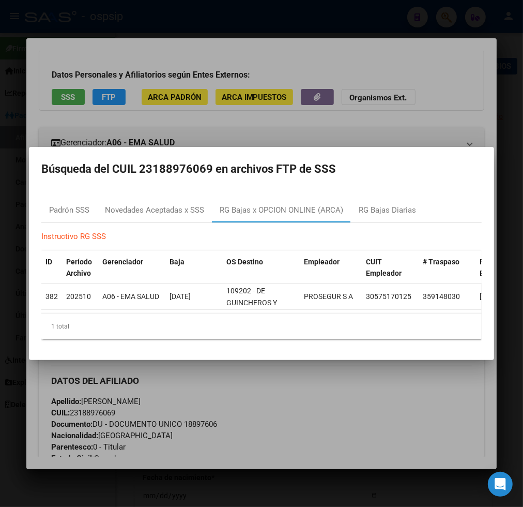
click at [408, 124] on div at bounding box center [261, 253] width 523 height 507
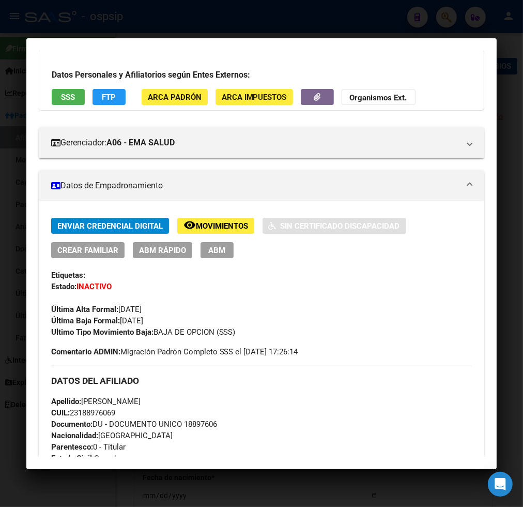
click at [450, 81] on div "Datos Personales y Afiliatorios según Entes Externos: SSS FTP ARCA Padrón ARCA …" at bounding box center [262, 80] width 446 height 61
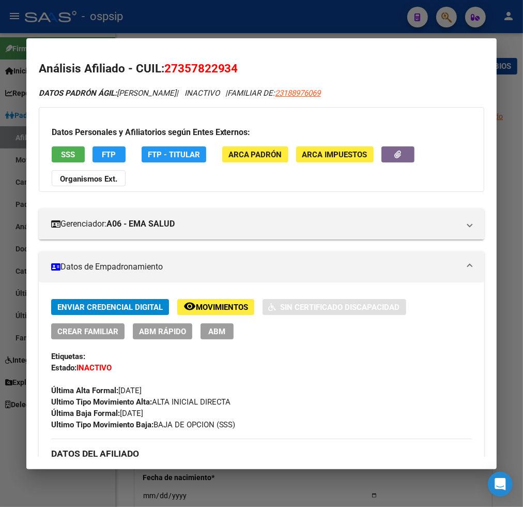
click at [445, 23] on div at bounding box center [261, 253] width 523 height 507
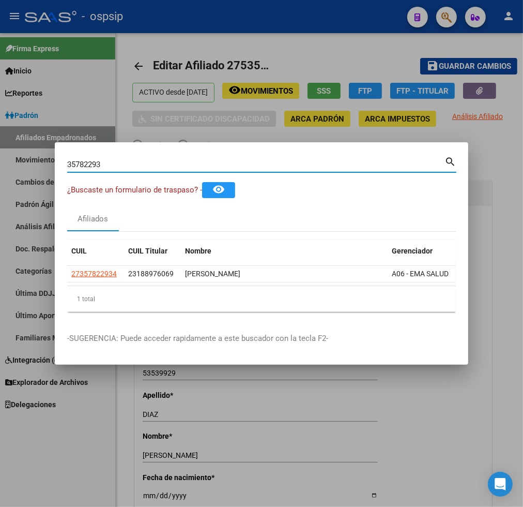
click at [139, 163] on input "35782293" at bounding box center [255, 164] width 377 height 9
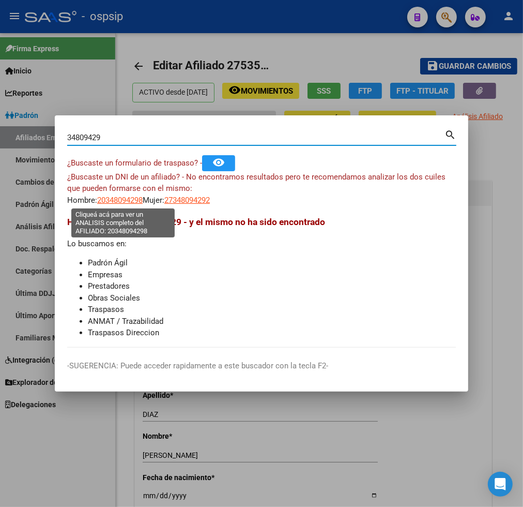
click at [116, 199] on span "20348094298" at bounding box center [119, 199] width 45 height 9
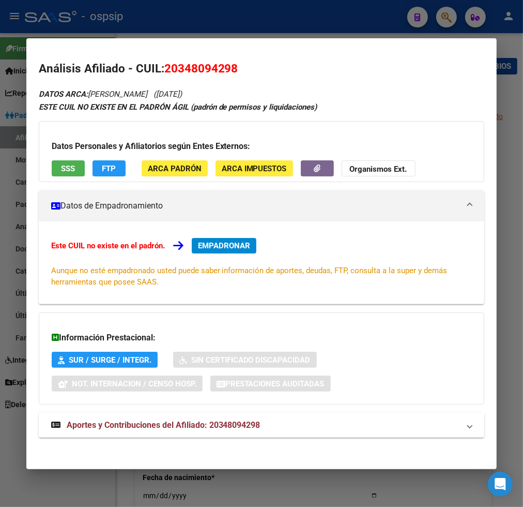
scroll to position [4, 0]
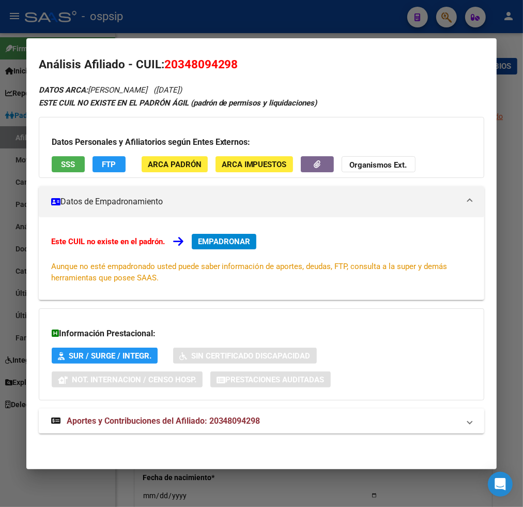
click at [134, 423] on span "Aportes y Contribuciones del Afiliado: 20348094298" at bounding box center [164, 421] width 194 height 10
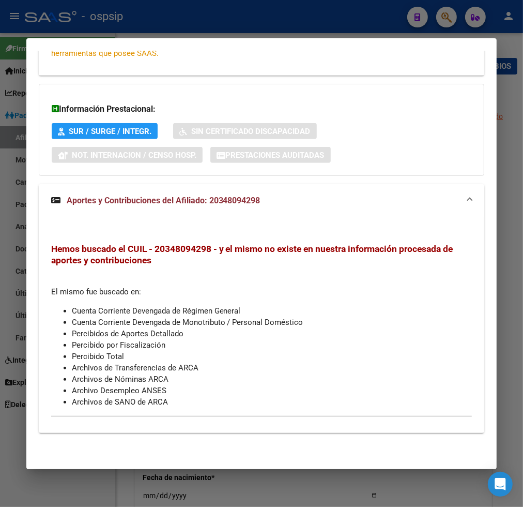
scroll to position [0, 0]
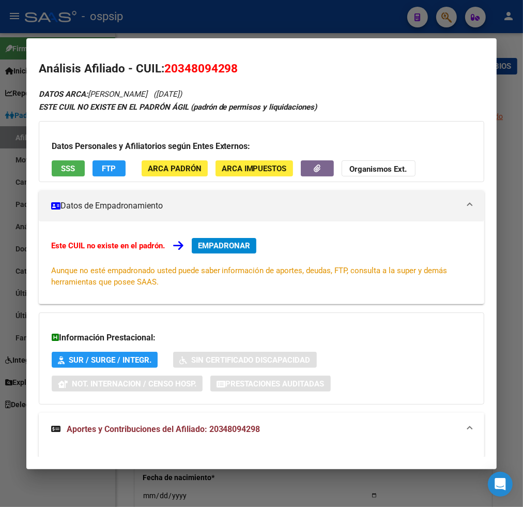
click at [443, 17] on div at bounding box center [261, 253] width 523 height 507
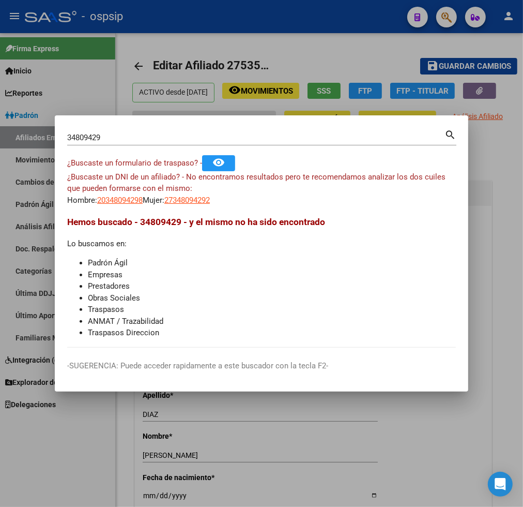
click at [119, 137] on input "34809429" at bounding box center [255, 137] width 377 height 9
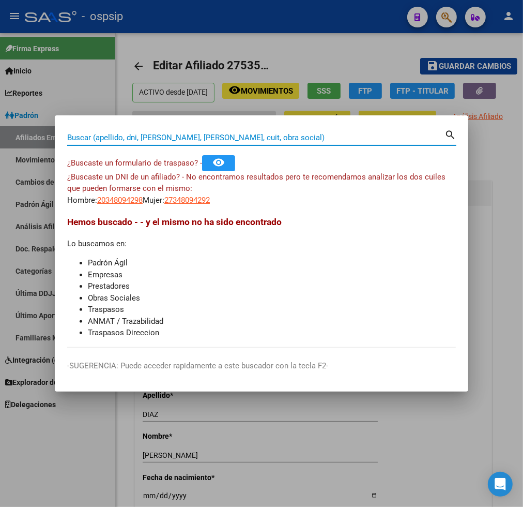
click at [181, 141] on input "Buscar (apellido, dni, [PERSON_NAME], [PERSON_NAME], cuit, obra social)" at bounding box center [255, 137] width 377 height 9
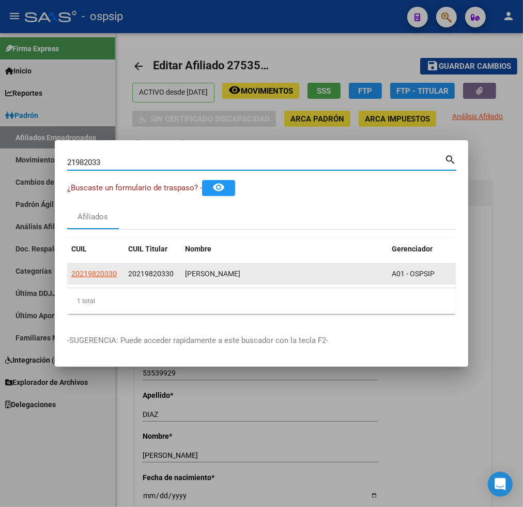
click at [104, 270] on span "20219820330" at bounding box center [93, 273] width 45 height 8
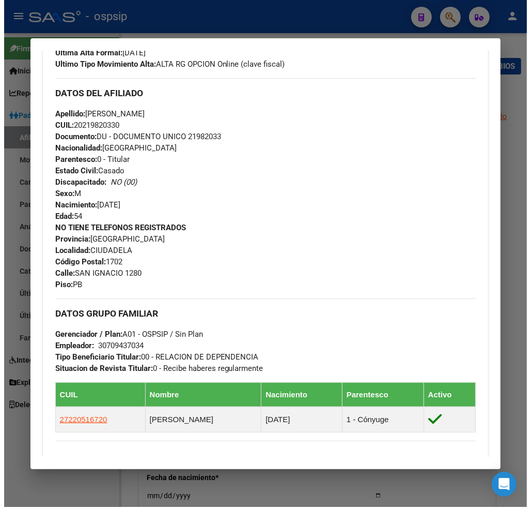
scroll to position [27, 0]
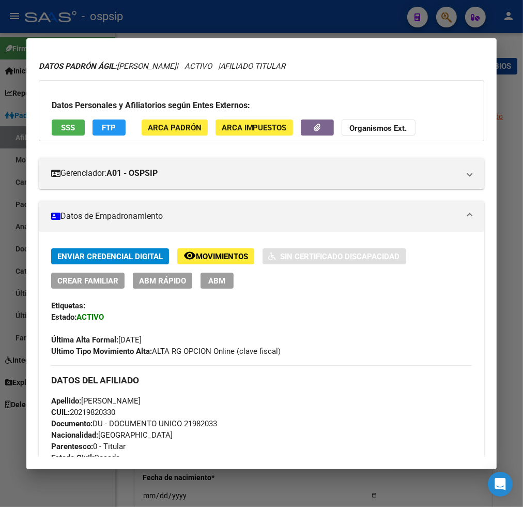
click at [203, 286] on button "ABM" at bounding box center [217, 280] width 33 height 16
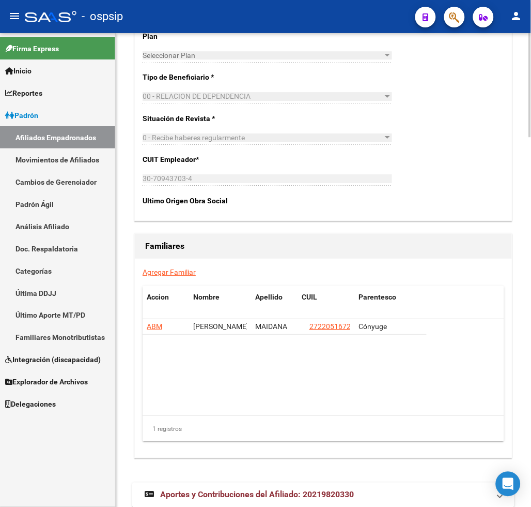
scroll to position [1666, 0]
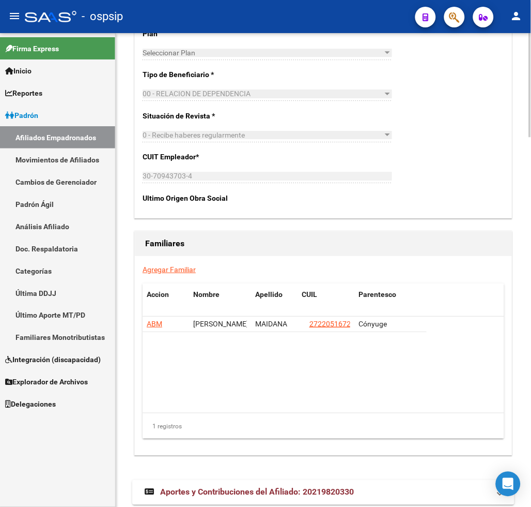
click at [164, 265] on link "Agregar Familiar" at bounding box center [169, 269] width 53 height 8
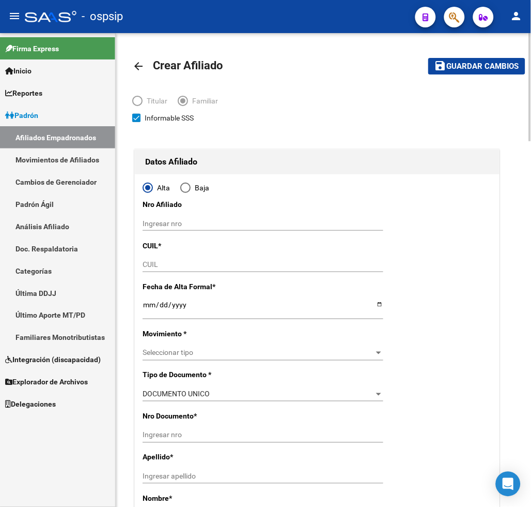
click at [165, 264] on input "CUIL" at bounding box center [263, 264] width 241 height 9
click at [147, 311] on input "Ingresar fecha" at bounding box center [263, 308] width 241 height 16
click at [244, 357] on div "Seleccionar tipo Seleccionar tipo" at bounding box center [263, 353] width 241 height 14
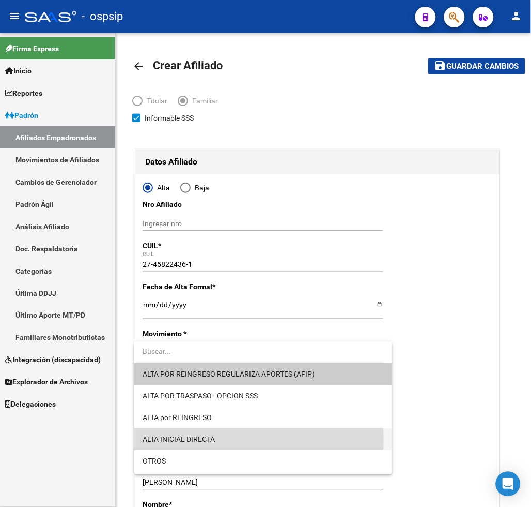
click at [235, 440] on span "ALTA INICIAL DIRECTA" at bounding box center [263, 440] width 241 height 22
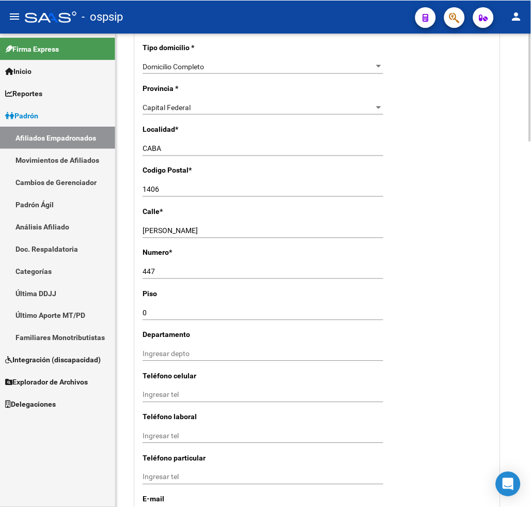
scroll to position [804, 0]
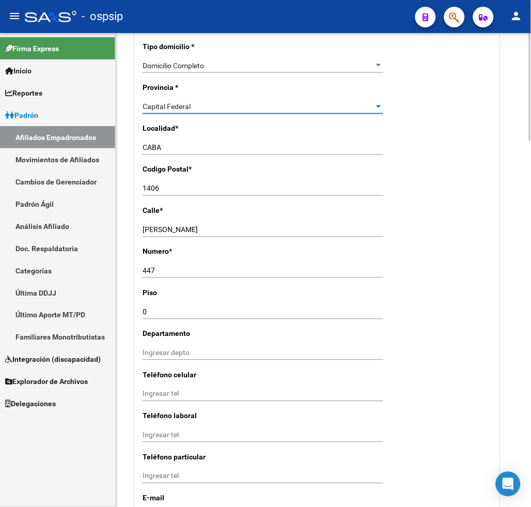
click at [225, 102] on div "Capital Federal" at bounding box center [259, 106] width 232 height 9
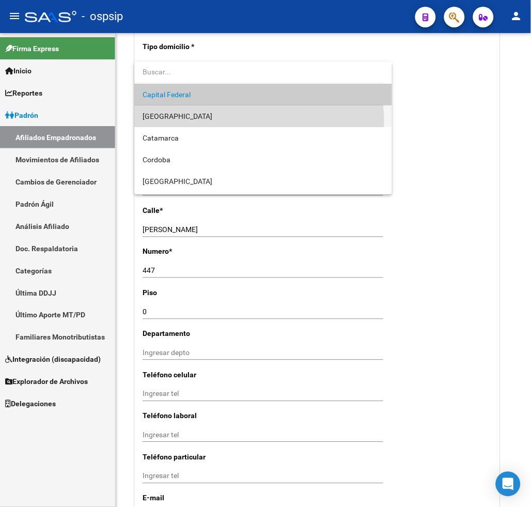
click at [214, 123] on span "[GEOGRAPHIC_DATA]" at bounding box center [263, 116] width 241 height 22
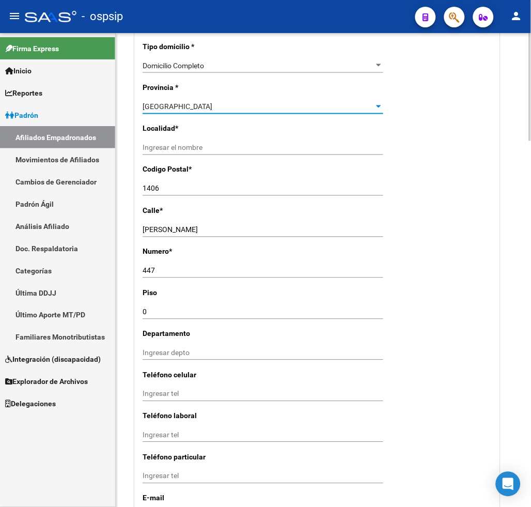
click at [187, 144] on input "Ingresar el nombre" at bounding box center [263, 148] width 241 height 9
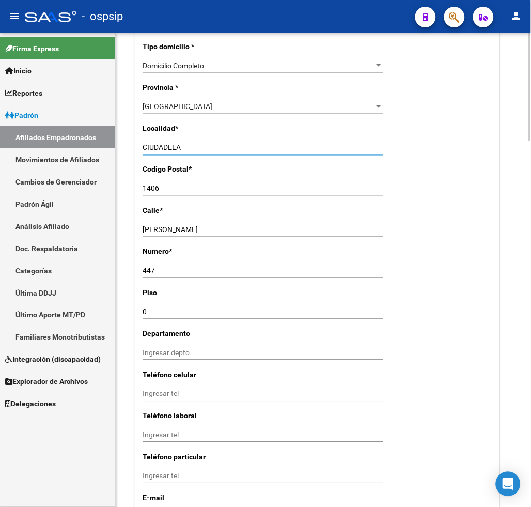
click at [179, 185] on input "1406" at bounding box center [263, 189] width 241 height 9
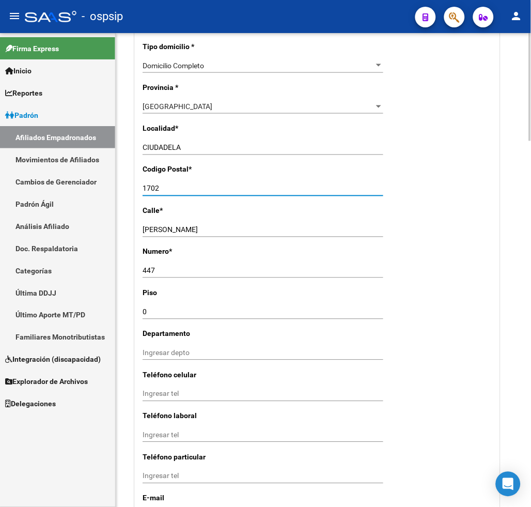
click at [201, 226] on input "[PERSON_NAME]" at bounding box center [263, 230] width 241 height 9
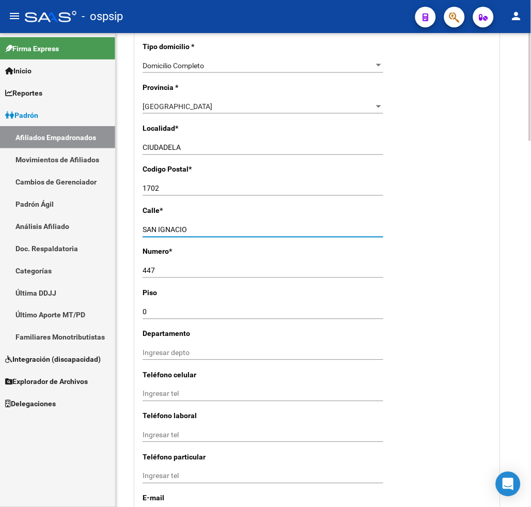
click at [179, 270] on div "447 Ingresar nro" at bounding box center [263, 275] width 241 height 23
click at [150, 267] on input "447" at bounding box center [263, 271] width 241 height 9
click at [158, 267] on input "447" at bounding box center [263, 271] width 241 height 9
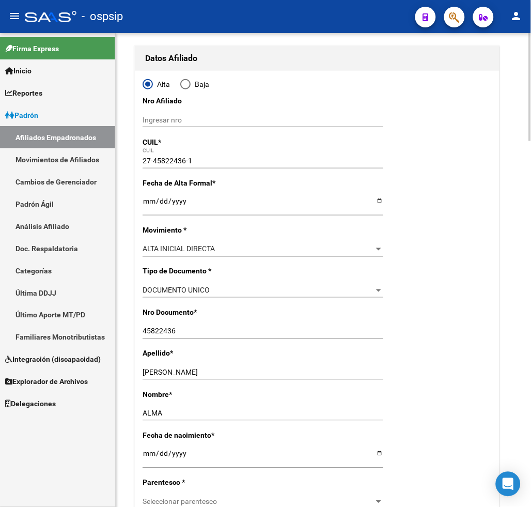
scroll to position [0, 0]
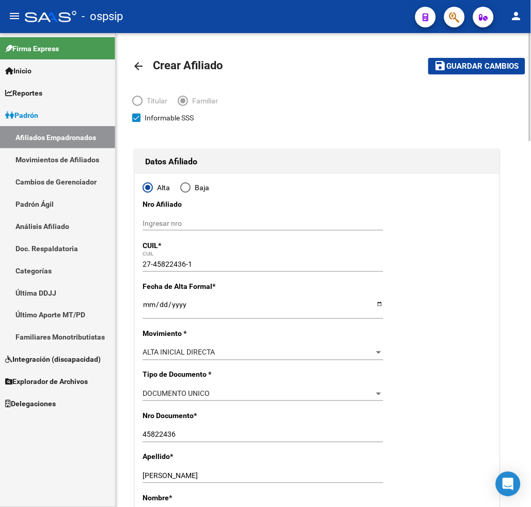
click at [468, 62] on span "Guardar cambios" at bounding box center [483, 66] width 72 height 9
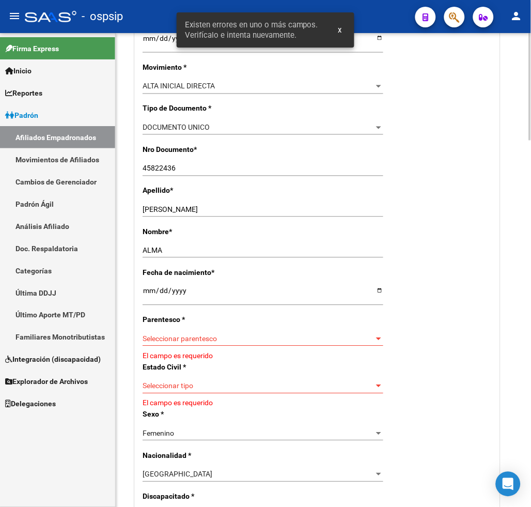
scroll to position [402, 0]
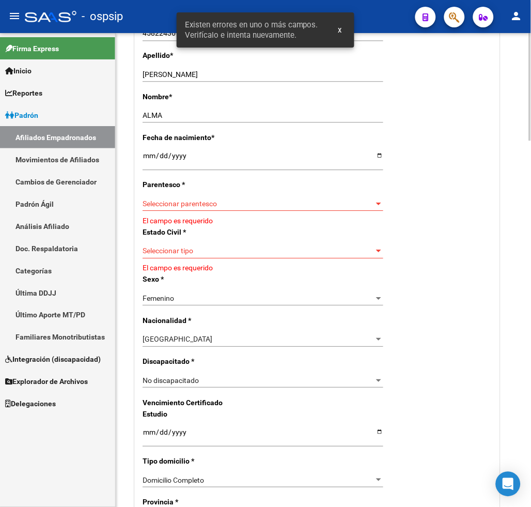
click at [266, 200] on span "Seleccionar parentesco" at bounding box center [259, 204] width 232 height 9
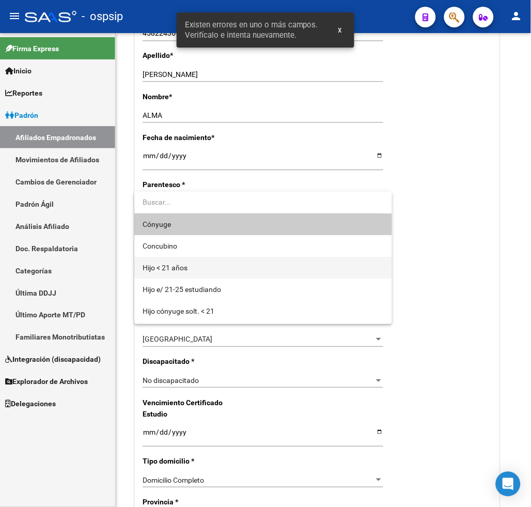
click at [234, 269] on span "Hijo < 21 años" at bounding box center [263, 268] width 241 height 22
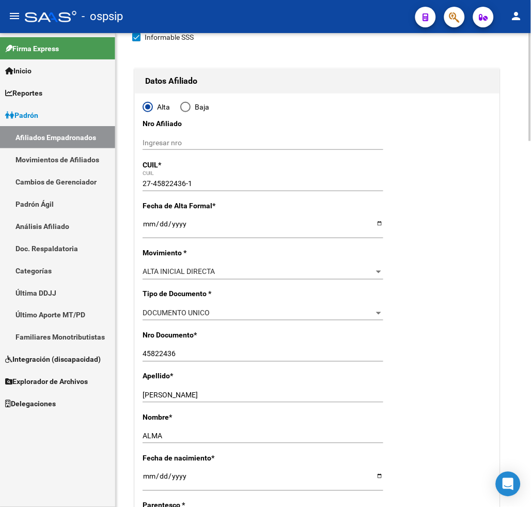
scroll to position [0, 0]
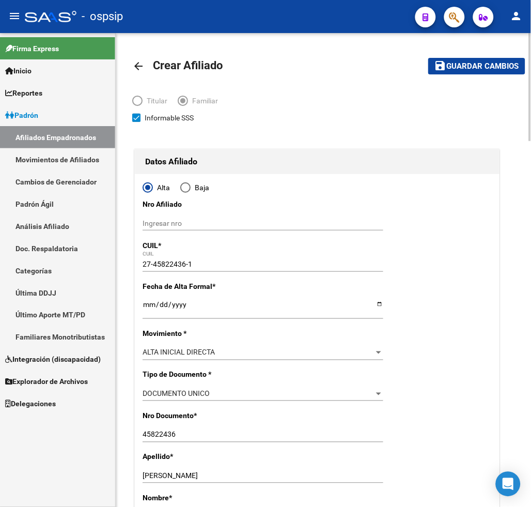
click at [458, 65] on span "Guardar cambios" at bounding box center [483, 66] width 72 height 9
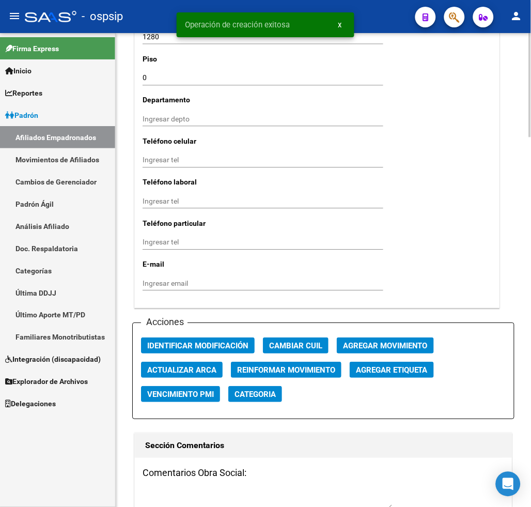
scroll to position [1206, 0]
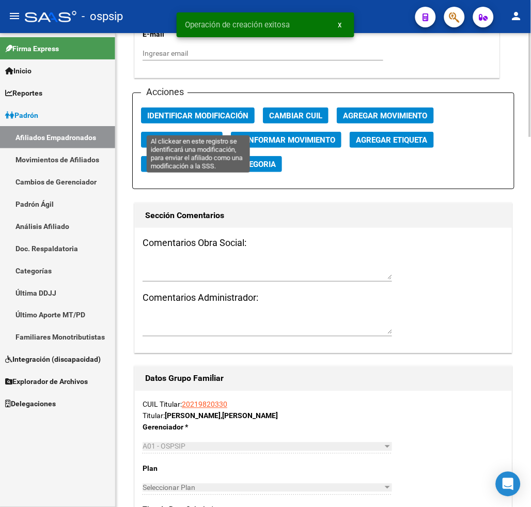
click at [193, 120] on span "Identificar Modificación" at bounding box center [197, 115] width 101 height 9
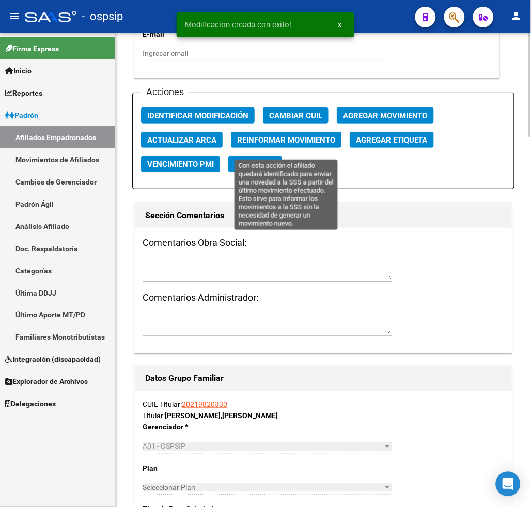
click at [290, 145] on span "Reinformar Movimiento" at bounding box center [286, 139] width 98 height 9
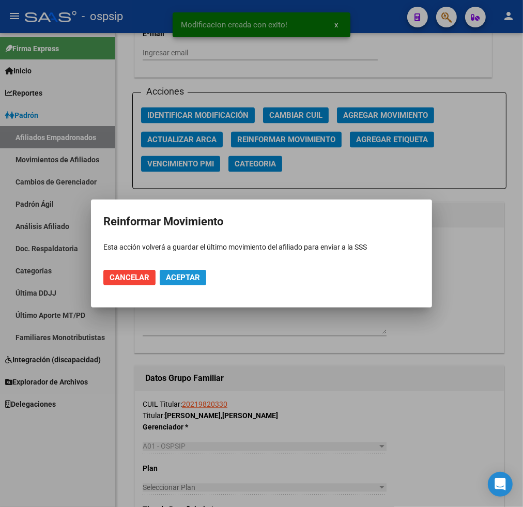
click at [180, 278] on span "Aceptar" at bounding box center [183, 277] width 34 height 9
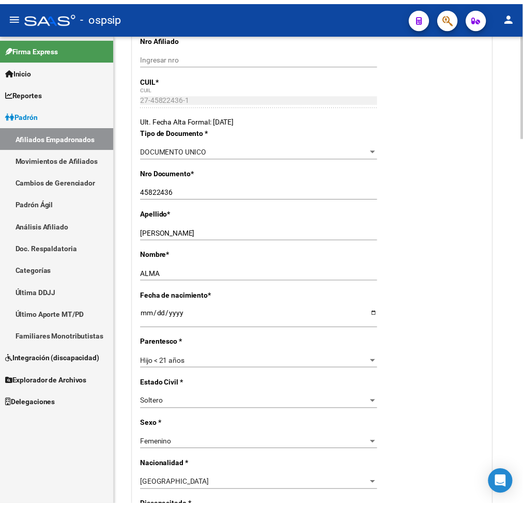
scroll to position [161, 0]
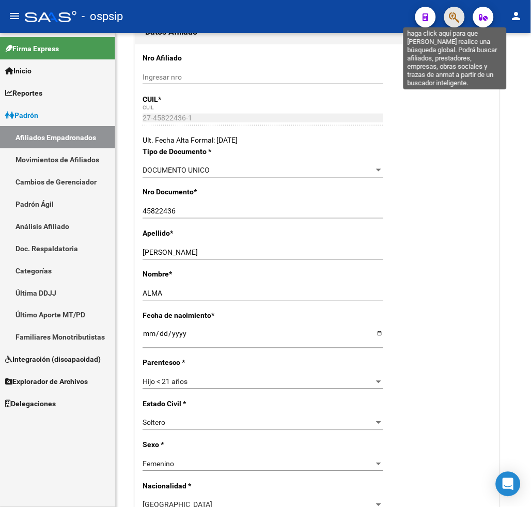
click at [460, 20] on icon "button" at bounding box center [455, 17] width 10 height 12
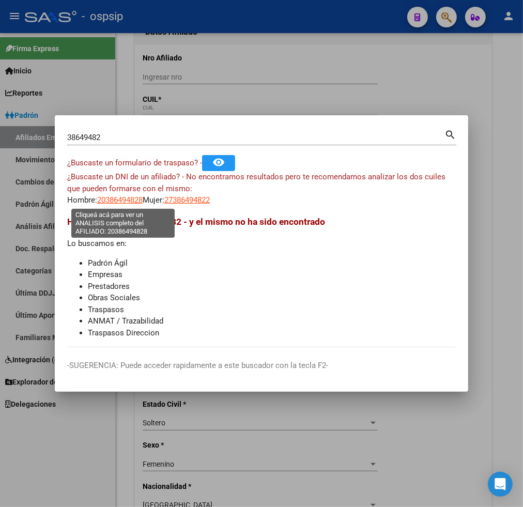
click at [125, 199] on span "20386494828" at bounding box center [119, 199] width 45 height 9
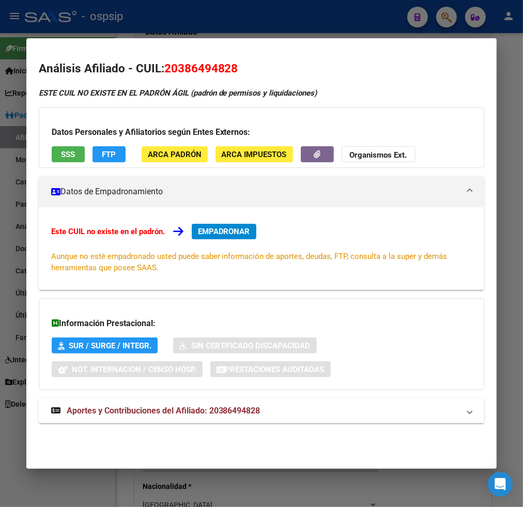
click at [452, 19] on div at bounding box center [261, 253] width 523 height 507
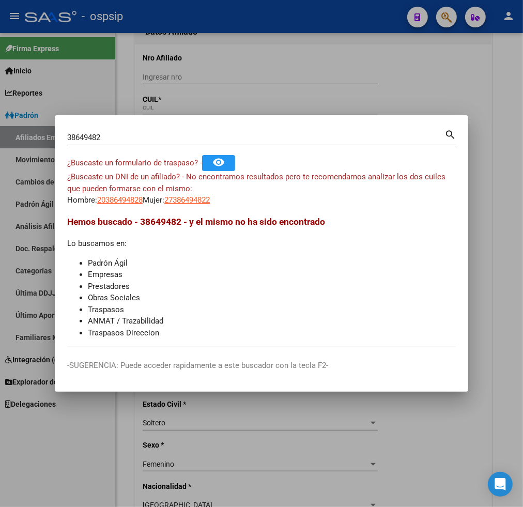
click at [138, 138] on input "38649482" at bounding box center [255, 137] width 377 height 9
click at [118, 201] on span "20386894826" at bounding box center [119, 199] width 45 height 9
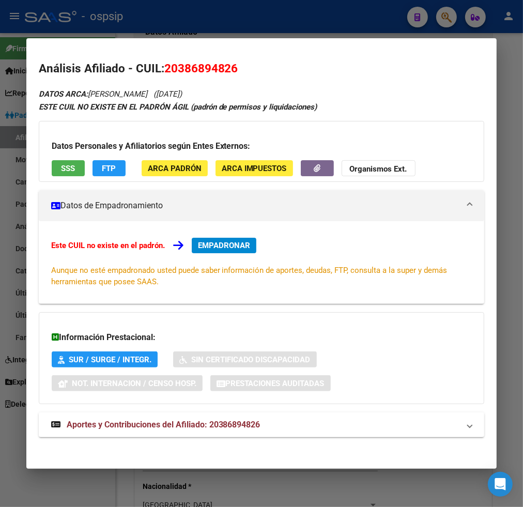
scroll to position [4, 0]
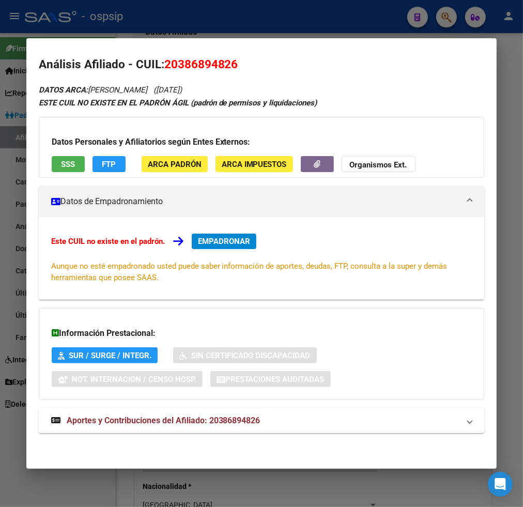
click at [131, 418] on span "Aportes y Contribuciones del Afiliado: 20386894826" at bounding box center [164, 421] width 194 height 10
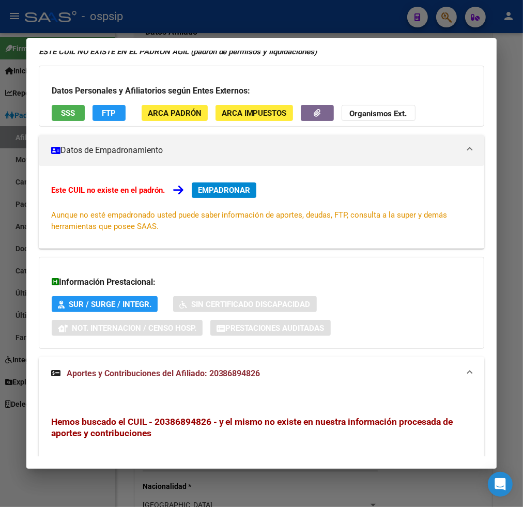
scroll to position [0, 0]
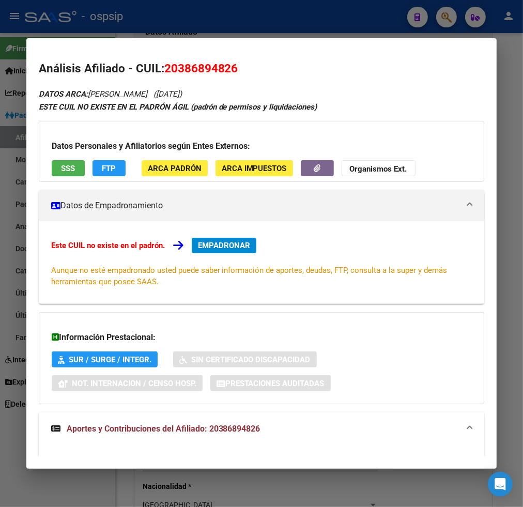
click at [446, 22] on div at bounding box center [261, 253] width 523 height 507
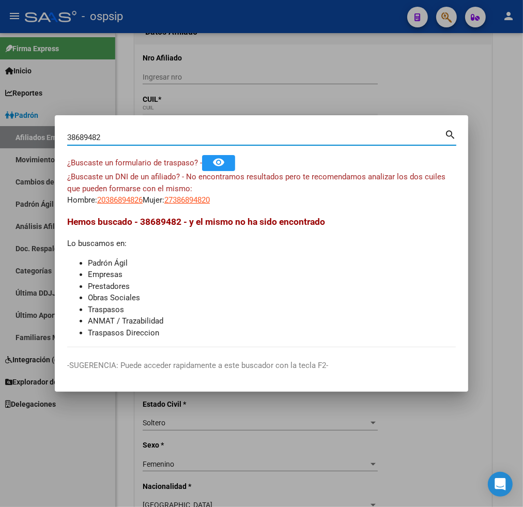
click at [107, 136] on input "38689482" at bounding box center [255, 137] width 377 height 9
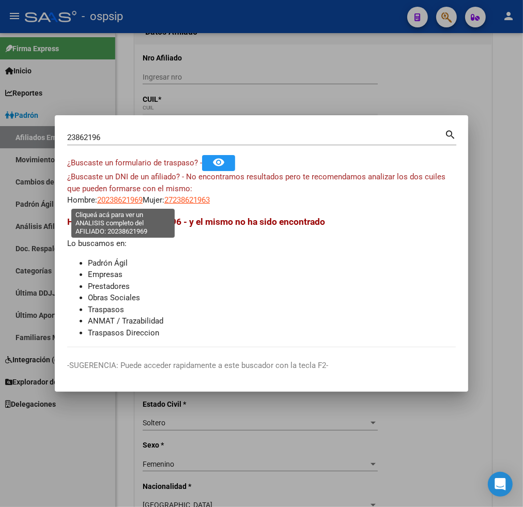
click at [121, 200] on span "20238621969" at bounding box center [119, 199] width 45 height 9
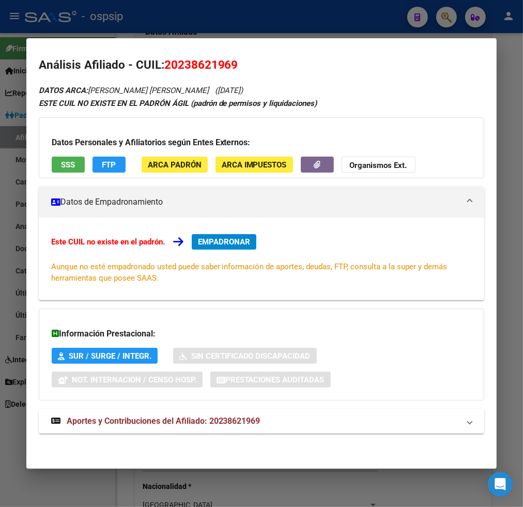
scroll to position [4, 0]
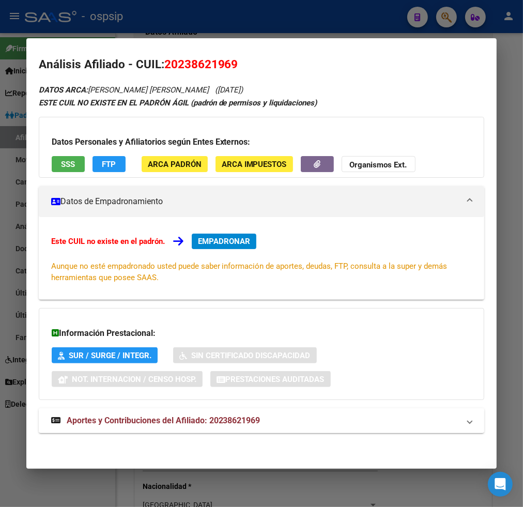
click at [126, 423] on span "Aportes y Contribuciones del Afiliado: 20238621969" at bounding box center [164, 421] width 194 height 10
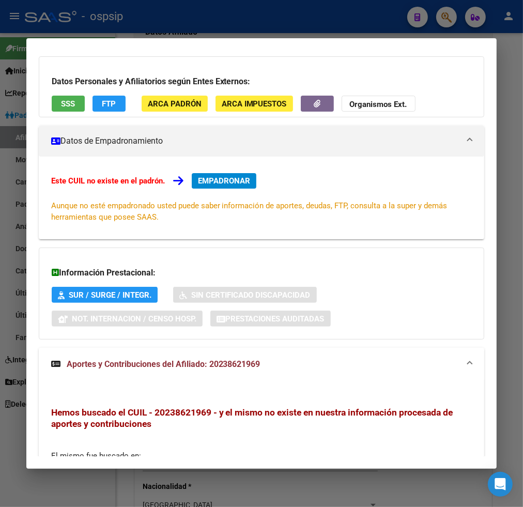
scroll to position [0, 0]
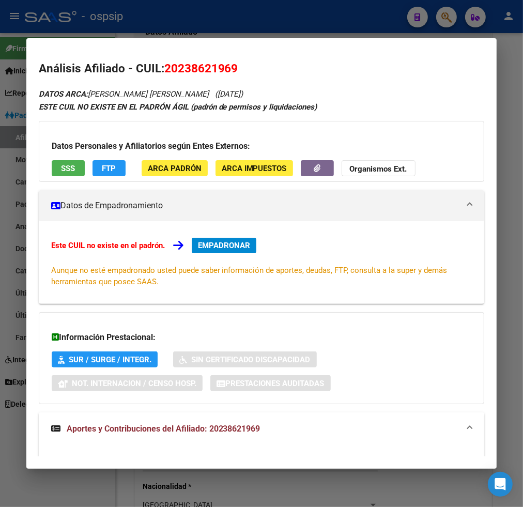
click at [173, 69] on span "20238621969" at bounding box center [201, 68] width 74 height 13
drag, startPoint x: 173, startPoint y: 69, endPoint x: 204, endPoint y: 70, distance: 31.5
click at [204, 70] on span "20238621969" at bounding box center [201, 68] width 74 height 13
click at [446, 21] on div at bounding box center [261, 253] width 523 height 507
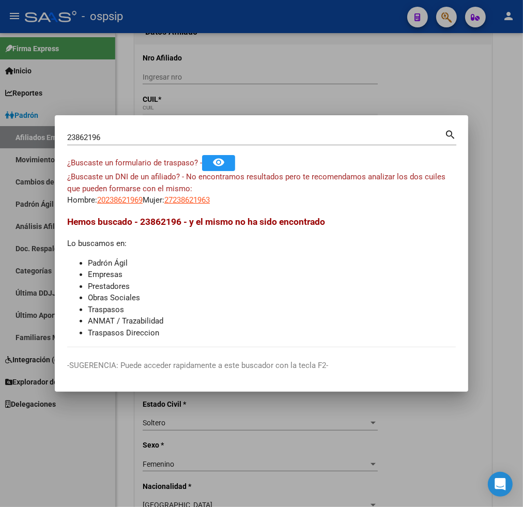
click at [111, 142] on div "23862196 Buscar (apellido, dni, [PERSON_NAME], [PERSON_NAME], cuit, obra social)" at bounding box center [255, 138] width 377 height 16
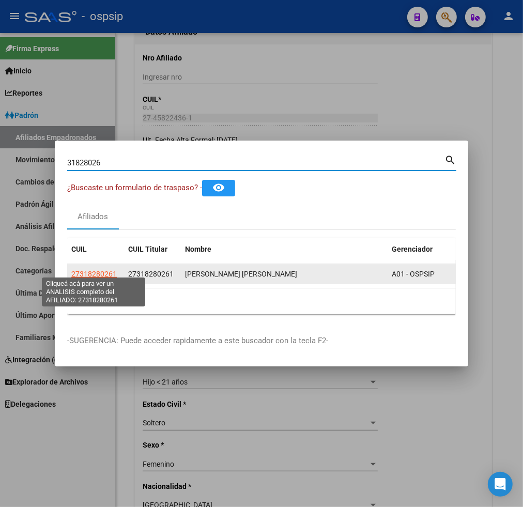
click at [90, 270] on span "27318280261" at bounding box center [93, 274] width 45 height 8
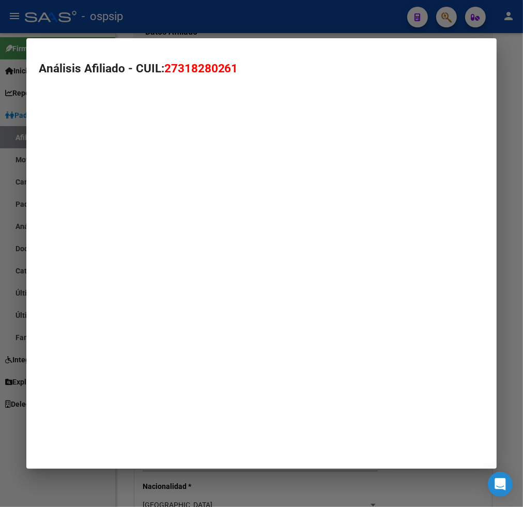
click at [90, 266] on mat-dialog-container "Análisis Afiliado - CUIL: 27318280261" at bounding box center [261, 253] width 471 height 431
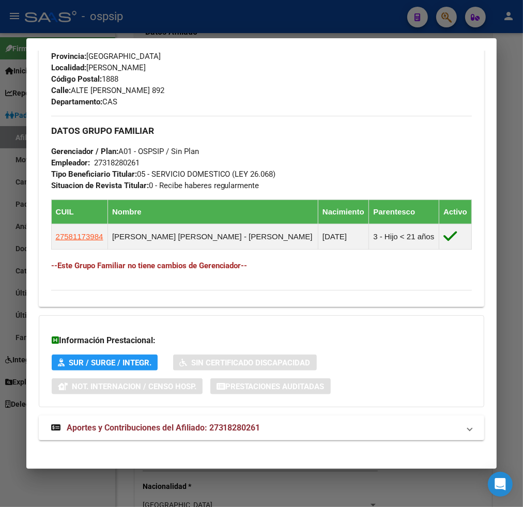
scroll to position [504, 0]
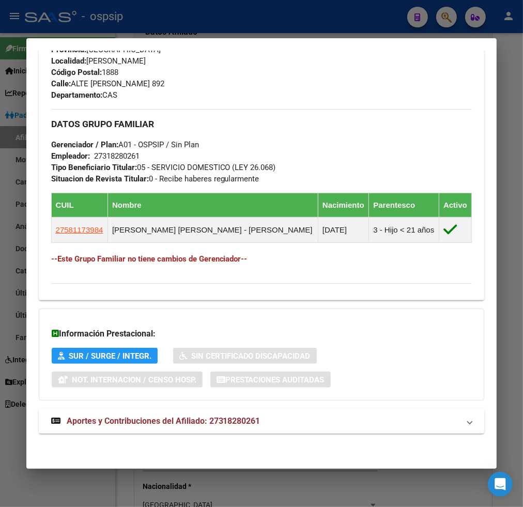
click at [141, 426] on strong "Aportes y Contribuciones del Afiliado: 27318280261" at bounding box center [155, 421] width 209 height 12
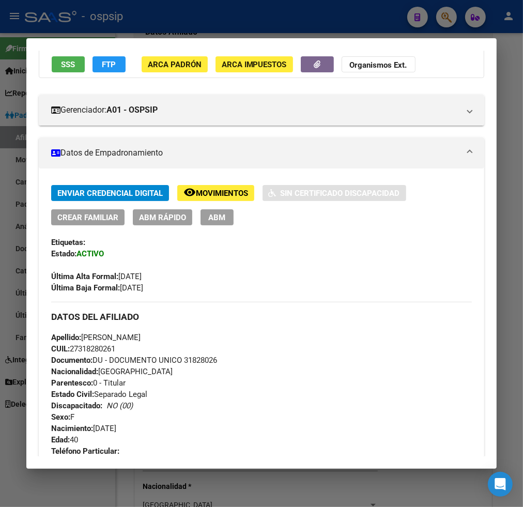
scroll to position [0, 0]
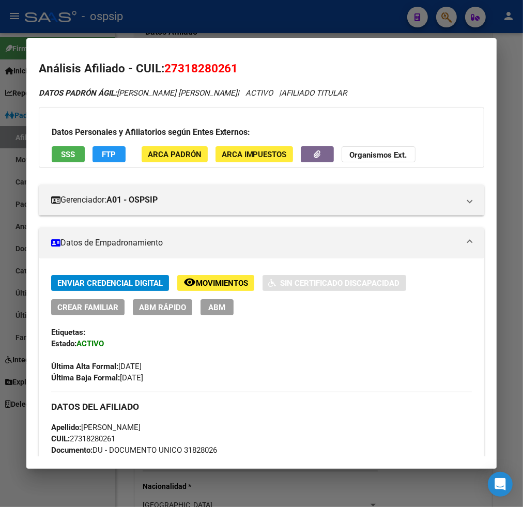
click at [219, 311] on span "ABM" at bounding box center [216, 307] width 17 height 9
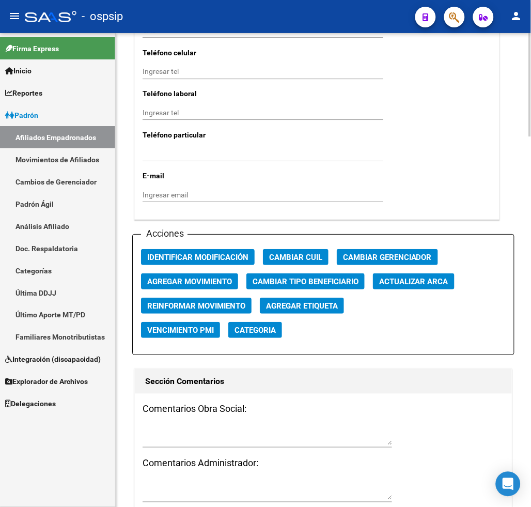
scroll to position [1186, 0]
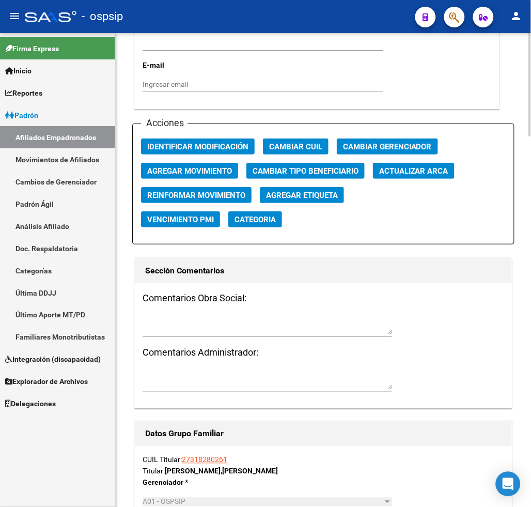
click at [178, 315] on textarea at bounding box center [268, 325] width 250 height 20
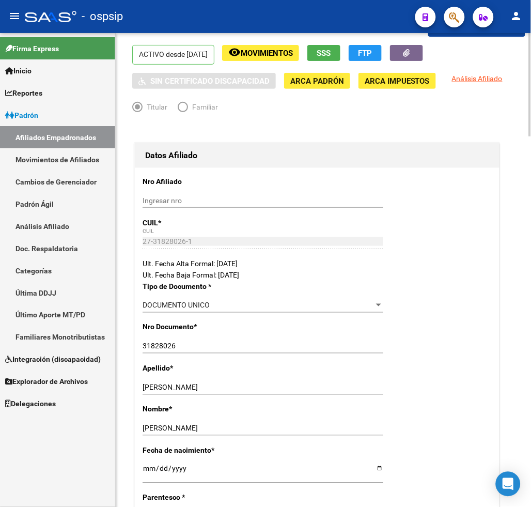
scroll to position [0, 0]
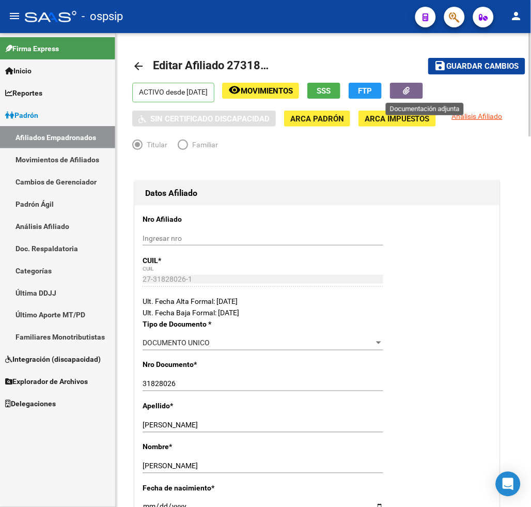
click at [415, 96] on button "button" at bounding box center [406, 91] width 33 height 16
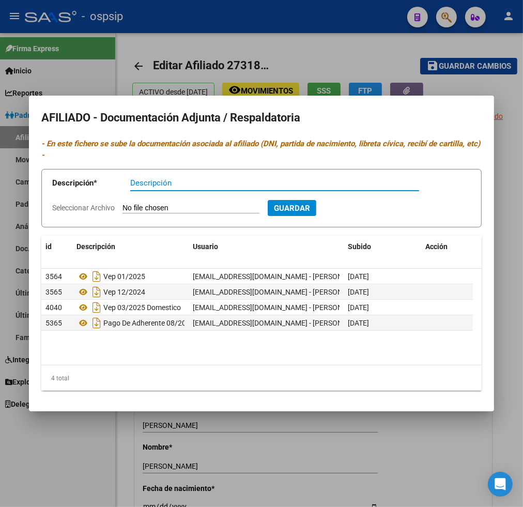
click at [153, 184] on input "Descripción" at bounding box center [274, 182] width 289 height 9
click at [153, 203] on app-file-uploader "Seleccionar Archivo" at bounding box center [160, 207] width 216 height 9
click at [181, 208] on input "Seleccionar Archivo" at bounding box center [191, 209] width 137 height 10
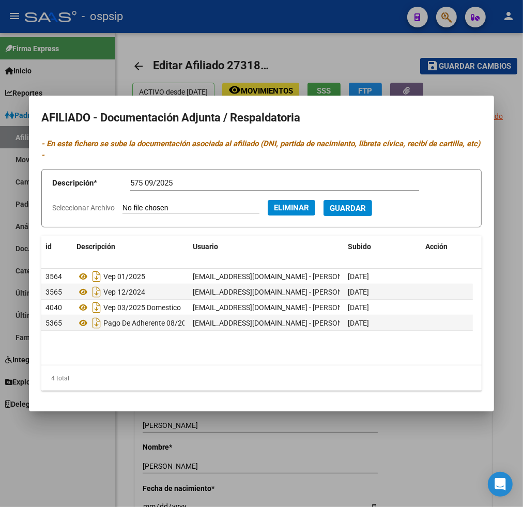
click at [366, 204] on span "Guardar" at bounding box center [348, 208] width 36 height 9
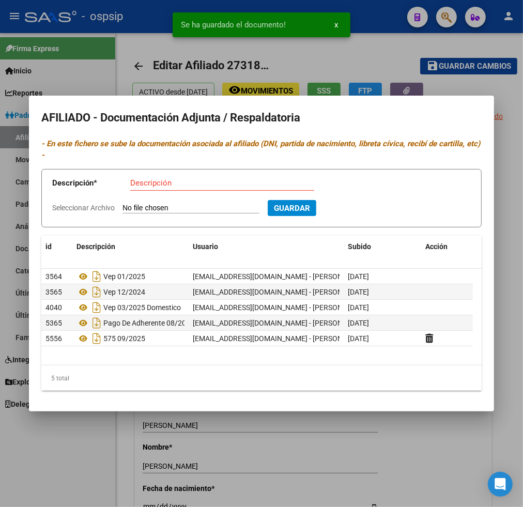
click at [372, 63] on div at bounding box center [261, 253] width 523 height 507
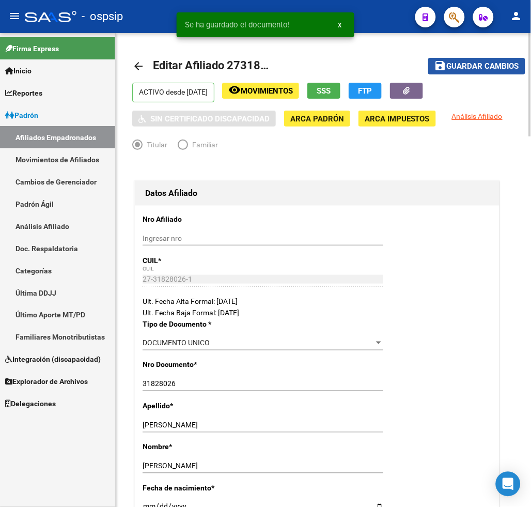
click at [474, 65] on span "Guardar cambios" at bounding box center [483, 66] width 72 height 9
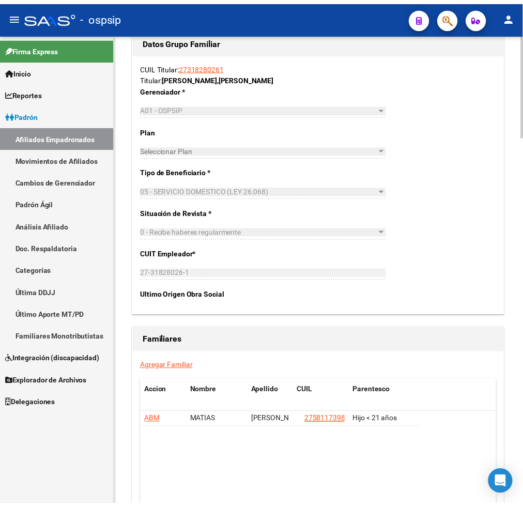
scroll to position [1700, 0]
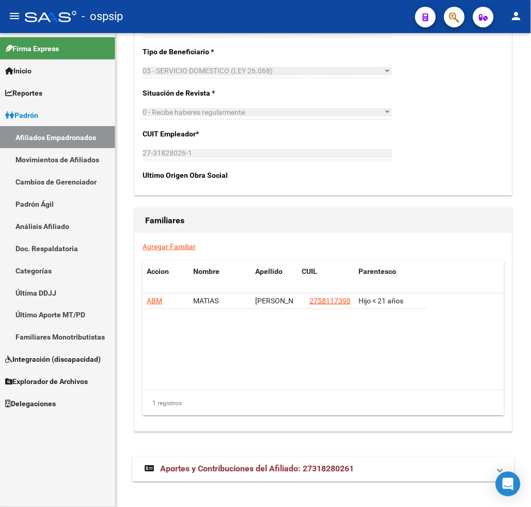
click at [460, 23] on icon "button" at bounding box center [455, 17] width 10 height 12
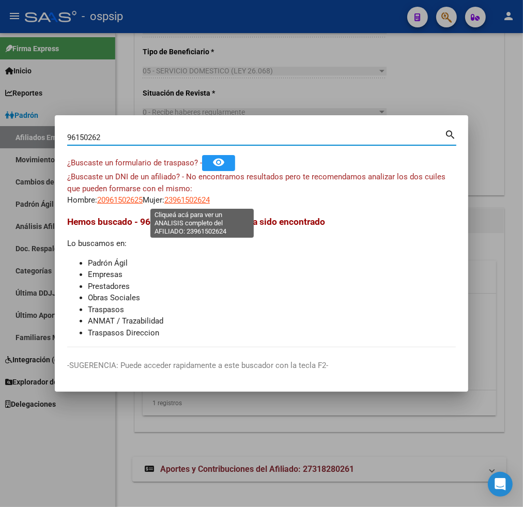
click at [197, 202] on span "23961502624" at bounding box center [186, 199] width 45 height 9
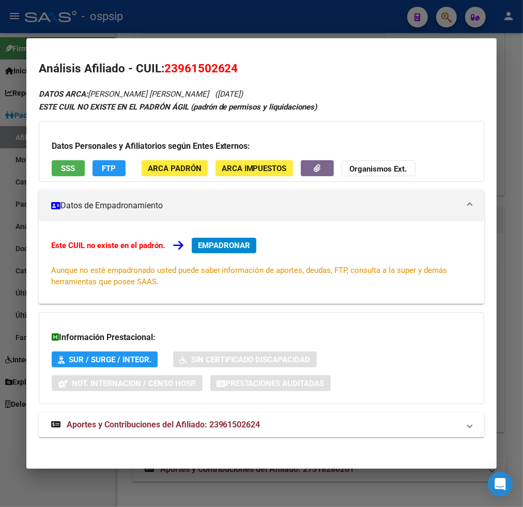
scroll to position [4, 0]
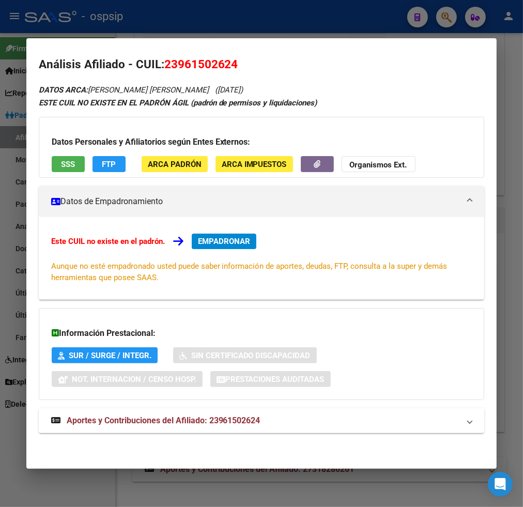
click at [140, 423] on span "Aportes y Contribuciones del Afiliado: 23961502624" at bounding box center [164, 421] width 194 height 10
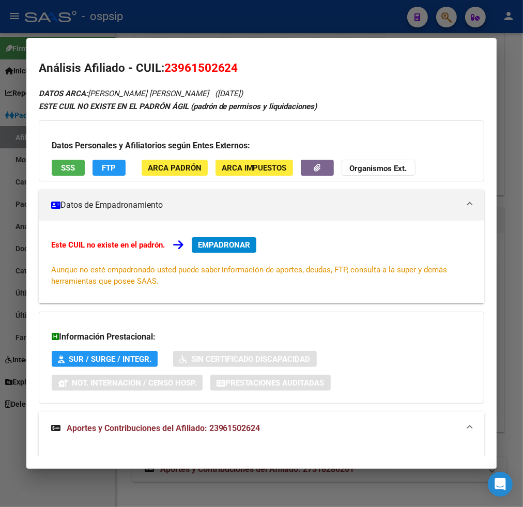
scroll to position [0, 0]
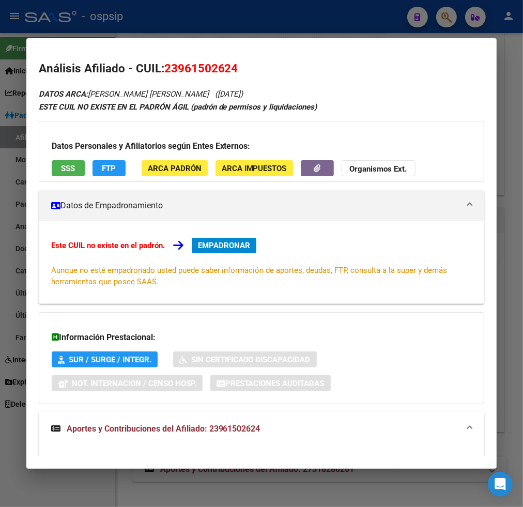
click at [448, 12] on div at bounding box center [261, 253] width 523 height 507
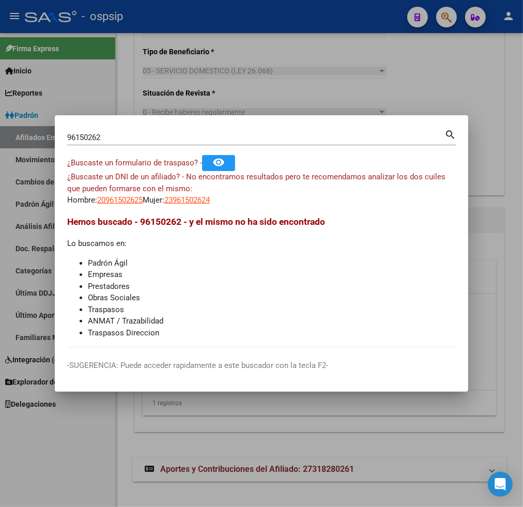
click at [121, 138] on input "96150262" at bounding box center [255, 137] width 377 height 9
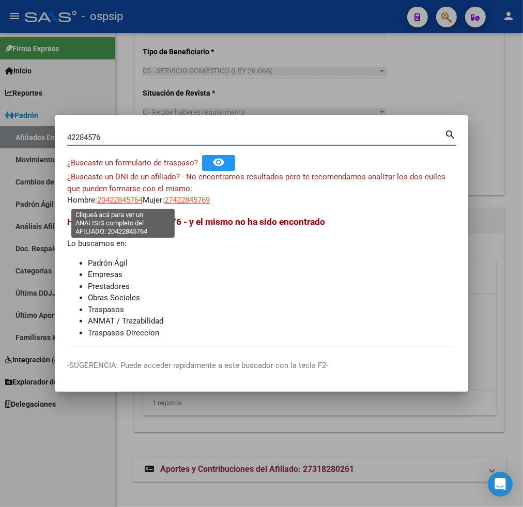
click at [128, 199] on span "20422845764" at bounding box center [119, 199] width 45 height 9
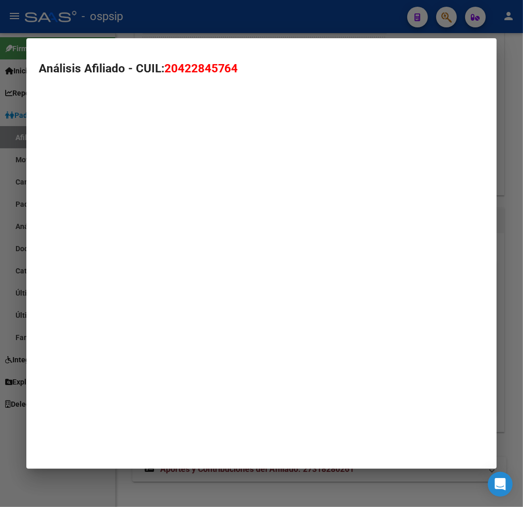
click at [128, 199] on mat-dialog-container "Análisis Afiliado - CUIL: 20422845764" at bounding box center [261, 253] width 471 height 431
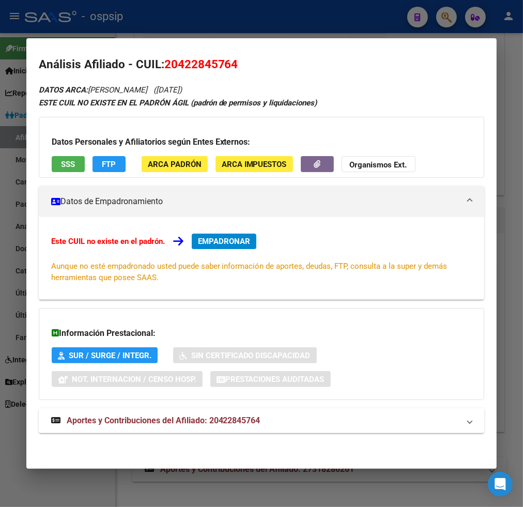
click at [142, 419] on span "Aportes y Contribuciones del Afiliado: 20422845764" at bounding box center [164, 421] width 194 height 10
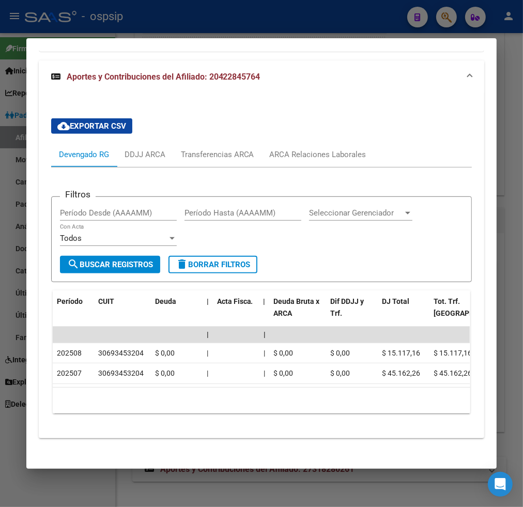
scroll to position [366, 0]
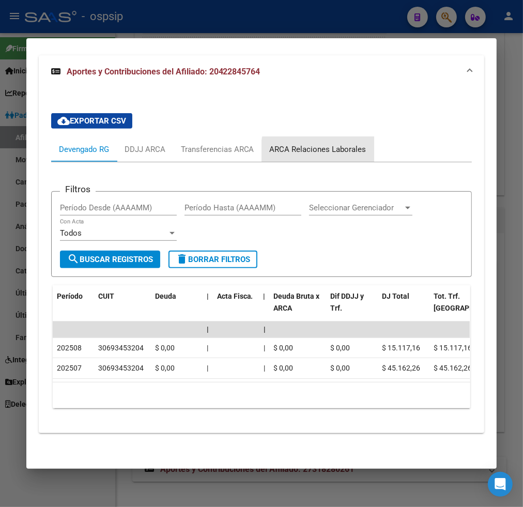
click at [329, 144] on div "ARCA Relaciones Laborales" at bounding box center [318, 149] width 97 height 11
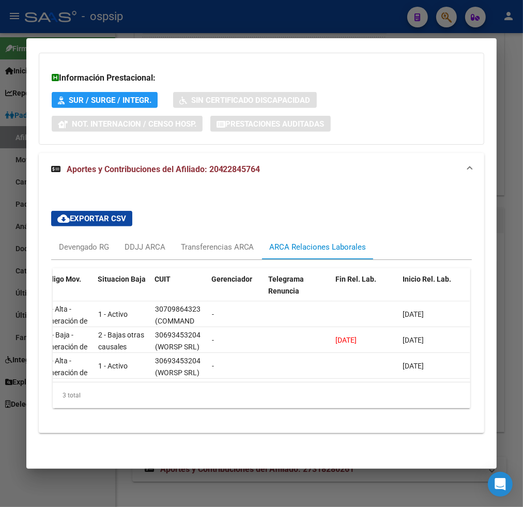
scroll to position [0, 0]
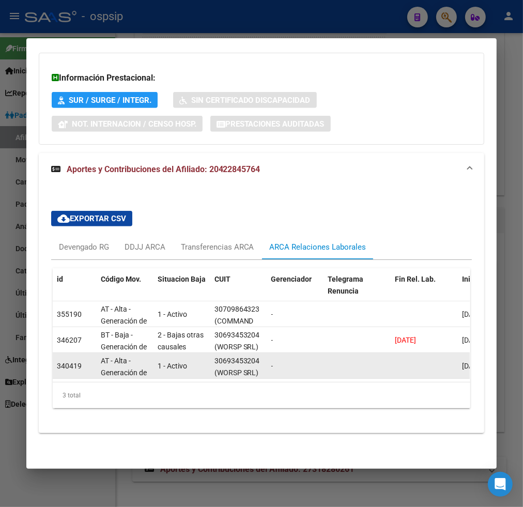
drag, startPoint x: 191, startPoint y: 379, endPoint x: 79, endPoint y: 363, distance: 113.8
click at [78, 365] on datatable-body-cell "340419" at bounding box center [75, 365] width 44 height 25
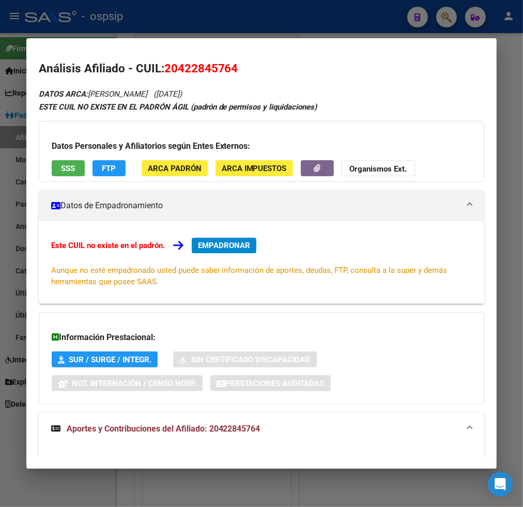
scroll to position [851, 0]
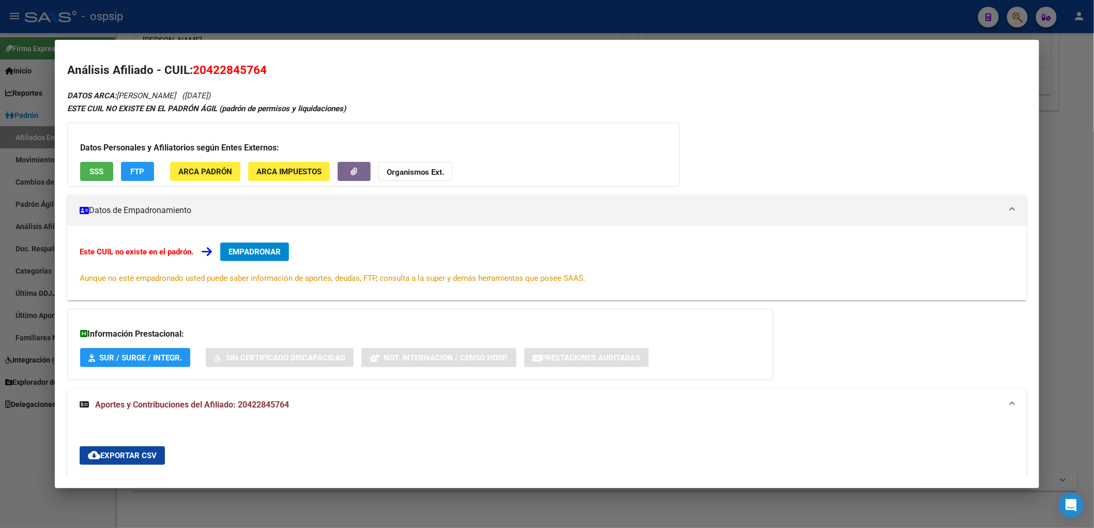
drag, startPoint x: 536, startPoint y: 47, endPoint x: 702, endPoint y: 45, distance: 165.4
click at [563, 47] on mat-dialog-container "Análisis Afiliado - CUIL: 20422845764 DATOS ARCA: [PERSON_NAME] ([DATE]) ESTE C…" at bounding box center [547, 264] width 984 height 449
click at [563, 45] on mat-dialog-container "Análisis Afiliado - CUIL: 20422845764 DATOS ARCA: [PERSON_NAME] ([DATE]) ESTE C…" at bounding box center [547, 264] width 984 height 449
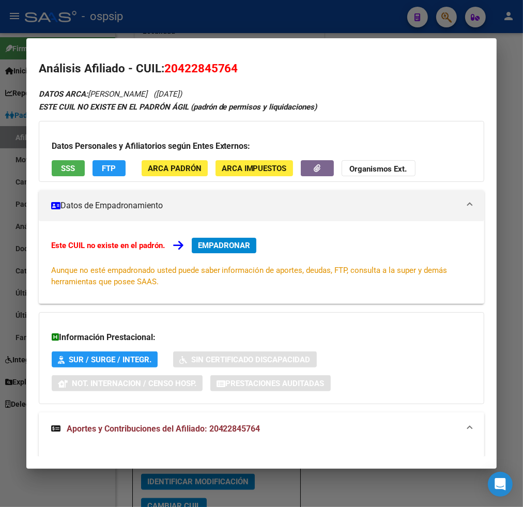
scroll to position [1700, 0]
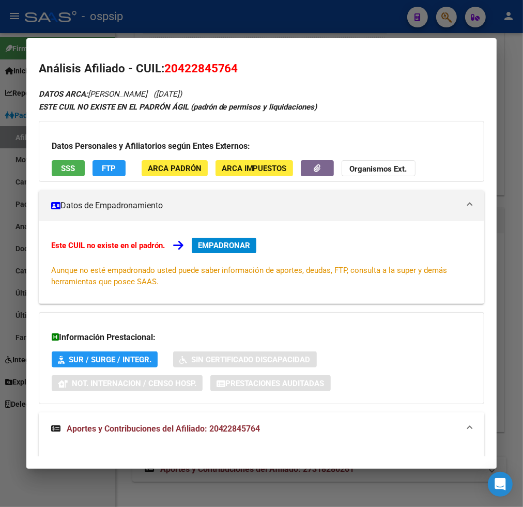
click at [225, 245] on span "EMPADRONAR" at bounding box center [224, 245] width 52 height 9
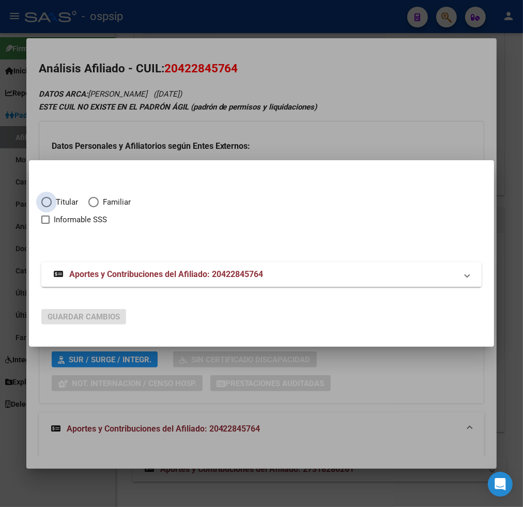
click at [45, 198] on span "Elija una opción" at bounding box center [46, 202] width 10 height 10
click at [45, 198] on input "Titular" at bounding box center [46, 202] width 10 height 10
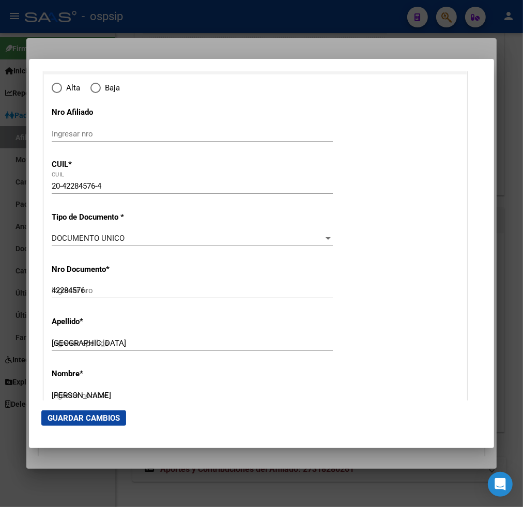
scroll to position [115, 0]
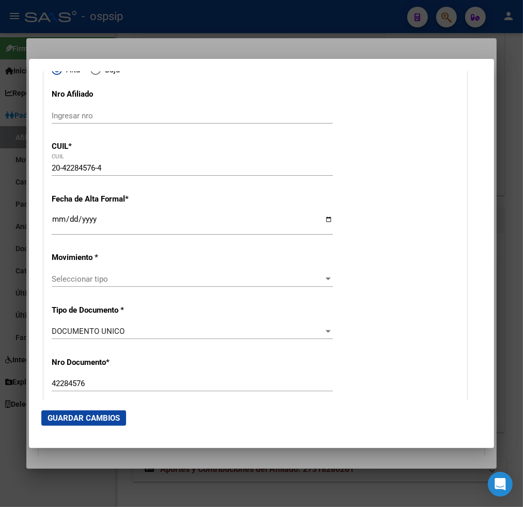
click at [59, 221] on input "Ingresar fecha" at bounding box center [192, 223] width 281 height 17
click at [148, 280] on span "Seleccionar tipo" at bounding box center [188, 279] width 272 height 9
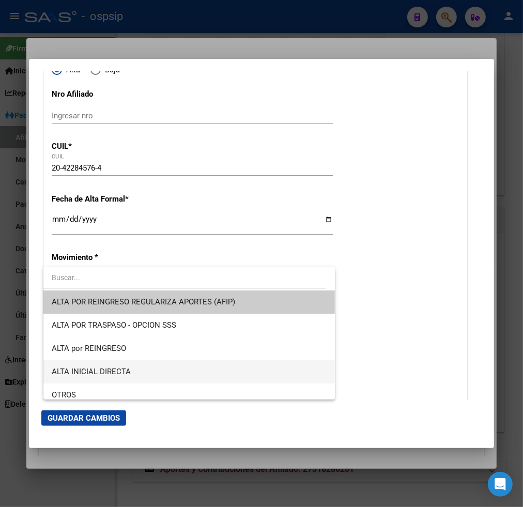
click at [147, 369] on span "ALTA INICIAL DIRECTA" at bounding box center [189, 371] width 275 height 23
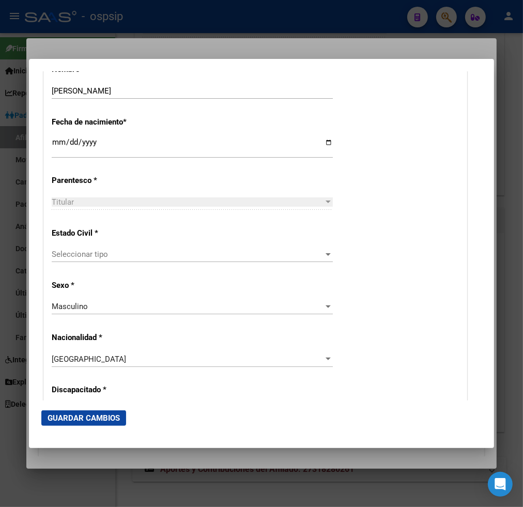
scroll to position [517, 0]
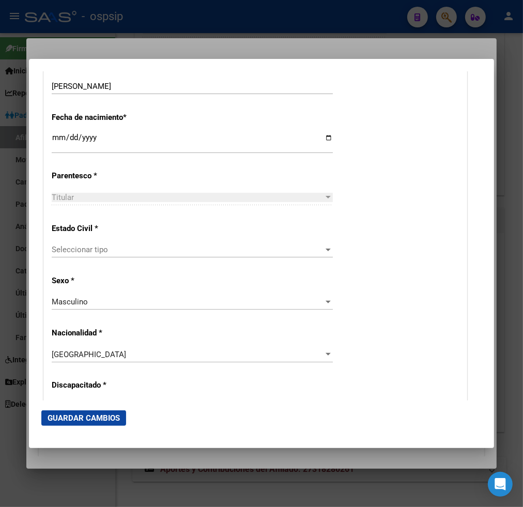
click at [138, 257] on div "Seleccionar tipo Seleccionar tipo" at bounding box center [192, 250] width 281 height 16
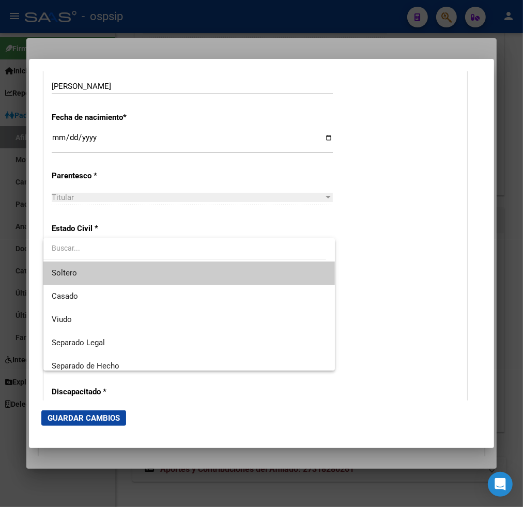
click at [134, 277] on span "Soltero" at bounding box center [189, 273] width 275 height 23
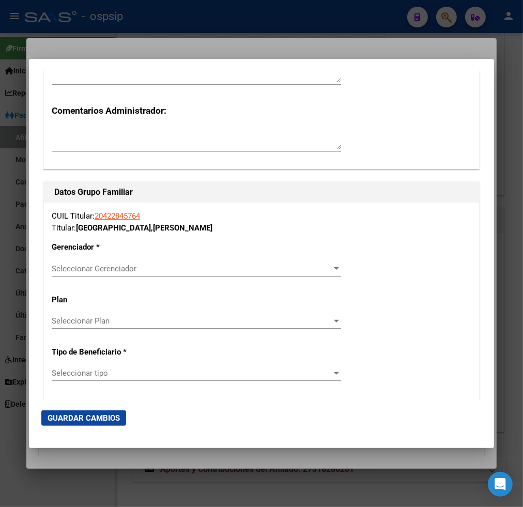
scroll to position [1666, 0]
click at [275, 268] on span "Seleccionar Gerenciador" at bounding box center [192, 268] width 280 height 9
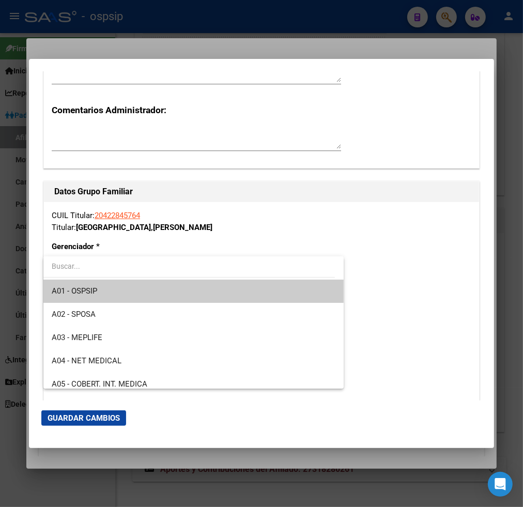
click at [251, 292] on span "A01 - OSPSIP" at bounding box center [194, 291] width 284 height 23
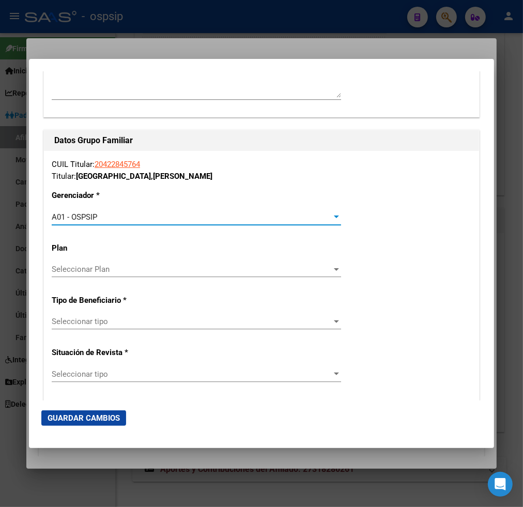
scroll to position [1781, 0]
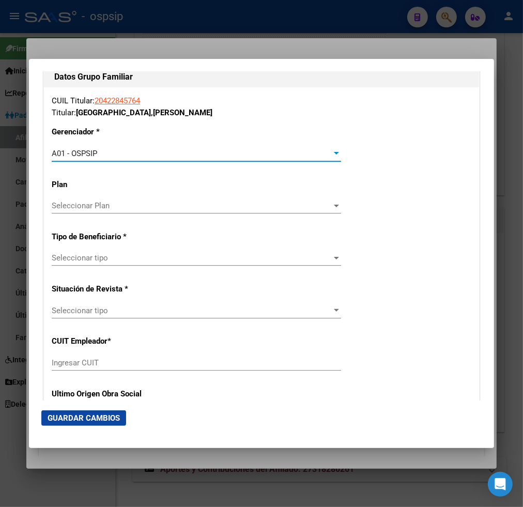
click at [239, 262] on span "Seleccionar tipo" at bounding box center [192, 257] width 280 height 9
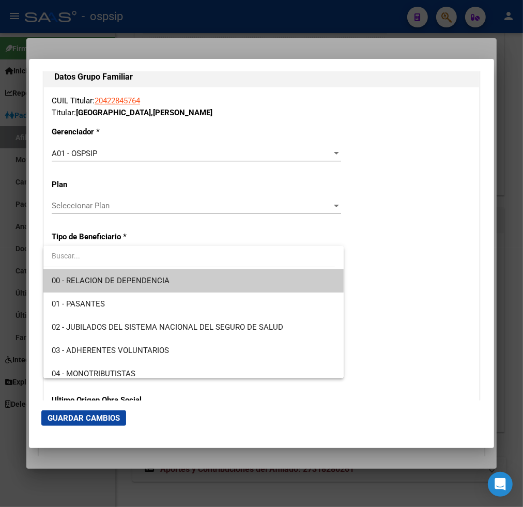
click at [230, 285] on span "00 - RELACION DE DEPENDENCIA" at bounding box center [194, 280] width 284 height 23
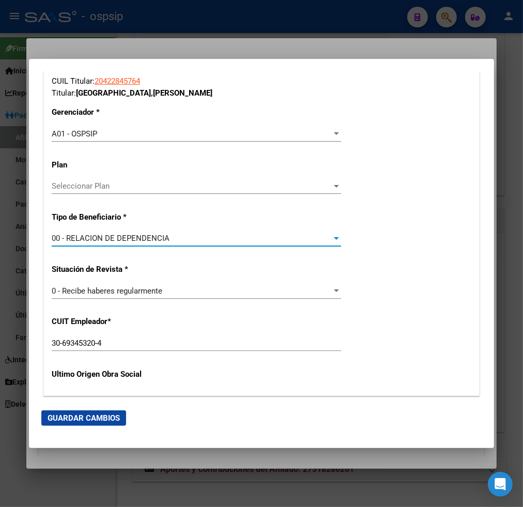
scroll to position [1791, 0]
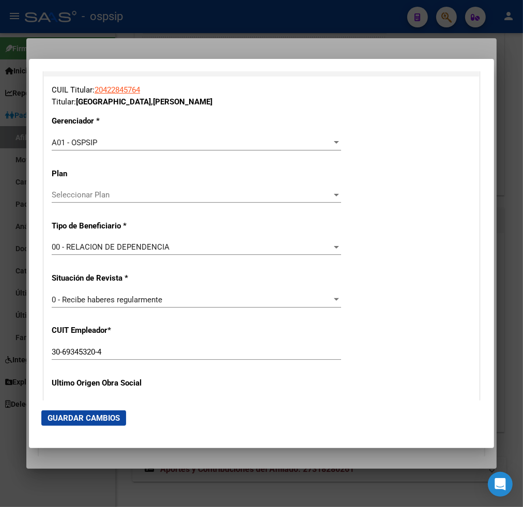
click at [441, 436] on mat-dialog-container "Titular Familiar Informable SSS Datos Afiliado Alta Baja Nro Afiliado Ingresar …" at bounding box center [261, 254] width 465 height 390
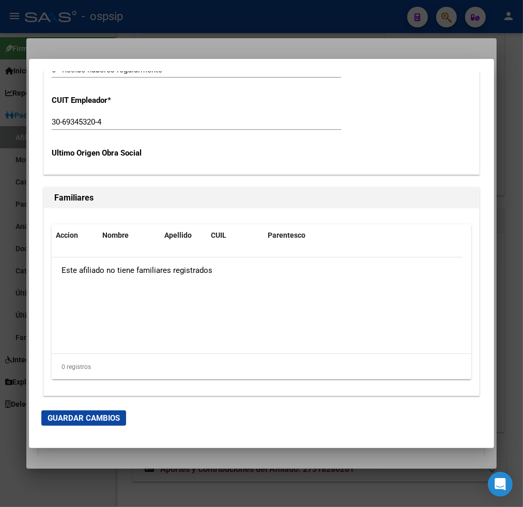
scroll to position [2079, 0]
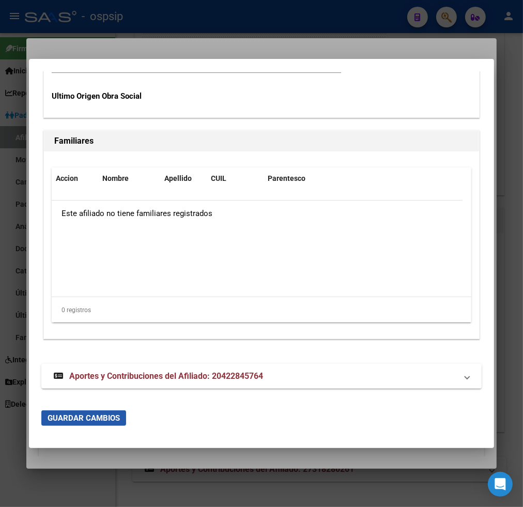
click at [85, 416] on span "Guardar Cambios" at bounding box center [84, 418] width 72 height 9
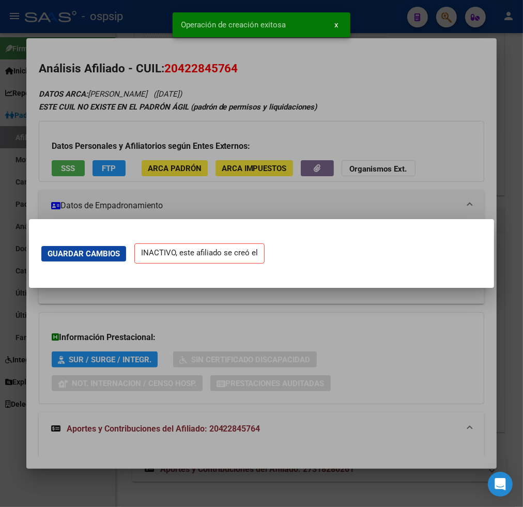
scroll to position [0, 0]
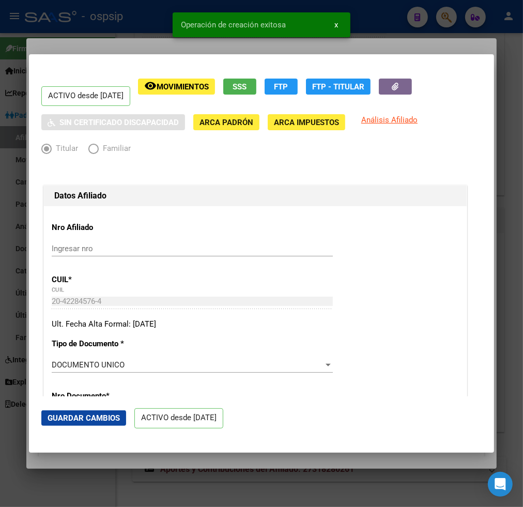
click at [263, 323] on div "Ult. Fecha Alta Formal: [DATE]" at bounding box center [255, 324] width 407 height 12
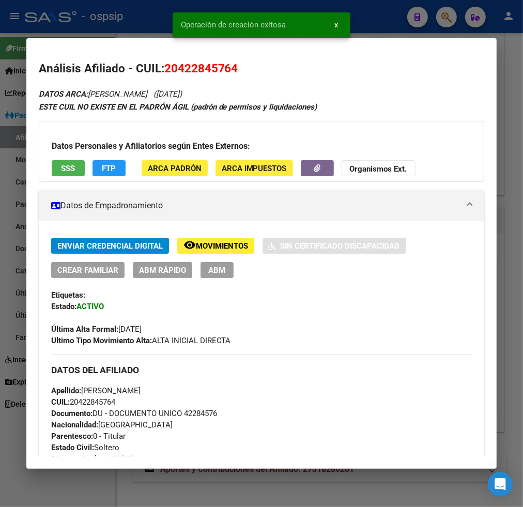
click at [221, 272] on button "ABM" at bounding box center [217, 270] width 33 height 16
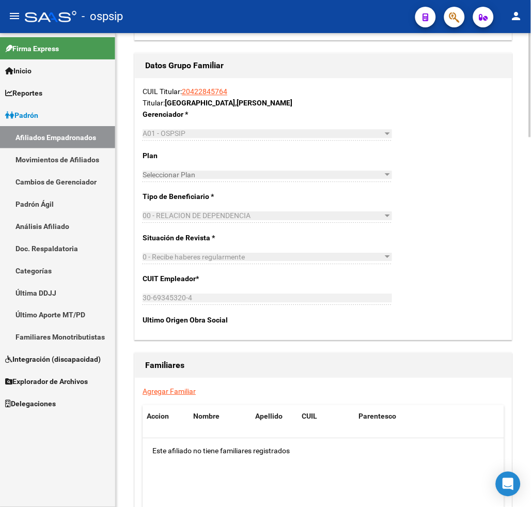
scroll to position [1551, 0]
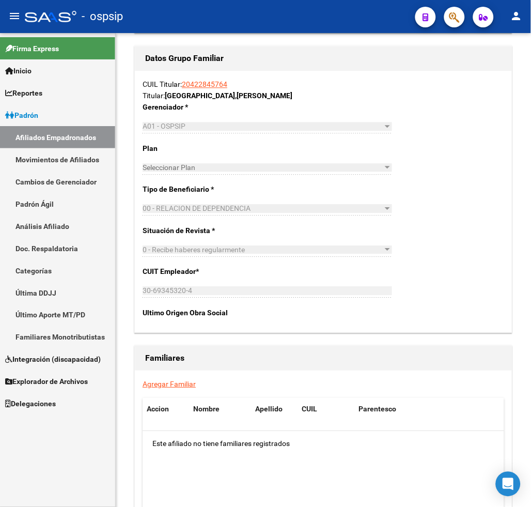
click at [167, 380] on link "Agregar Familiar" at bounding box center [169, 384] width 53 height 8
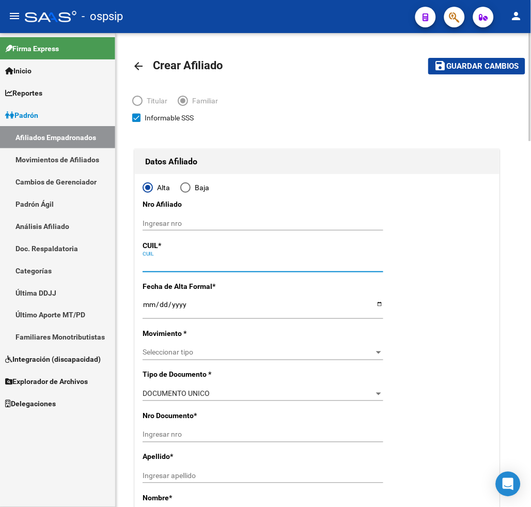
drag, startPoint x: 162, startPoint y: 261, endPoint x: 197, endPoint y: 267, distance: 35.2
click at [161, 261] on input "CUIL" at bounding box center [263, 264] width 241 height 9
click at [151, 307] on input "Ingresar fecha" at bounding box center [263, 308] width 241 height 16
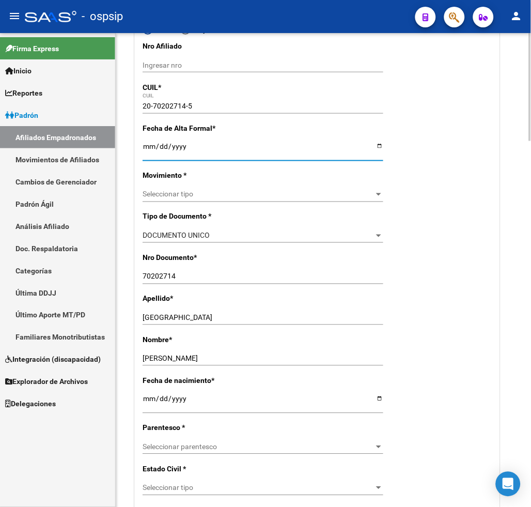
scroll to position [172, 0]
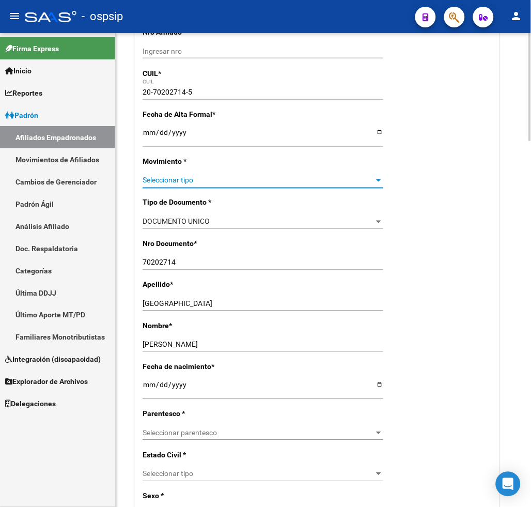
click at [246, 181] on span "Seleccionar tipo" at bounding box center [259, 180] width 232 height 9
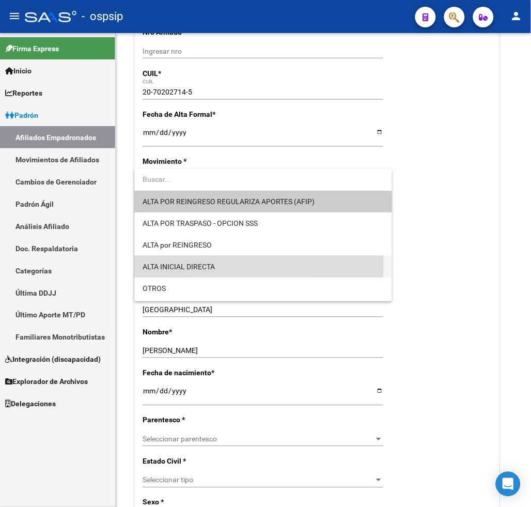
click at [220, 264] on span "ALTA INICIAL DIRECTA" at bounding box center [263, 267] width 241 height 22
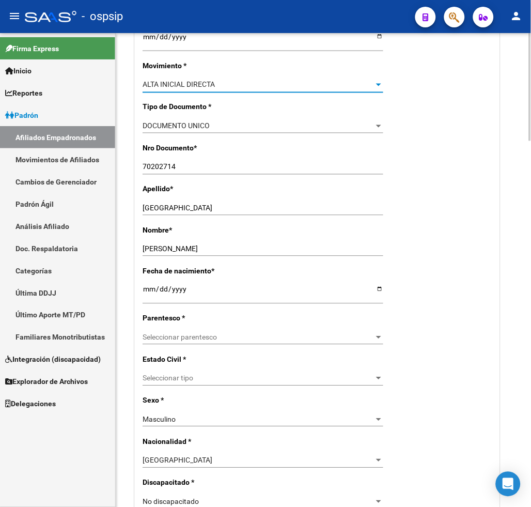
scroll to position [287, 0]
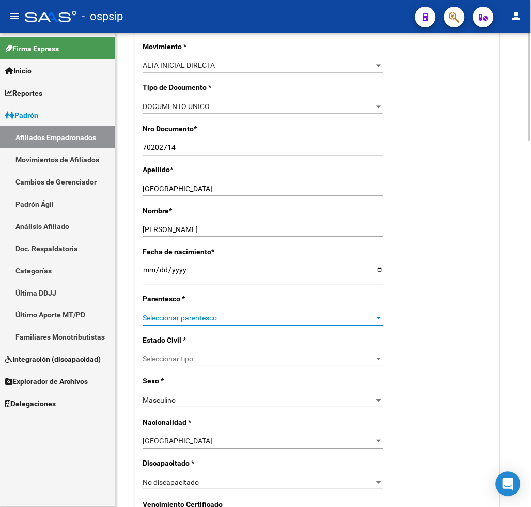
click at [210, 319] on span "Seleccionar parentesco" at bounding box center [259, 318] width 232 height 9
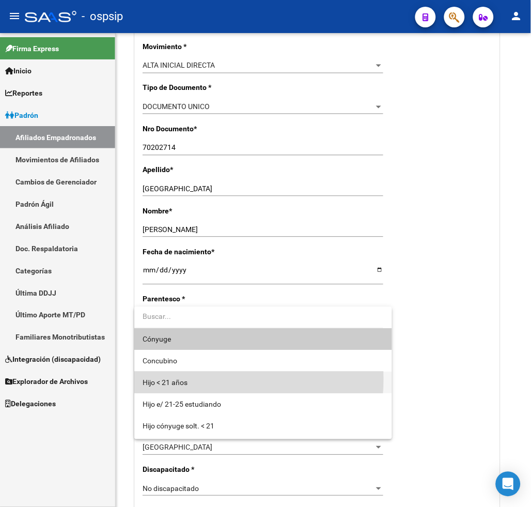
drag, startPoint x: 192, startPoint y: 379, endPoint x: 193, endPoint y: 371, distance: 8.8
click at [193, 379] on span "Hijo < 21 años" at bounding box center [263, 383] width 241 height 22
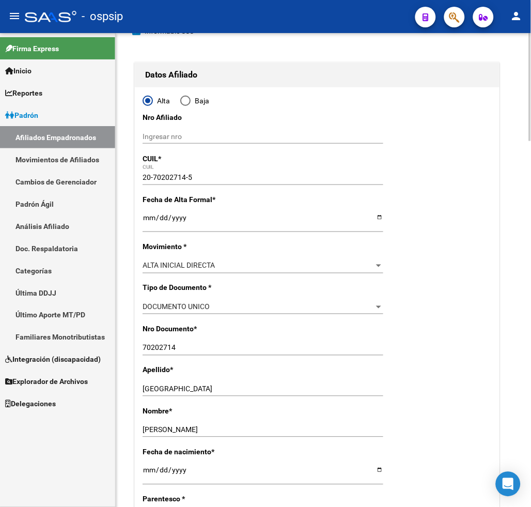
scroll to position [0, 0]
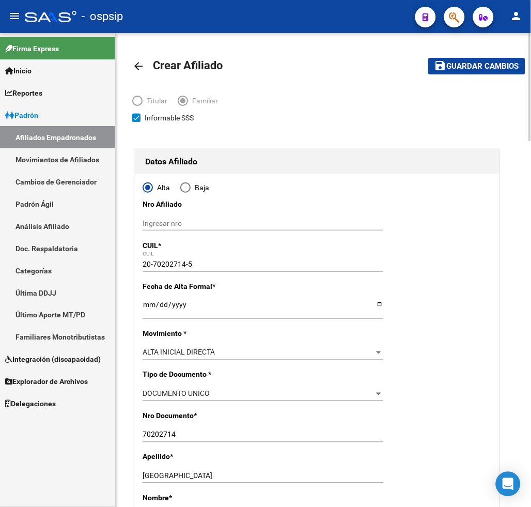
click at [458, 71] on button "save Guardar cambios" at bounding box center [477, 66] width 97 height 16
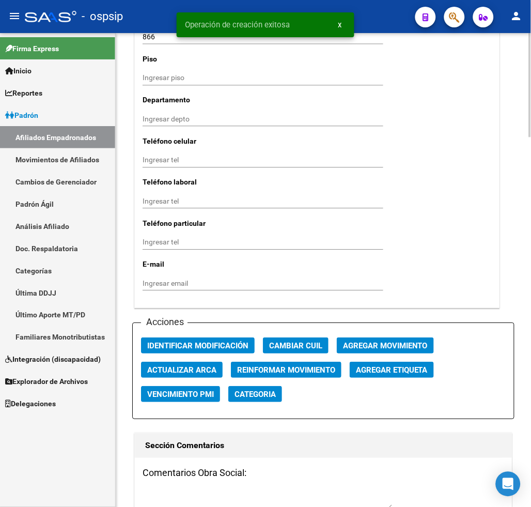
scroll to position [1206, 0]
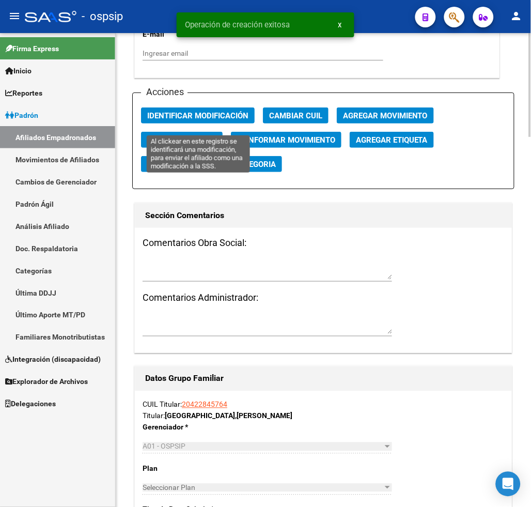
click at [209, 120] on span "Identificar Modificación" at bounding box center [197, 115] width 101 height 9
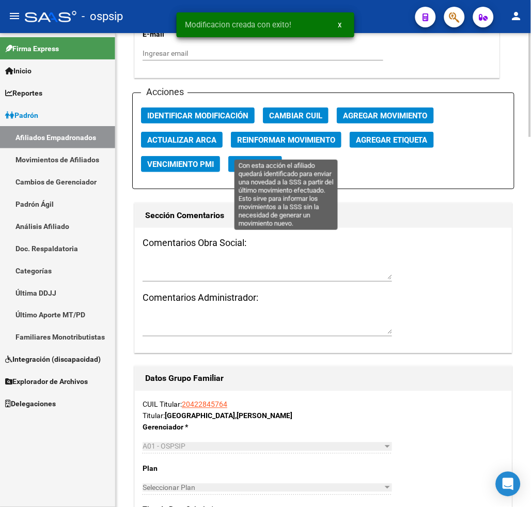
click at [249, 145] on span "Reinformar Movimiento" at bounding box center [286, 139] width 98 height 9
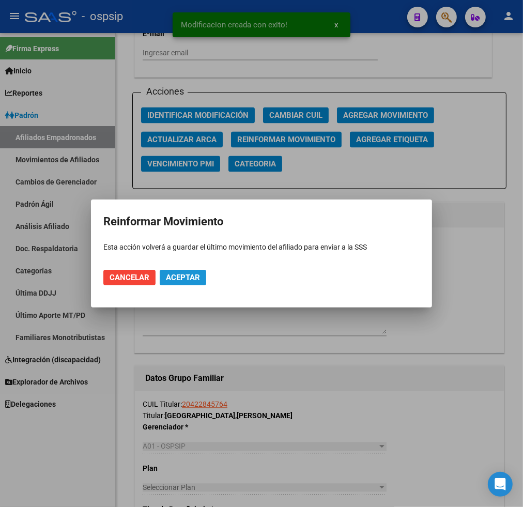
click at [182, 274] on span "Aceptar" at bounding box center [183, 277] width 34 height 9
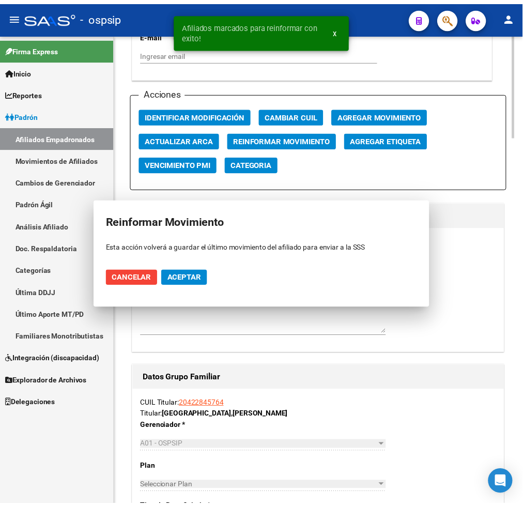
scroll to position [1195, 0]
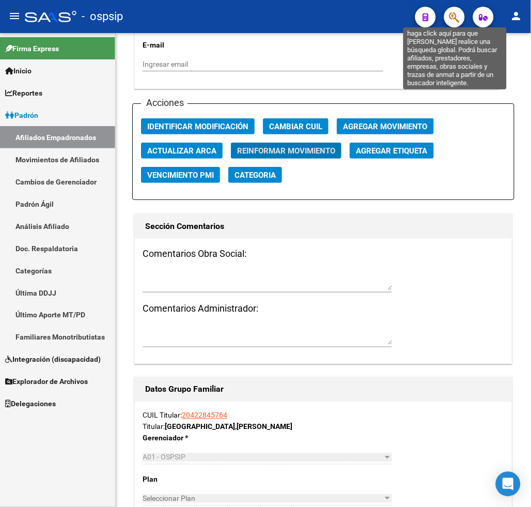
click at [455, 19] on icon "button" at bounding box center [455, 17] width 10 height 12
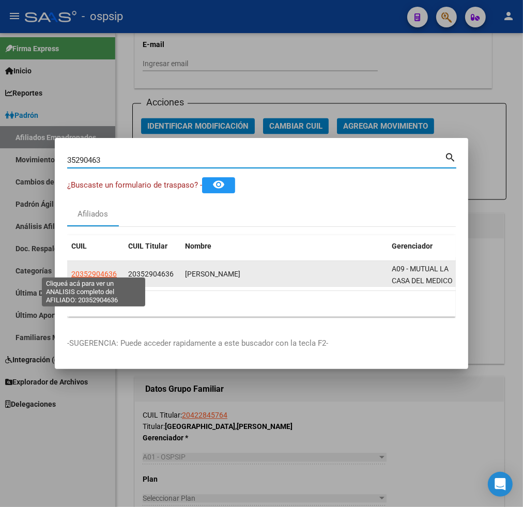
click at [91, 270] on span "20352904636" at bounding box center [93, 274] width 45 height 8
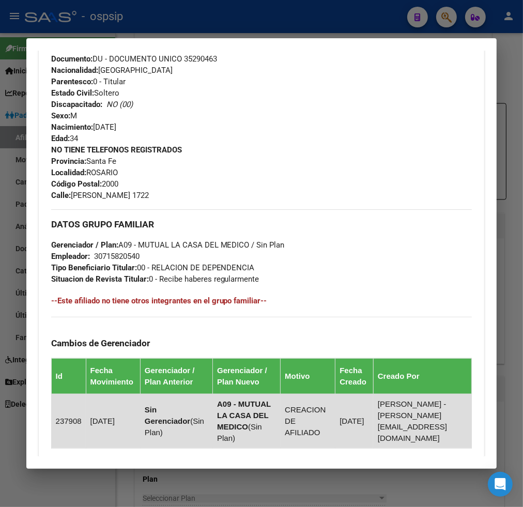
scroll to position [566, 0]
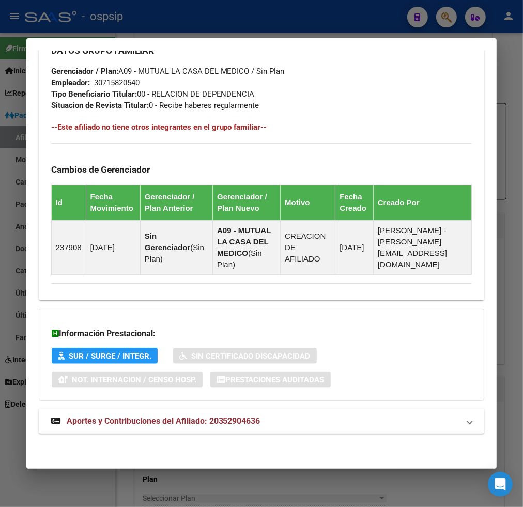
click at [138, 424] on span "Aportes y Contribuciones del Afiliado: 20352904636" at bounding box center [164, 421] width 194 height 10
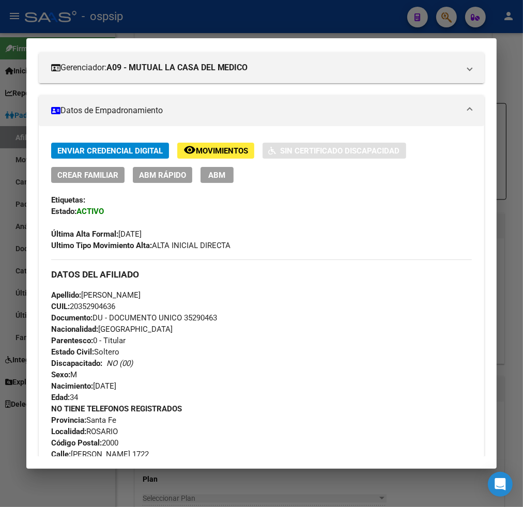
scroll to position [0, 0]
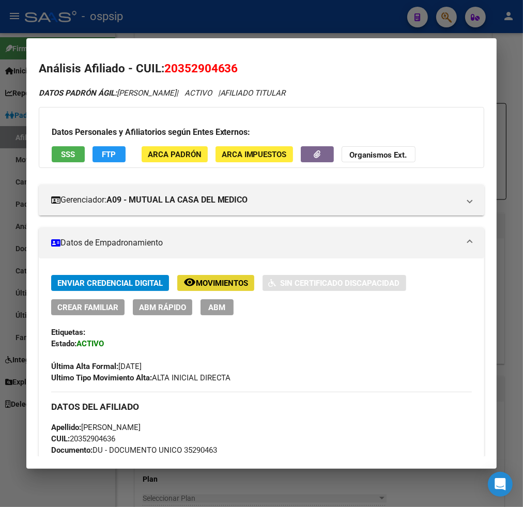
click at [210, 286] on span "Movimientos" at bounding box center [222, 283] width 52 height 9
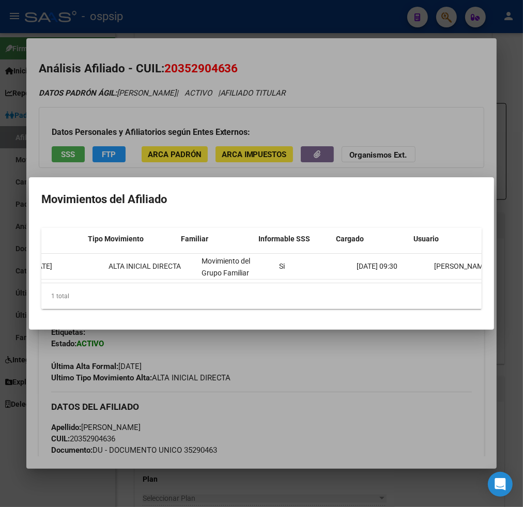
scroll to position [0, 216]
drag, startPoint x: 349, startPoint y: 353, endPoint x: 314, endPoint y: 331, distance: 42.0
click at [349, 354] on div at bounding box center [261, 253] width 523 height 507
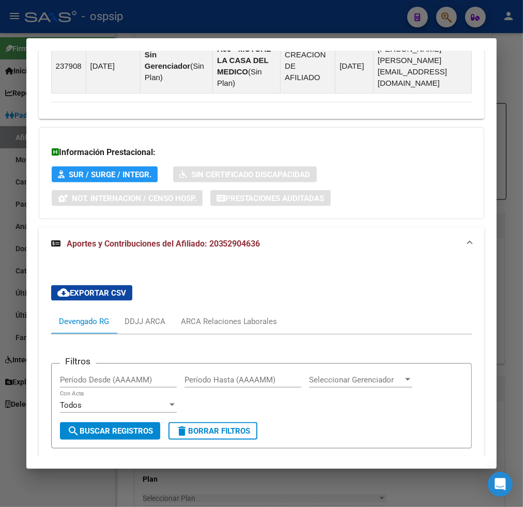
scroll to position [919, 0]
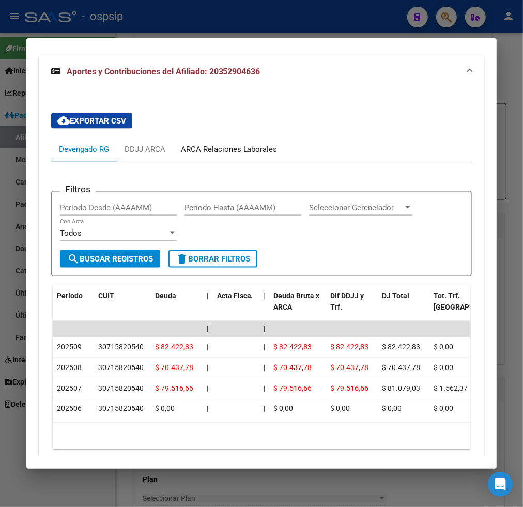
click at [218, 151] on div "ARCA Relaciones Laborales" at bounding box center [229, 149] width 97 height 11
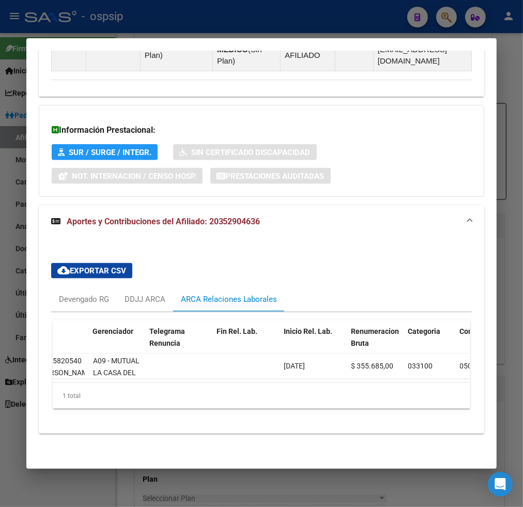
scroll to position [0, 0]
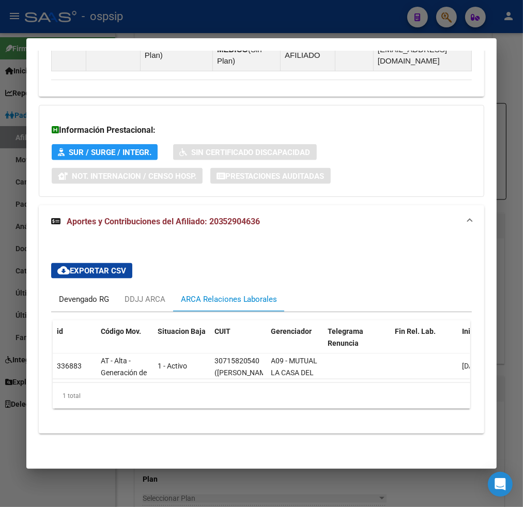
click at [64, 294] on div "Devengado RG" at bounding box center [84, 299] width 50 height 11
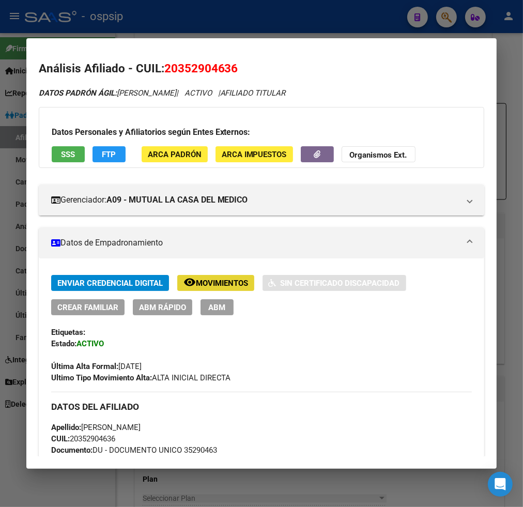
click at [225, 283] on span "Movimientos" at bounding box center [222, 283] width 52 height 9
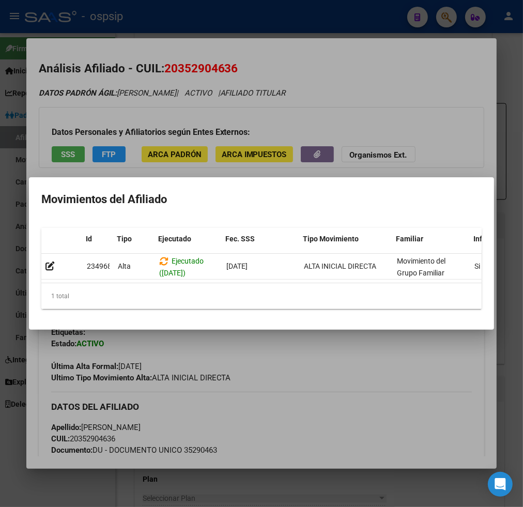
scroll to position [0, 221]
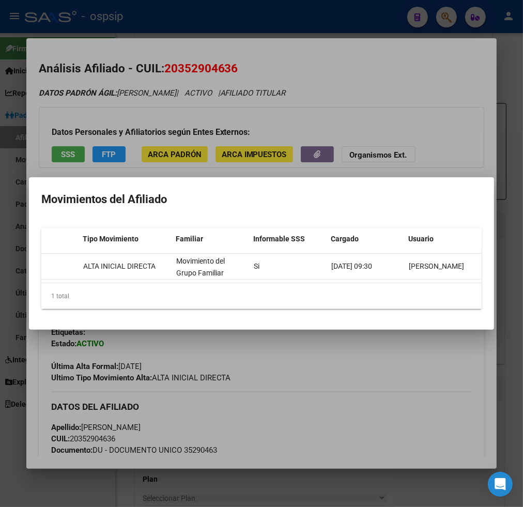
click at [444, 24] on div at bounding box center [261, 253] width 523 height 507
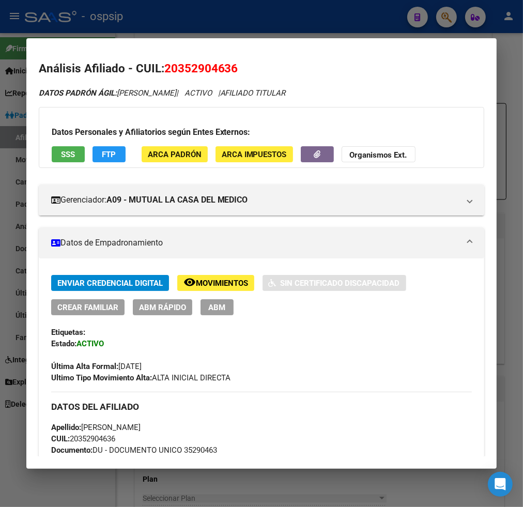
click at [440, 14] on div at bounding box center [261, 253] width 523 height 507
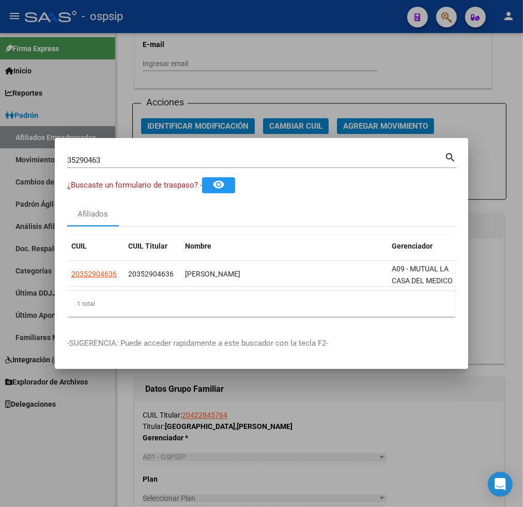
click at [126, 157] on input "35290463" at bounding box center [255, 160] width 377 height 9
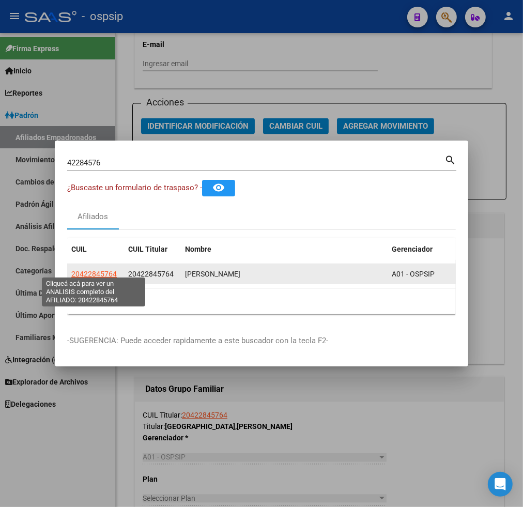
click at [104, 270] on span "20422845764" at bounding box center [93, 274] width 45 height 8
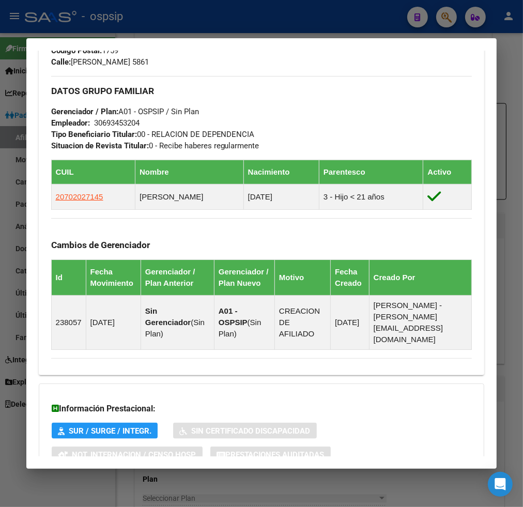
scroll to position [589, 0]
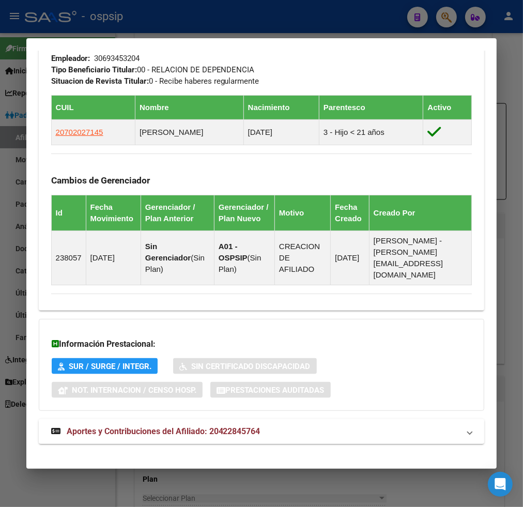
drag, startPoint x: 125, startPoint y: 422, endPoint x: 130, endPoint y: 419, distance: 6.0
click at [126, 427] on span "Aportes y Contribuciones del Afiliado: 20422845764" at bounding box center [164, 432] width 194 height 10
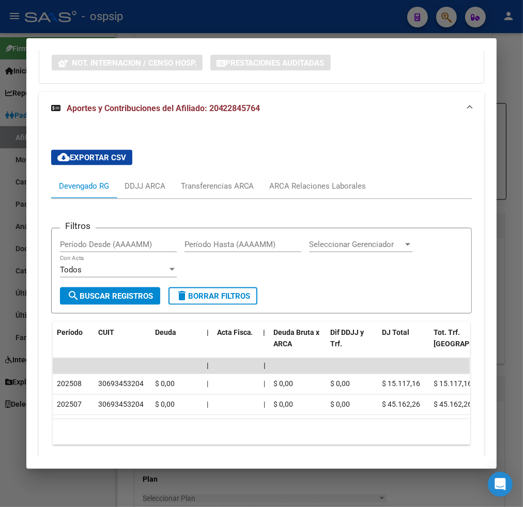
scroll to position [937, 0]
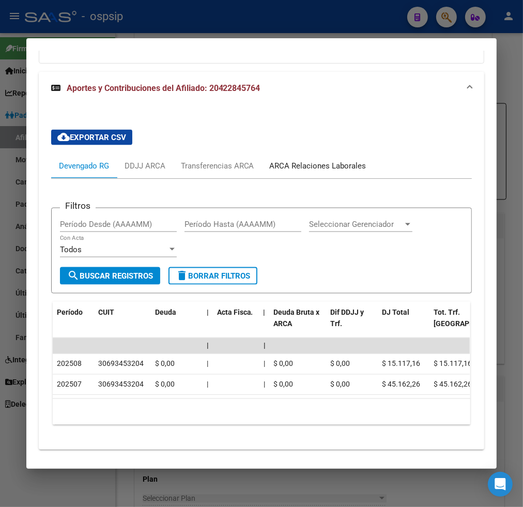
click at [287, 160] on div "ARCA Relaciones Laborales" at bounding box center [318, 165] width 97 height 11
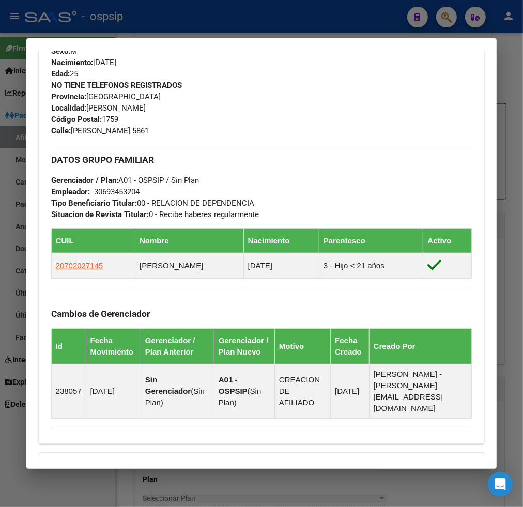
scroll to position [451, 0]
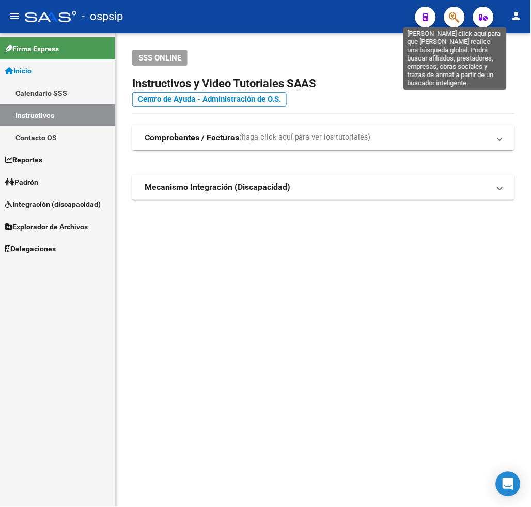
click at [460, 22] on icon "button" at bounding box center [455, 17] width 10 height 12
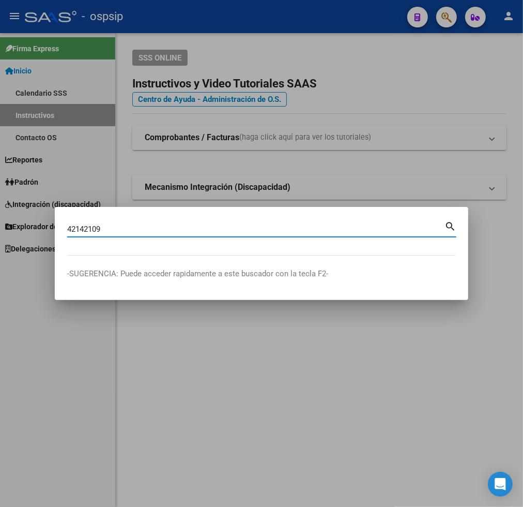
type input "42142109"
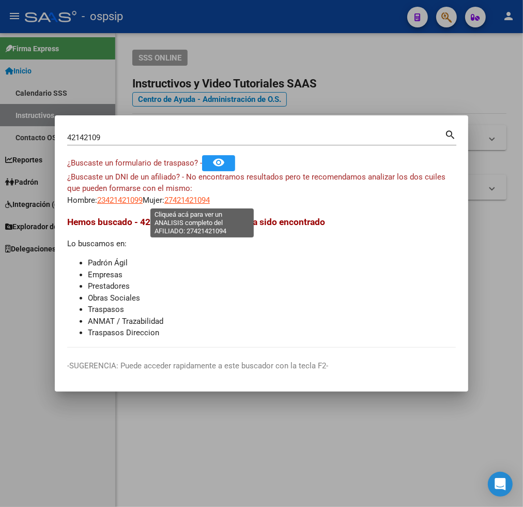
click at [189, 195] on span "27421421094" at bounding box center [186, 199] width 45 height 9
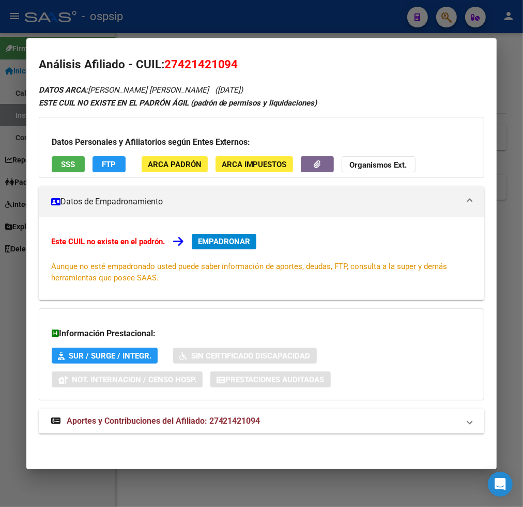
click at [122, 422] on span "Aportes y Contribuciones del Afiliado: 27421421094" at bounding box center [164, 421] width 194 height 10
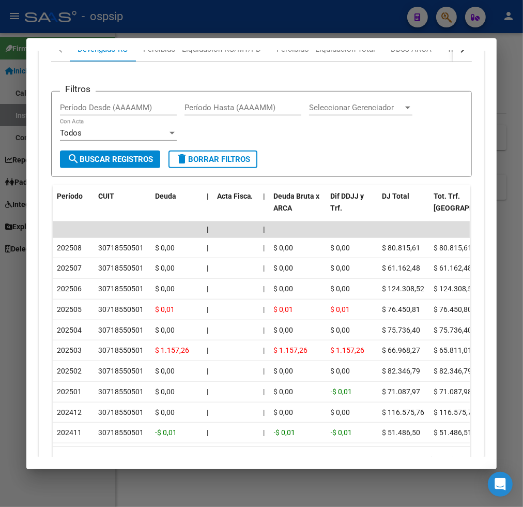
scroll to position [285, 0]
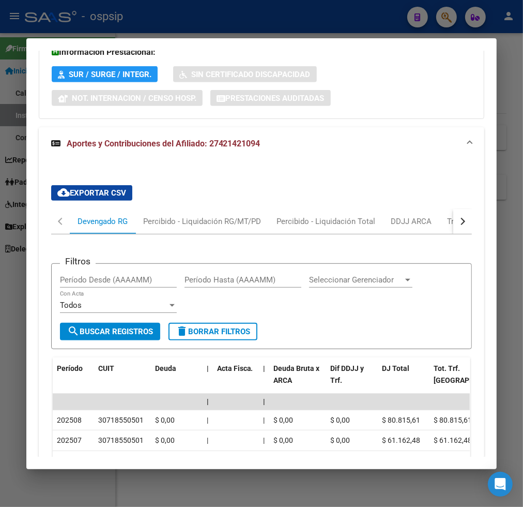
click at [462, 221] on button "button" at bounding box center [462, 221] width 19 height 25
click at [445, 221] on div "ARCA Relaciones Laborales" at bounding box center [400, 221] width 112 height 25
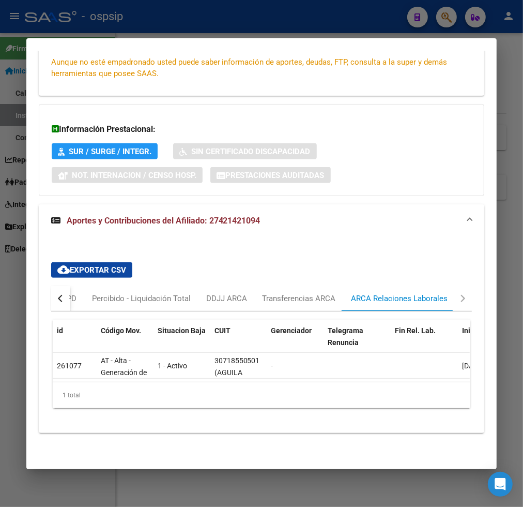
scroll to position [0, 0]
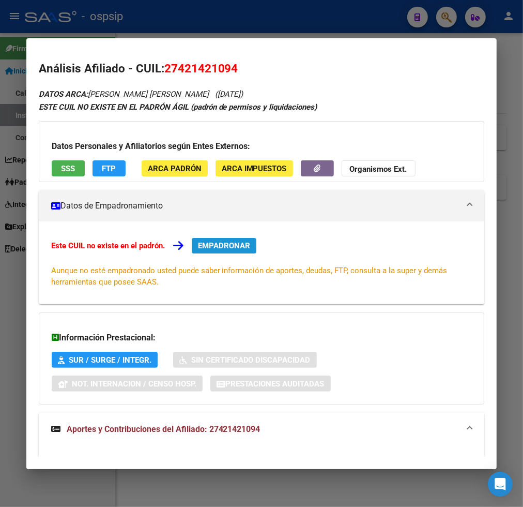
click at [215, 244] on span "EMPADRONAR" at bounding box center [224, 245] width 52 height 9
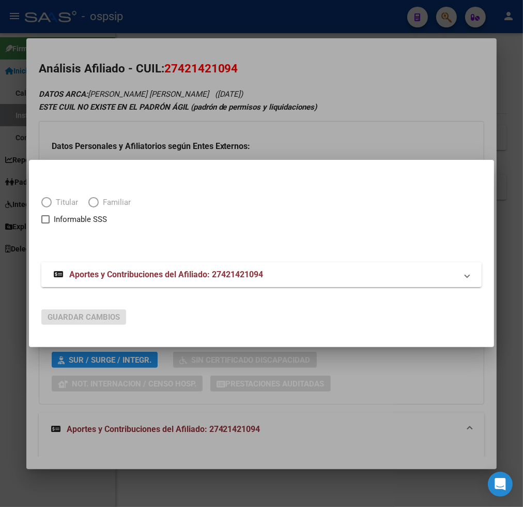
click at [45, 203] on span "Elija una opción" at bounding box center [46, 202] width 10 height 10
click at [48, 203] on span "Elija una opción" at bounding box center [46, 202] width 10 height 10
click at [47, 202] on span "Elija una opción" at bounding box center [46, 202] width 10 height 10
click at [47, 202] on span "Elija una opción" at bounding box center [47, 202] width 0 height 0
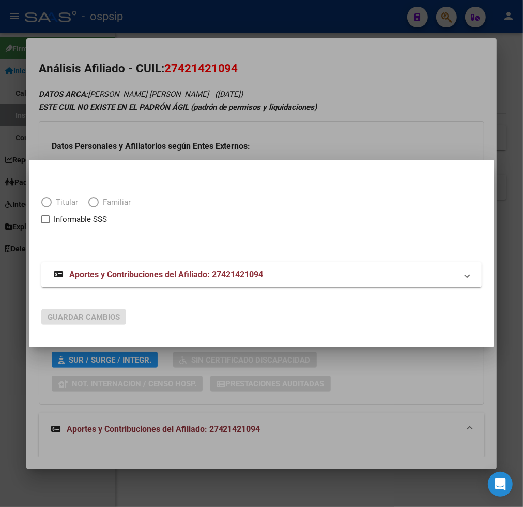
click at [304, 139] on div at bounding box center [261, 253] width 523 height 507
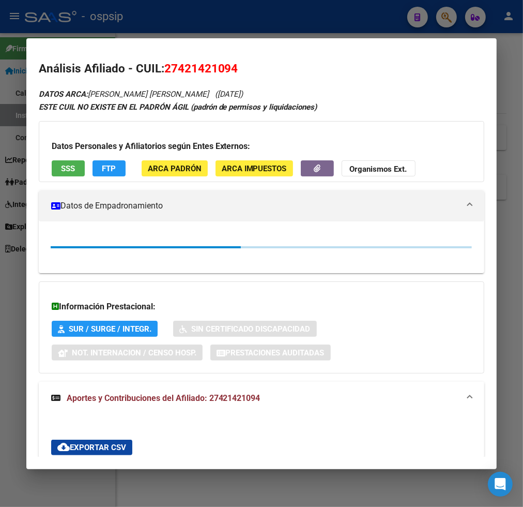
click at [424, 121] on div "Datos Personales y Afiliatorios según Entes Externos: SSS FTP ARCA Padrón ARCA …" at bounding box center [262, 151] width 446 height 61
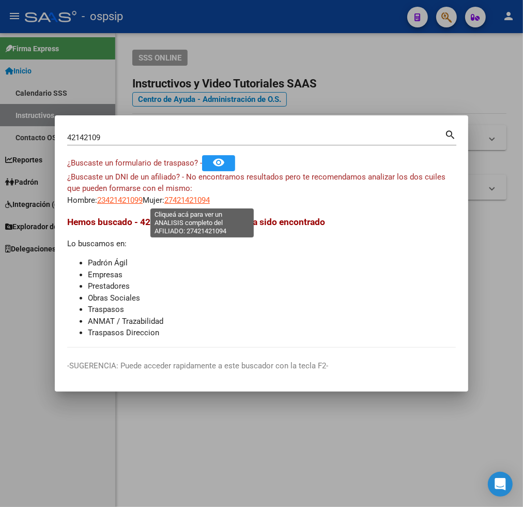
click at [203, 199] on span "27421421094" at bounding box center [186, 199] width 45 height 9
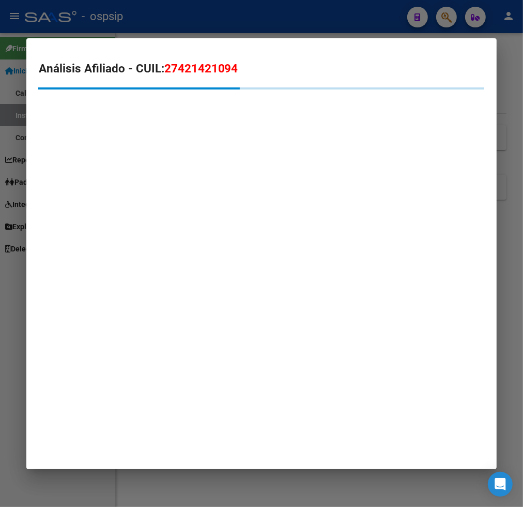
click at [360, 174] on mat-dialog-container "Análisis Afiliado - CUIL: 27421421094" at bounding box center [261, 253] width 471 height 431
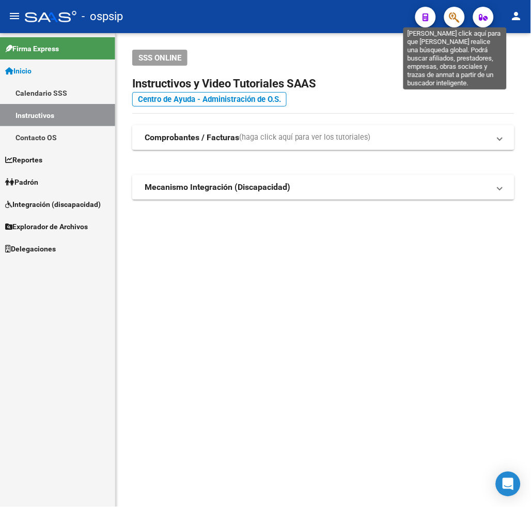
click at [451, 16] on icon "button" at bounding box center [455, 17] width 10 height 12
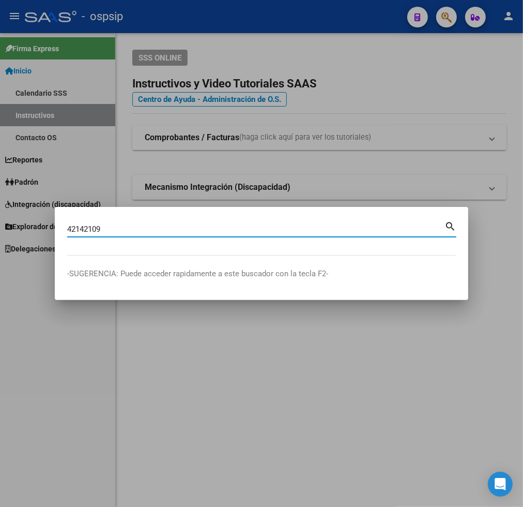
type input "42142109"
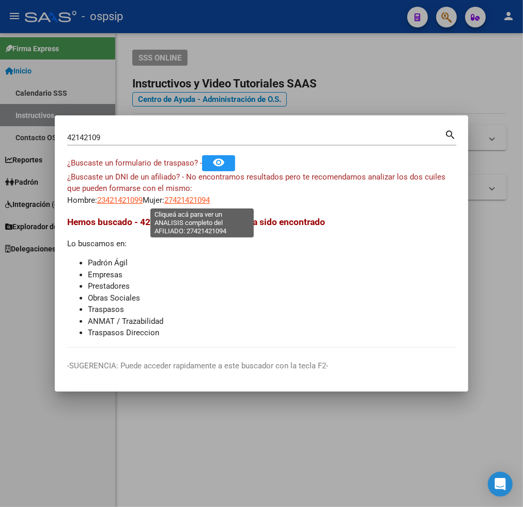
click at [194, 199] on span "27421421094" at bounding box center [186, 199] width 45 height 9
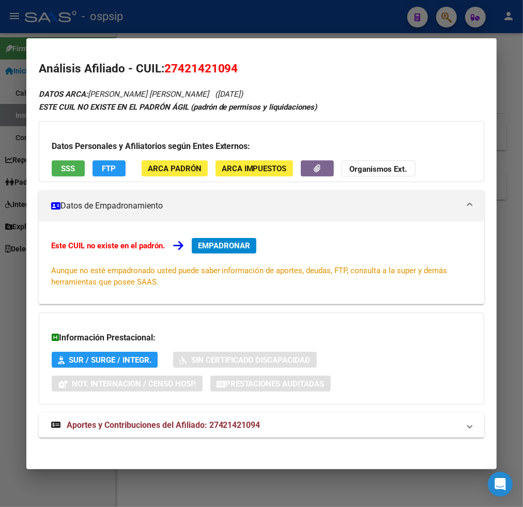
click at [206, 241] on span "EMPADRONAR" at bounding box center [224, 245] width 52 height 9
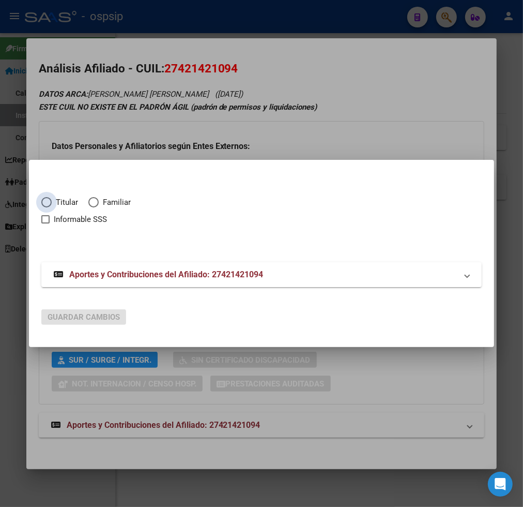
click at [50, 202] on span "Elija una opción" at bounding box center [46, 202] width 10 height 10
click at [50, 202] on input "Titular" at bounding box center [46, 202] width 10 height 10
radio input "true"
checkbox input "true"
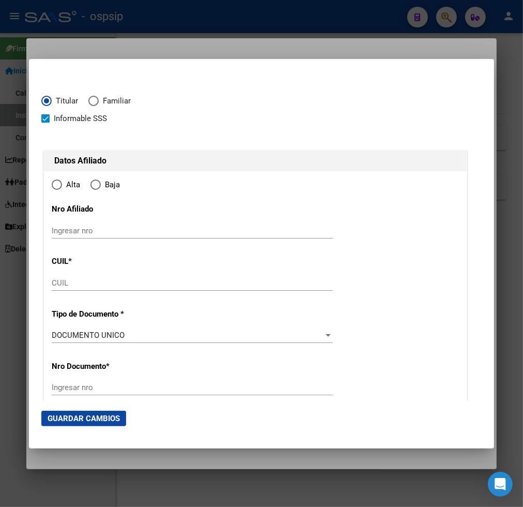
type input "27-42142109-4"
type input "42142109"
type input "GIMENEZ"
type input "JENNIFER MELANIE"
type input "1999-08-03"
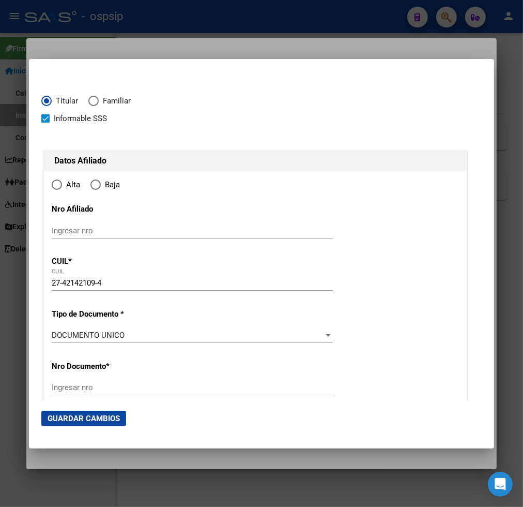
type input "SAN LUIS"
type input "5700"
type input "PJE SANTA CRUZ"
type input "25"
type input "SAN LUIS"
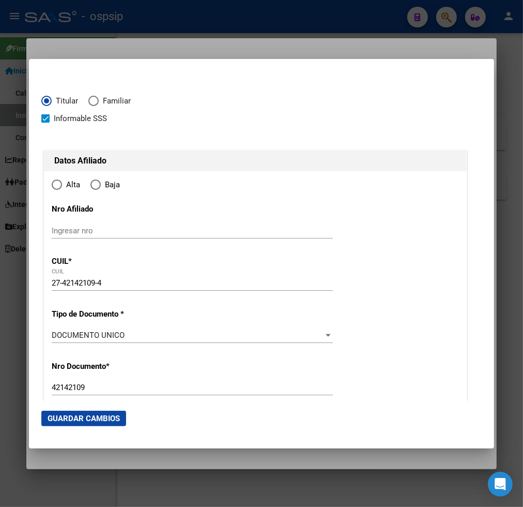
radio input "true"
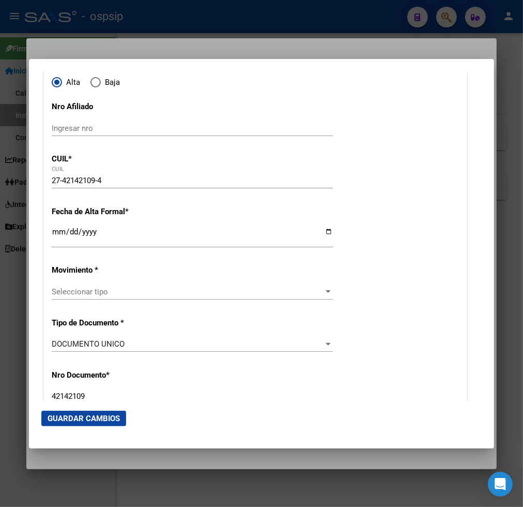
scroll to position [115, 0]
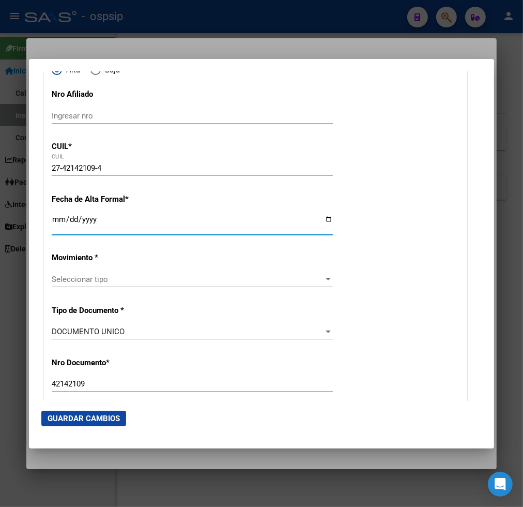
click at [60, 221] on input "Ingresar fecha" at bounding box center [192, 223] width 281 height 17
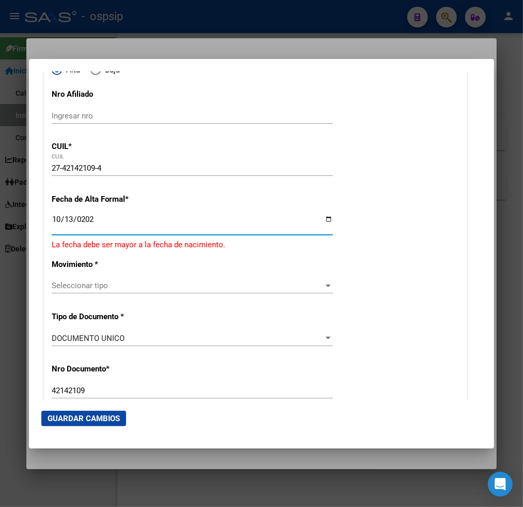
type input "[DATE]"
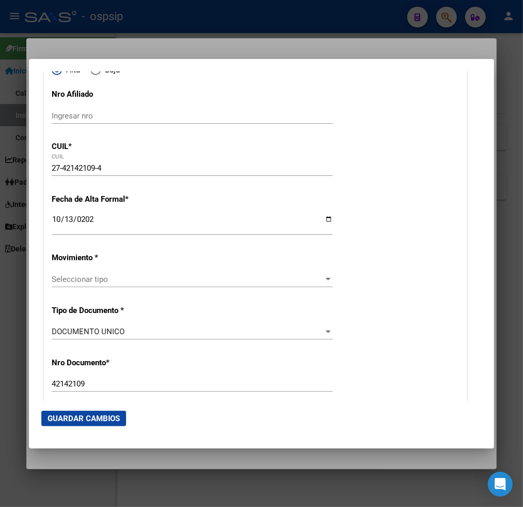
click at [127, 274] on div "Seleccionar tipo Seleccionar tipo" at bounding box center [192, 279] width 281 height 16
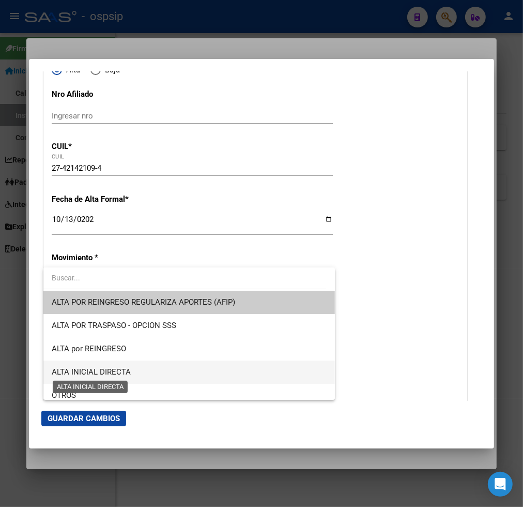
click at [127, 371] on span "ALTA INICIAL DIRECTA" at bounding box center [91, 371] width 79 height 9
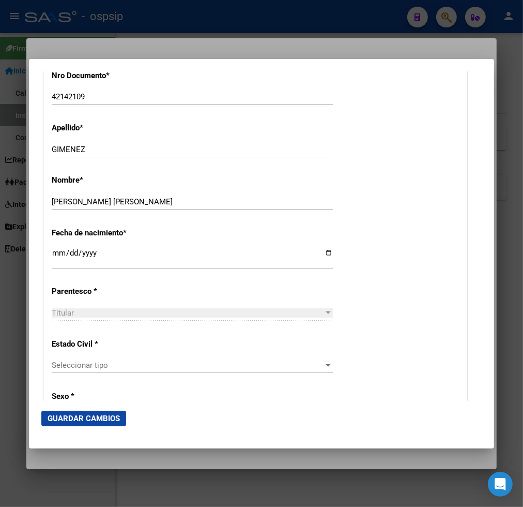
scroll to position [459, 0]
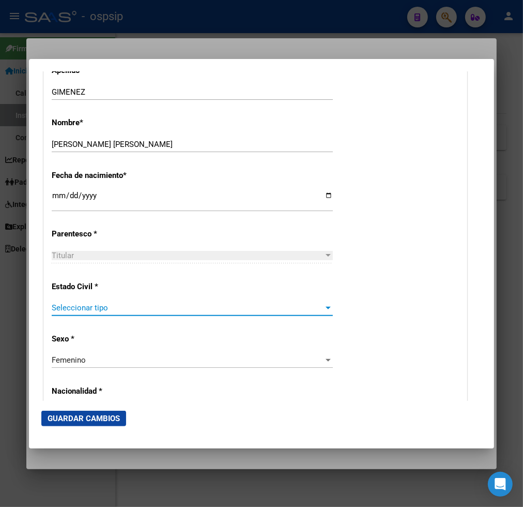
click at [140, 306] on span "Seleccionar tipo" at bounding box center [188, 307] width 272 height 9
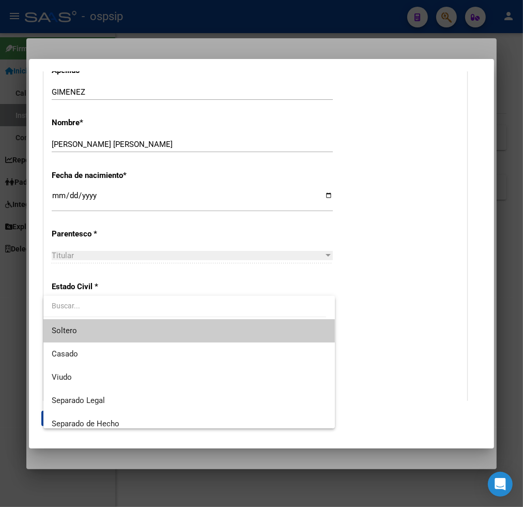
click at [131, 330] on span "Soltero" at bounding box center [189, 330] width 275 height 23
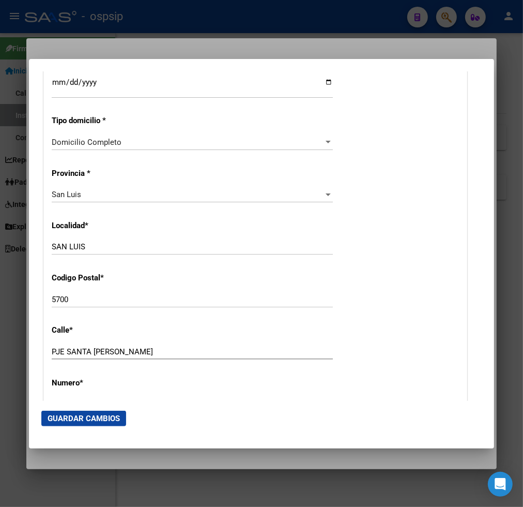
scroll to position [919, 0]
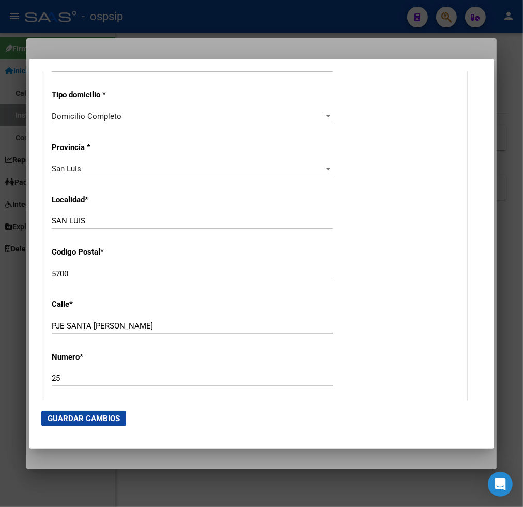
click at [113, 318] on div "PJE SANTA CRUZ Ingresar calle" at bounding box center [192, 326] width 281 height 16
type input "P"
type input "EUROPA"
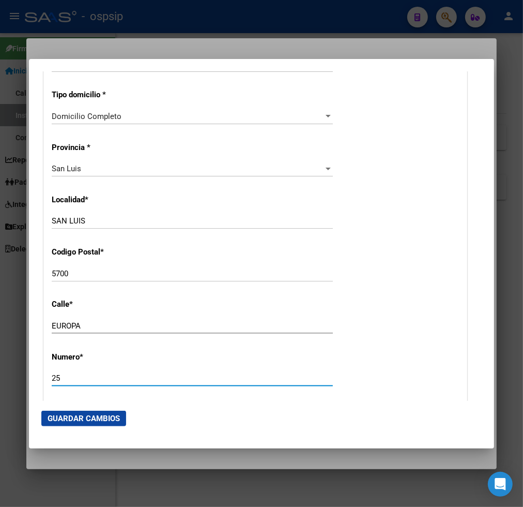
drag, startPoint x: 81, startPoint y: 381, endPoint x: 104, endPoint y: 377, distance: 23.5
click at [81, 381] on input "25" at bounding box center [192, 377] width 281 height 9
type input "2"
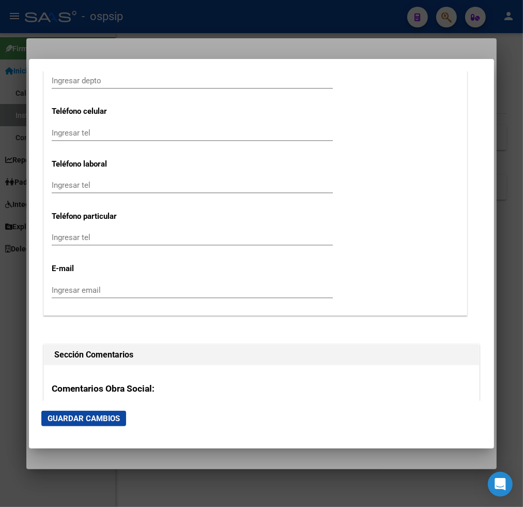
scroll to position [1551, 0]
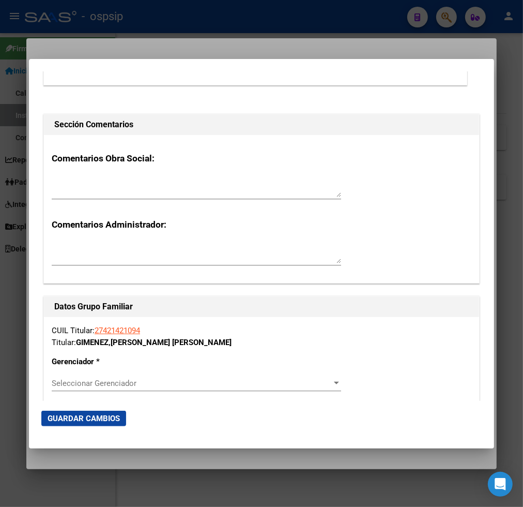
type input "177"
click at [311, 382] on span "Seleccionar Gerenciador" at bounding box center [192, 382] width 280 height 9
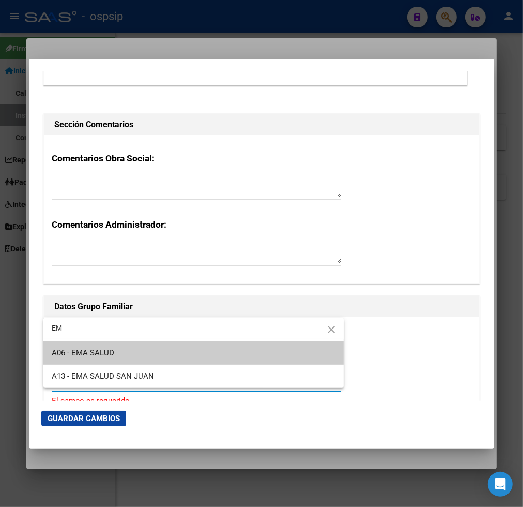
type input "EM"
click at [173, 349] on span "A06 - EMA SALUD" at bounding box center [194, 352] width 284 height 23
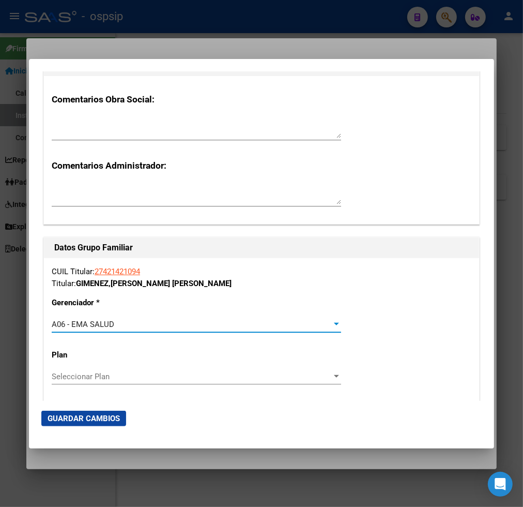
scroll to position [1666, 0]
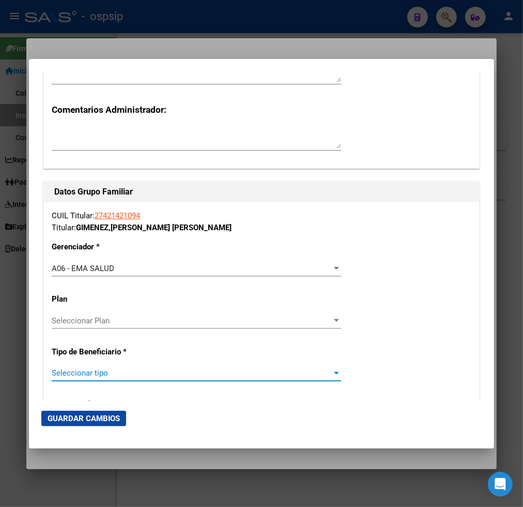
click at [144, 374] on span "Seleccionar tipo" at bounding box center [192, 372] width 280 height 9
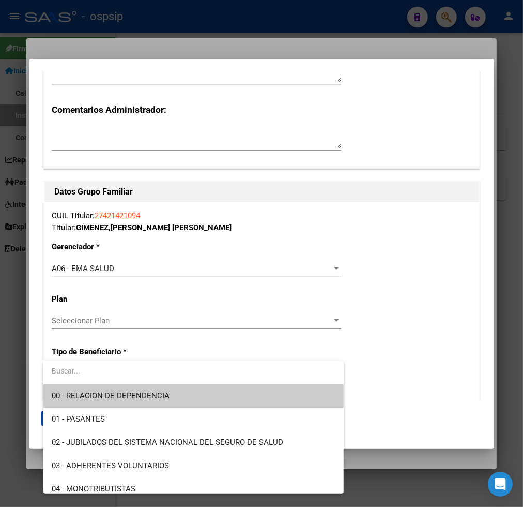
click at [142, 390] on span "00 - RELACION DE DEPENDENCIA" at bounding box center [194, 395] width 284 height 23
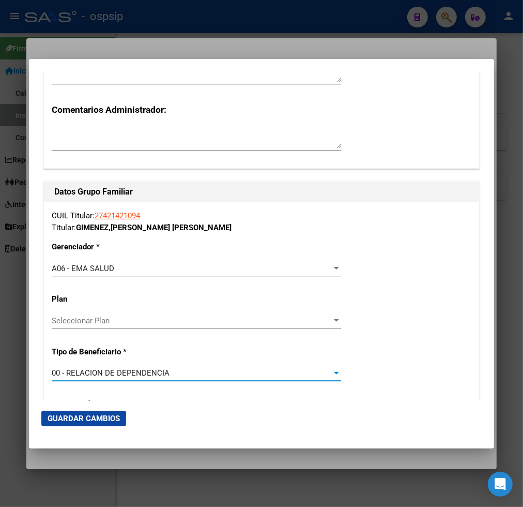
type input "30-71855050-1"
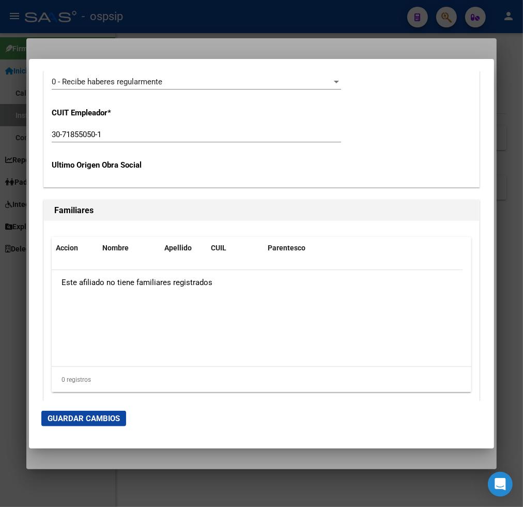
scroll to position [2010, 0]
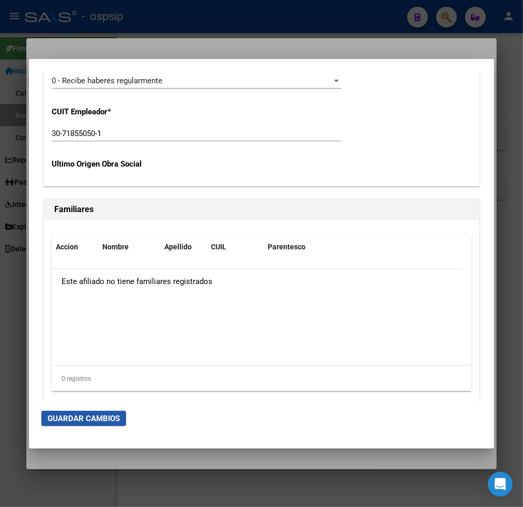
click at [75, 414] on span "Guardar Cambios" at bounding box center [84, 418] width 72 height 9
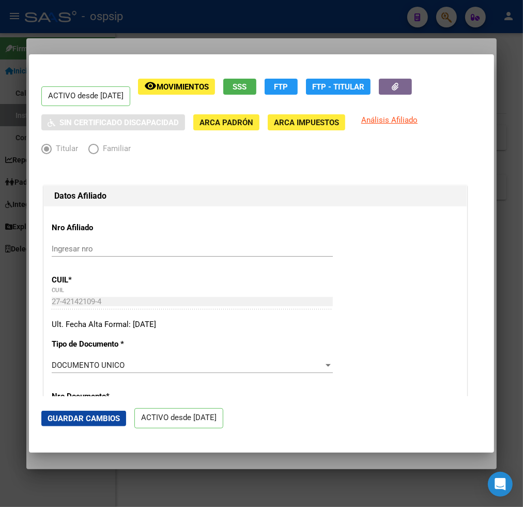
click at [445, 17] on div at bounding box center [261, 253] width 523 height 507
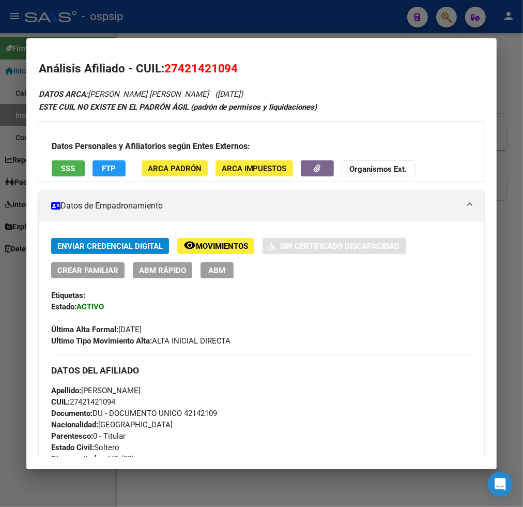
click at [453, 18] on div at bounding box center [261, 253] width 523 height 507
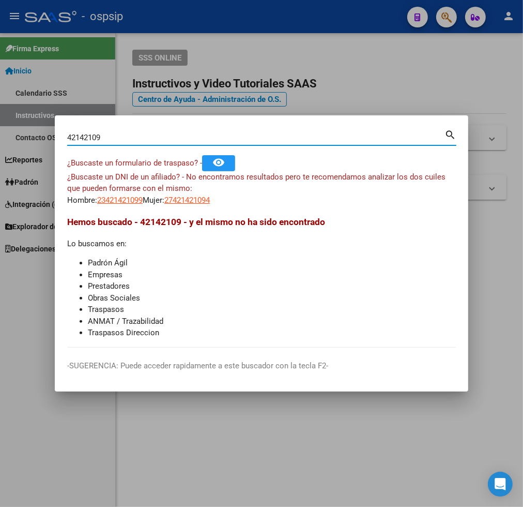
drag, startPoint x: 121, startPoint y: 137, endPoint x: 121, endPoint y: 127, distance: 9.8
click at [119, 137] on input "42142109" at bounding box center [255, 137] width 377 height 9
type input "4"
type input "25655259"
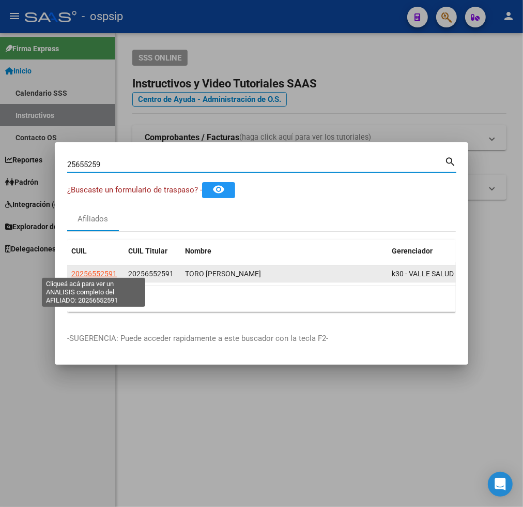
click at [94, 269] on span "20256552591" at bounding box center [93, 273] width 45 height 8
type textarea "20256552591"
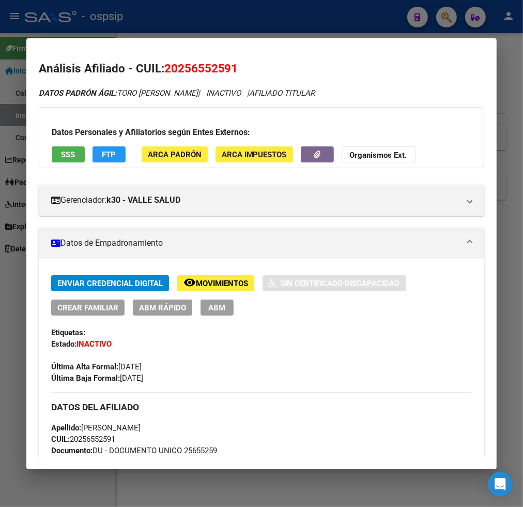
click at [207, 282] on span "Movimientos" at bounding box center [222, 283] width 52 height 9
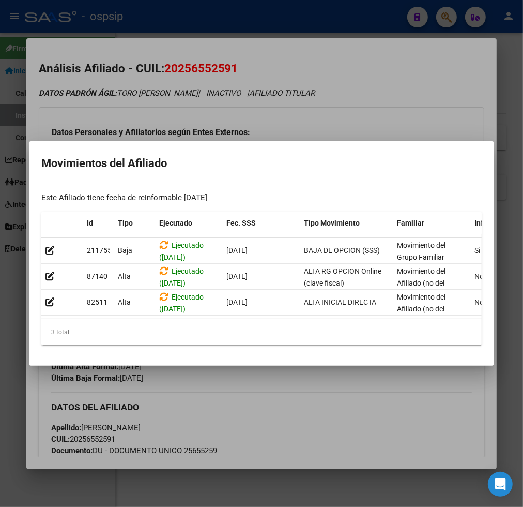
drag, startPoint x: 324, startPoint y: 408, endPoint x: 226, endPoint y: 333, distance: 123.2
click at [326, 408] on div at bounding box center [261, 253] width 523 height 507
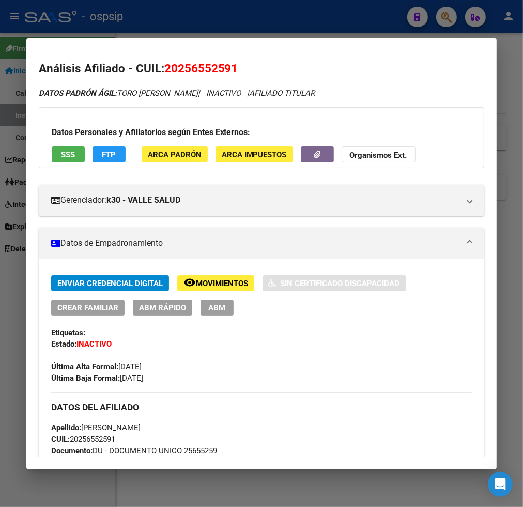
click at [448, 19] on div at bounding box center [261, 253] width 523 height 507
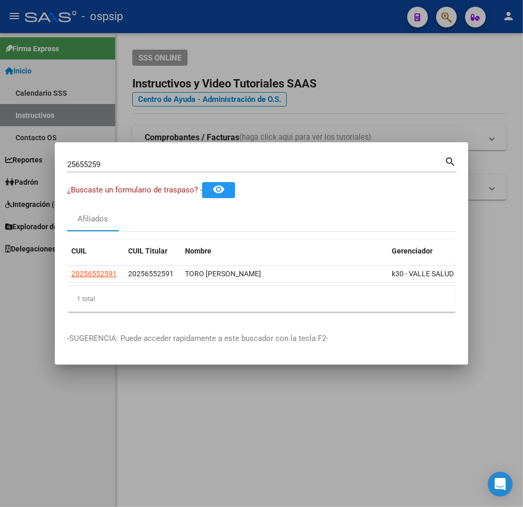
click at [117, 162] on input "25655259" at bounding box center [255, 164] width 377 height 9
type input "2"
type input "47447923"
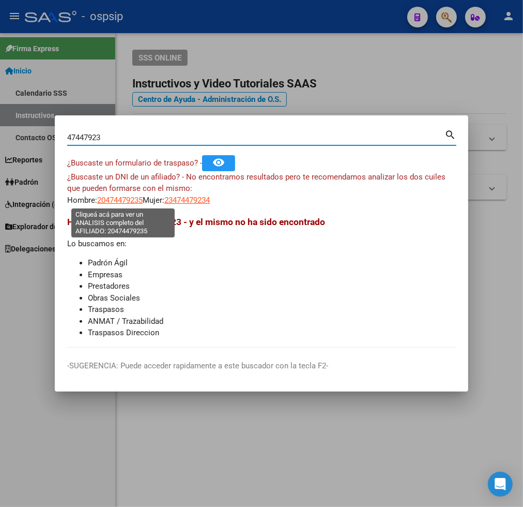
click at [117, 195] on span "20474479235" at bounding box center [119, 199] width 45 height 9
type textarea "20474479235"
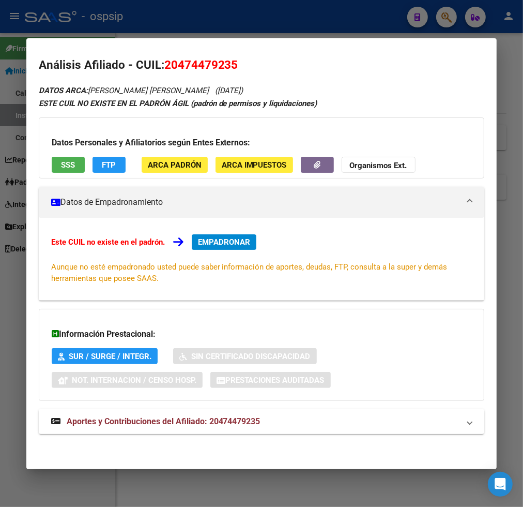
scroll to position [4, 0]
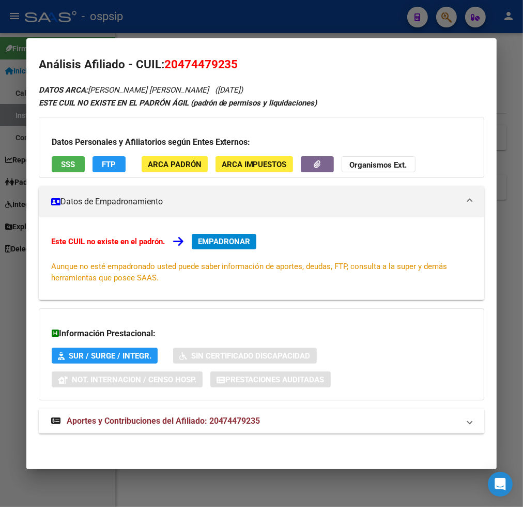
click at [132, 424] on span "Aportes y Contribuciones del Afiliado: 20474479235" at bounding box center [164, 421] width 194 height 10
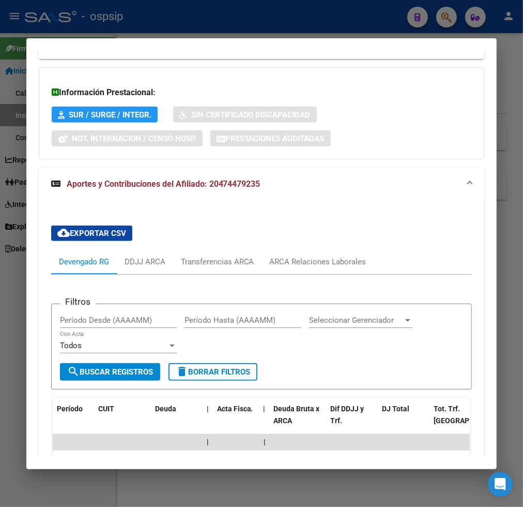
scroll to position [344, 0]
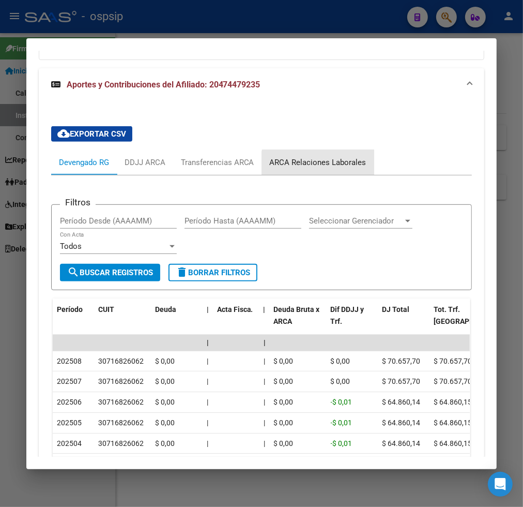
click at [328, 166] on div "ARCA Relaciones Laborales" at bounding box center [318, 162] width 97 height 11
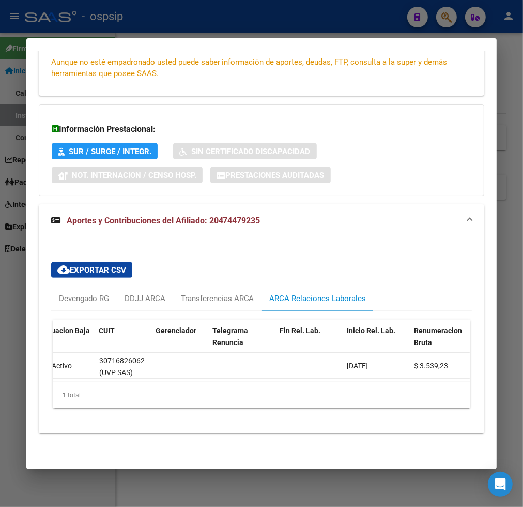
scroll to position [0, 0]
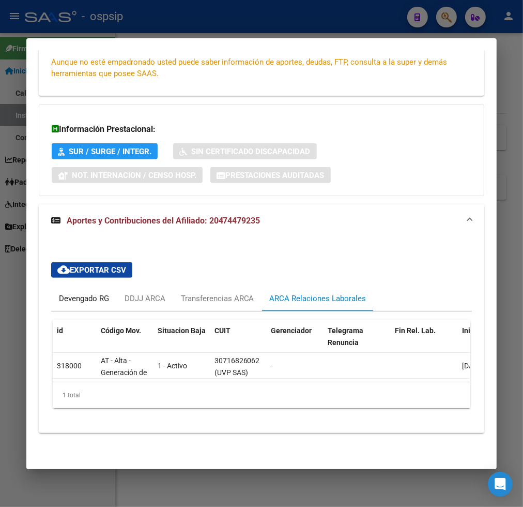
click at [62, 293] on div "Devengado RG" at bounding box center [84, 298] width 50 height 11
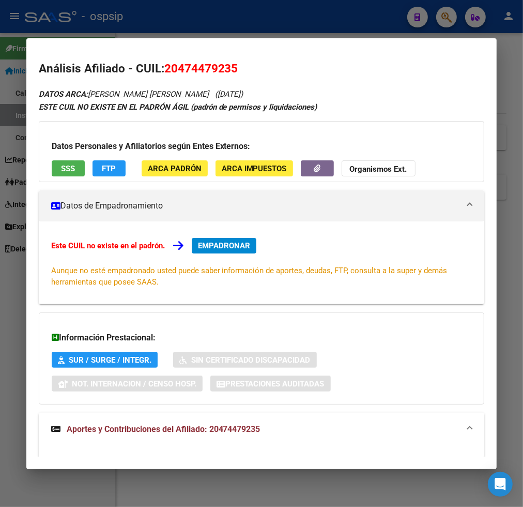
click at [451, 17] on div at bounding box center [261, 253] width 523 height 507
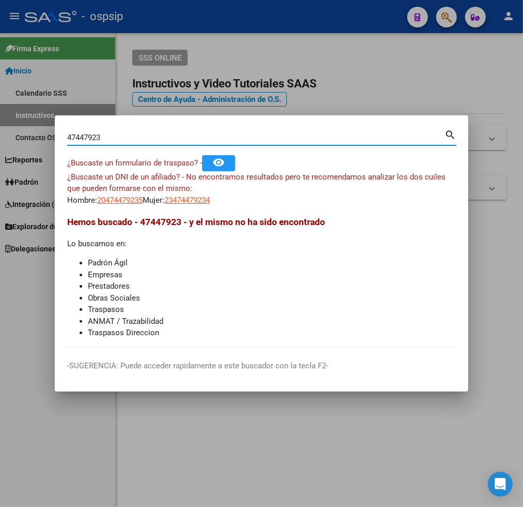
click at [128, 138] on input "47447923" at bounding box center [255, 137] width 377 height 9
type input "4"
type input "93045613"
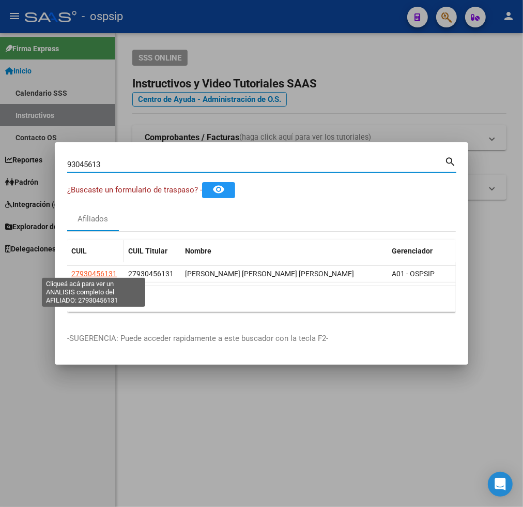
click at [89, 271] on span "27930456131" at bounding box center [93, 273] width 45 height 8
type textarea "27930456131"
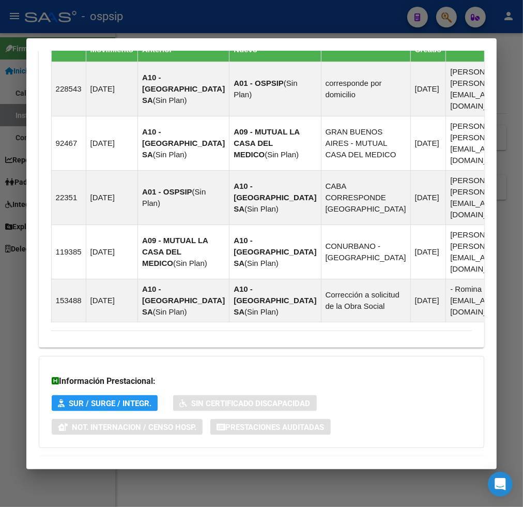
scroll to position [780, 0]
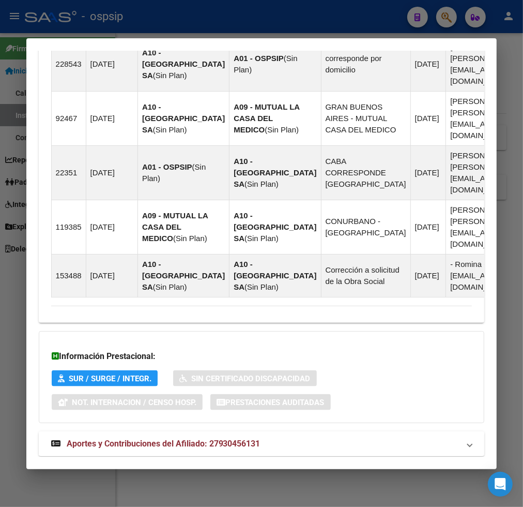
click at [127, 438] on span "Aportes y Contribuciones del Afiliado: 27930456131" at bounding box center [164, 443] width 194 height 10
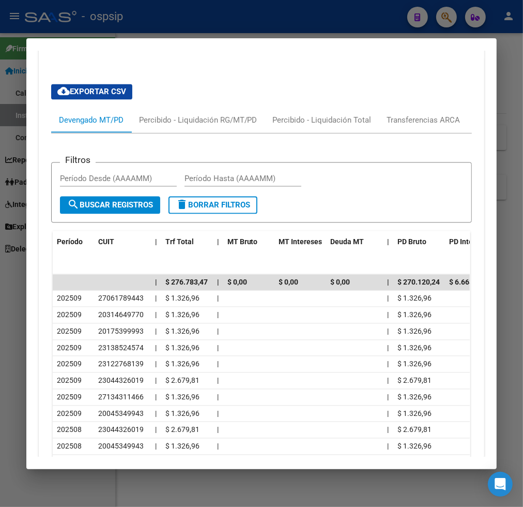
scroll to position [1185, 0]
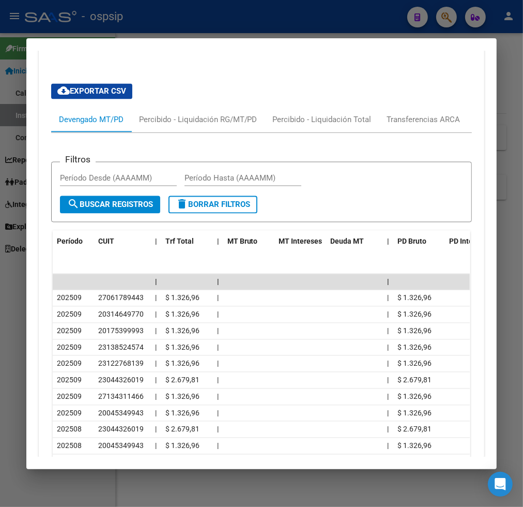
click at [451, 21] on div at bounding box center [261, 253] width 523 height 507
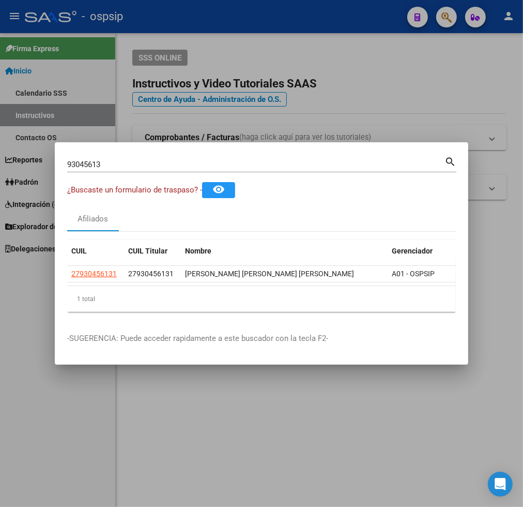
click at [123, 162] on input "93045613" at bounding box center [255, 164] width 377 height 9
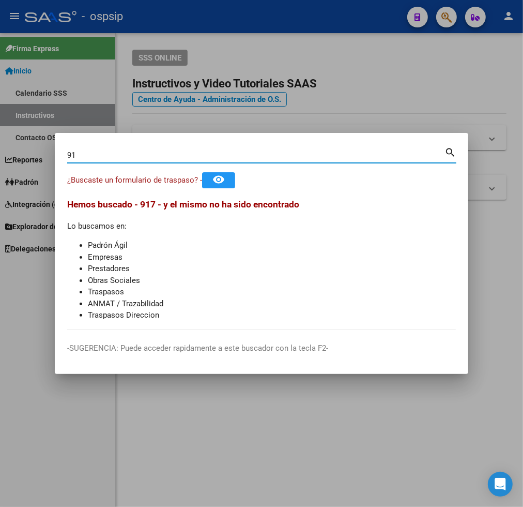
type input "9"
type input "17488179"
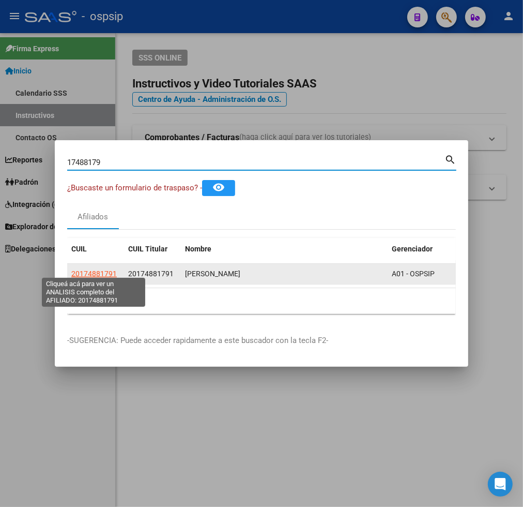
click at [97, 269] on span "20174881791" at bounding box center [93, 273] width 45 height 8
type textarea "20174881791"
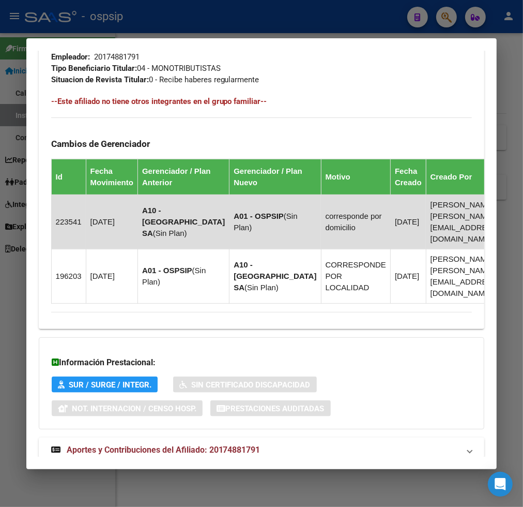
scroll to position [608, 0]
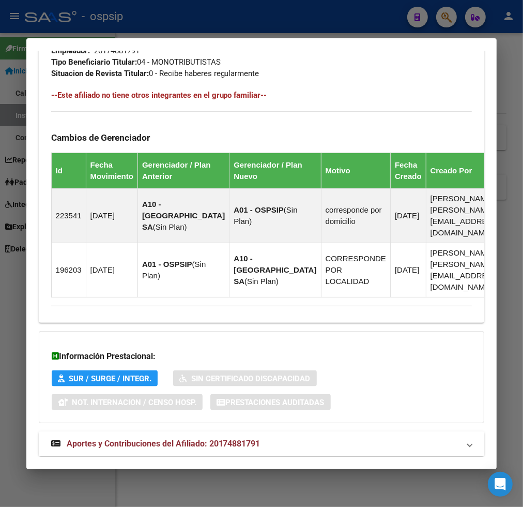
click at [101, 437] on strong "Aportes y Contribuciones del Afiliado: 20174881791" at bounding box center [155, 443] width 209 height 12
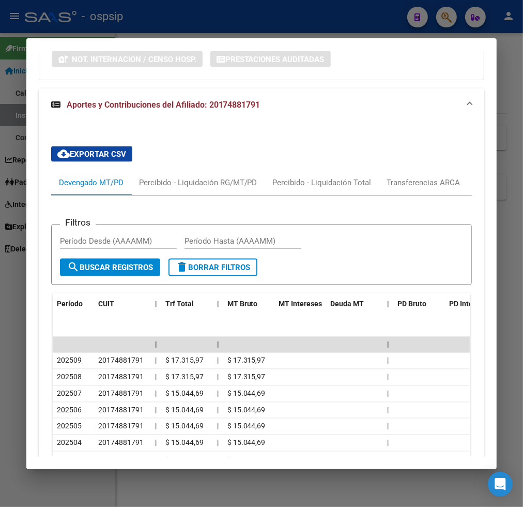
scroll to position [804, 0]
